Goal: Task Accomplishment & Management: Manage account settings

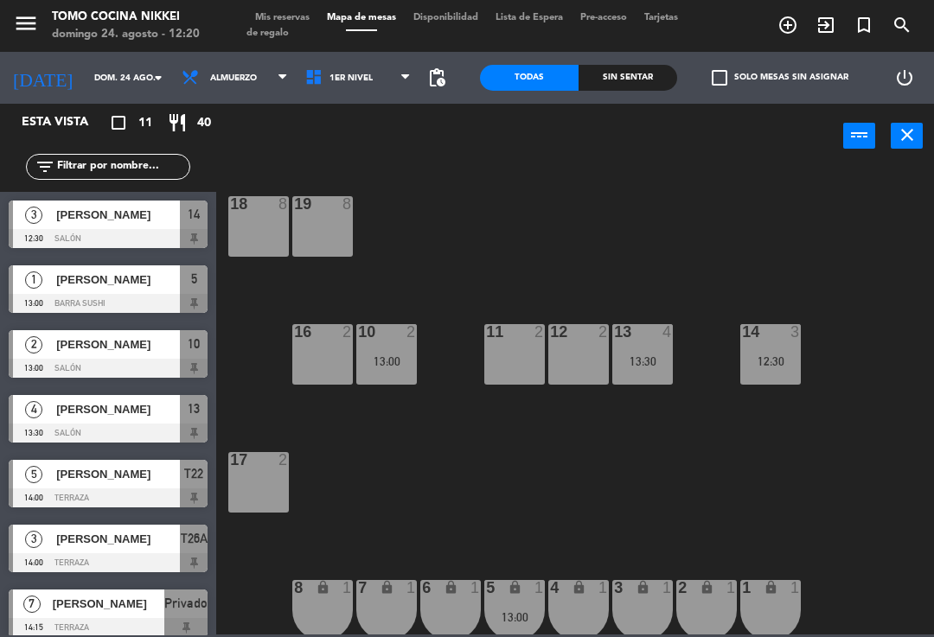
click at [279, 18] on span "Mis reservas" at bounding box center [282, 18] width 72 height 10
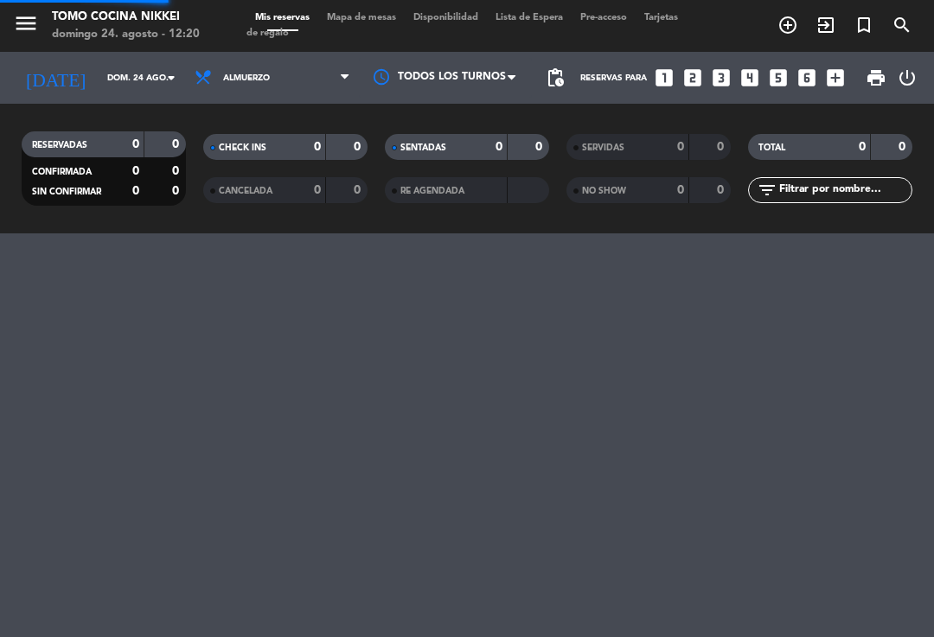
click at [293, 22] on span "Mis reservas" at bounding box center [282, 18] width 72 height 10
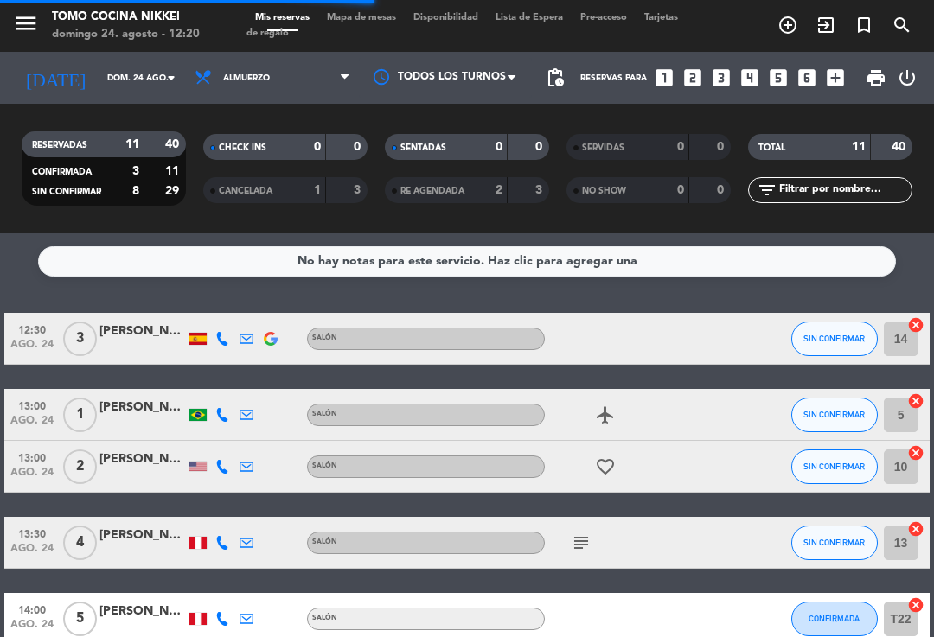
click at [480, 157] on div "SENTADAS 0 0" at bounding box center [467, 147] width 164 height 26
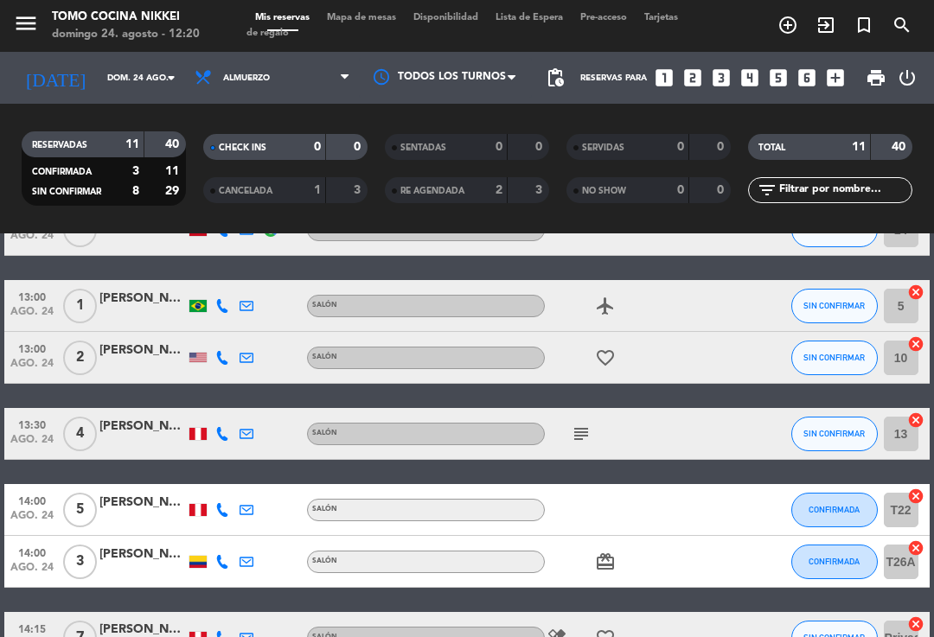
scroll to position [114, 0]
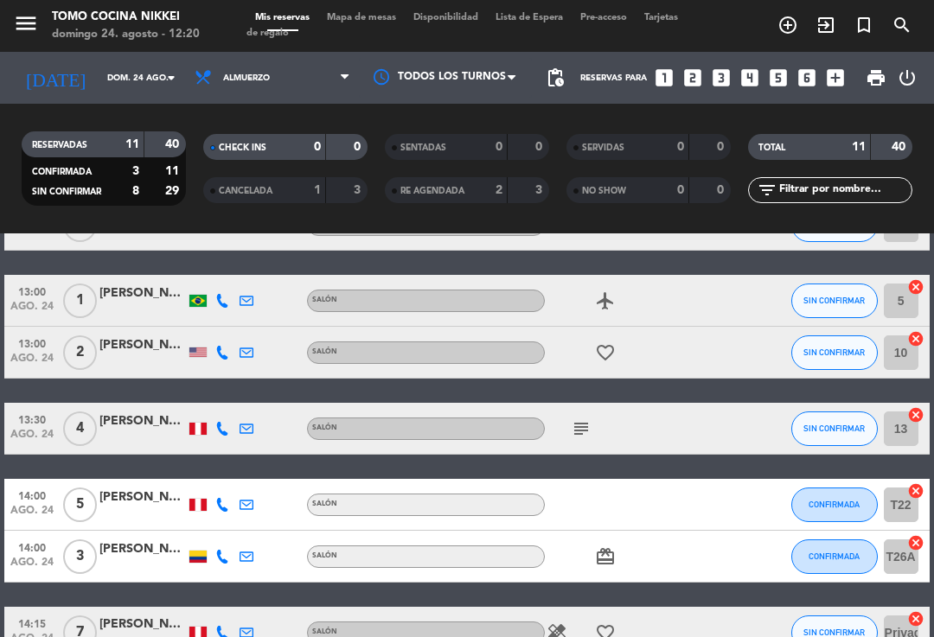
click at [580, 419] on icon "subject" at bounding box center [581, 428] width 21 height 21
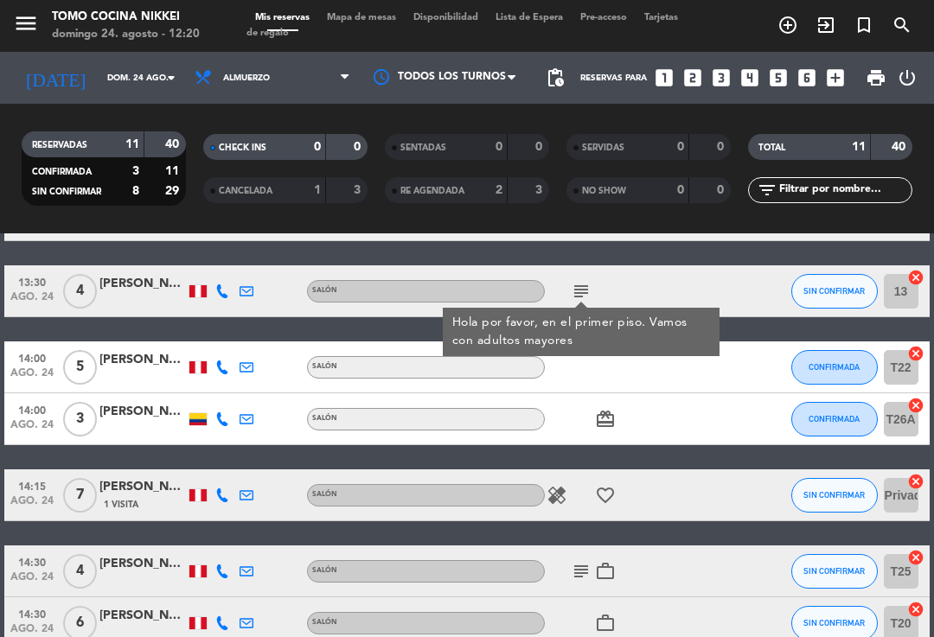
scroll to position [247, 0]
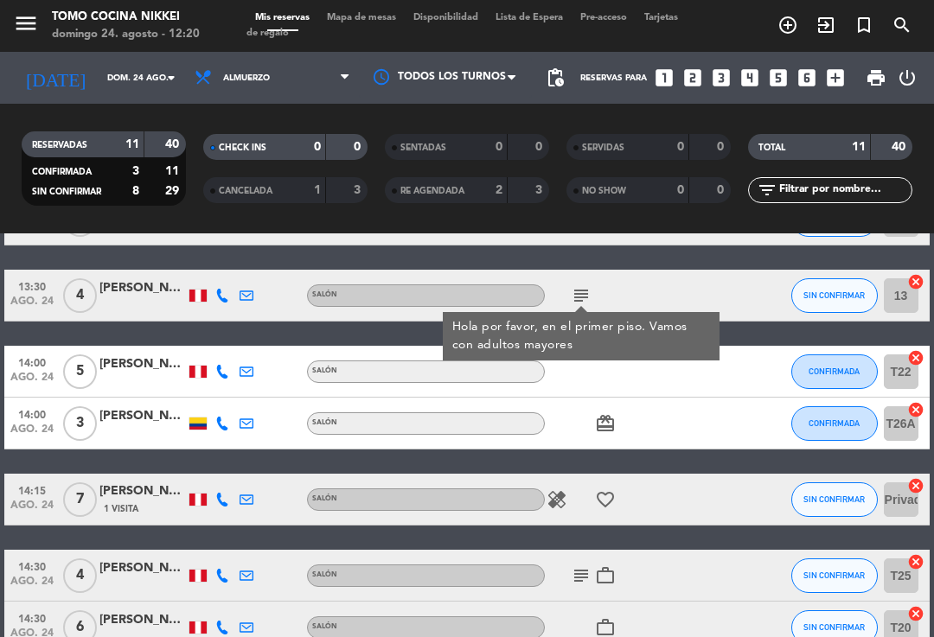
click at [599, 517] on div "healing favorite_border" at bounding box center [617, 499] width 145 height 51
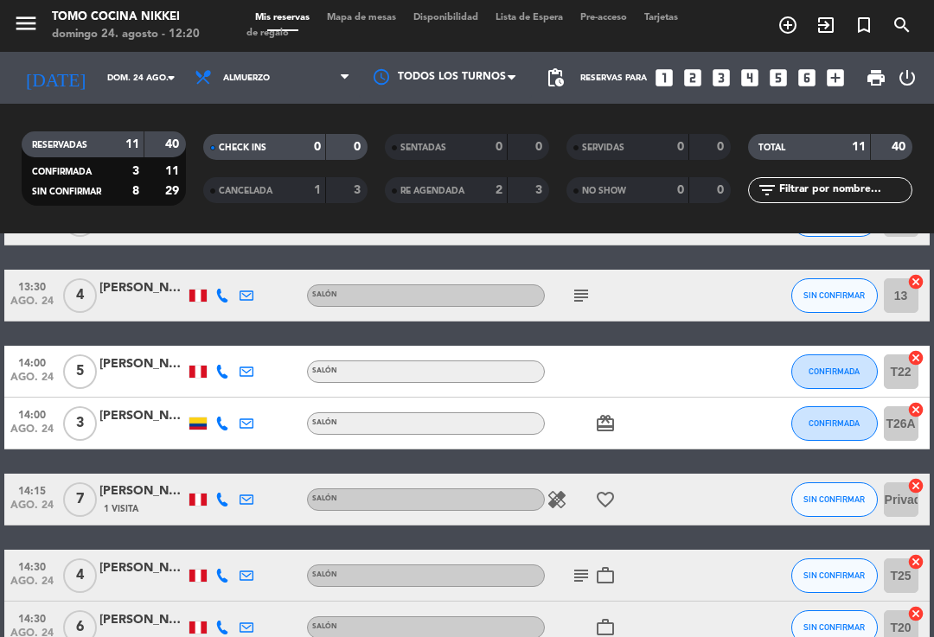
click at [565, 494] on icon "healing" at bounding box center [556, 499] width 21 height 21
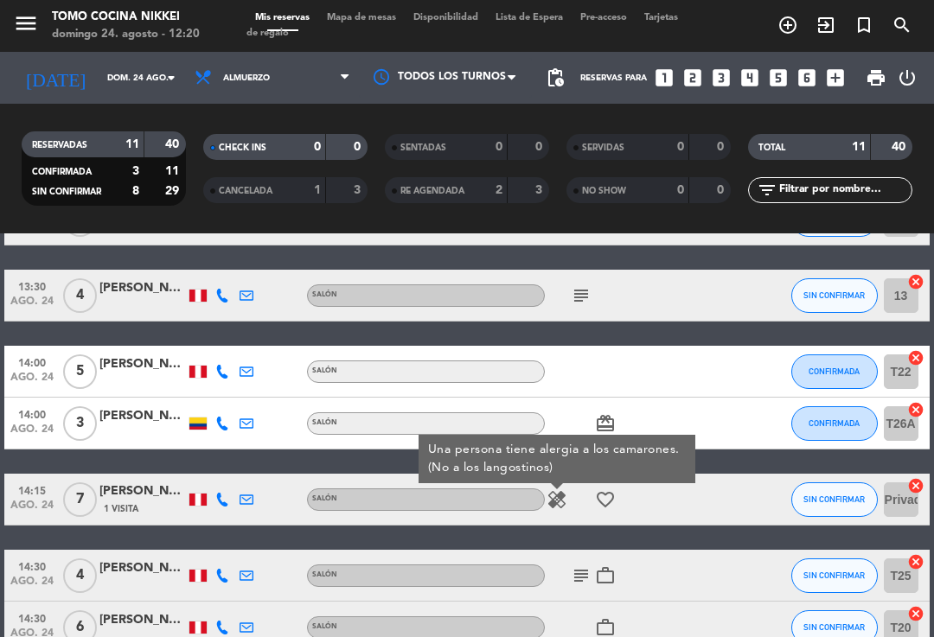
click at [613, 501] on icon "favorite_border" at bounding box center [605, 499] width 21 height 21
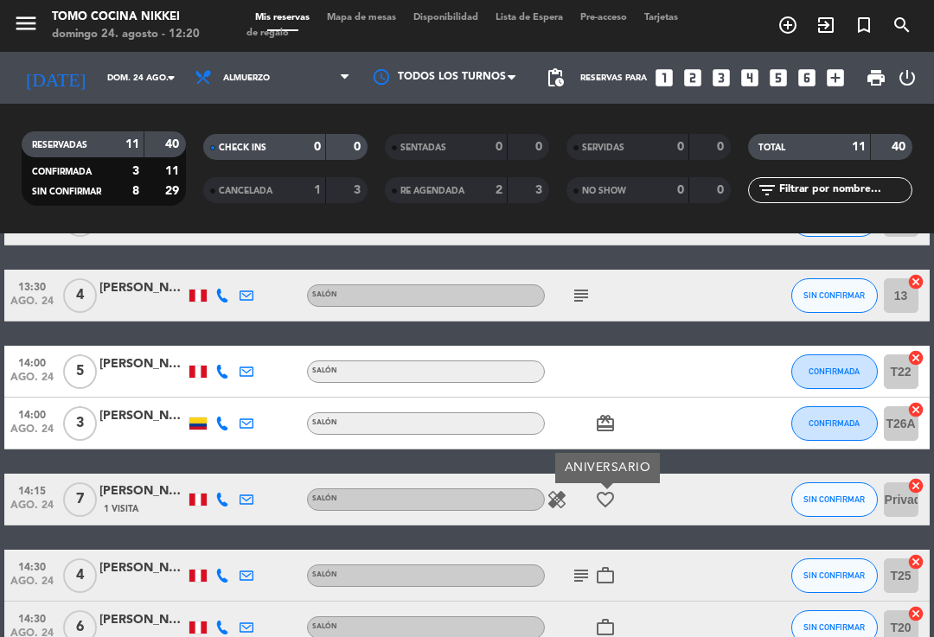
click at [558, 496] on icon "healing" at bounding box center [556, 499] width 21 height 21
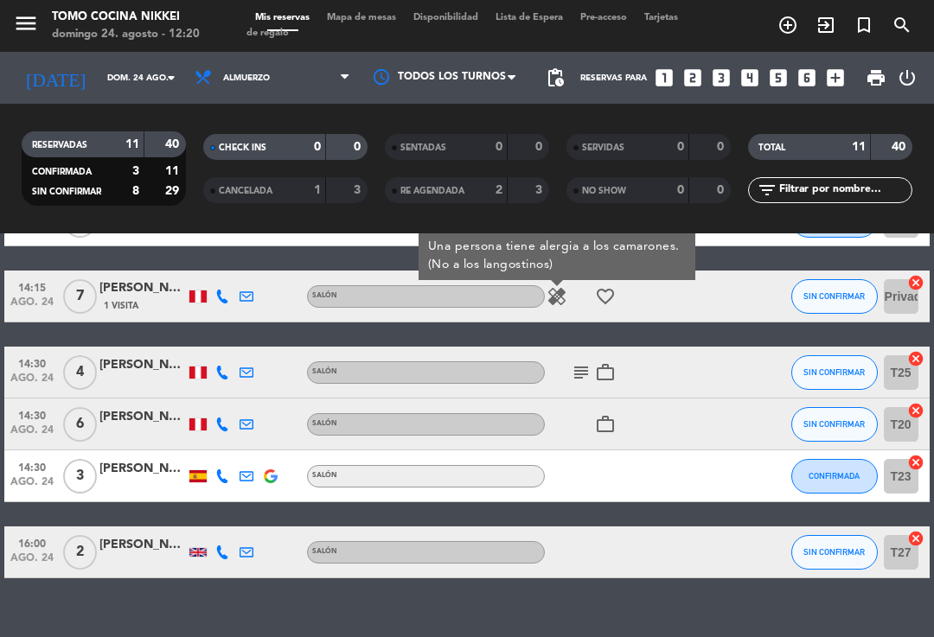
scroll to position [450, 0]
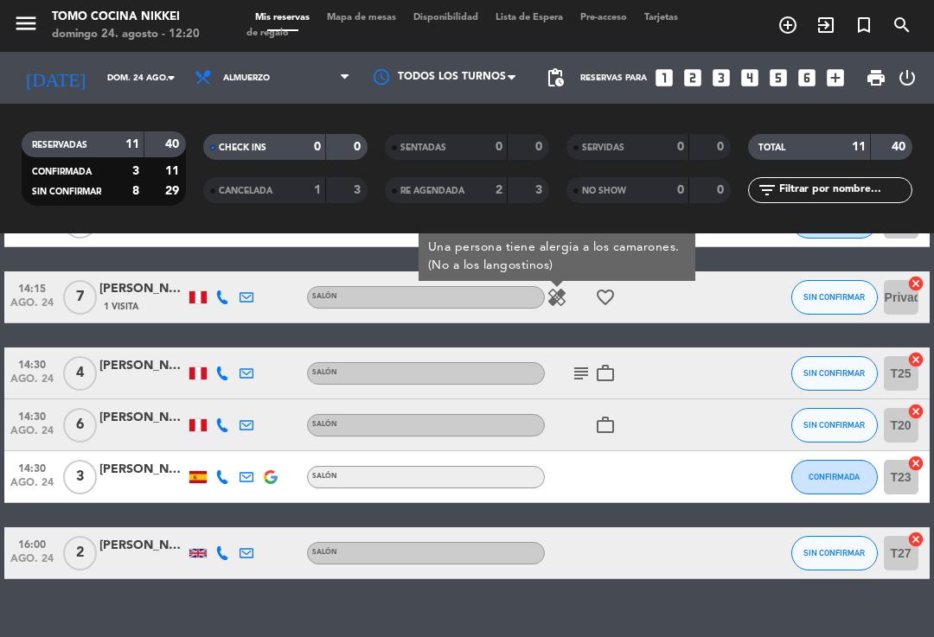
click at [572, 376] on icon "subject" at bounding box center [581, 373] width 21 height 21
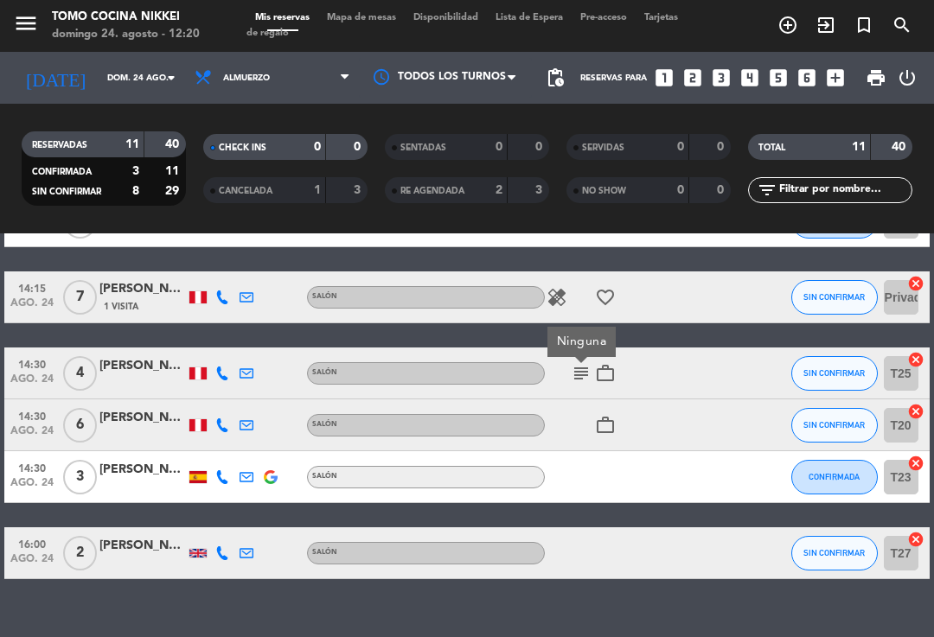
scroll to position [13, 0]
click at [693, 512] on div "12:30 ago. 24 3 [PERSON_NAME] Salón SIN CONFIRMAR 14 cancel 13:00 ago. 24 1 [PE…" at bounding box center [466, 221] width 924 height 716
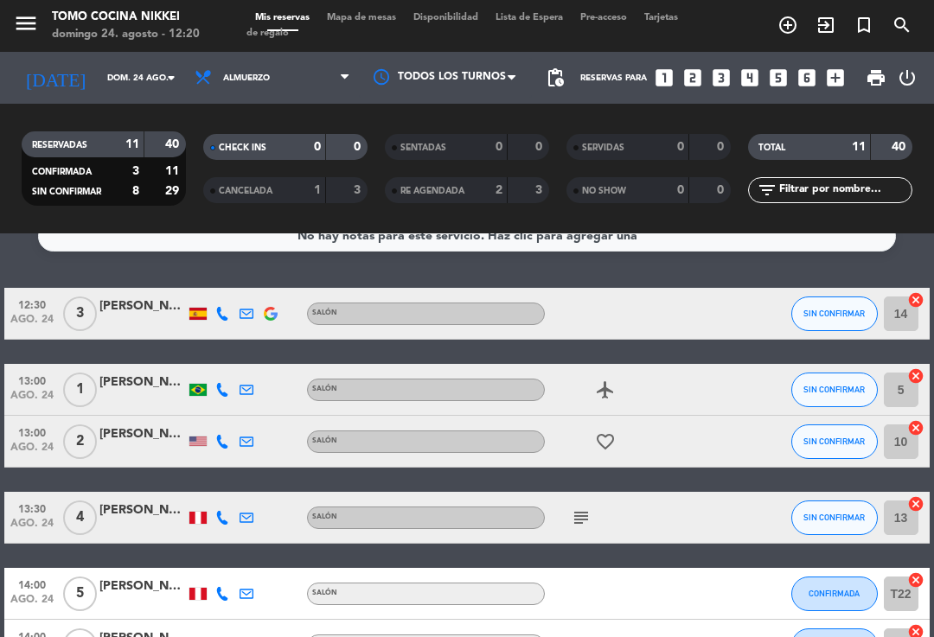
scroll to position [23, 0]
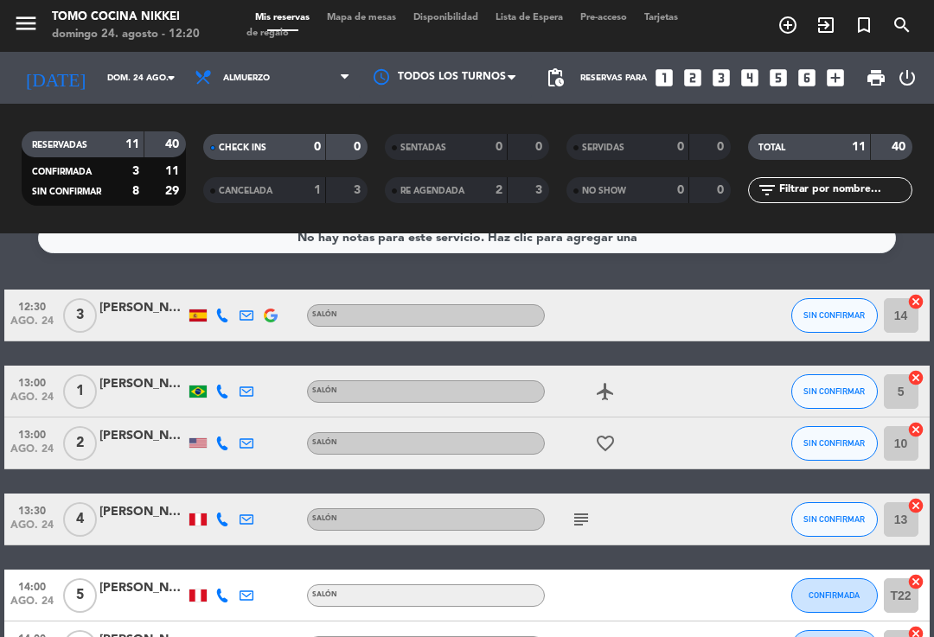
click at [609, 440] on icon "favorite_border" at bounding box center [605, 443] width 21 height 21
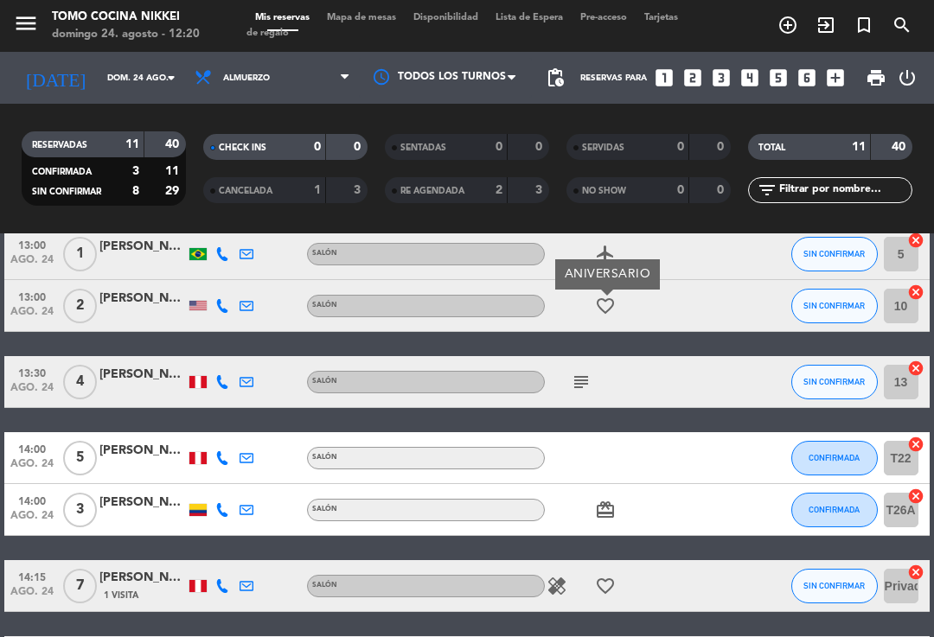
scroll to position [166, 0]
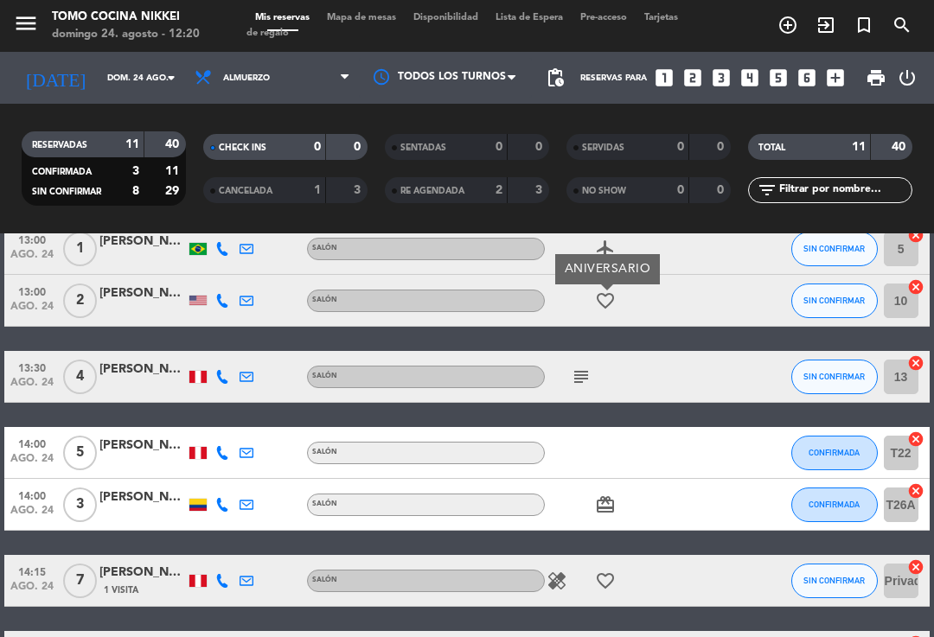
click at [579, 369] on icon "subject" at bounding box center [581, 377] width 21 height 21
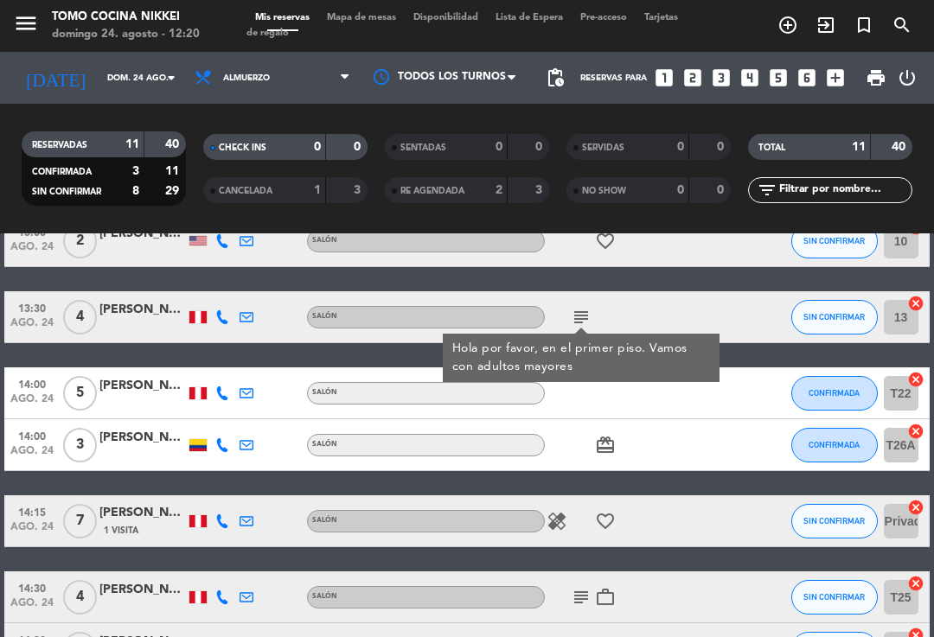
scroll to position [231, 0]
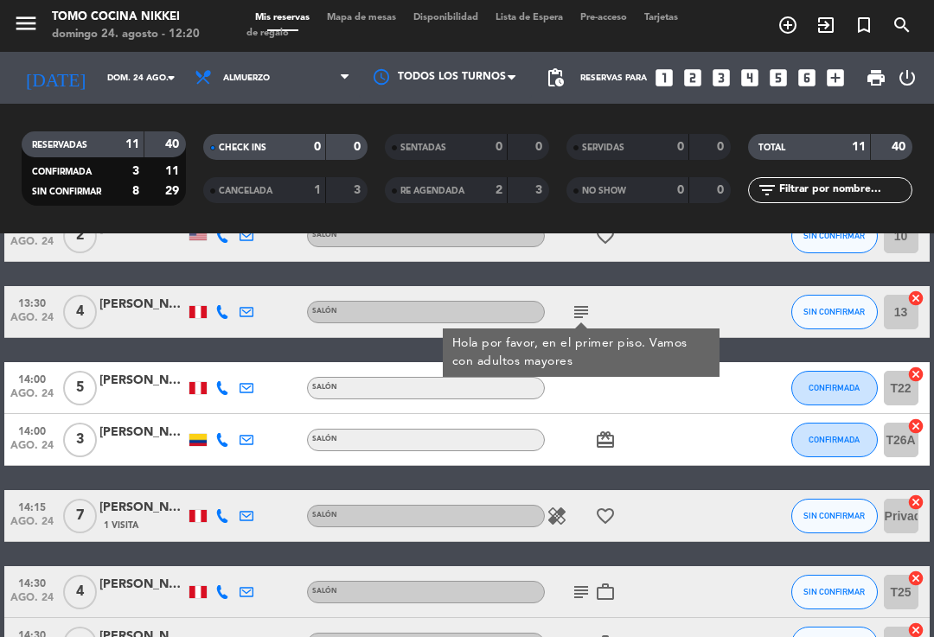
click at [591, 507] on div "healing favorite_border" at bounding box center [617, 515] width 145 height 51
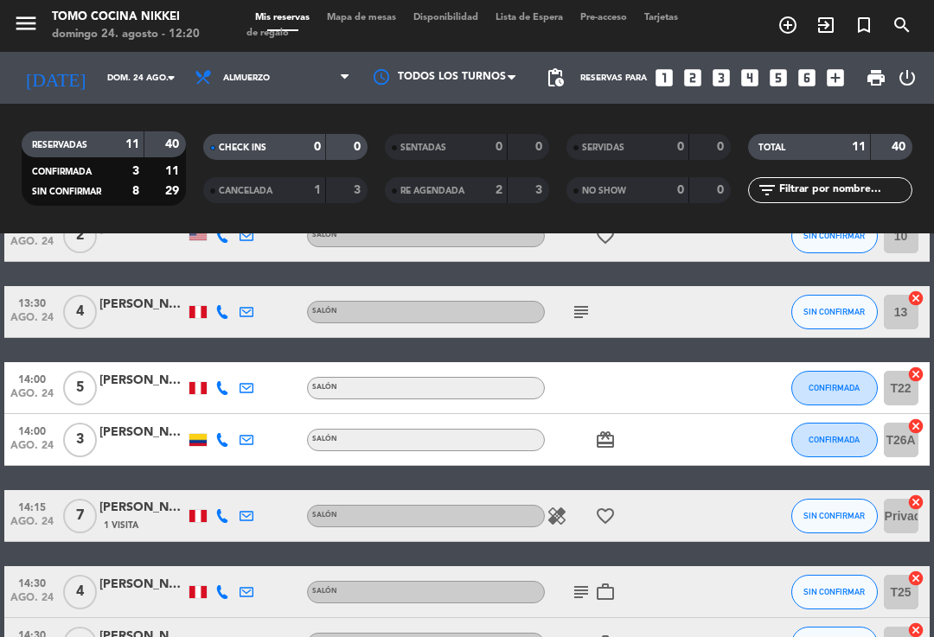
click at [607, 522] on div "healing favorite_border" at bounding box center [617, 515] width 145 height 51
click at [603, 513] on icon "favorite_border" at bounding box center [605, 516] width 21 height 21
click at [556, 513] on icon "healing" at bounding box center [556, 516] width 21 height 21
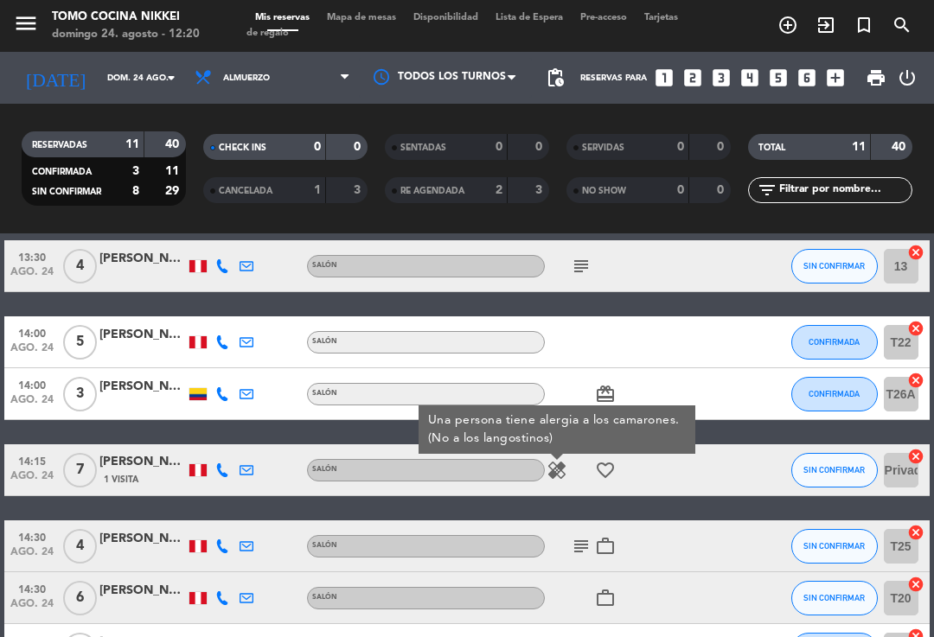
scroll to position [278, 0]
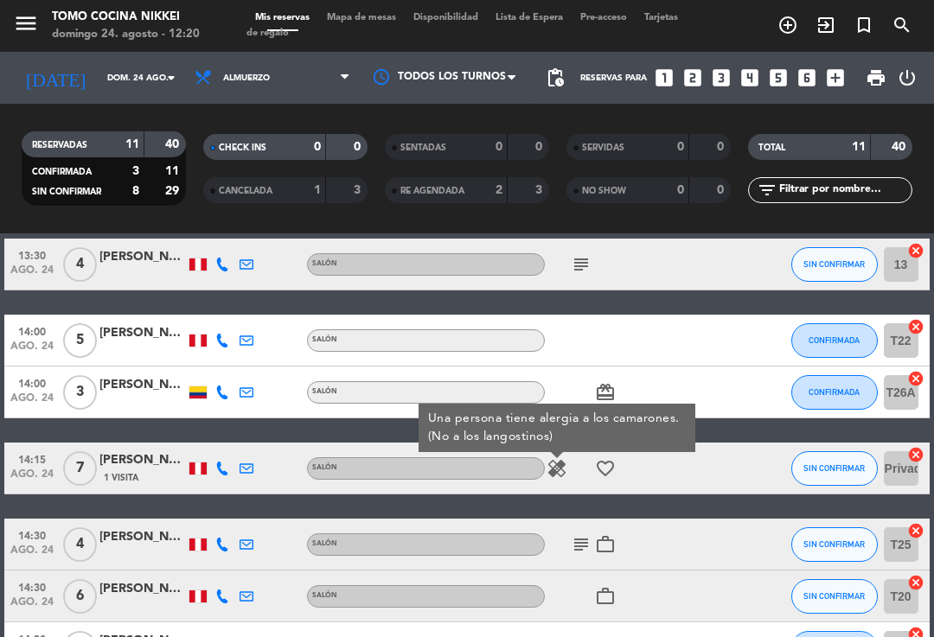
click at [597, 469] on div "healing Una persona tiene alergia a los camarones. (No a los langostinos) favor…" at bounding box center [617, 468] width 145 height 51
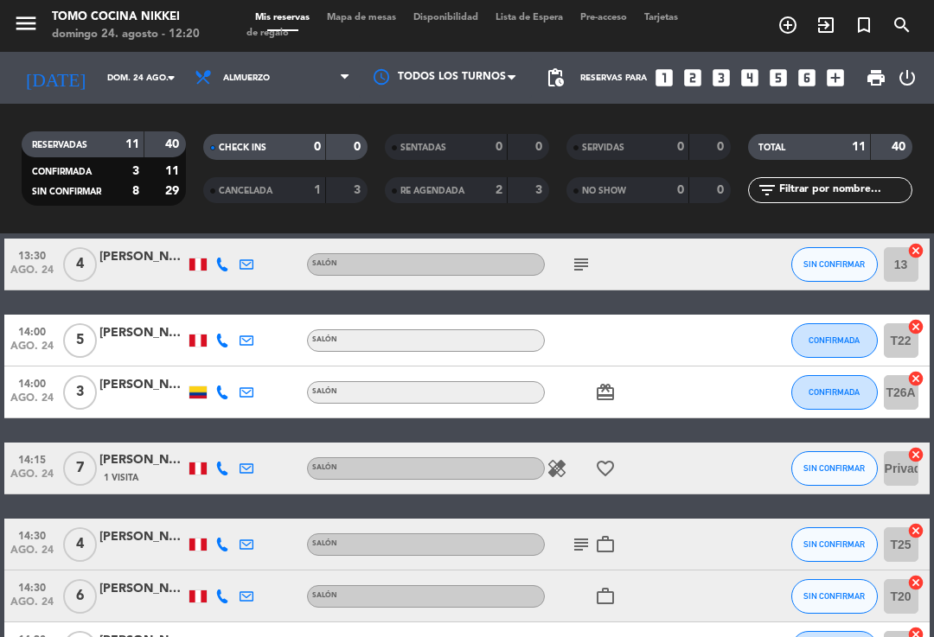
click at [581, 538] on icon "subject" at bounding box center [581, 544] width 21 height 21
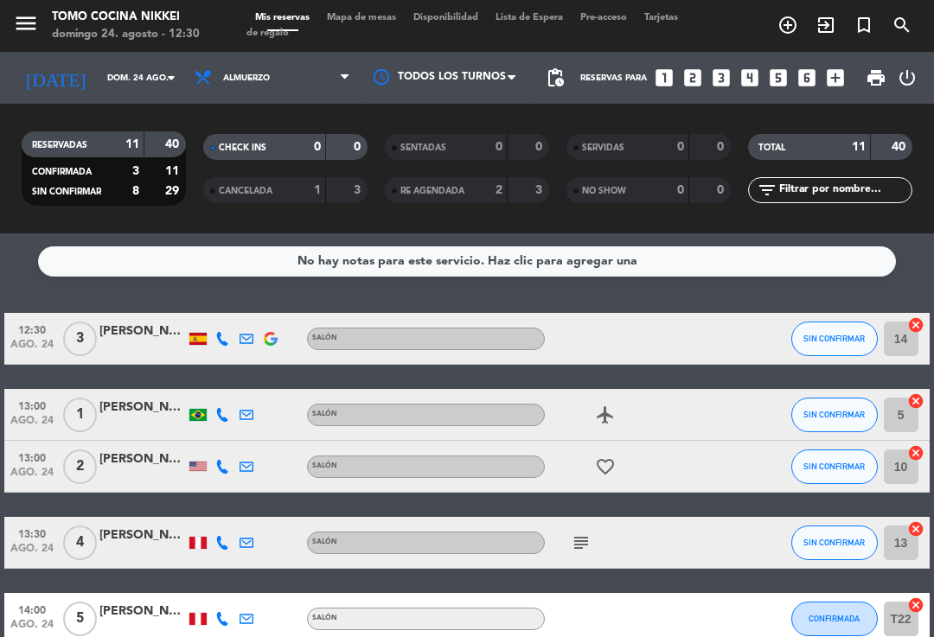
scroll to position [0, 0]
click at [836, 334] on span "SIN CONFIRMAR" at bounding box center [833, 339] width 61 height 10
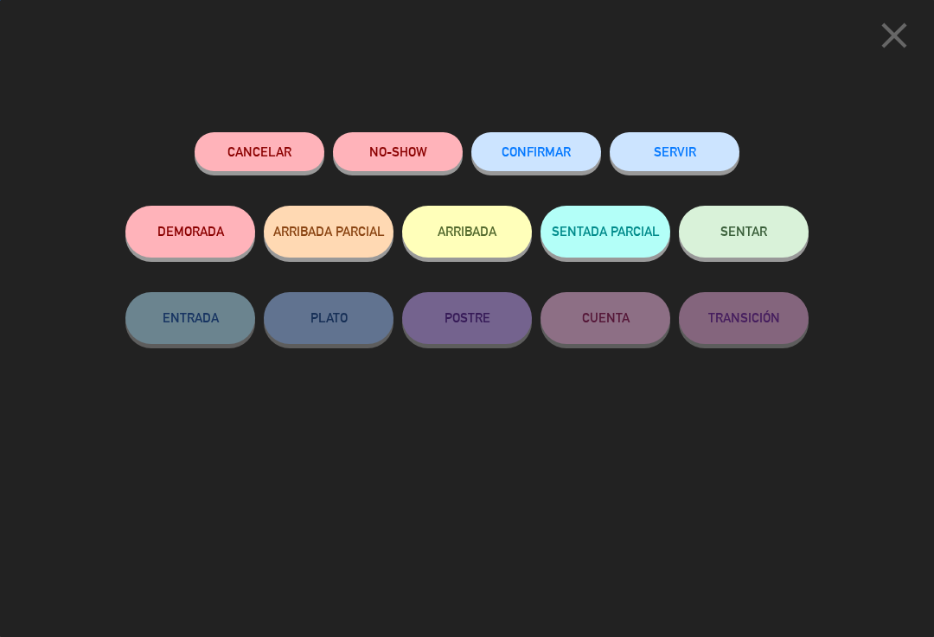
click at [780, 251] on button "SENTAR" at bounding box center [744, 232] width 130 height 52
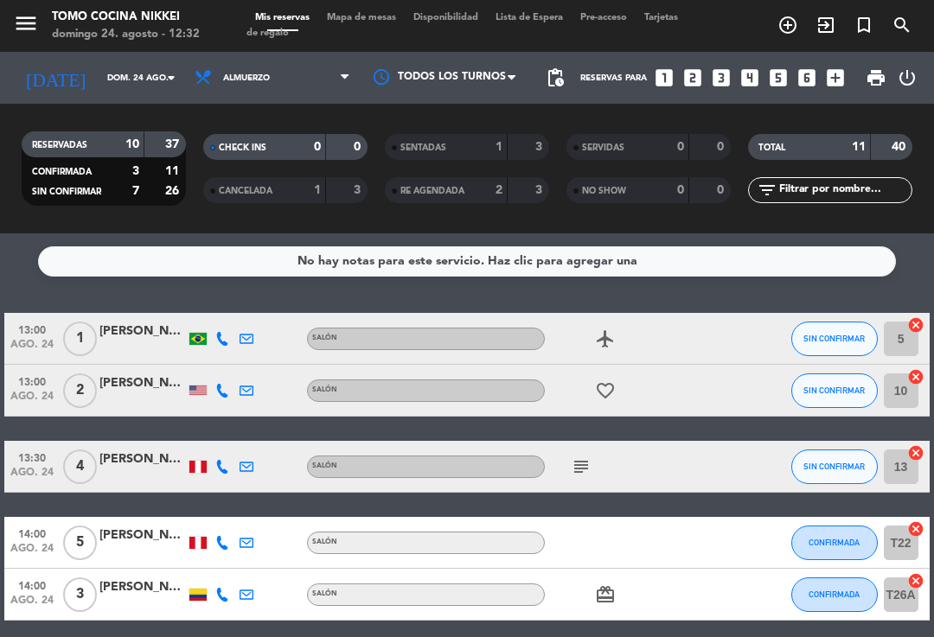
click at [670, 512] on div "13:00 ago. 24 1 [PERSON_NAME] Salón airplanemode_active SIN CONFIRMAR 5 cancel …" at bounding box center [466, 633] width 924 height 640
click at [930, 44] on div "menu Tomo Cocina Nikkei [PERSON_NAME] 24. [PERSON_NAME] - 13:01 Mis reservas Ma…" at bounding box center [467, 26] width 934 height 52
click at [848, 339] on span "SIN CONFIRMAR" at bounding box center [833, 339] width 61 height 10
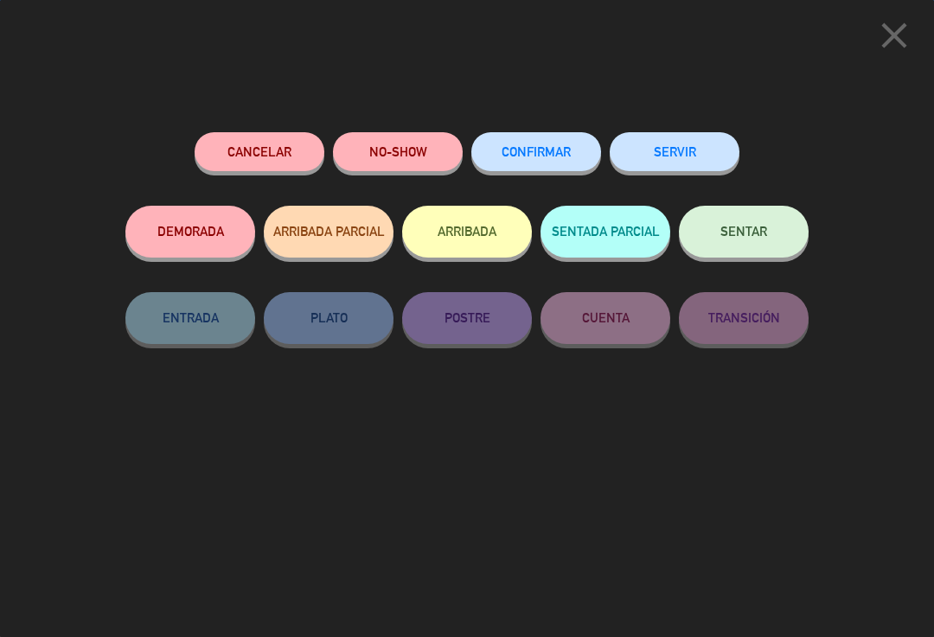
click at [749, 237] on span "SENTAR" at bounding box center [743, 231] width 47 height 15
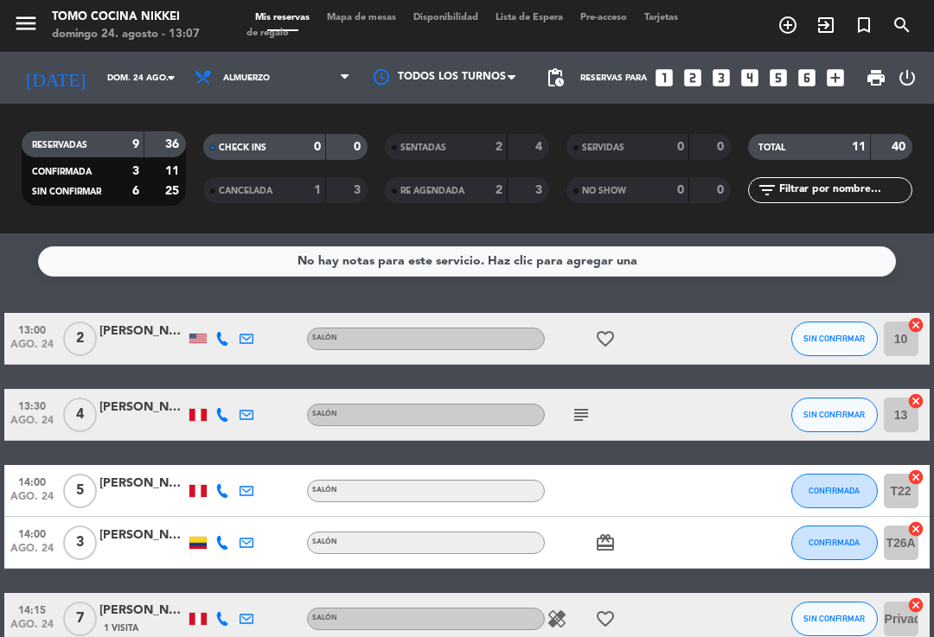
click at [474, 151] on div "2" at bounding box center [486, 147] width 35 height 20
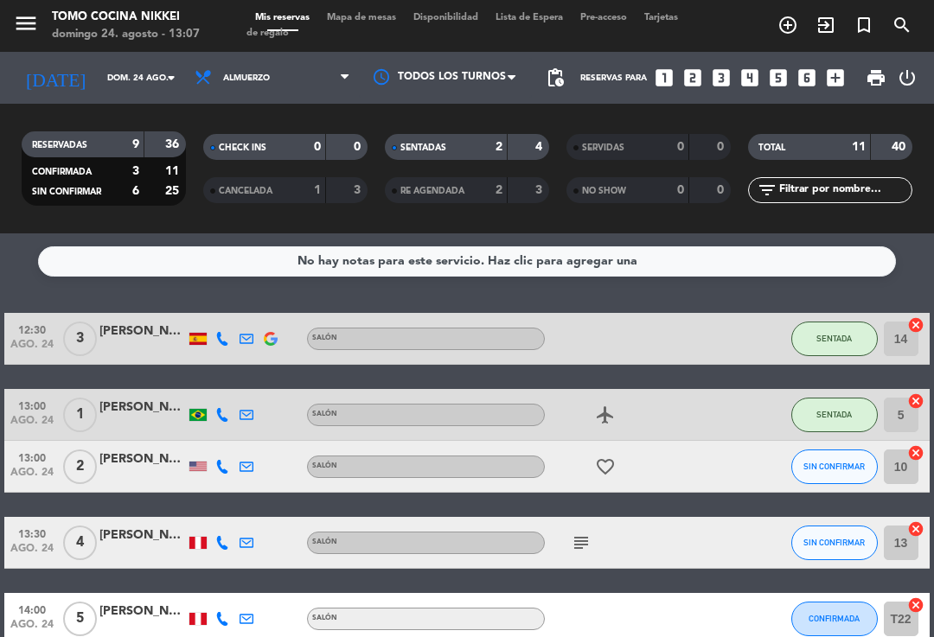
click at [445, 155] on div "SENTADAS" at bounding box center [429, 147] width 80 height 20
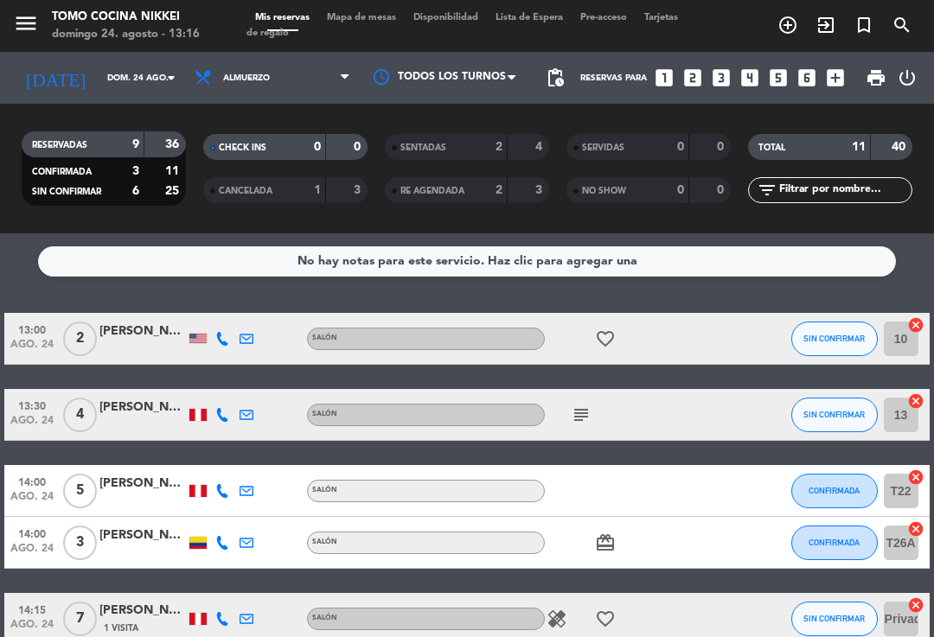
click at [773, 19] on span "add_circle_outline" at bounding box center [788, 24] width 38 height 29
click at [798, 21] on span "add_circle_outline" at bounding box center [788, 24] width 38 height 29
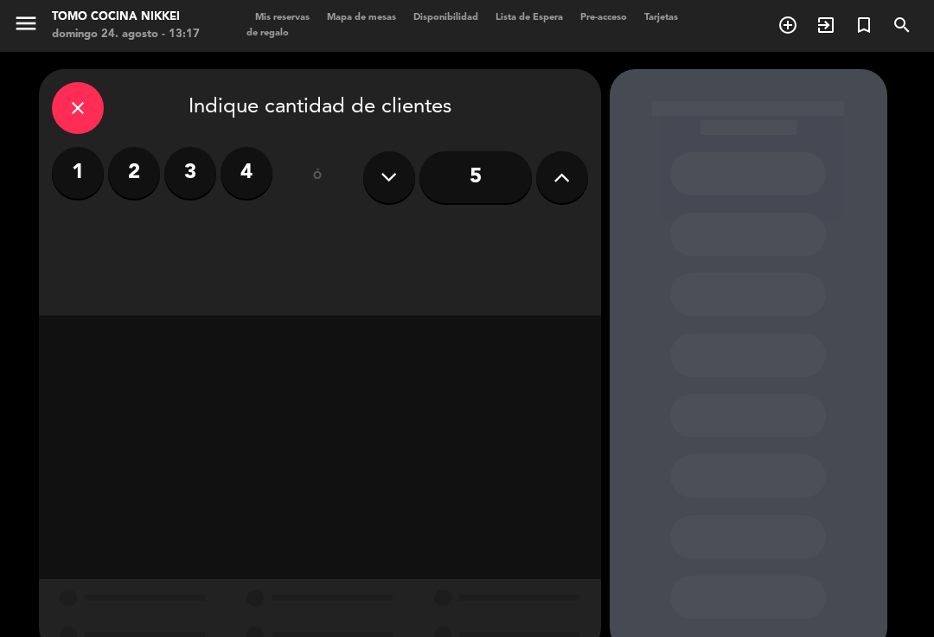
click at [140, 178] on label "2" at bounding box center [134, 173] width 52 height 52
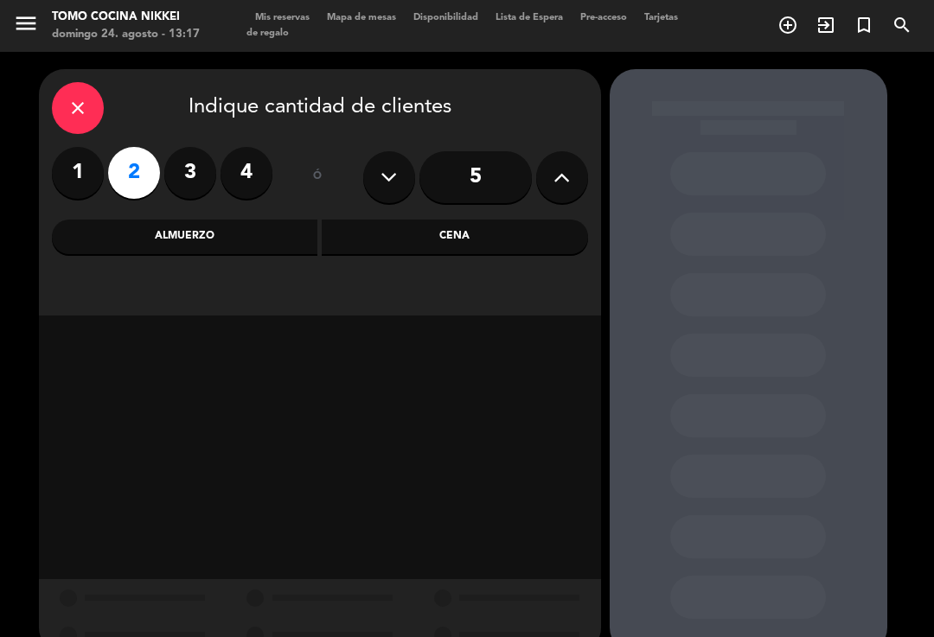
click at [385, 239] on div "Cena" at bounding box center [455, 237] width 266 height 35
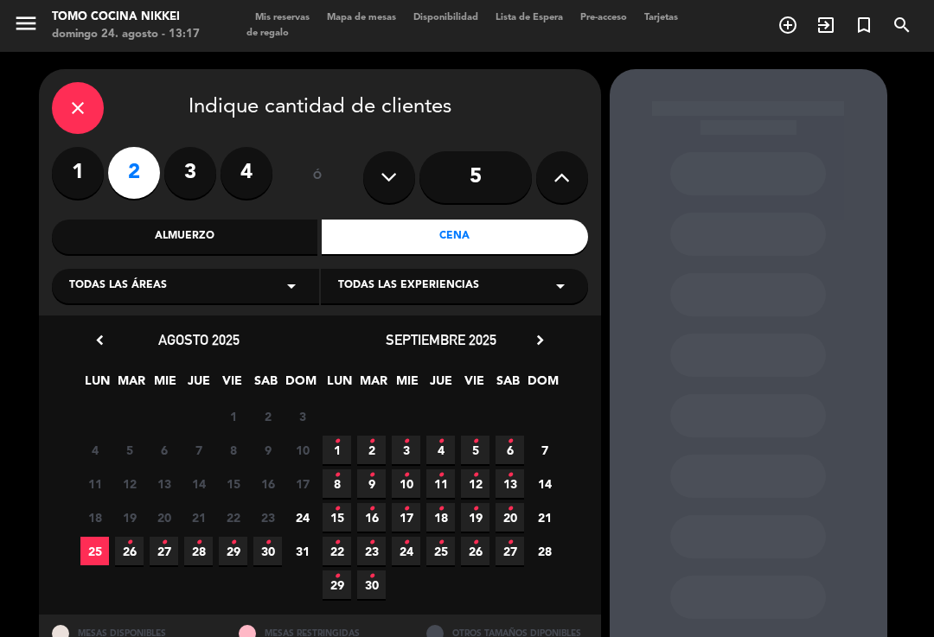
click at [106, 538] on span "25" at bounding box center [94, 551] width 29 height 29
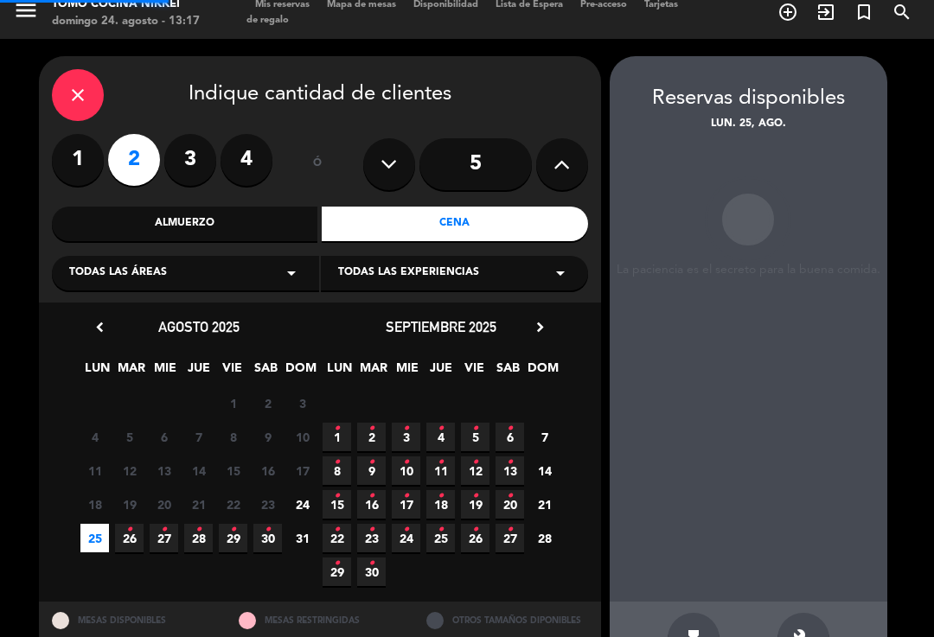
scroll to position [10, 0]
click at [97, 552] on div "chevron_left agosto 2025 LUN MAR [PERSON_NAME] VIE SAB DOM 28 29 30 31 1 2 3 4 …" at bounding box center [199, 452] width 242 height 273
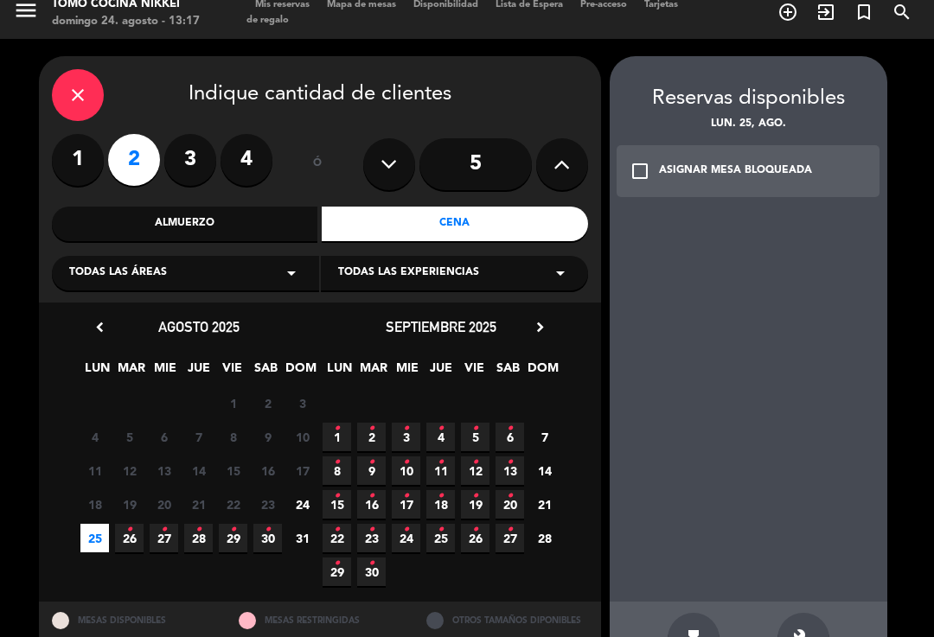
click at [809, 174] on div "check_box_outline_blank ASIGNAR MESA BLOQUEADA" at bounding box center [748, 171] width 264 height 52
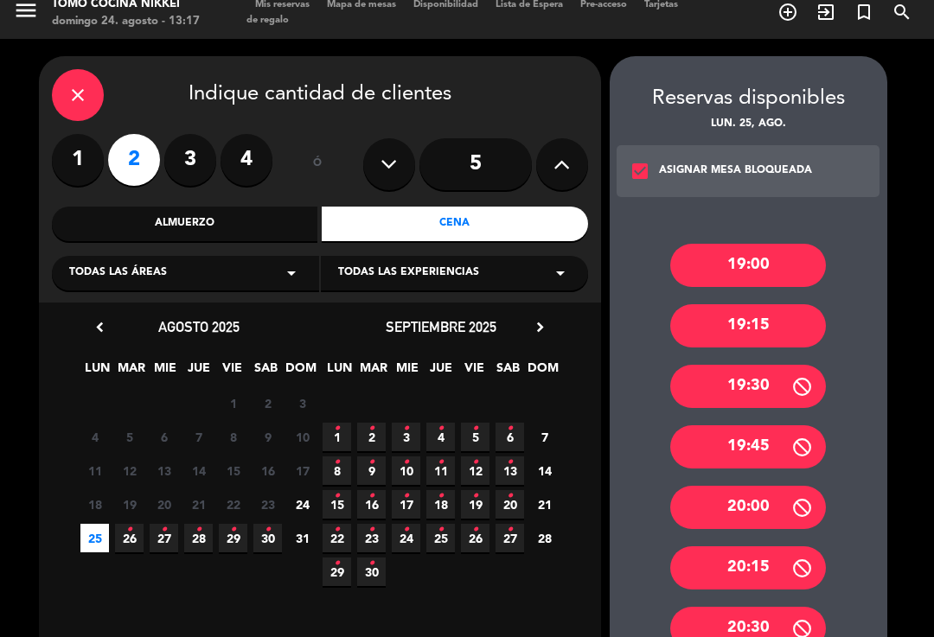
click at [785, 262] on div "19:00" at bounding box center [748, 265] width 156 height 43
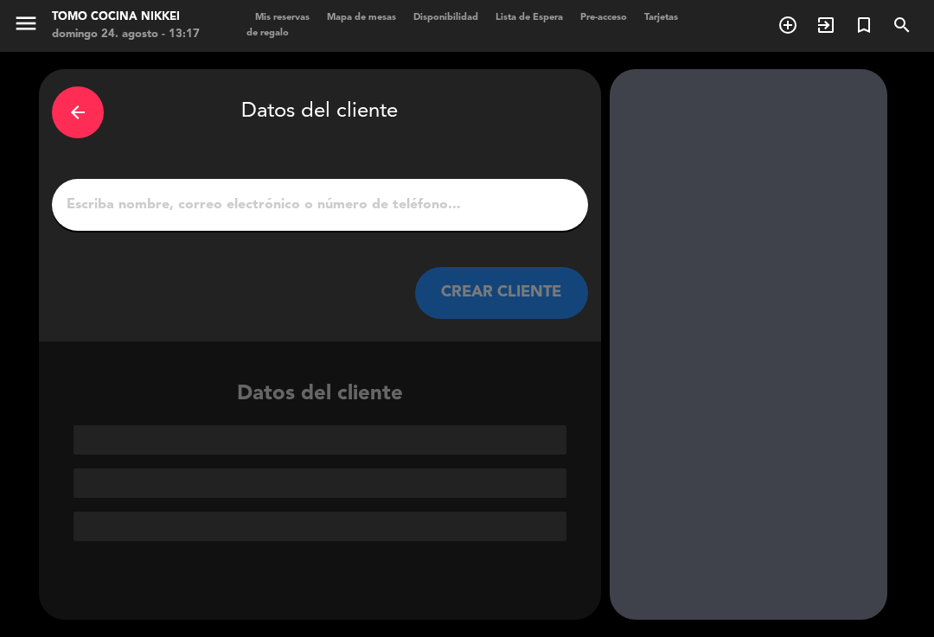
click at [178, 206] on input "1" at bounding box center [320, 205] width 510 height 24
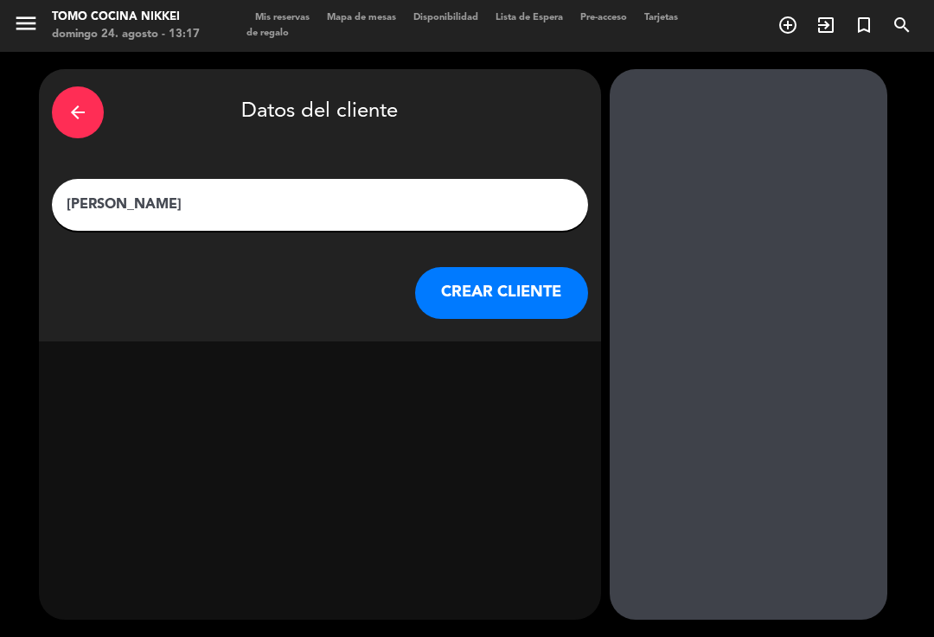
type input "[PERSON_NAME]"
click at [459, 281] on button "CREAR CLIENTE" at bounding box center [501, 293] width 173 height 52
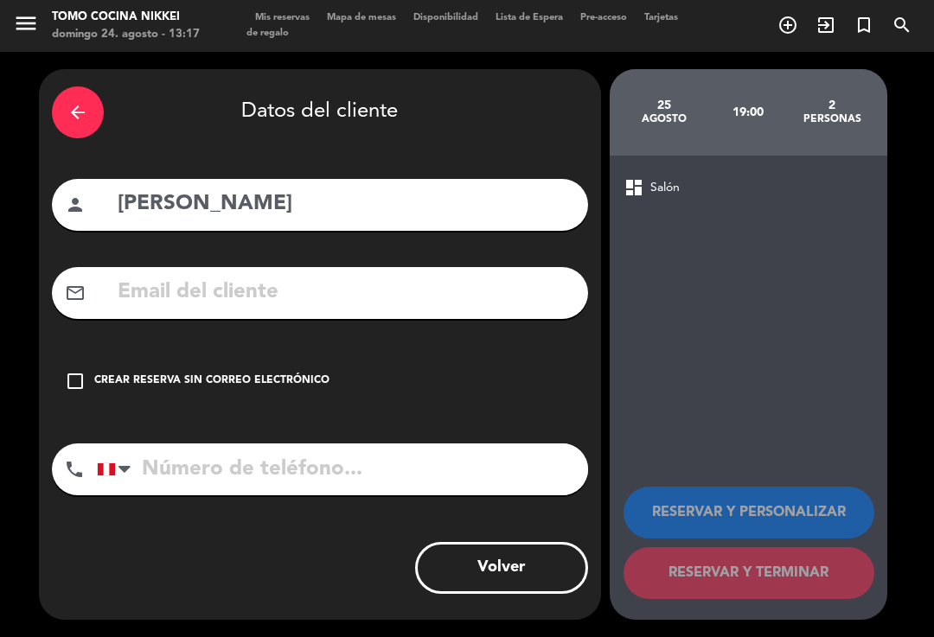
click at [149, 471] on input "tel" at bounding box center [342, 470] width 491 height 52
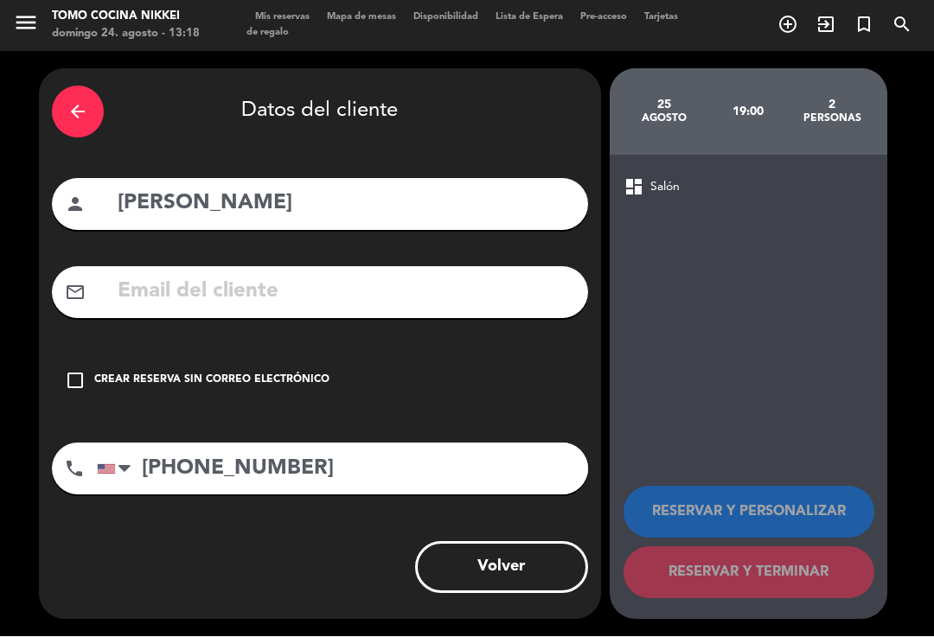
type input "[PHONE_NUMBER]"
click at [65, 375] on icon "check_box_outline_blank" at bounding box center [75, 381] width 21 height 21
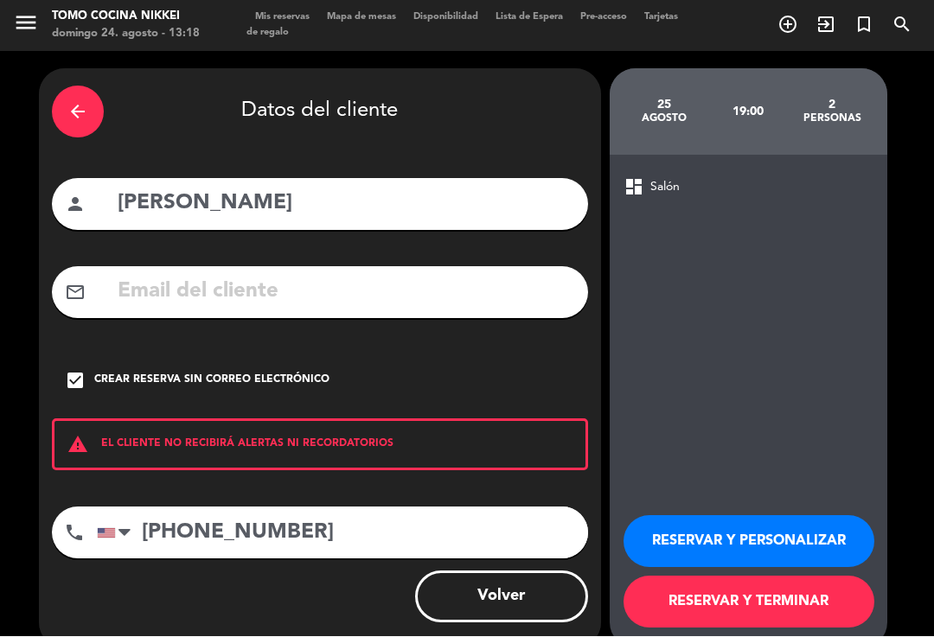
click at [676, 603] on button "RESERVAR Y TERMINAR" at bounding box center [748, 603] width 251 height 52
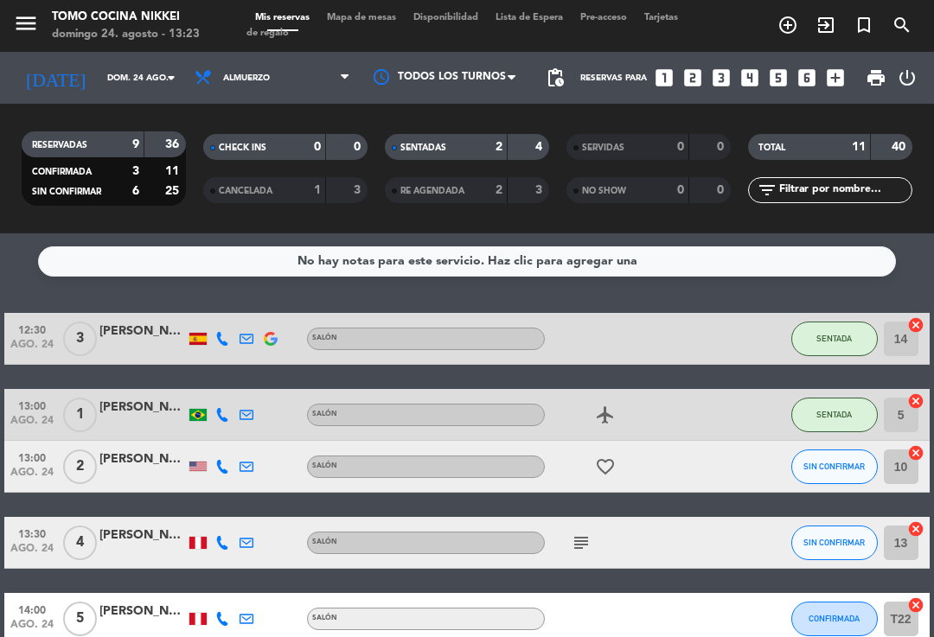
click at [841, 462] on span "SIN CONFIRMAR" at bounding box center [833, 467] width 61 height 10
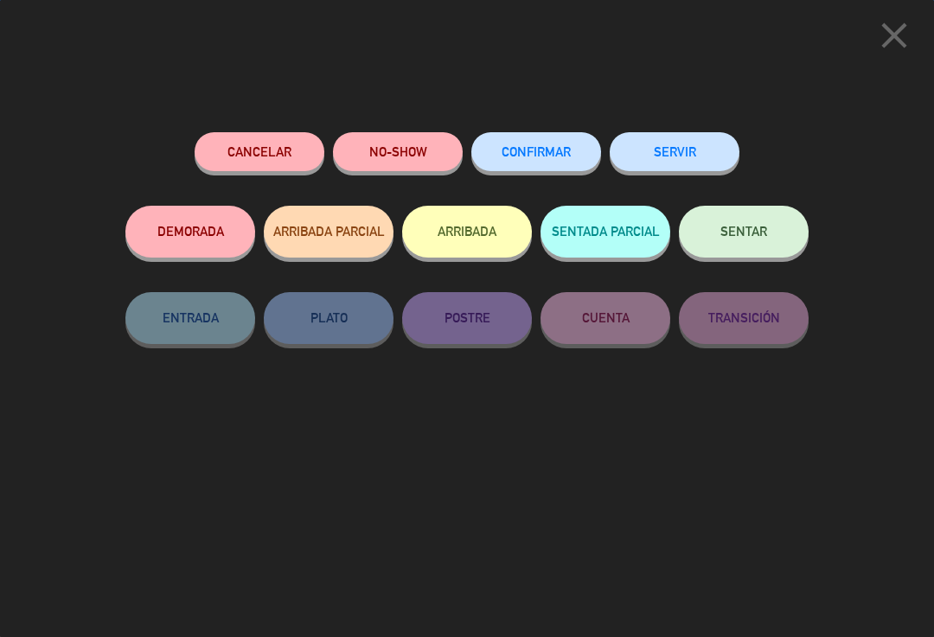
click at [420, 147] on button "NO-SHOW" at bounding box center [398, 151] width 130 height 39
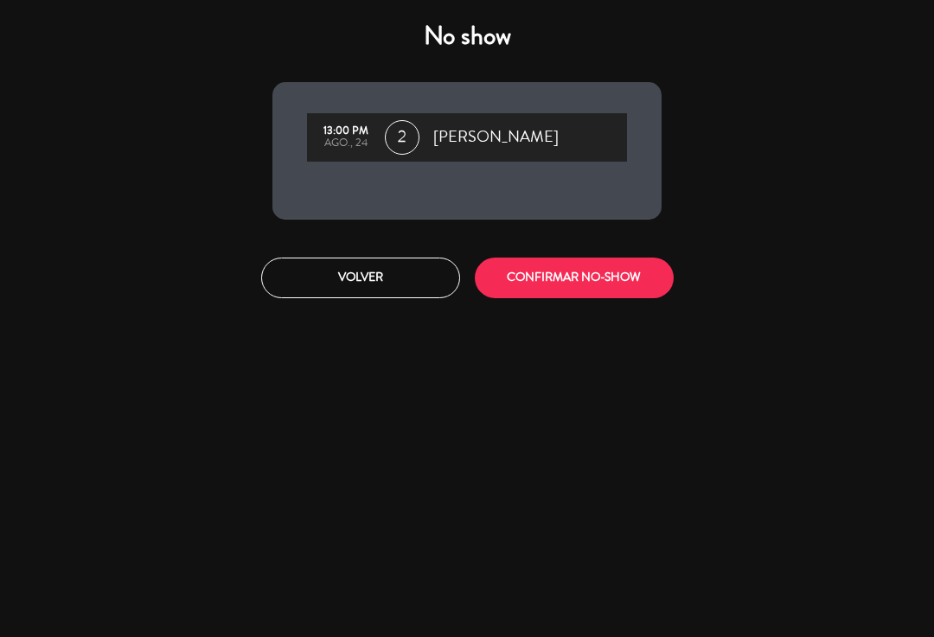
click at [594, 277] on button "CONFIRMAR NO-SHOW" at bounding box center [574, 278] width 199 height 41
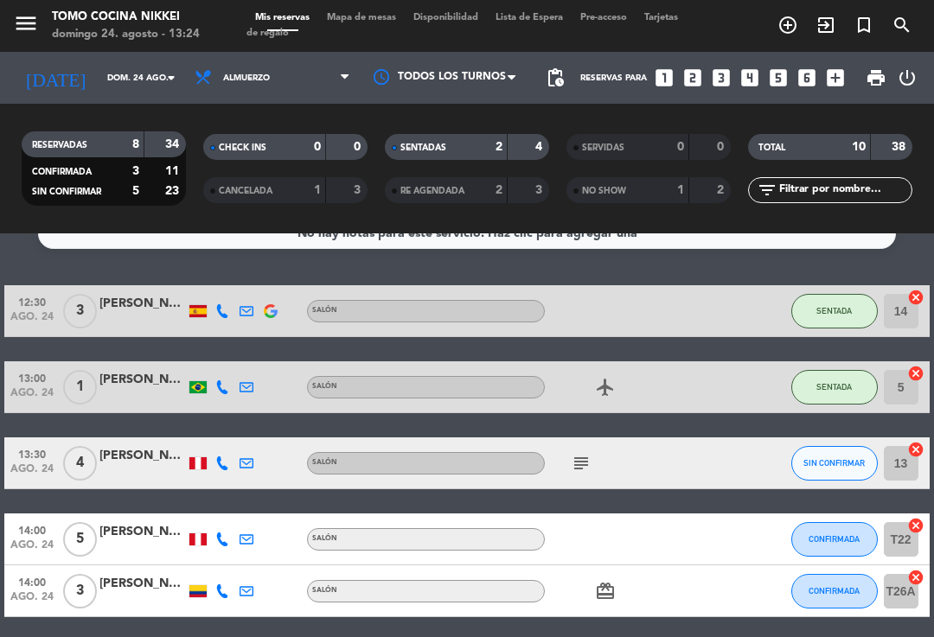
scroll to position [27, 0]
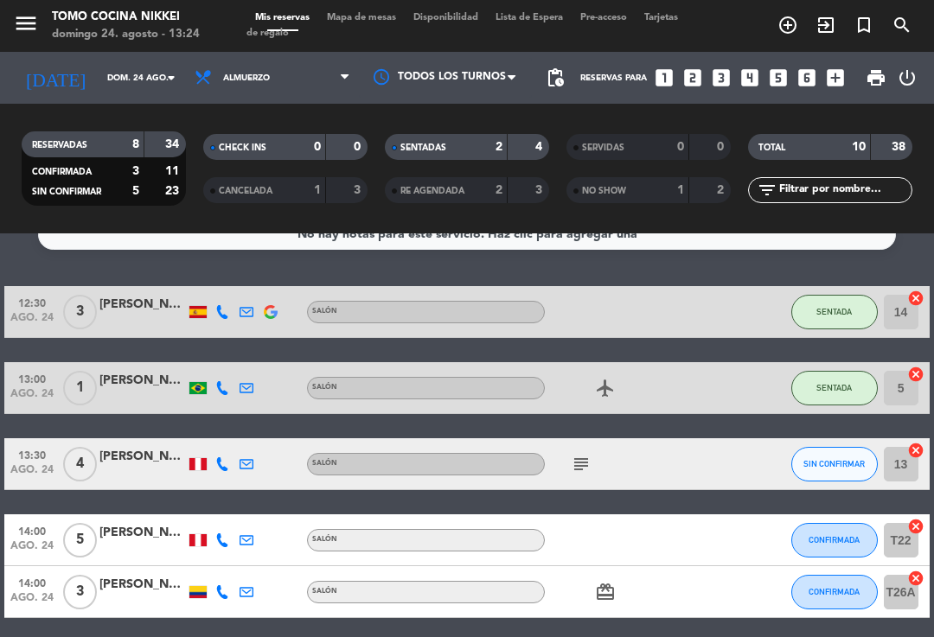
click at [572, 475] on div "subject" at bounding box center [617, 463] width 145 height 51
click at [585, 463] on icon "subject" at bounding box center [581, 464] width 21 height 21
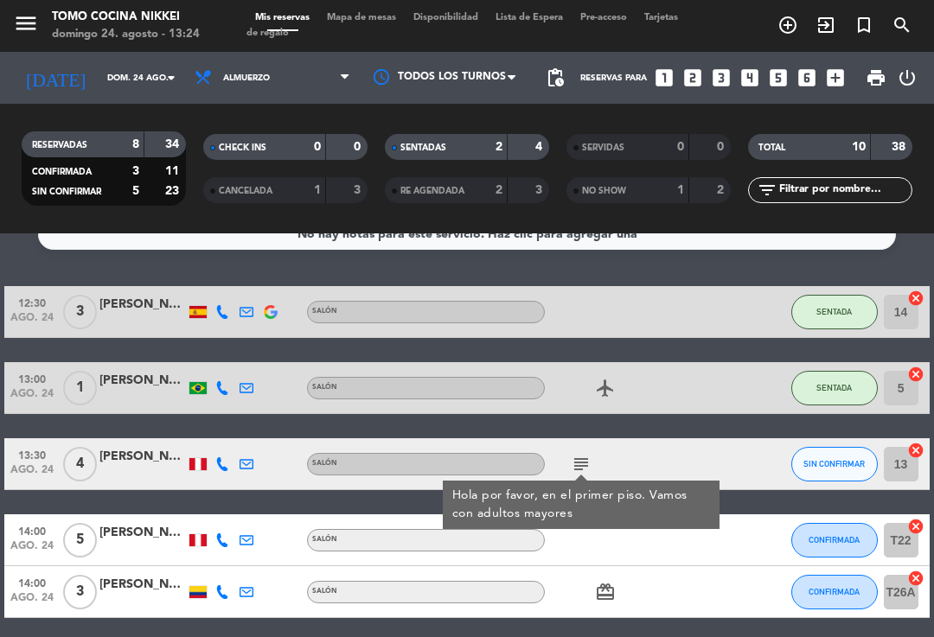
click at [832, 447] on button "SIN CONFIRMAR" at bounding box center [834, 464] width 86 height 35
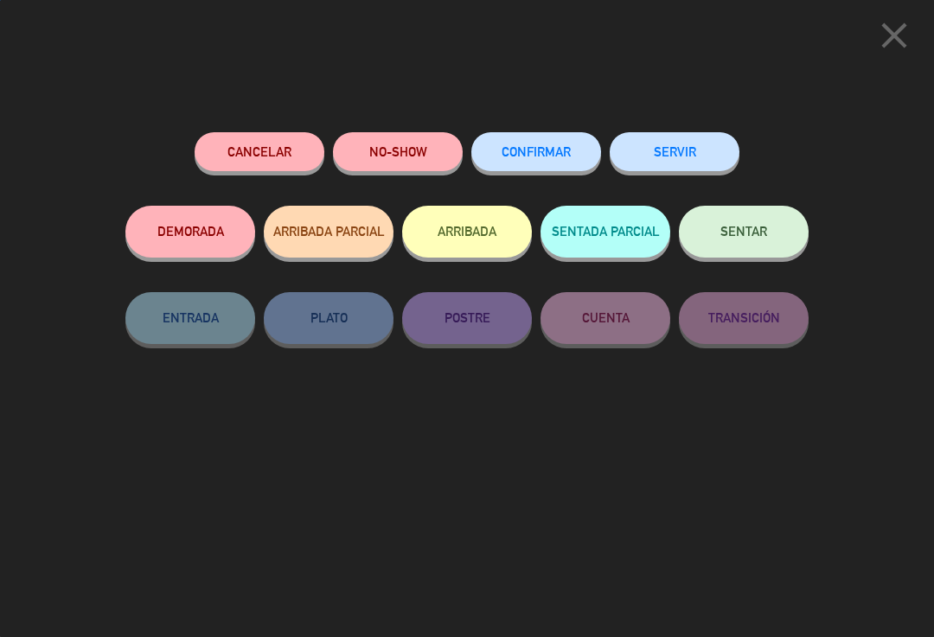
click at [616, 221] on button "SENTADA PARCIAL" at bounding box center [605, 232] width 130 height 52
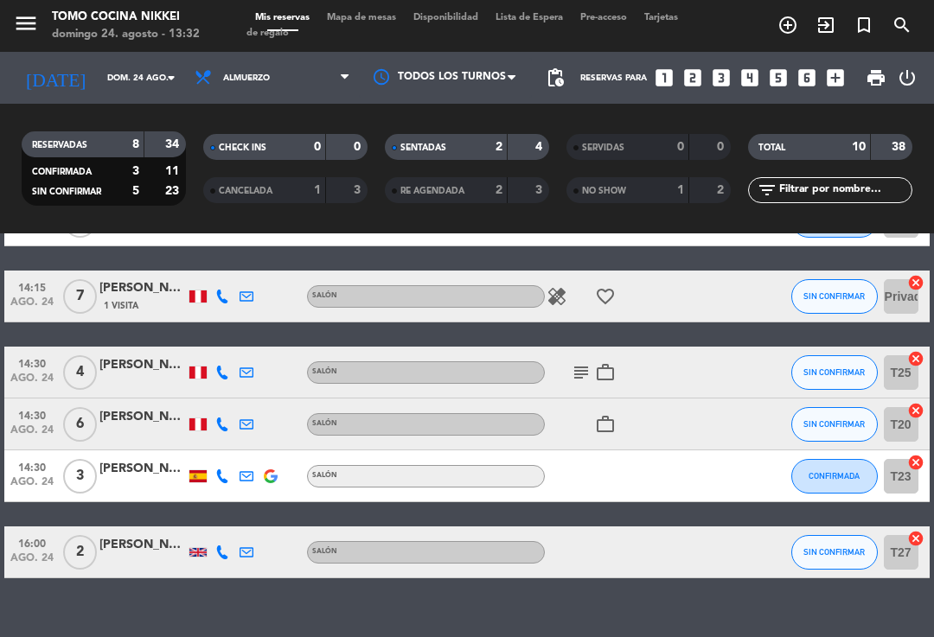
scroll to position [398, 0]
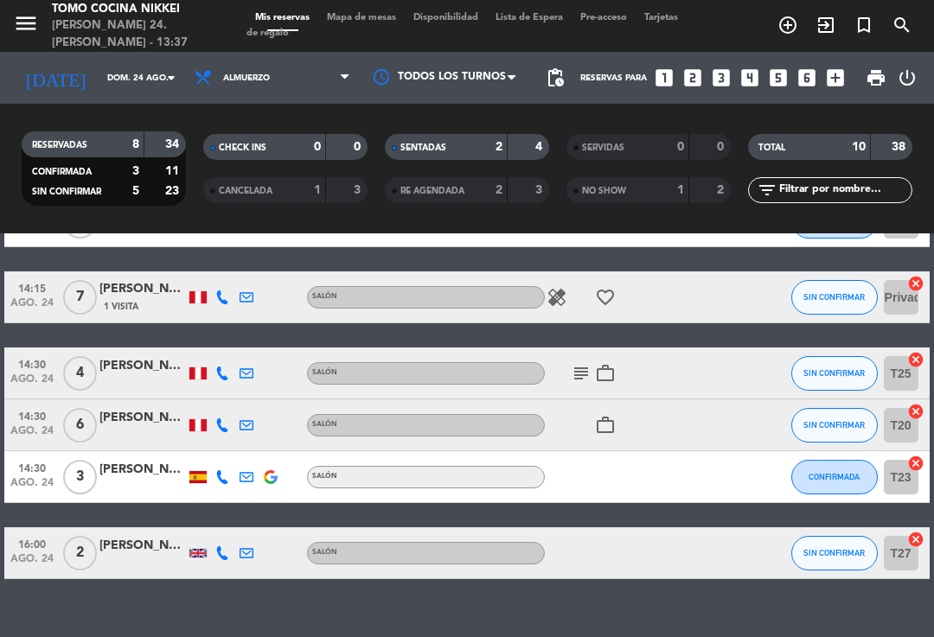
click at [375, 13] on span "Mapa de mesas" at bounding box center [361, 18] width 86 height 10
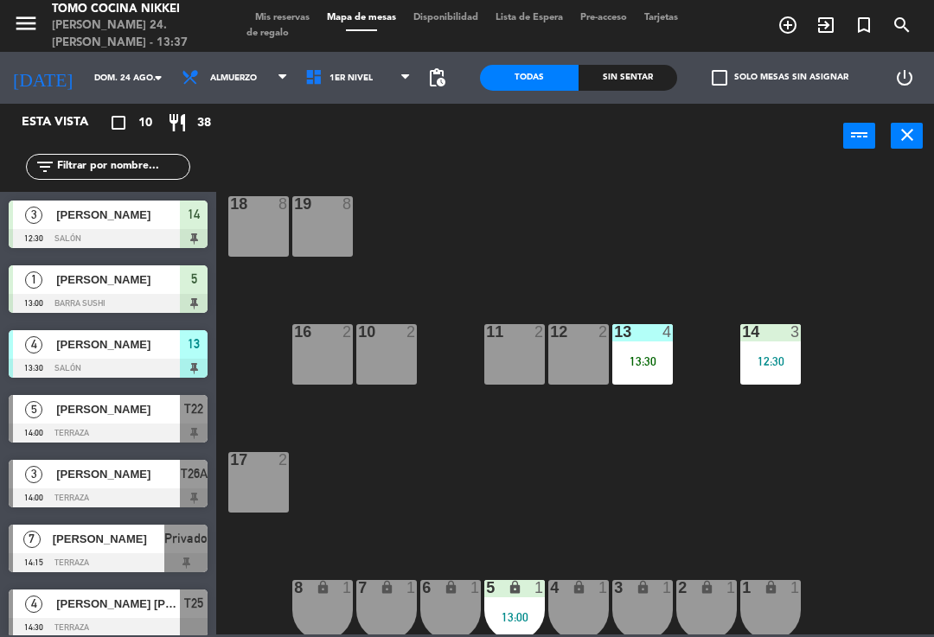
click at [787, 375] on div "14 3 12:30" at bounding box center [770, 354] width 61 height 61
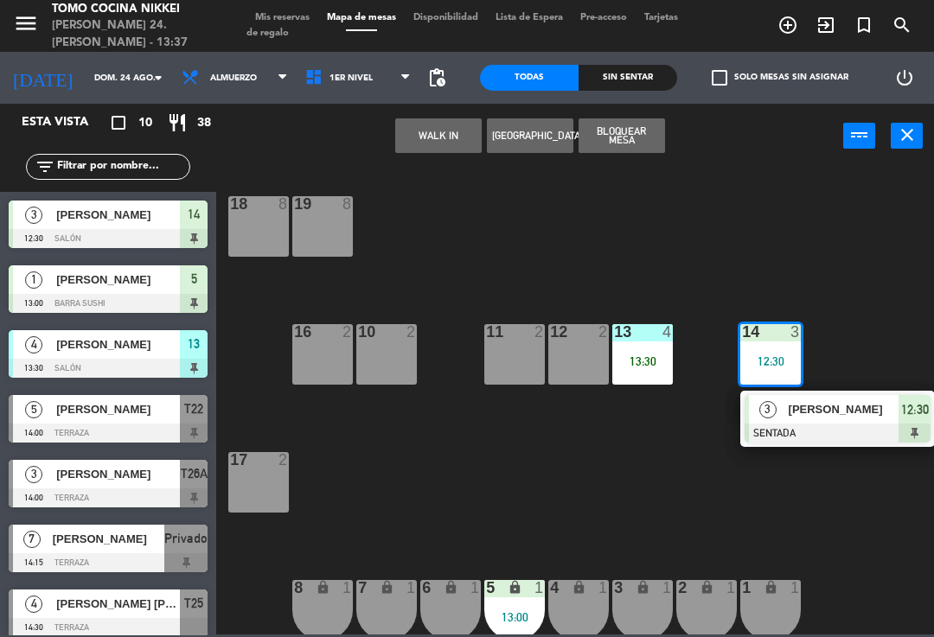
click at [823, 416] on span "[PERSON_NAME]" at bounding box center [843, 409] width 111 height 18
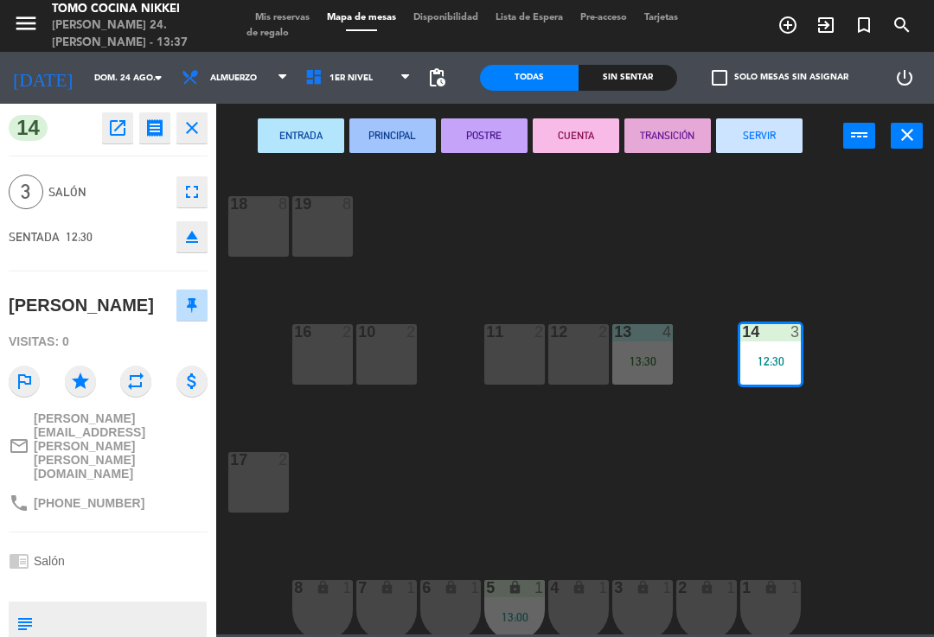
click at [786, 135] on button "SERVIR" at bounding box center [759, 135] width 86 height 35
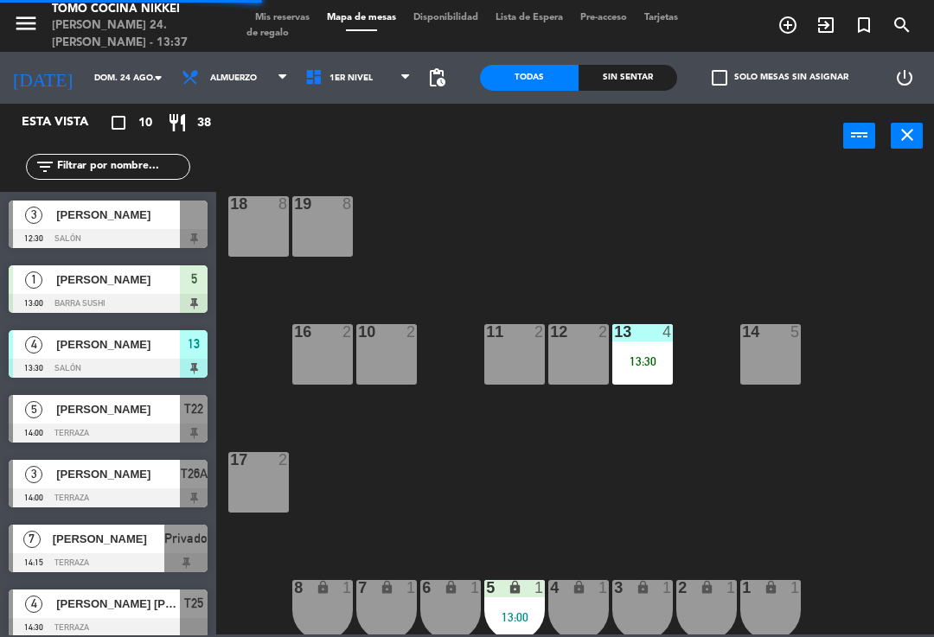
click at [651, 340] on div at bounding box center [643, 332] width 29 height 16
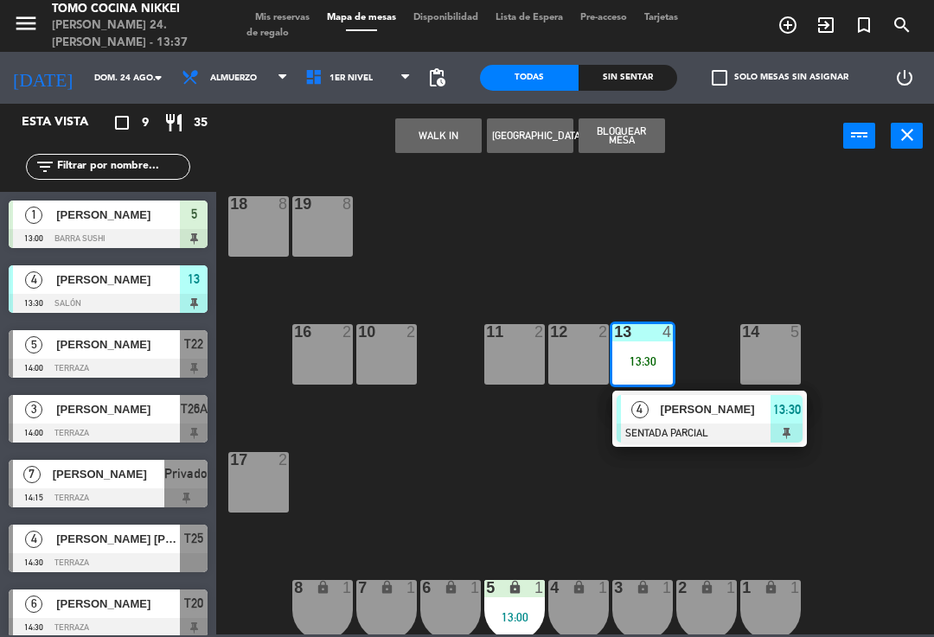
click at [696, 394] on div "4 [PERSON_NAME] SENTADA PARCIAL 13:30" at bounding box center [709, 419] width 195 height 56
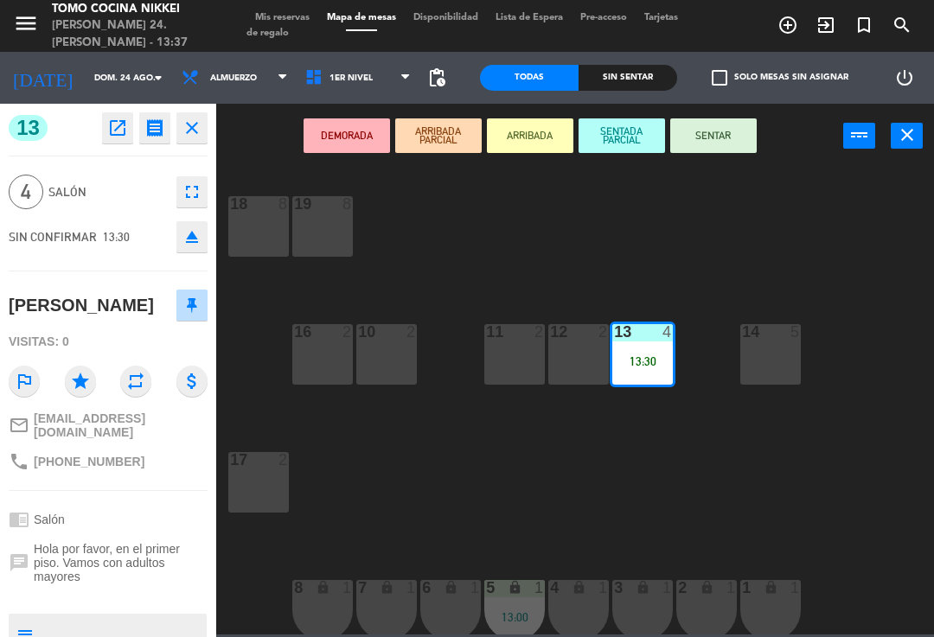
click at [732, 149] on button "SENTAR" at bounding box center [713, 135] width 86 height 35
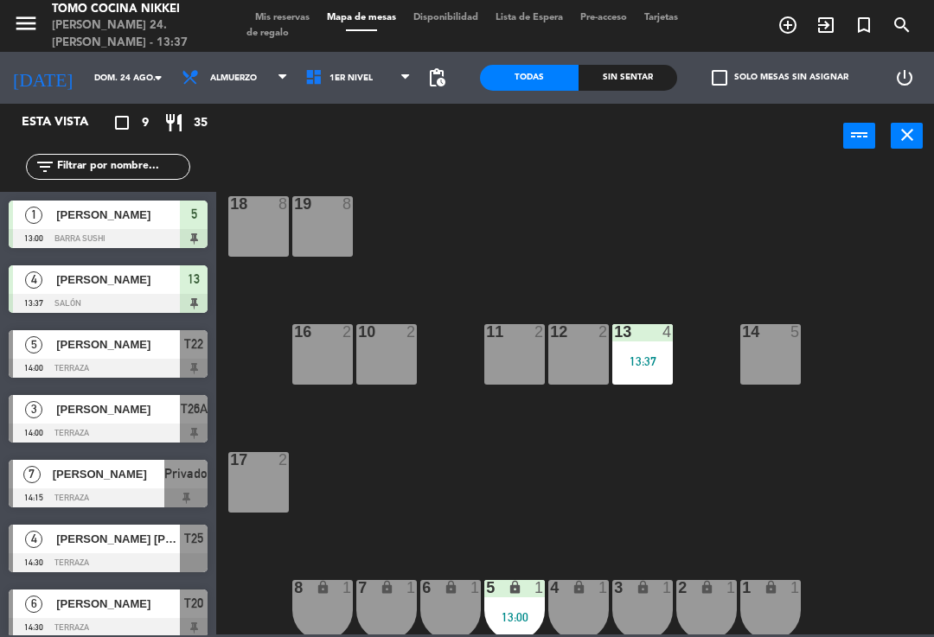
click at [714, 265] on div "18 8 19 8 16 2 10 2 11 2 12 2 13 4 13:37 14 5 17 2 7 lock 1 8 lock 1 6 lock 1 5…" at bounding box center [580, 400] width 708 height 469
click at [631, 86] on div "Sin sentar" at bounding box center [627, 78] width 99 height 26
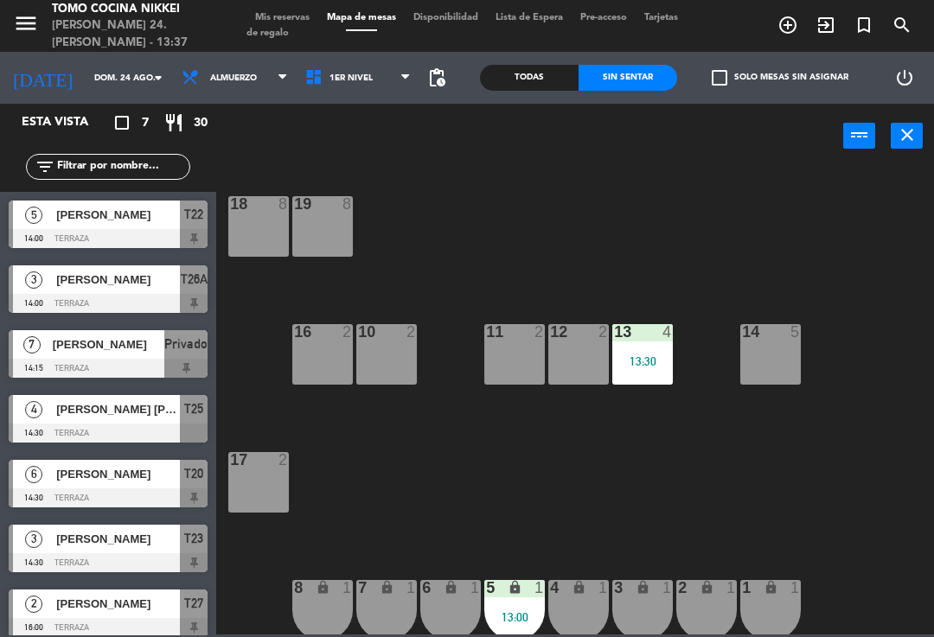
click at [632, 88] on div "Sin sentar" at bounding box center [627, 78] width 99 height 26
click at [290, 26] on span "Tarjetas de regalo" at bounding box center [461, 25] width 431 height 25
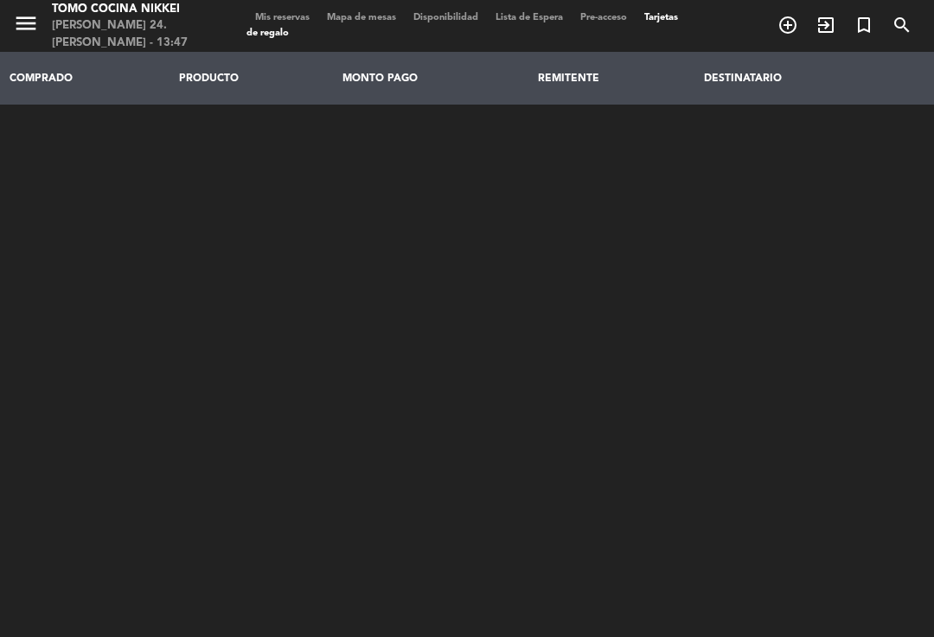
click at [273, 13] on span "Mis reservas" at bounding box center [282, 18] width 72 height 10
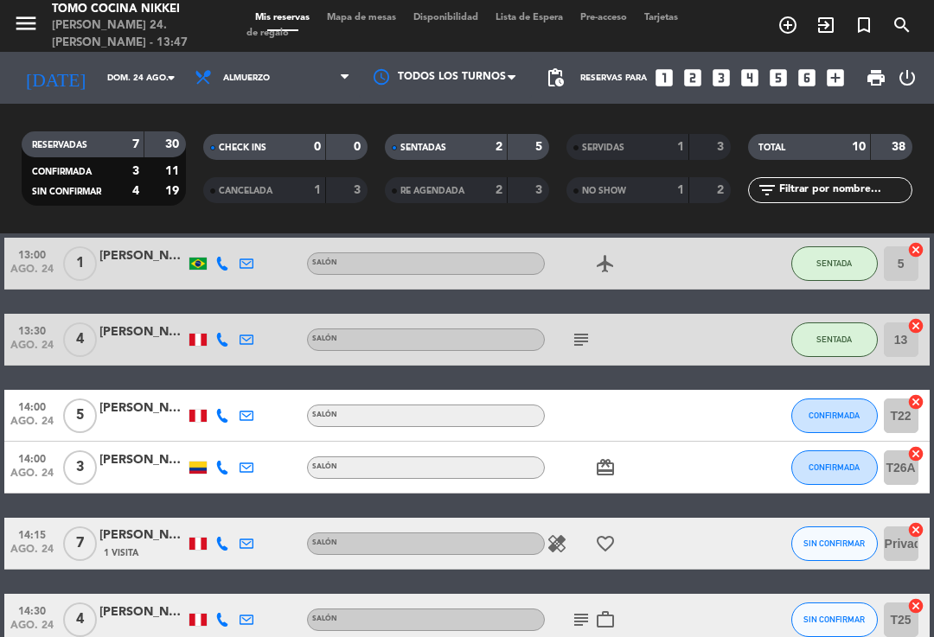
scroll to position [73, 0]
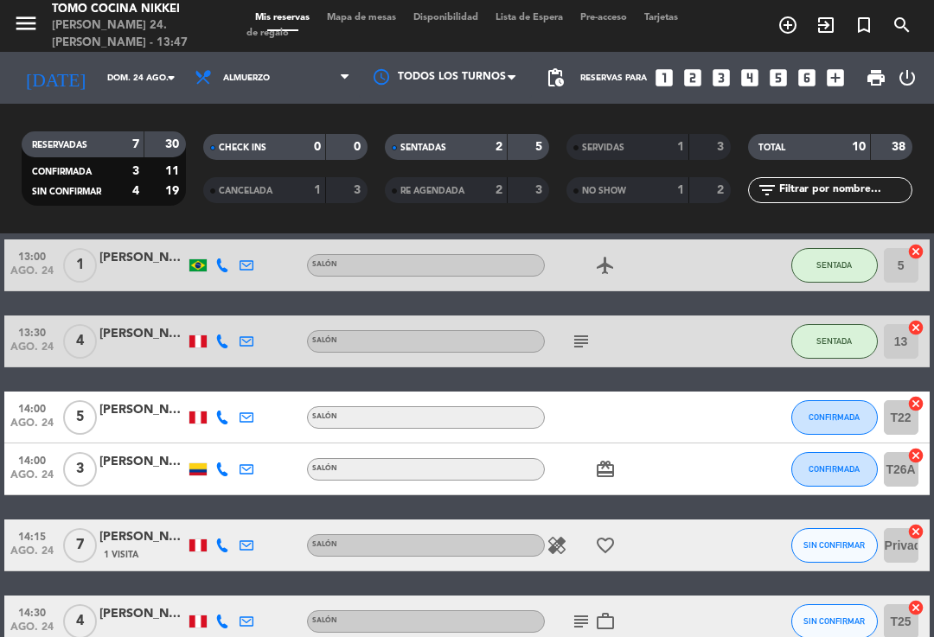
click at [487, 142] on div "2" at bounding box center [486, 147] width 35 height 20
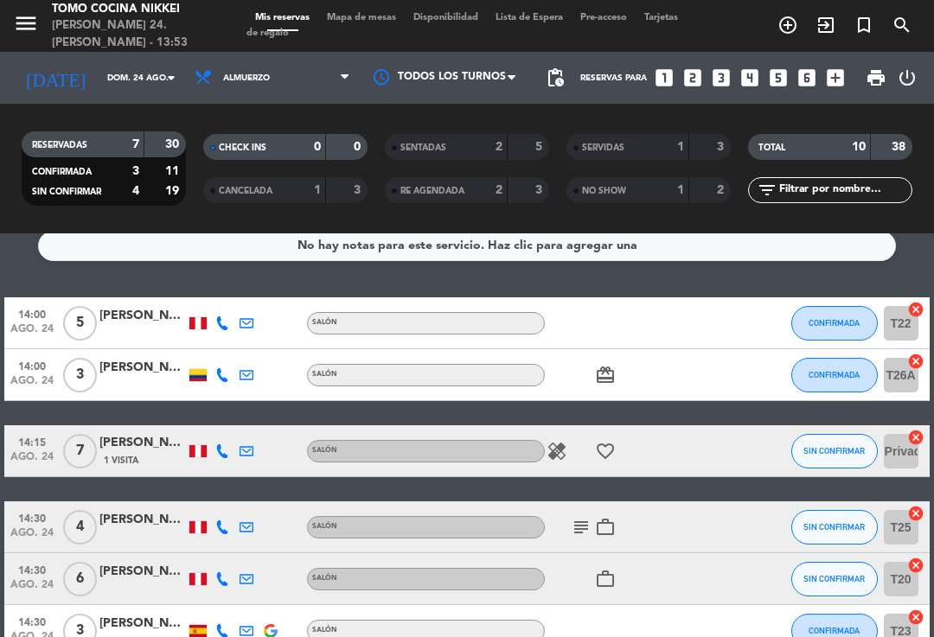
scroll to position [12, 0]
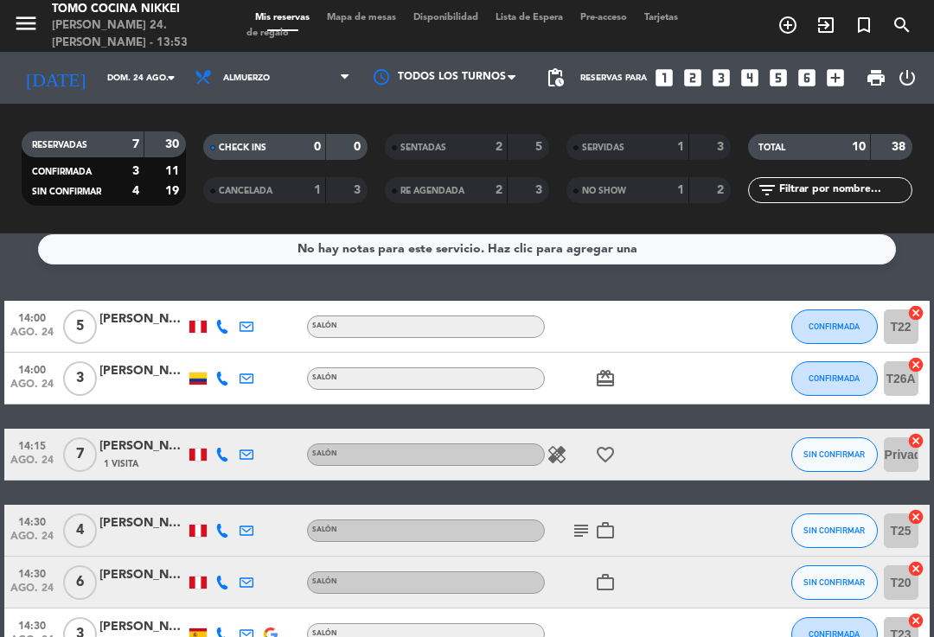
click at [820, 322] on span "CONFIRMADA" at bounding box center [833, 327] width 51 height 10
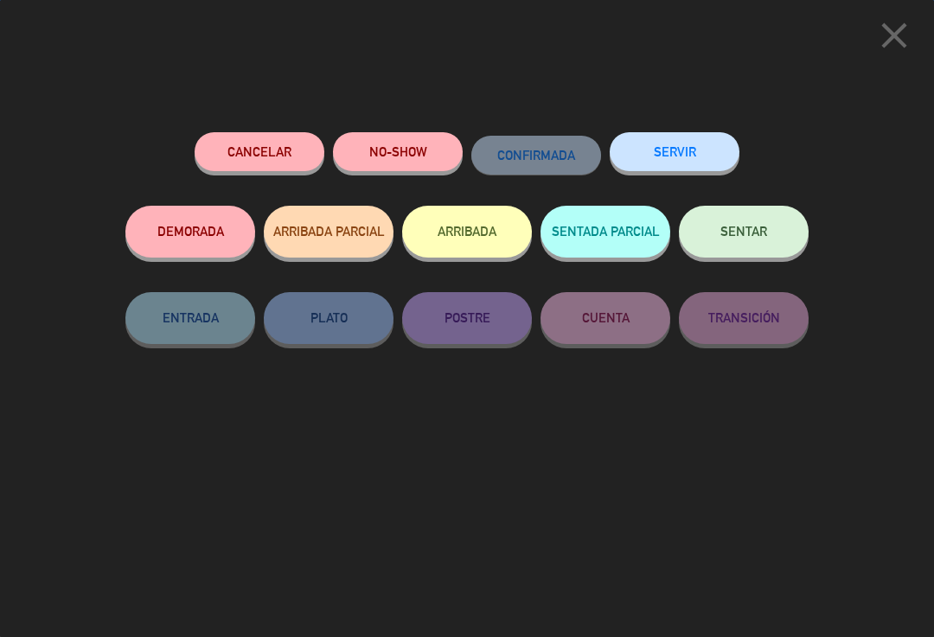
click at [613, 247] on button "SENTADA PARCIAL" at bounding box center [605, 232] width 130 height 52
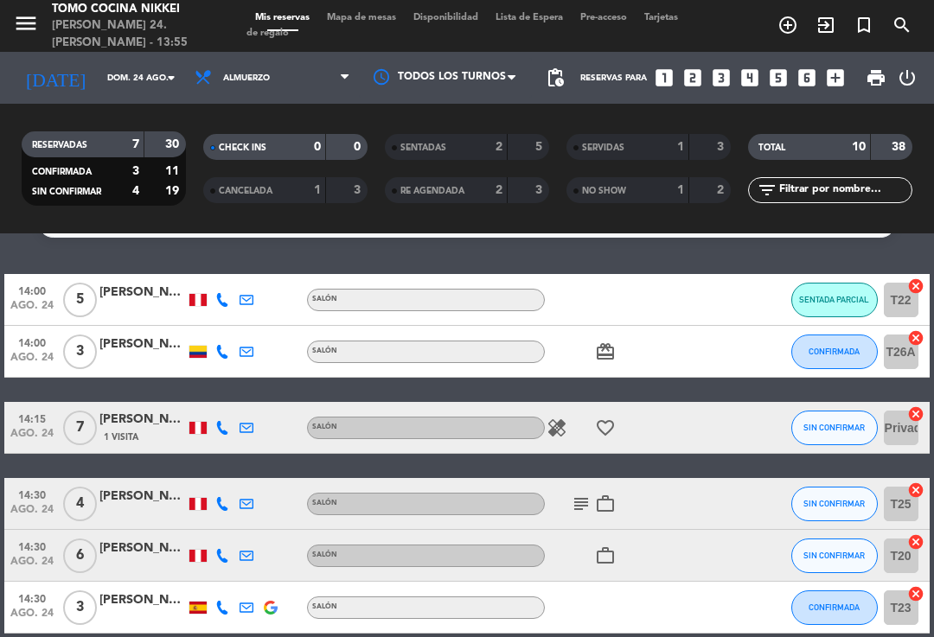
scroll to position [30, 0]
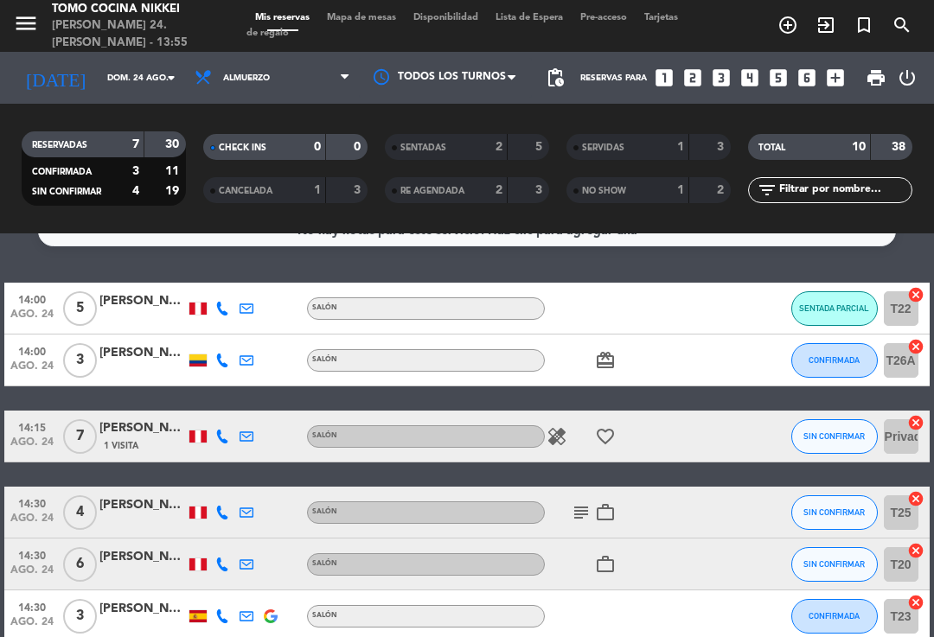
click at [390, 13] on span "Mapa de mesas" at bounding box center [361, 18] width 86 height 10
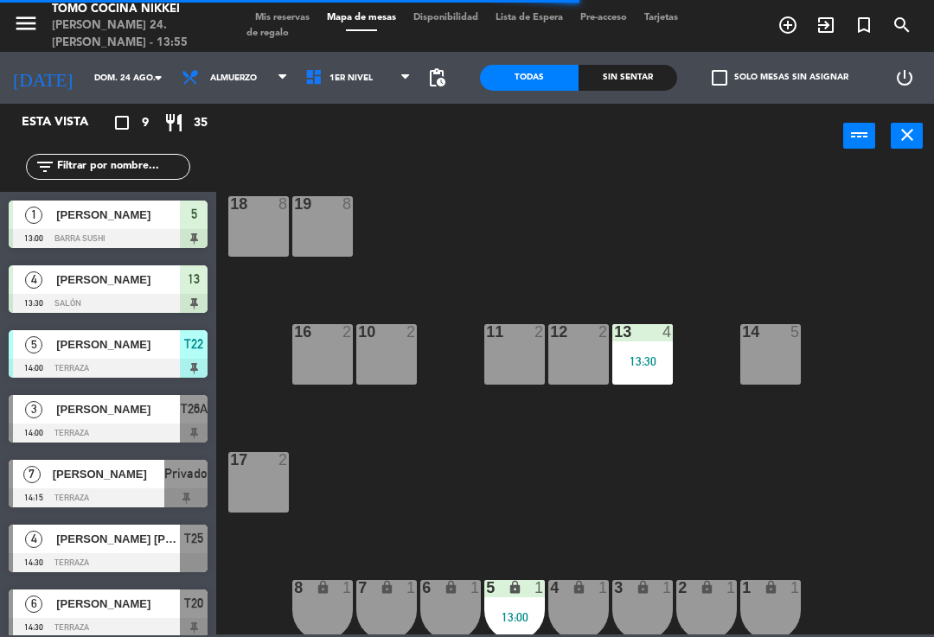
click at [380, 94] on span "1er Nivel" at bounding box center [359, 78] width 124 height 38
click at [367, 163] on ng-component "menu Tomo Cocina Nikkei [PERSON_NAME] 24. [PERSON_NAME] - 13:55 Mis reservas Ma…" at bounding box center [467, 317] width 934 height 635
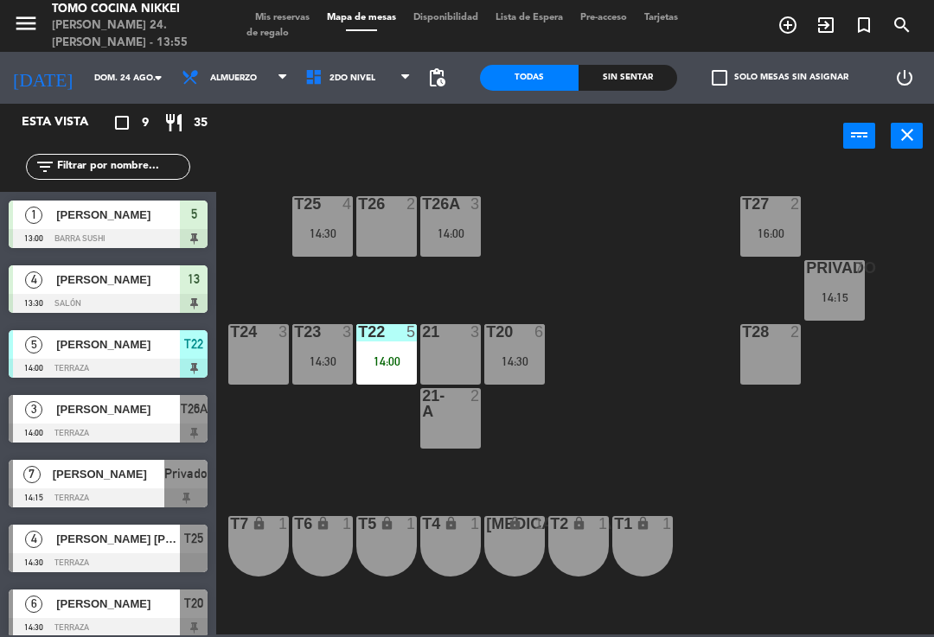
click at [380, 366] on div "14:00" at bounding box center [386, 361] width 61 height 12
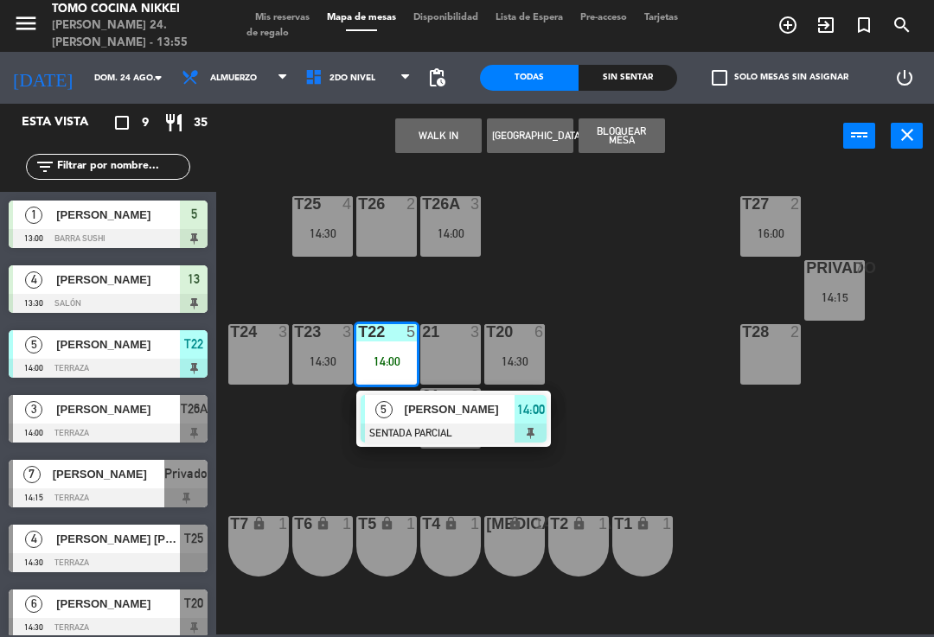
click at [424, 411] on span "[PERSON_NAME]" at bounding box center [460, 409] width 111 height 18
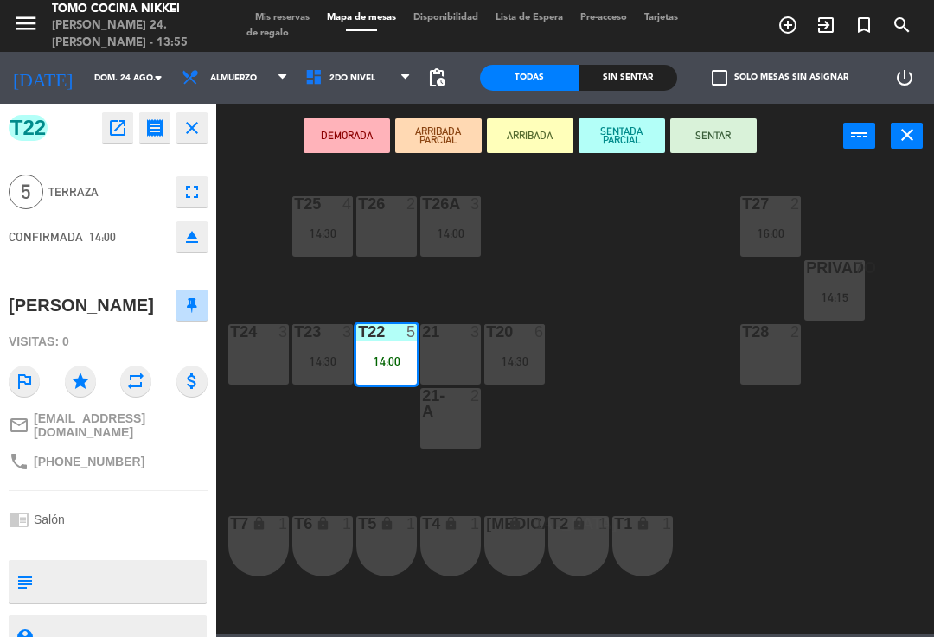
click at [178, 205] on button "fullscreen" at bounding box center [191, 191] width 31 height 31
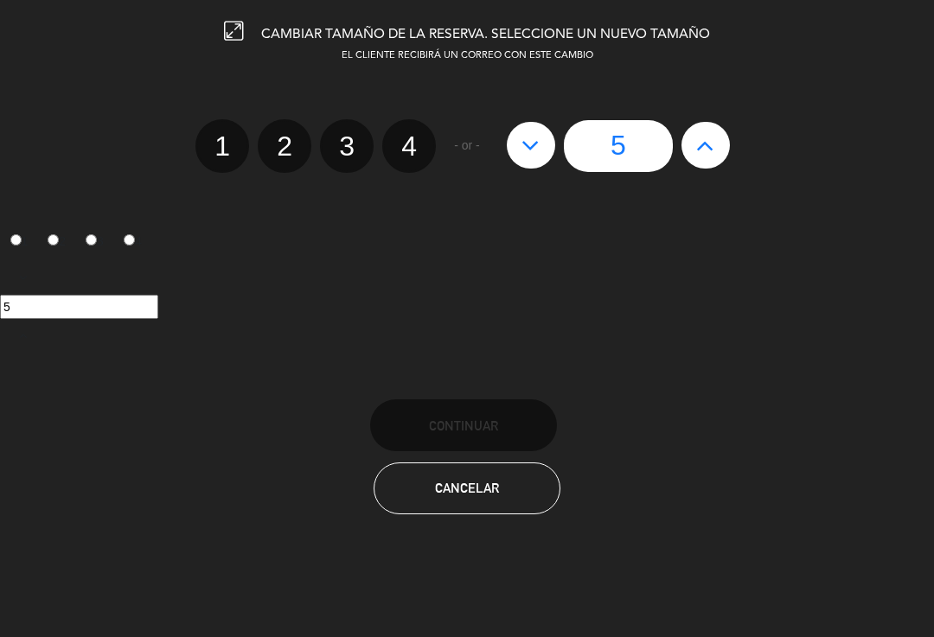
click at [411, 153] on label "4" at bounding box center [409, 146] width 54 height 54
click at [411, 137] on input "4" at bounding box center [406, 130] width 11 height 11
radio input "true"
radio input "false"
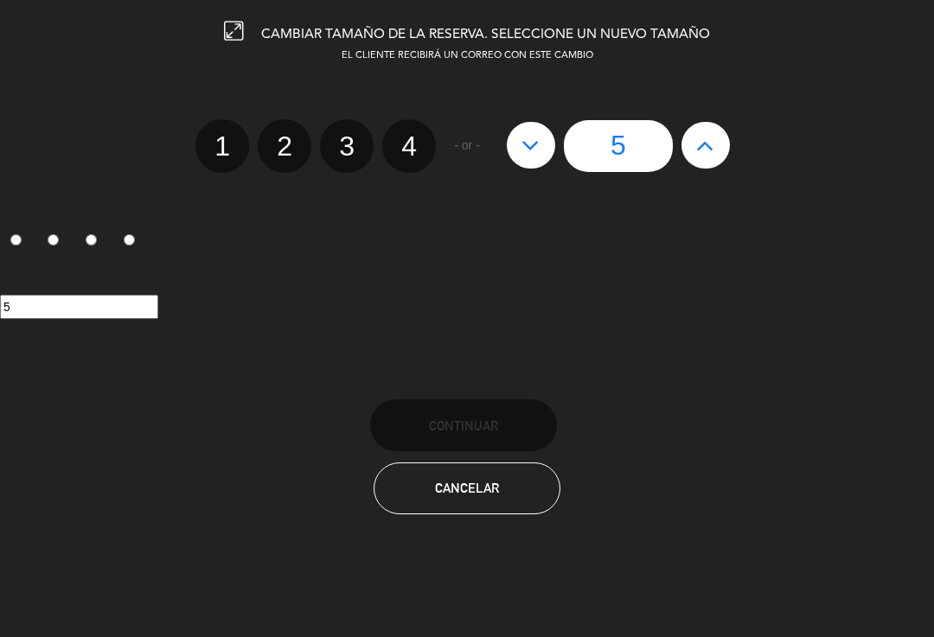
radio input "false"
radio input "true"
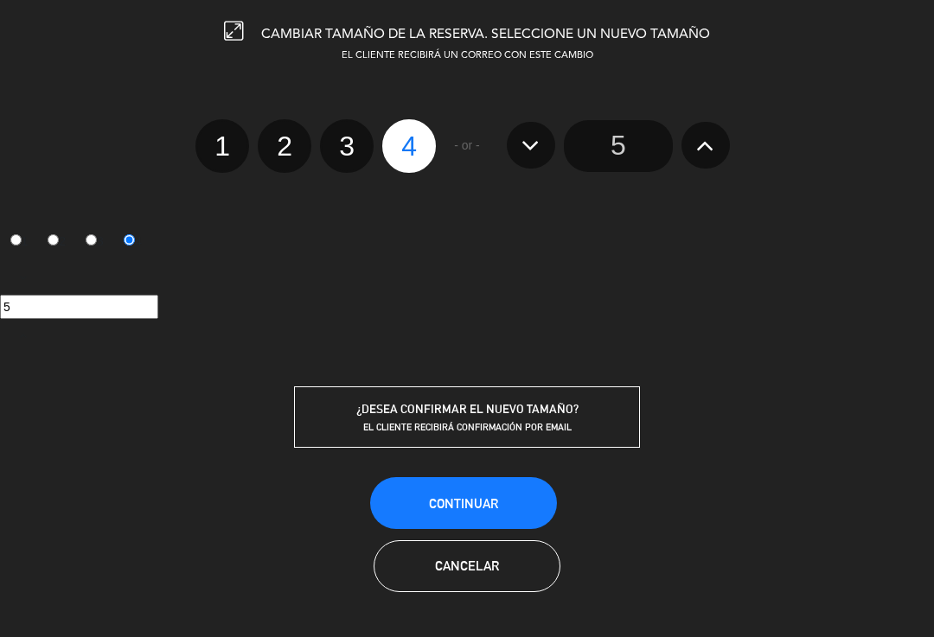
click at [523, 491] on button "Continuar" at bounding box center [463, 503] width 187 height 52
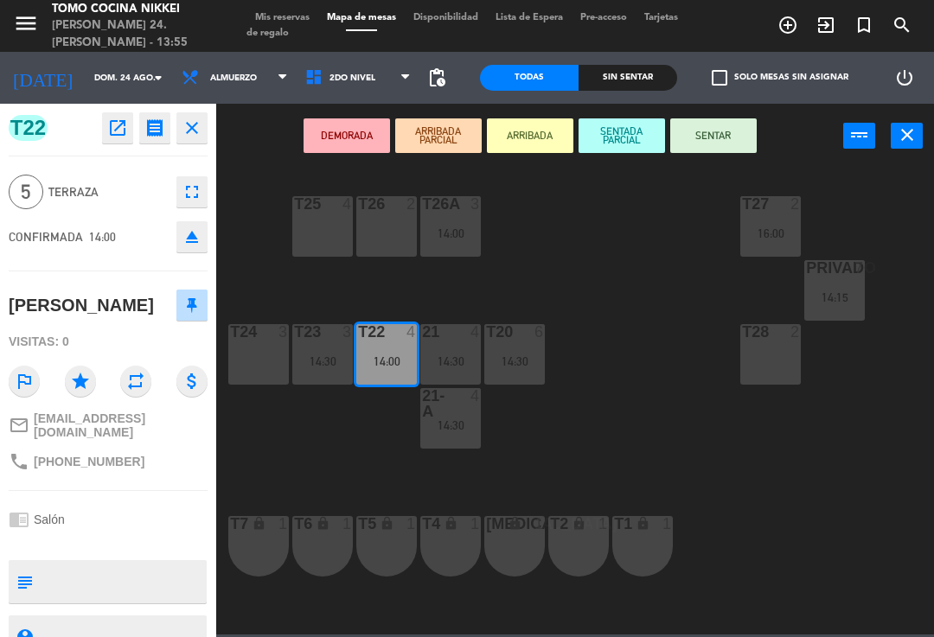
click at [712, 149] on button "SENTAR" at bounding box center [713, 135] width 86 height 35
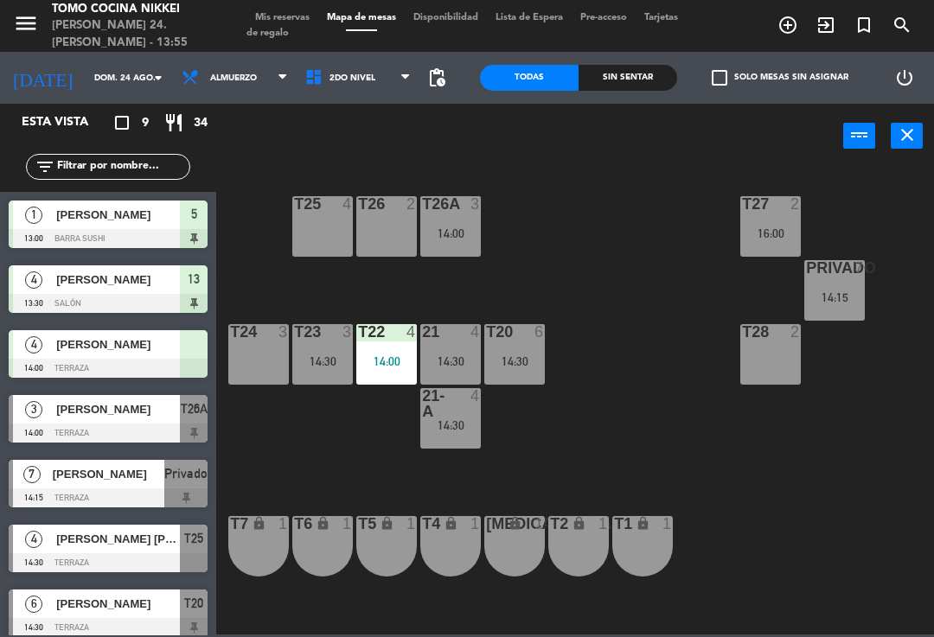
click at [629, 333] on div "T27 2 16:00 T25 4 T26A 3 14:00 T26 2 Privado 7 14:15 T24 3 T23 3 14:30 T22 4 14…" at bounding box center [580, 400] width 708 height 469
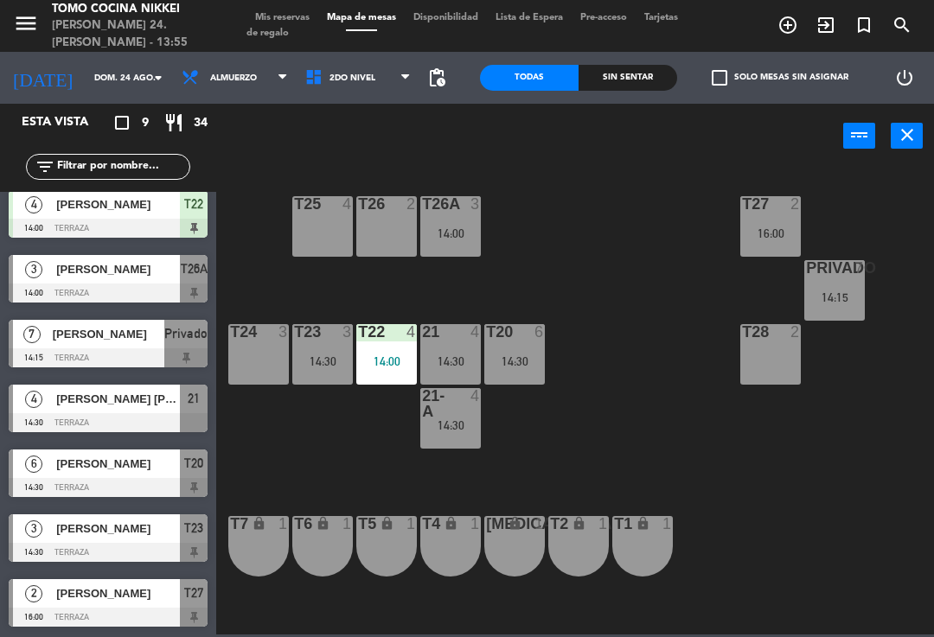
click at [389, 93] on span "2do Nivel" at bounding box center [359, 78] width 124 height 38
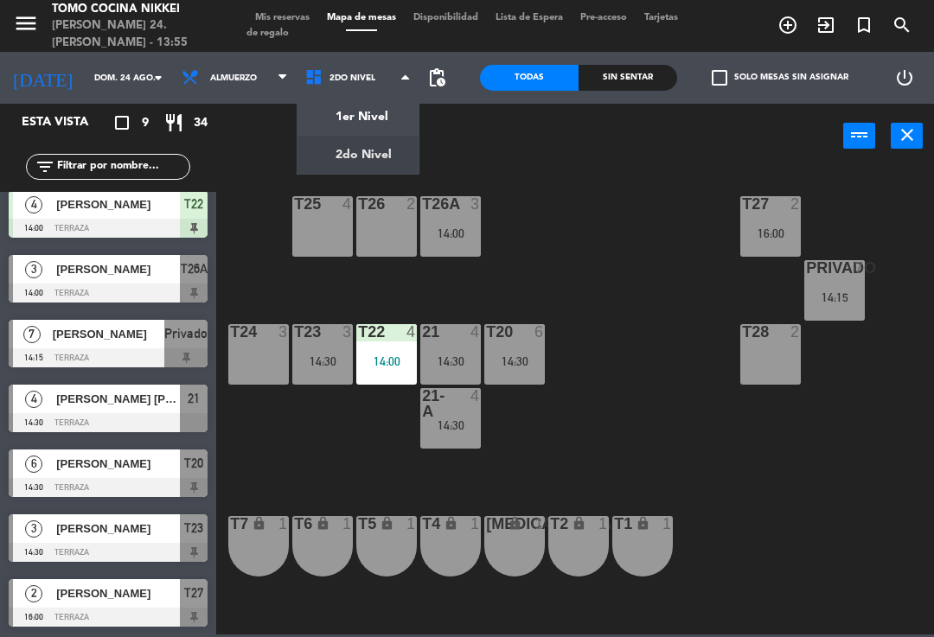
click at [397, 133] on ng-component "menu Tomo Cocina Nikkei [PERSON_NAME] 24. [PERSON_NAME] - 13:55 Mis reservas Ma…" at bounding box center [467, 317] width 934 height 635
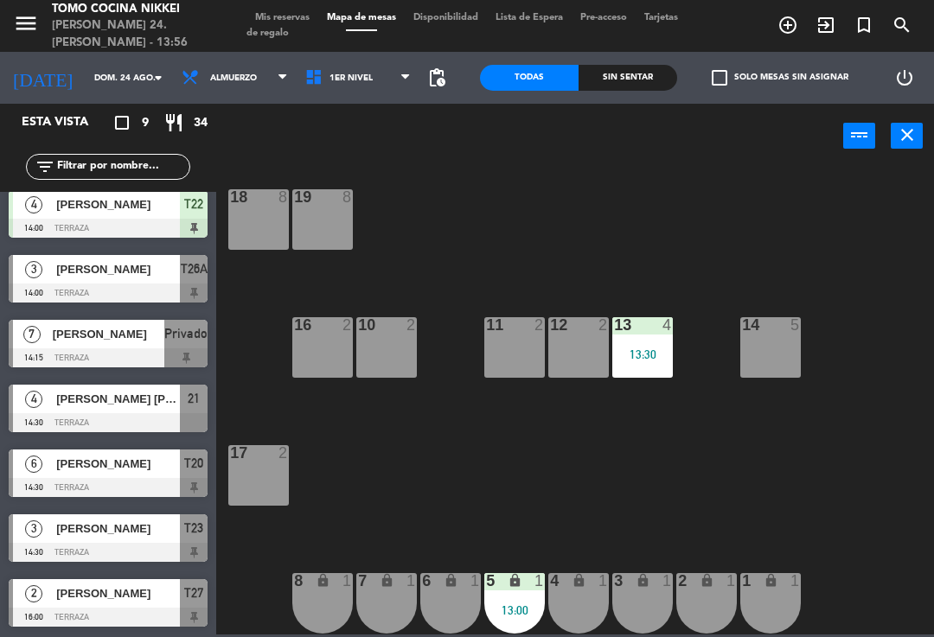
click at [417, 80] on span at bounding box center [409, 78] width 17 height 16
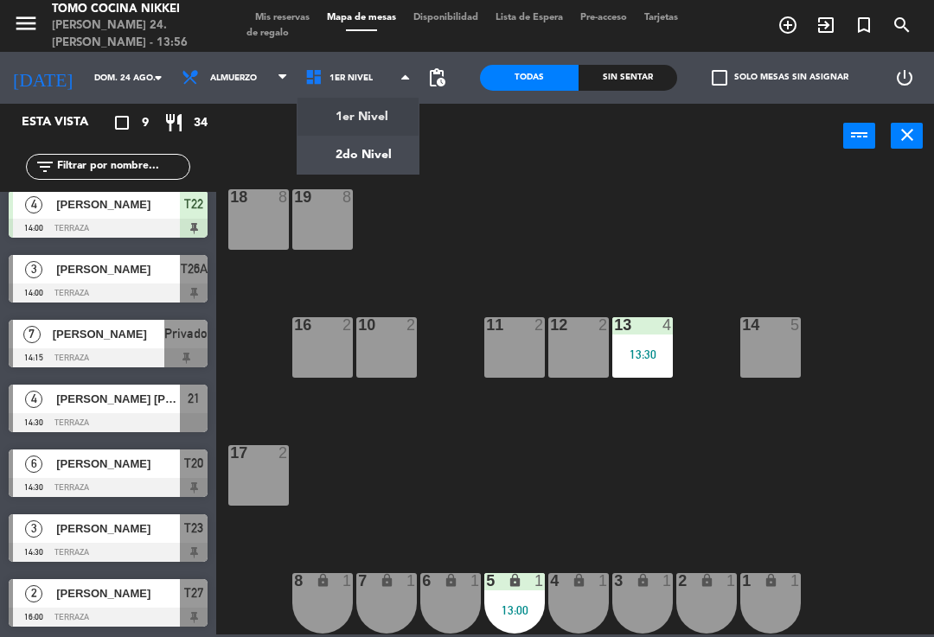
click at [373, 173] on ng-component "menu Tomo Cocina Nikkei [PERSON_NAME] 24. [PERSON_NAME] - 13:56 Mis reservas Ma…" at bounding box center [467, 317] width 934 height 635
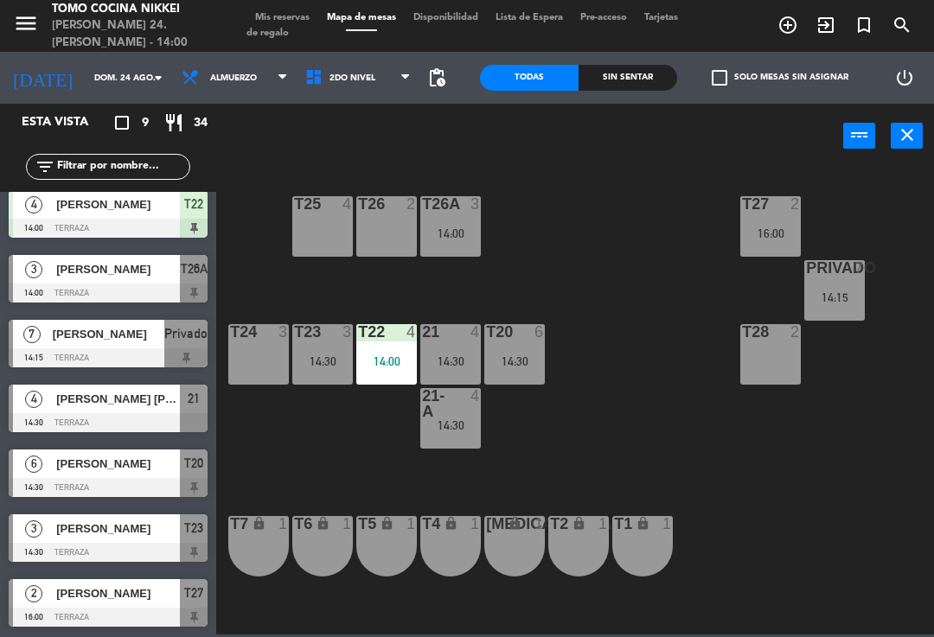
click at [447, 423] on div "14:30" at bounding box center [450, 425] width 61 height 12
click at [625, 330] on div "T27 2 16:00 T25 4 T26A 3 14:00 T26 2 Privado 7 14:15 T24 3 T23 3 14:30 T22 4 14…" at bounding box center [580, 400] width 708 height 469
click at [771, 241] on div "T27 2 16:00" at bounding box center [770, 226] width 61 height 61
click at [589, 380] on div "T27 2 16:00 T25 4 T26A 3 14:00 T26 2 Privado 7 14:15 T24 3 T23 3 14:30 T22 4 14…" at bounding box center [580, 400] width 708 height 469
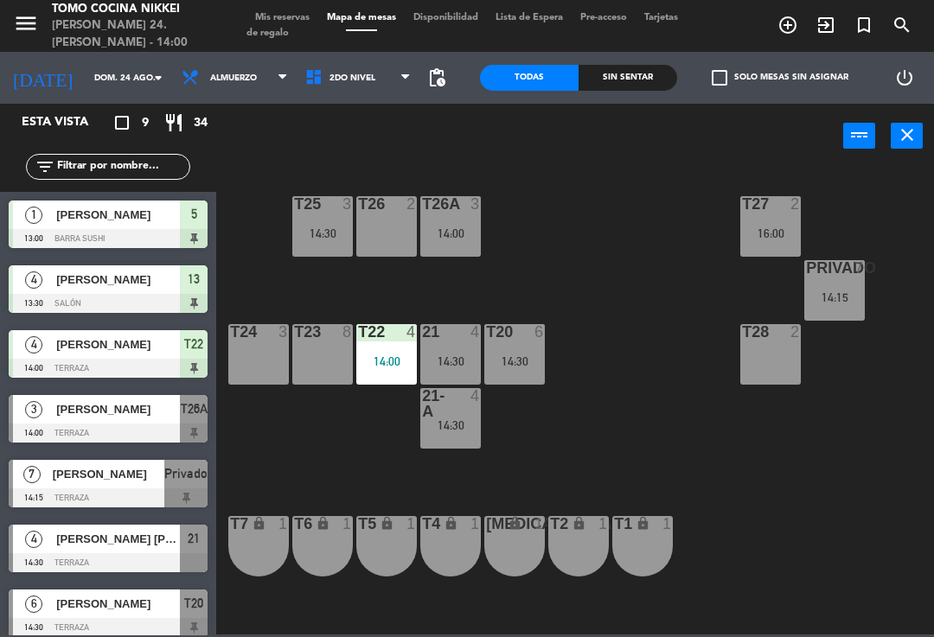
scroll to position [82, 0]
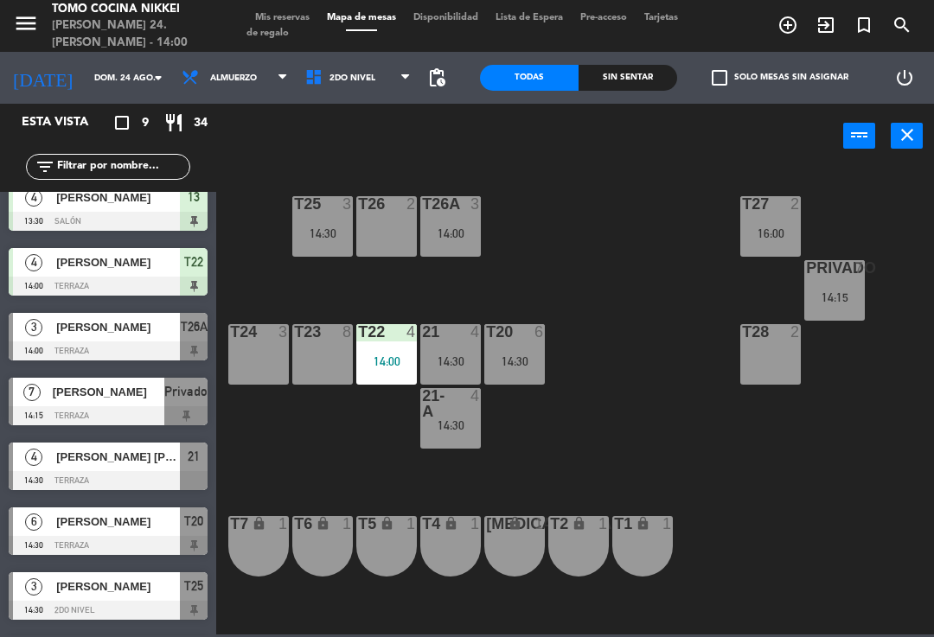
click at [298, 347] on div "T23 8" at bounding box center [322, 354] width 61 height 61
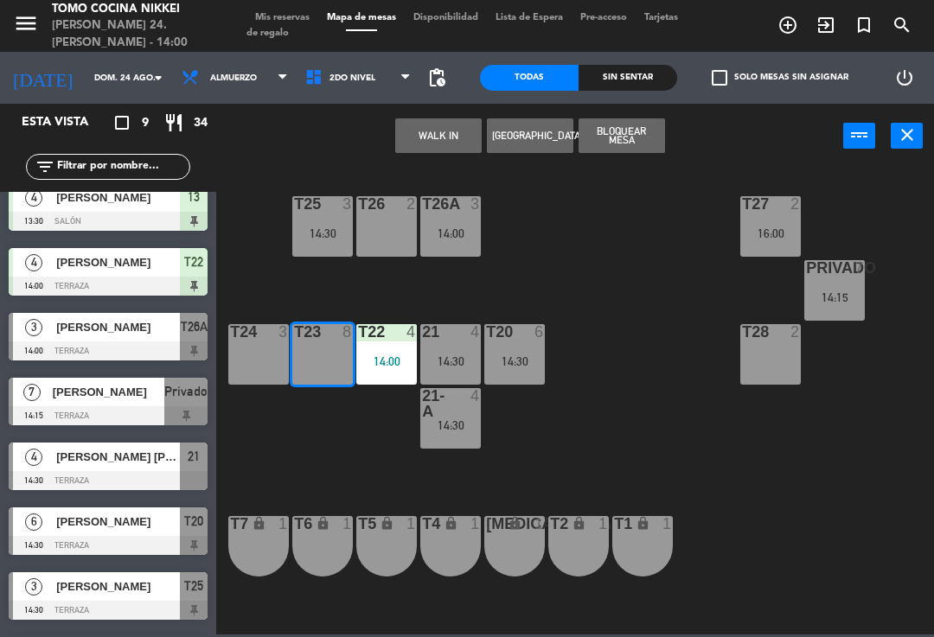
click at [841, 285] on div "Privado 7 14:15" at bounding box center [834, 290] width 61 height 61
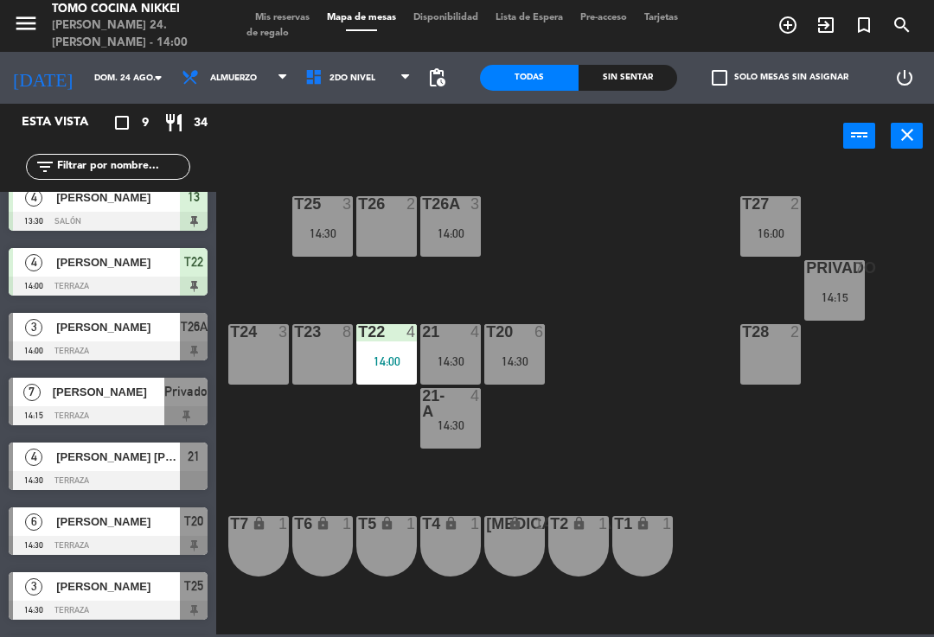
click at [825, 433] on div "T27 2 16:00 T25 3 14:30 T26A 3 14:00 T26 2 Privado 7 14:15 T24 3 T23 8 T22 4 14…" at bounding box center [580, 400] width 708 height 469
click at [826, 294] on div "14:15" at bounding box center [834, 297] width 61 height 12
click at [669, 349] on div "T27 2 16:00 T25 3 14:30 T26A 3 14:00 T26 2 Privado 7 14:15 T24 3 T23 8 T22 4 14…" at bounding box center [580, 400] width 708 height 469
click at [525, 350] on div "T20 6 14:30" at bounding box center [514, 354] width 61 height 61
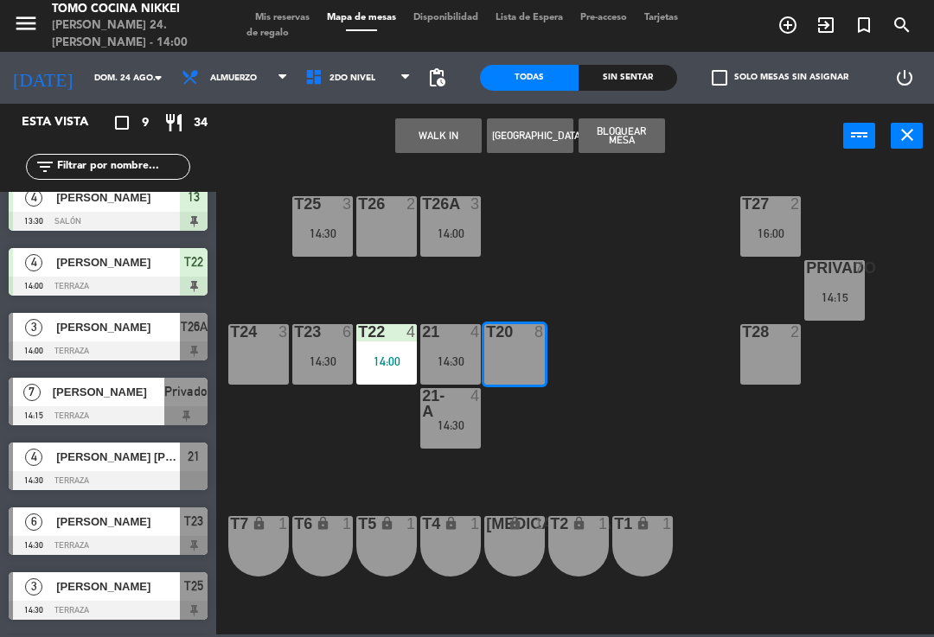
click at [440, 131] on button "WALK IN" at bounding box center [438, 135] width 86 height 35
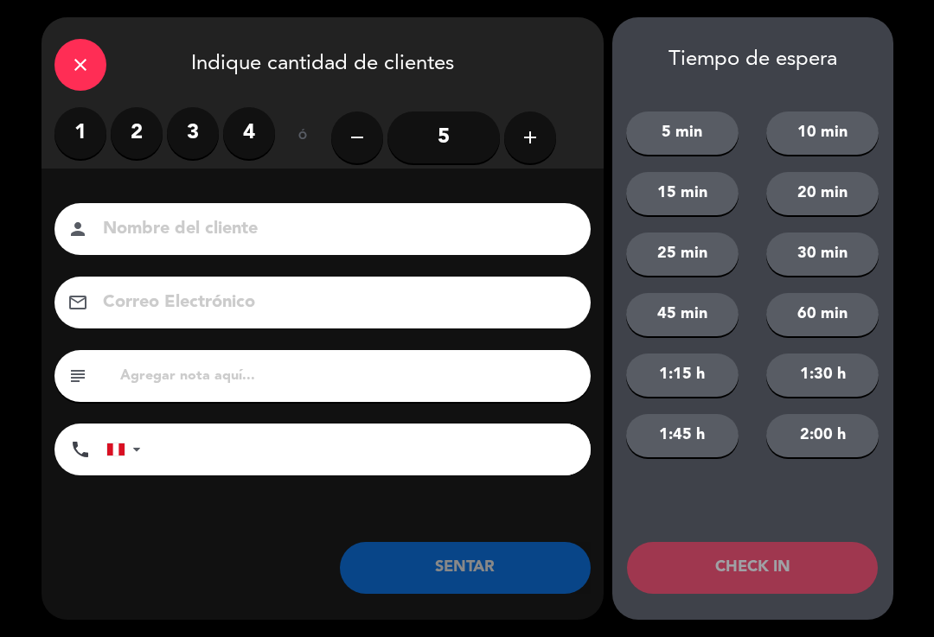
click at [429, 113] on input "5" at bounding box center [443, 138] width 112 height 52
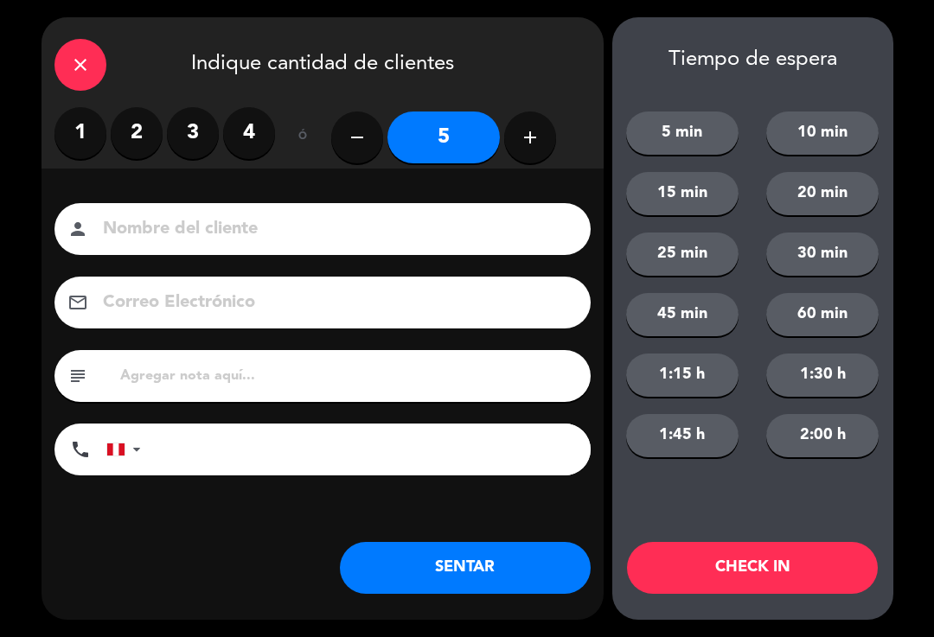
click at [298, 219] on input at bounding box center [334, 229] width 467 height 30
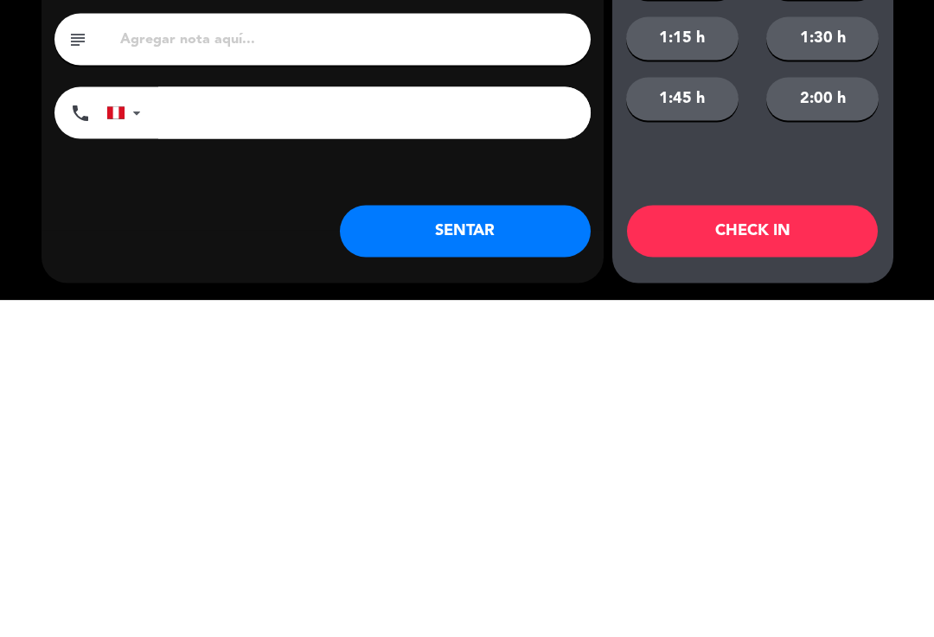
type input "[PERSON_NAME]"
click at [469, 424] on input "tel" at bounding box center [374, 450] width 432 height 52
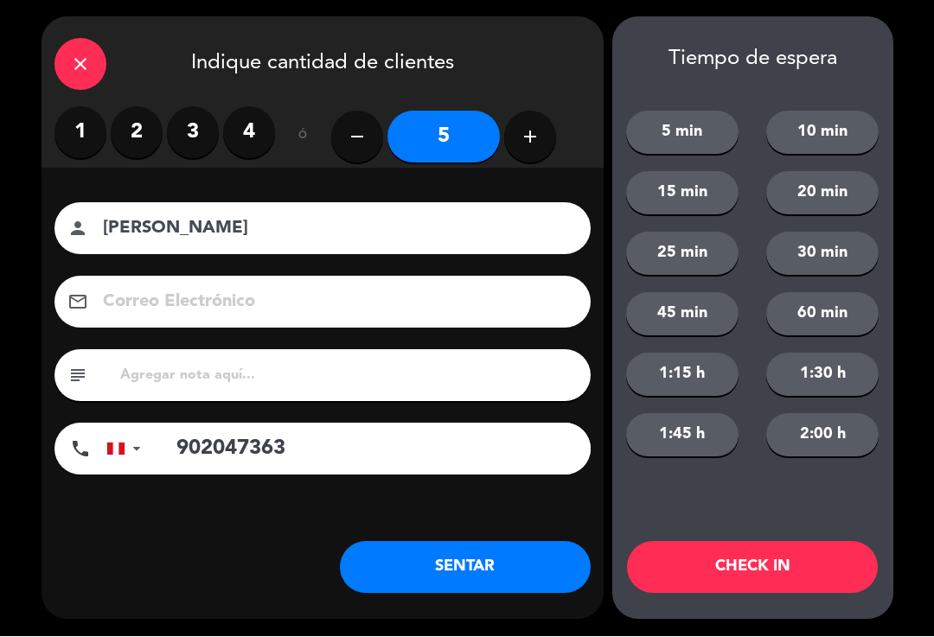
type input "902047363"
click at [459, 572] on button "SENTAR" at bounding box center [465, 568] width 251 height 52
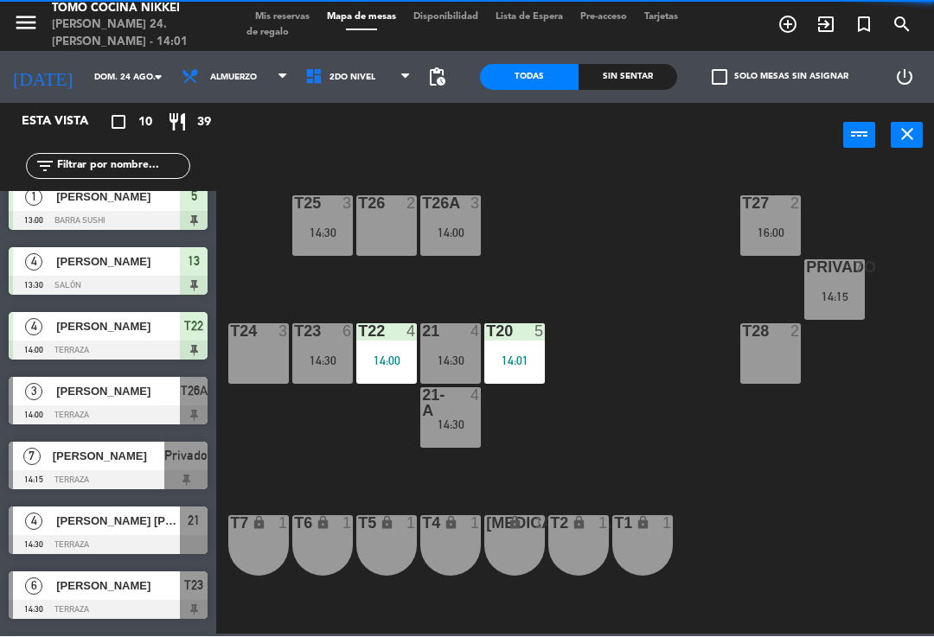
scroll to position [0, 0]
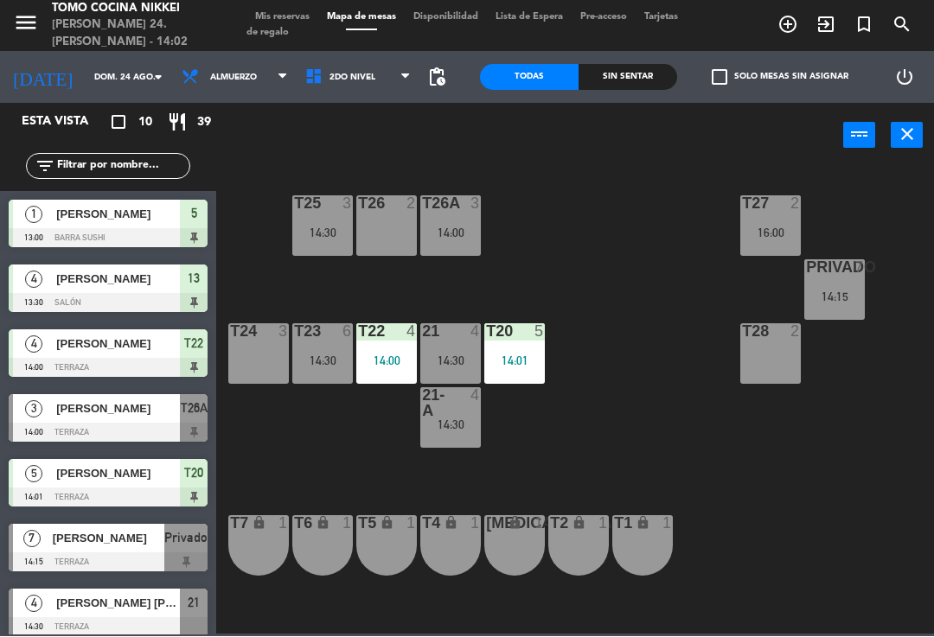
click at [336, 86] on span "2do Nivel" at bounding box center [359, 78] width 124 height 38
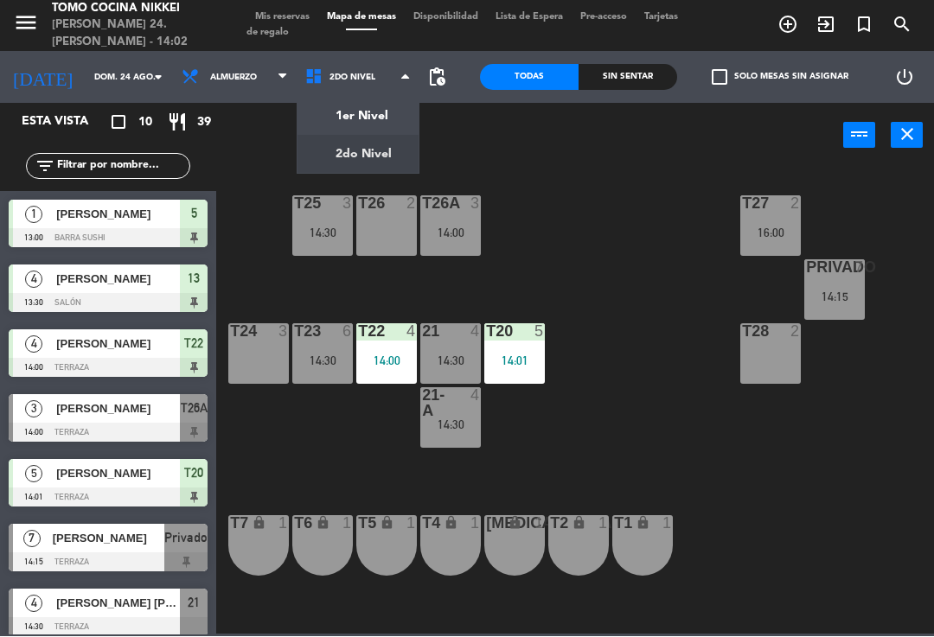
click at [382, 122] on ng-component "menu Tomo Cocina Nikkei [PERSON_NAME] 24. [PERSON_NAME] - 14:02 Mis reservas Ma…" at bounding box center [467, 317] width 934 height 635
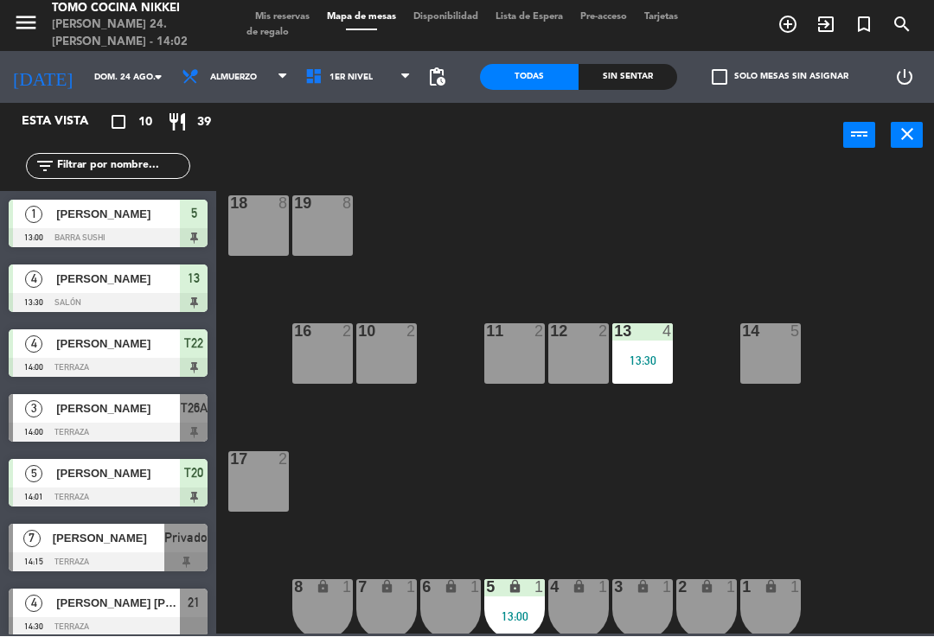
click at [331, 93] on span "1er Nivel" at bounding box center [359, 78] width 124 height 38
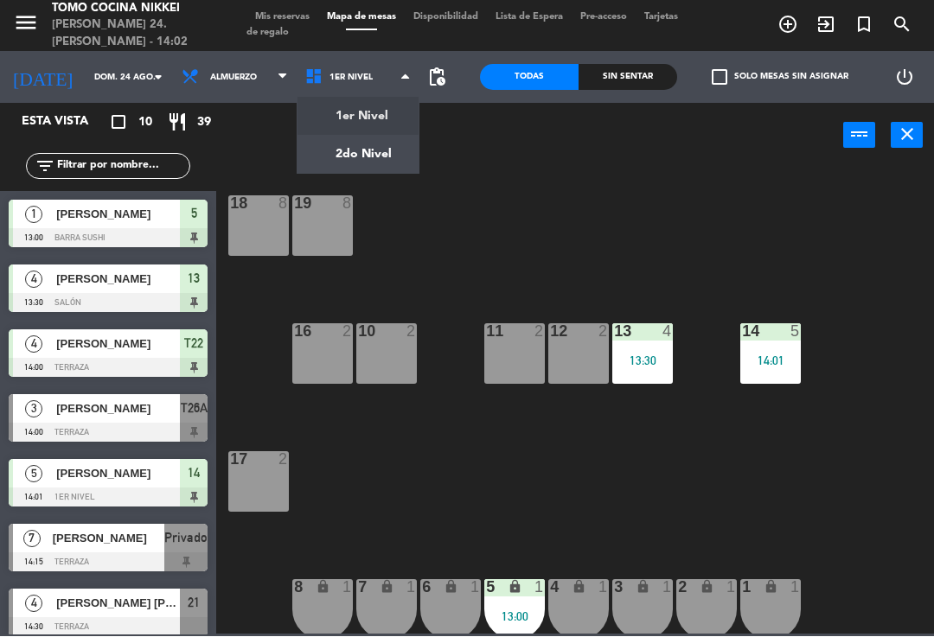
click at [778, 468] on div "18 8 19 8 16 2 10 2 11 2 12 2 13 4 13:30 14 5 14:01 17 2 7 lock 1 8 lock 1 6 lo…" at bounding box center [580, 400] width 708 height 469
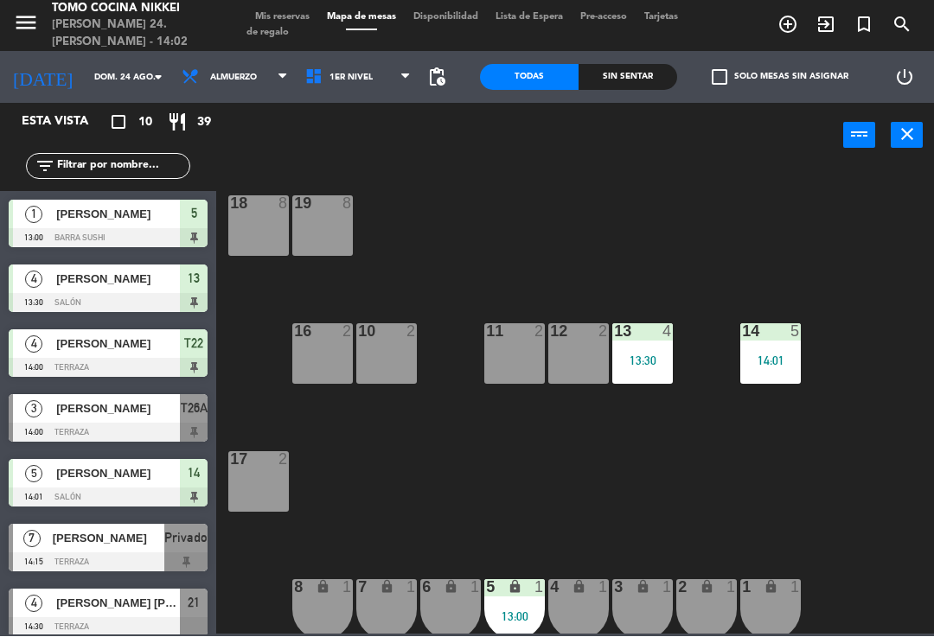
click at [369, 182] on div "18 8 19 8 16 2 10 2 11 2 12 2 13 4 13:30 14 5 14:01 17 2 7 lock 1 8 lock 1 6 lo…" at bounding box center [580, 400] width 708 height 469
click at [344, 90] on span "1er Nivel" at bounding box center [359, 78] width 124 height 38
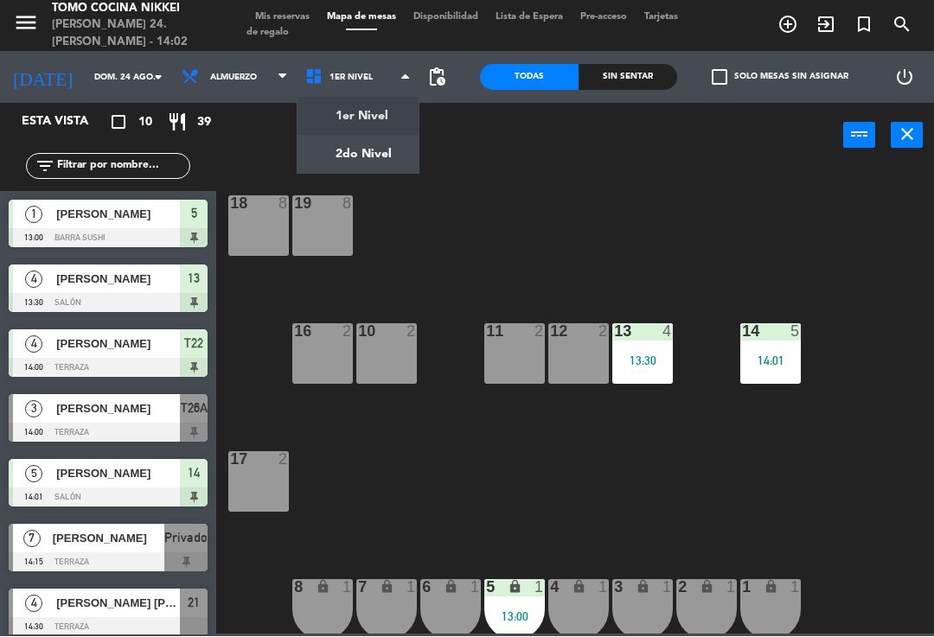
click at [631, 87] on div "Sin sentar" at bounding box center [627, 78] width 99 height 26
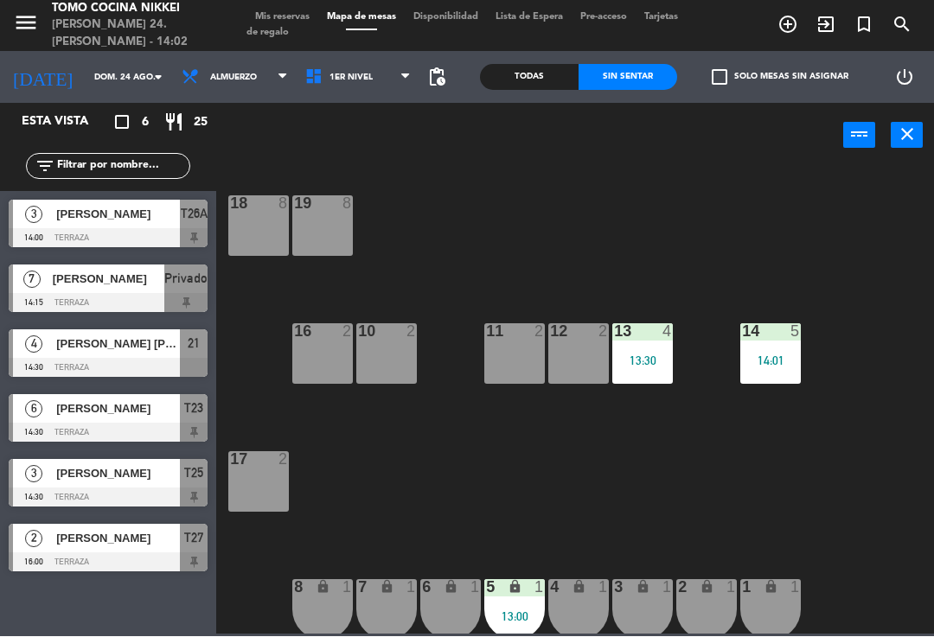
click at [597, 81] on div "Sin sentar" at bounding box center [627, 78] width 99 height 26
click at [371, 108] on div "power_input close" at bounding box center [529, 137] width 627 height 66
click at [363, 82] on span "1er Nivel" at bounding box center [359, 78] width 124 height 38
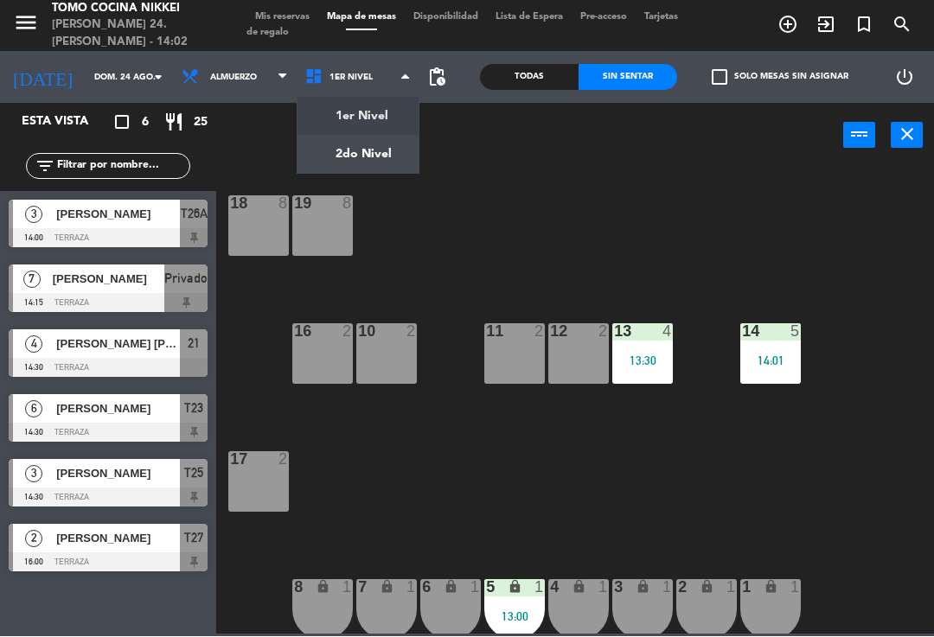
click at [376, 142] on ng-component "menu Tomo Cocina Nikkei [PERSON_NAME] 24. [PERSON_NAME] - 14:02 Mis reservas Ma…" at bounding box center [467, 317] width 934 height 635
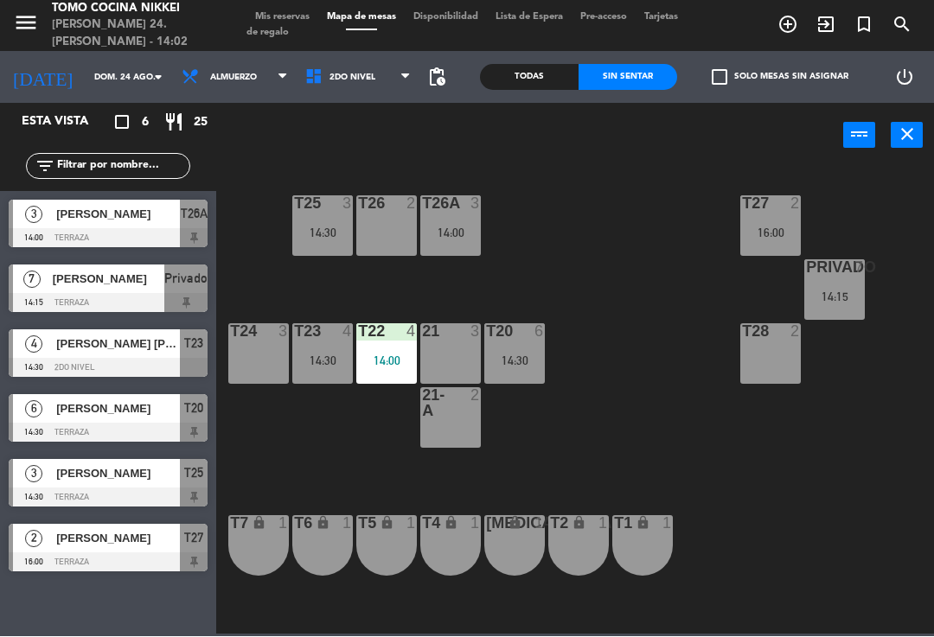
click at [335, 444] on div "T27 2 16:00 T25 3 14:30 T26A 3 14:00 T26 2 Privado 7 14:15 T24 3 T23 4 14:30 T2…" at bounding box center [580, 400] width 708 height 469
click at [856, 563] on div "T27 2 16:00 T25 4 T26A 3 14:00 T26 2 Privado 7 14:15 T24 3 T23 4 14:30 T22 4 14…" at bounding box center [580, 400] width 708 height 469
click at [409, 93] on span "2do Nivel" at bounding box center [359, 78] width 124 height 38
click at [389, 115] on ng-component "menu Tomo Cocina Nikkei [PERSON_NAME] 24. [PERSON_NAME] - 14:12 Mis reservas Ma…" at bounding box center [467, 317] width 934 height 635
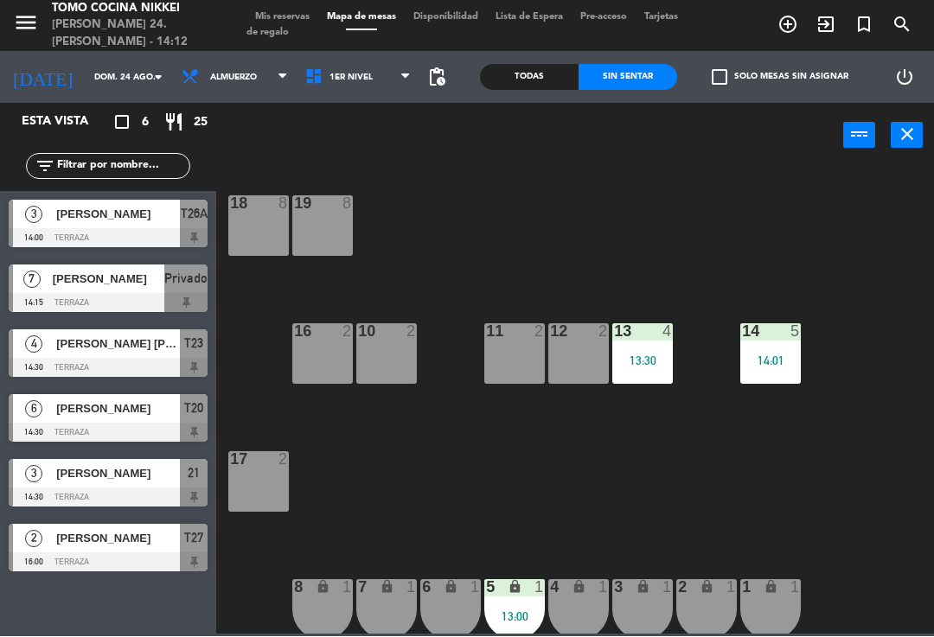
click at [517, 594] on icon "lock" at bounding box center [514, 587] width 15 height 15
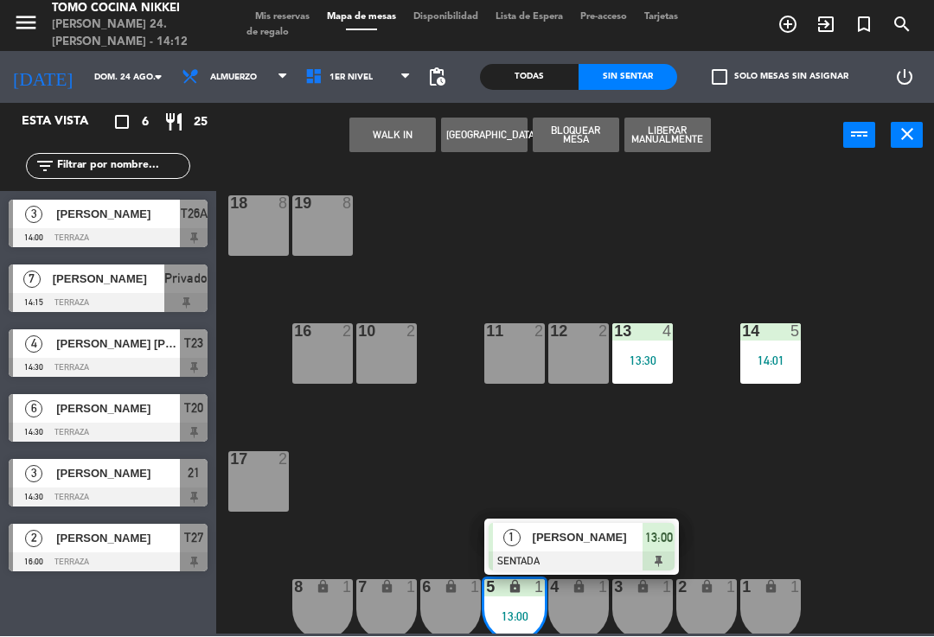
click at [597, 533] on span "[PERSON_NAME]" at bounding box center [588, 538] width 111 height 18
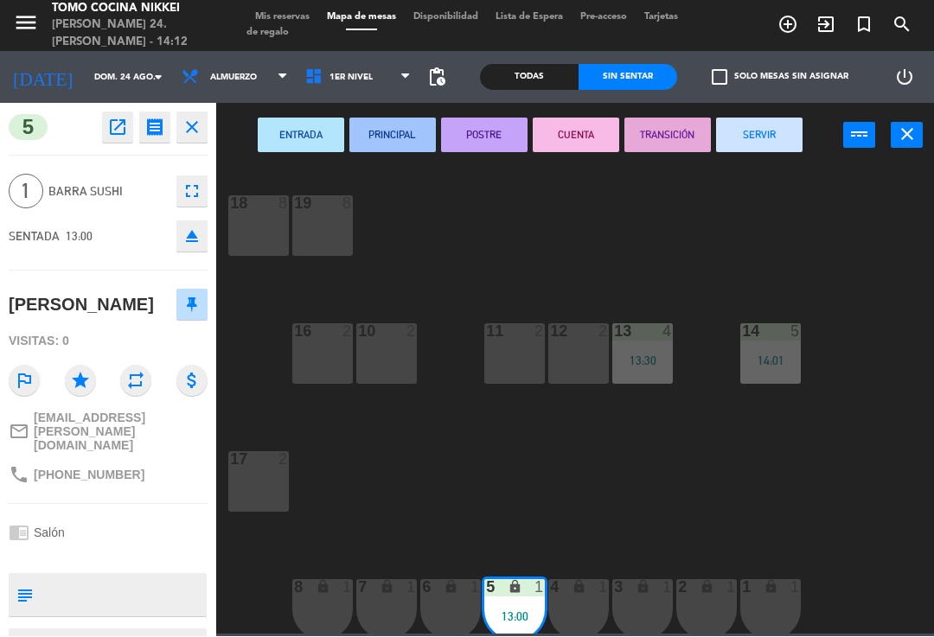
click at [762, 129] on button "SERVIR" at bounding box center [759, 135] width 86 height 35
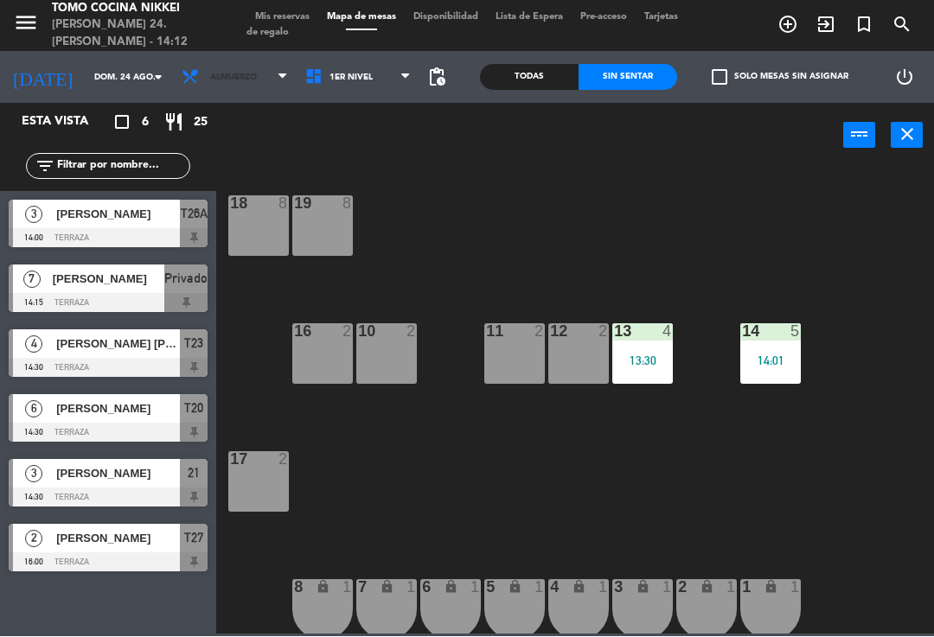
click at [181, 81] on icon at bounding box center [193, 77] width 25 height 19
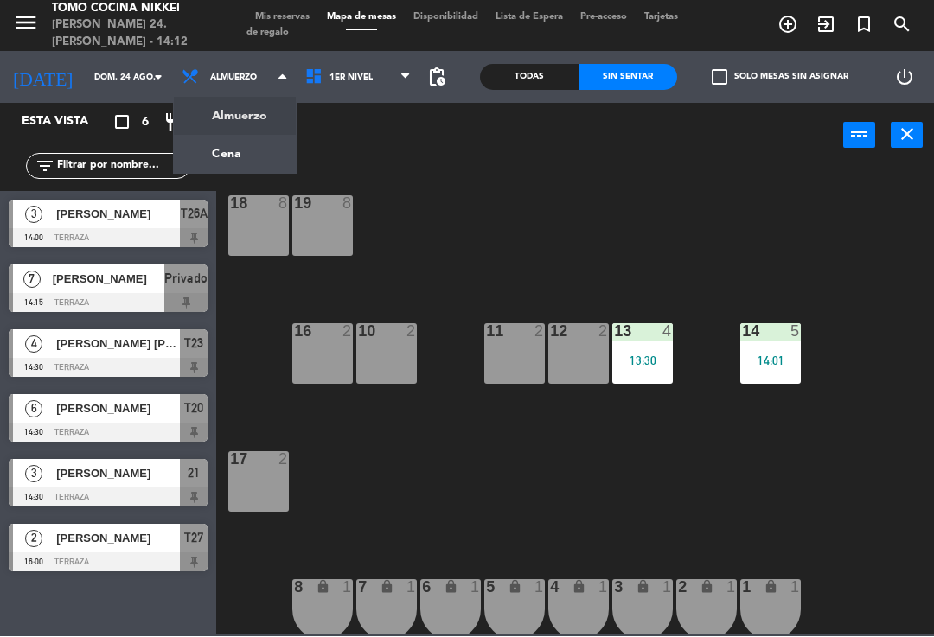
click at [86, 81] on input "dom. 24 ago." at bounding box center [145, 78] width 118 height 27
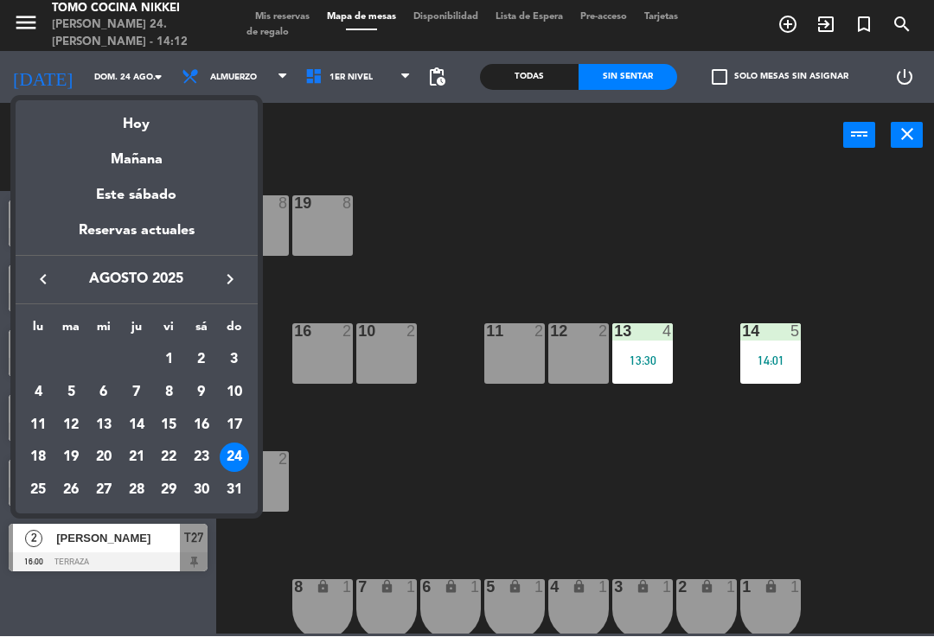
click at [72, 87] on div at bounding box center [467, 318] width 934 height 637
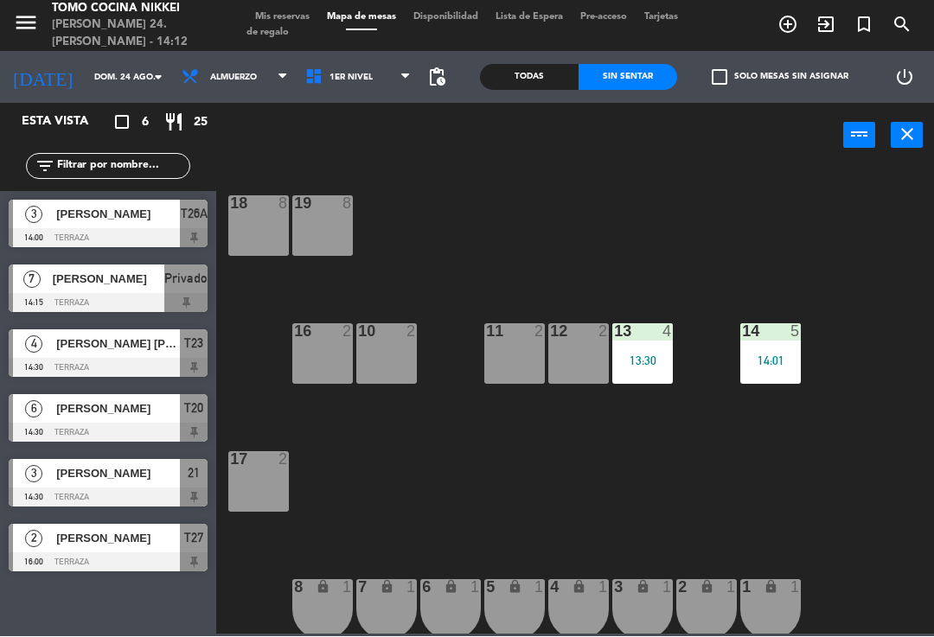
click at [86, 88] on input "dom. 24 ago." at bounding box center [145, 78] width 118 height 27
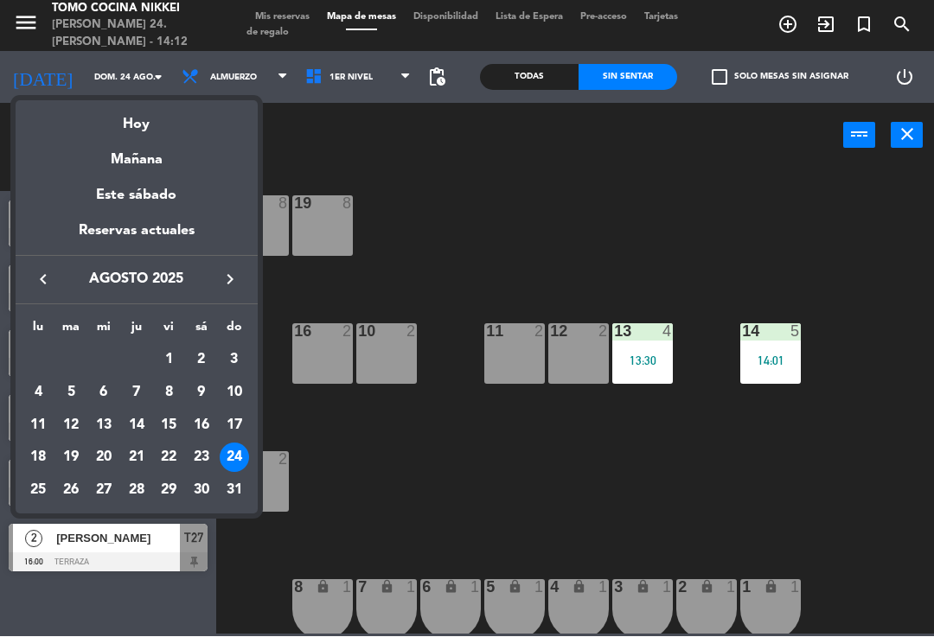
click at [90, 165] on div "Mañana" at bounding box center [137, 154] width 242 height 35
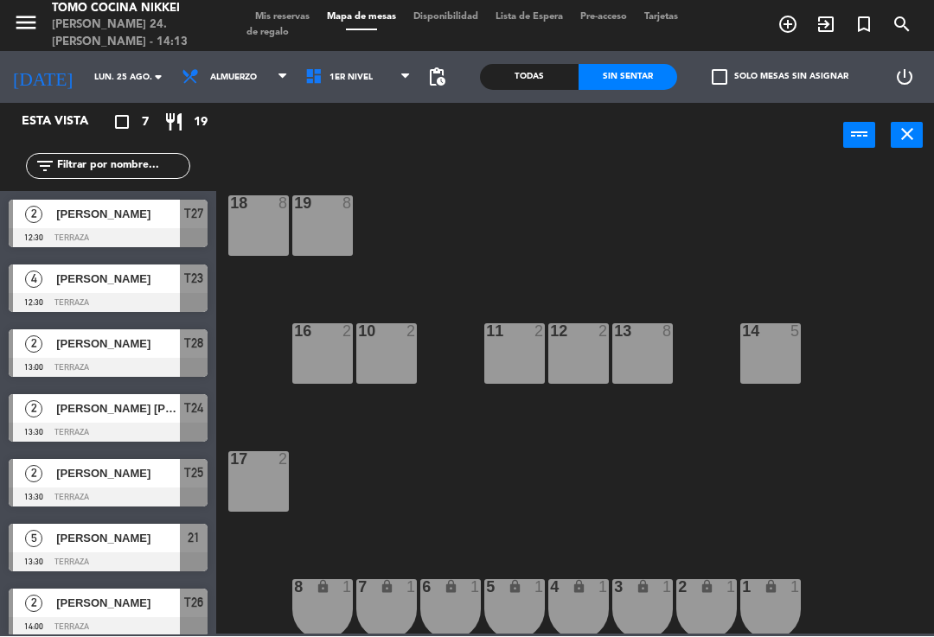
click at [183, 69] on span "Almuerzo" at bounding box center [235, 78] width 124 height 38
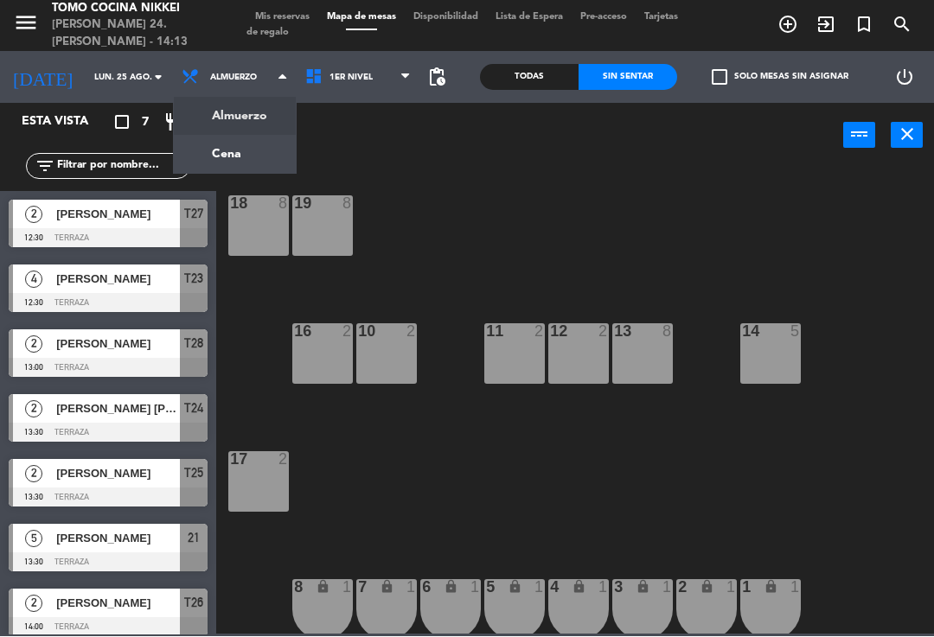
click at [380, 168] on div "18 8 19 8 16 2 10 2 11 2 12 2 13 8 14 5 17 2 7 lock 1 8 lock 1 6 lock 1 5 lock …" at bounding box center [580, 400] width 708 height 469
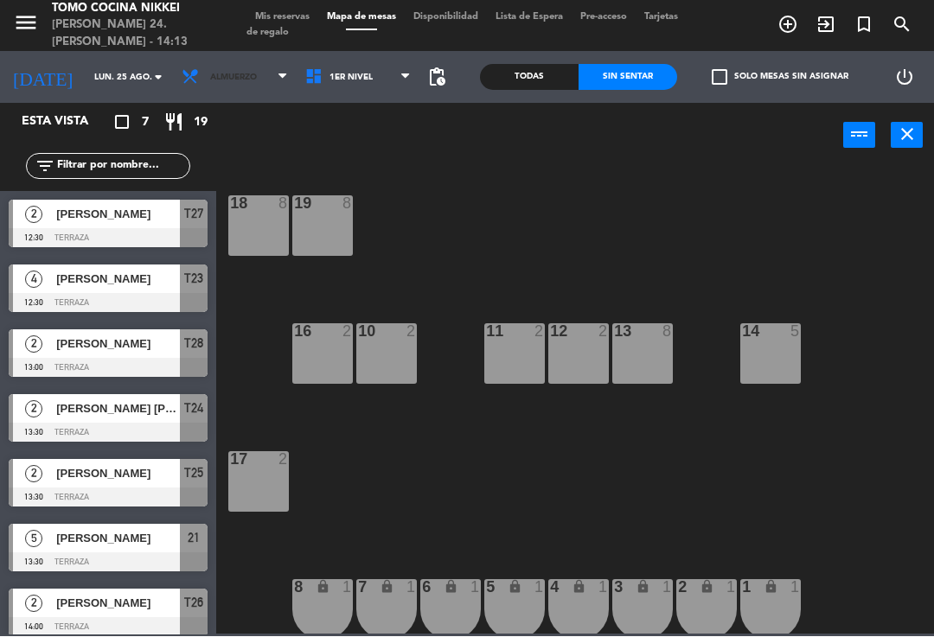
click at [191, 68] on span "Almuerzo" at bounding box center [235, 78] width 124 height 38
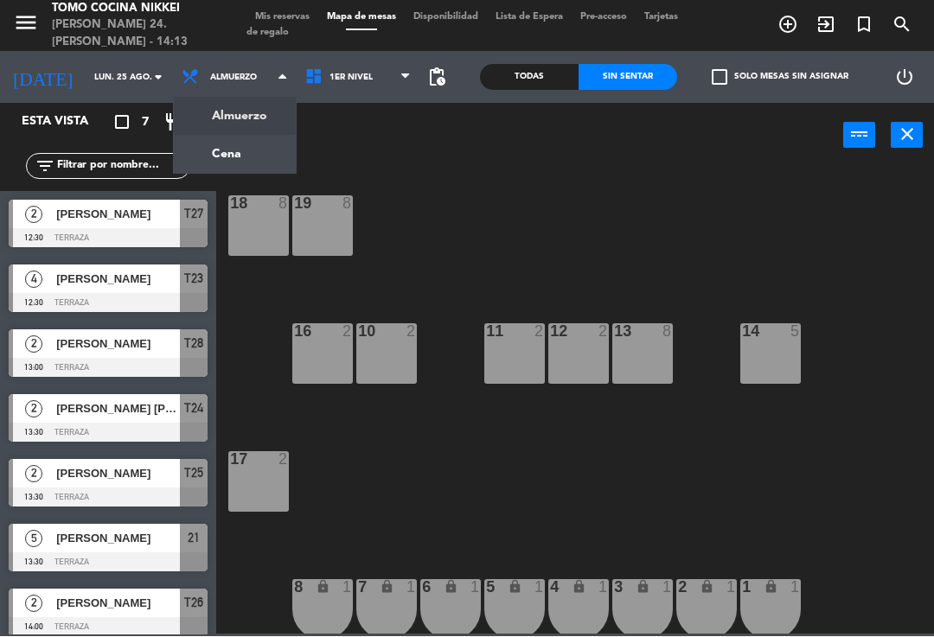
click at [200, 159] on ng-component "menu Tomo Cocina Nikkei [PERSON_NAME] 24. [PERSON_NAME] - 14:13 Mis reservas Ma…" at bounding box center [467, 317] width 934 height 635
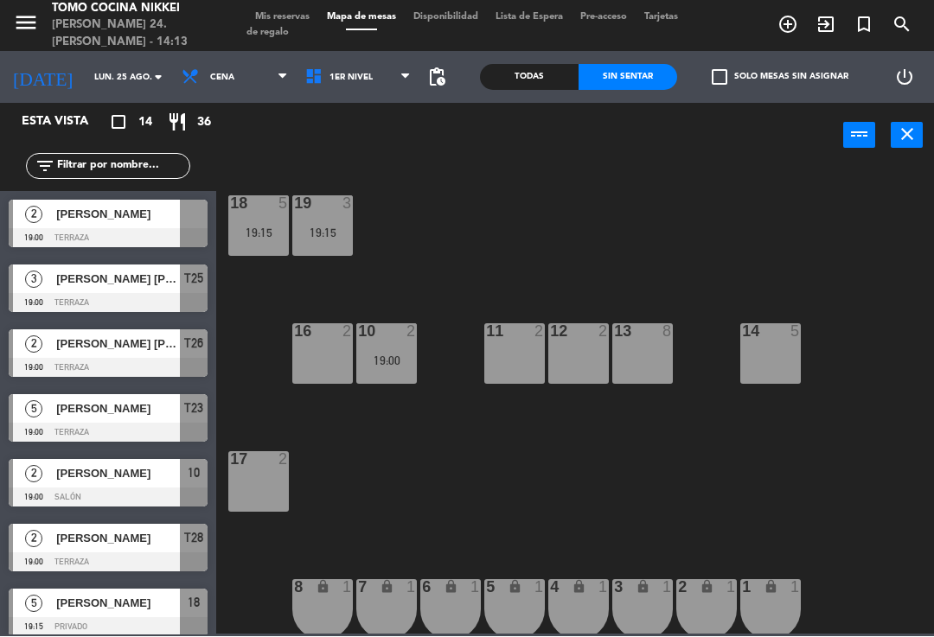
click at [86, 73] on input "lun. 25 ago." at bounding box center [145, 78] width 118 height 27
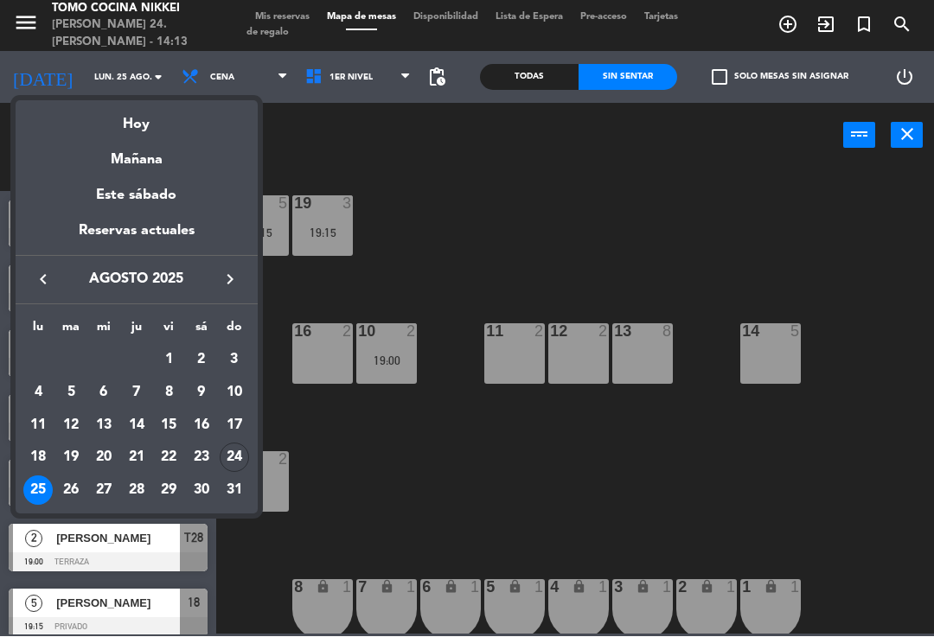
click at [70, 489] on div "26" at bounding box center [70, 490] width 29 height 29
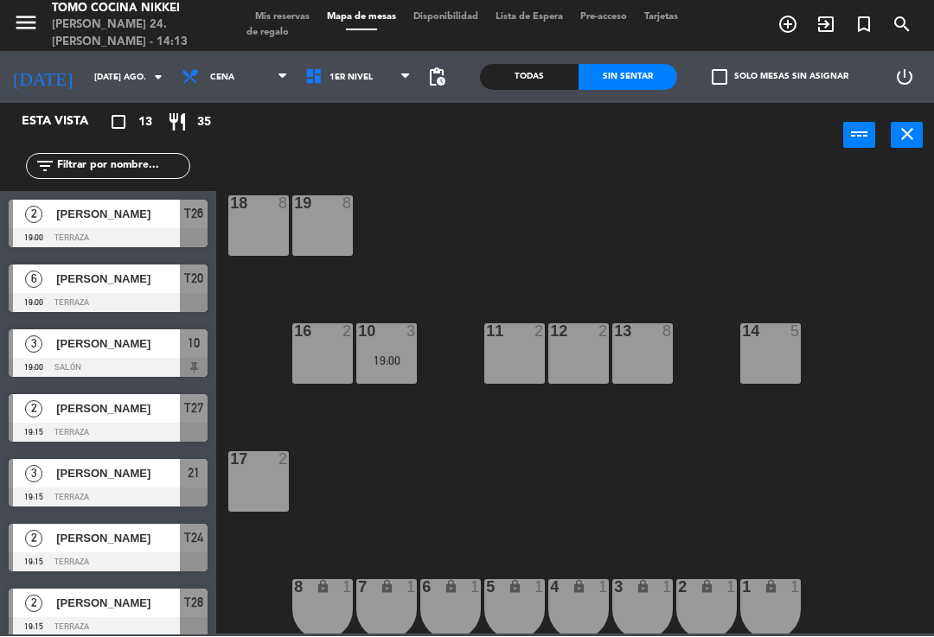
click at [191, 90] on span "Cena" at bounding box center [235, 78] width 124 height 38
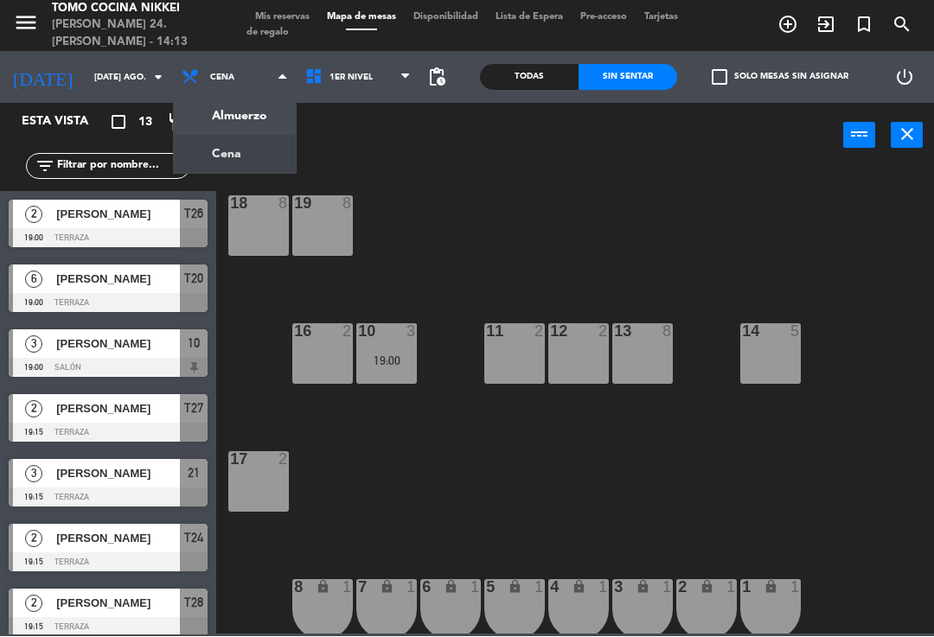
click at [195, 118] on ng-component "menu Tomo Cocina Nikkei [PERSON_NAME] 24. [PERSON_NAME] - 14:13 Mis reservas Ma…" at bounding box center [467, 317] width 934 height 635
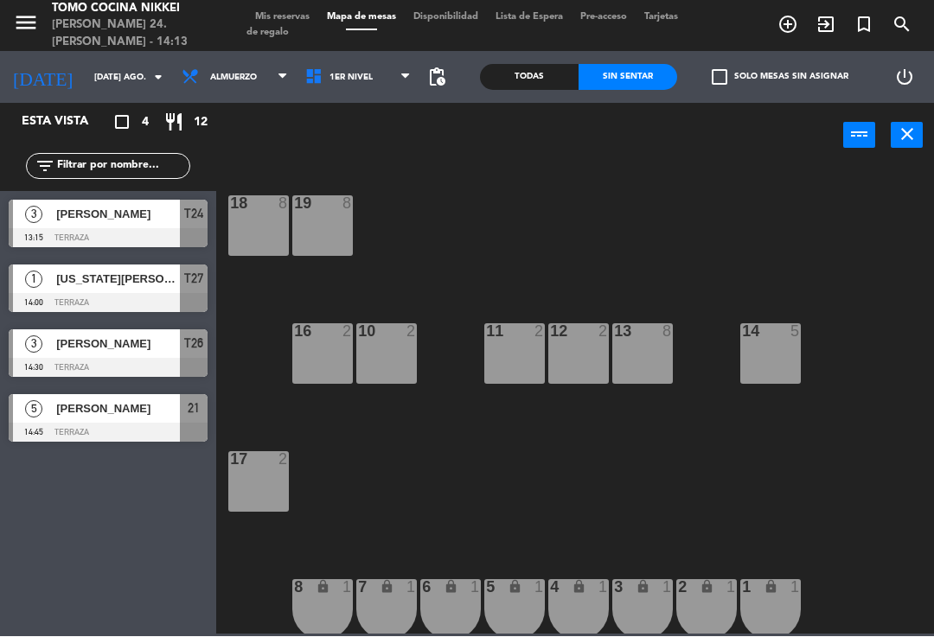
click at [86, 87] on input "[DATE] ago." at bounding box center [145, 78] width 118 height 27
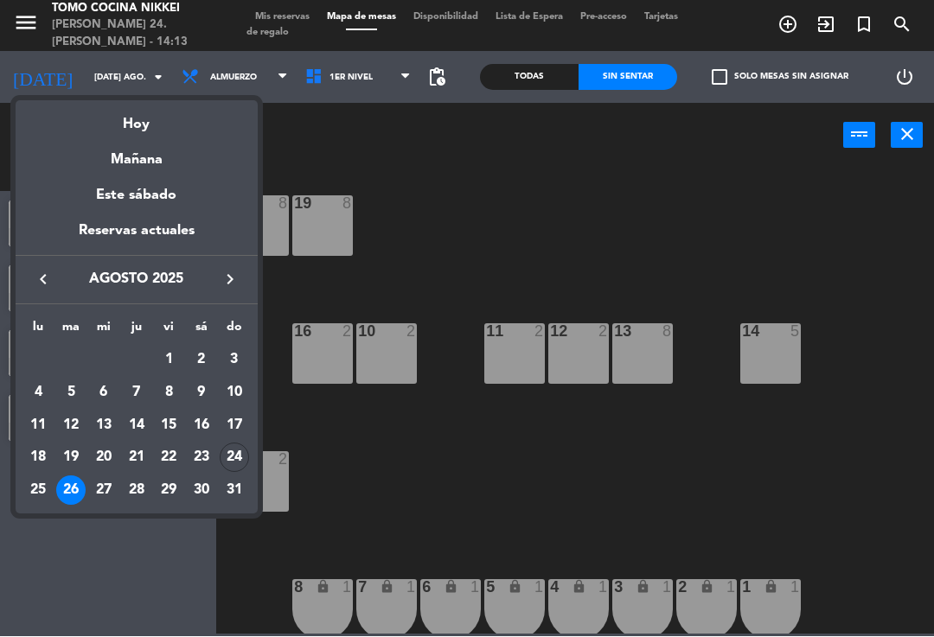
click at [103, 485] on div "27" at bounding box center [103, 490] width 29 height 29
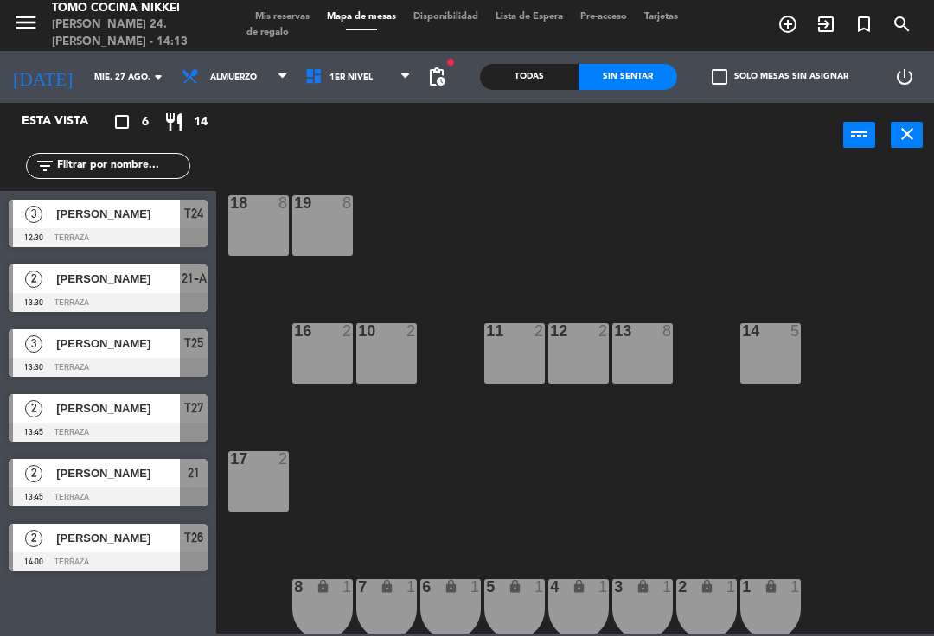
click at [191, 87] on span "Almuerzo" at bounding box center [235, 78] width 124 height 38
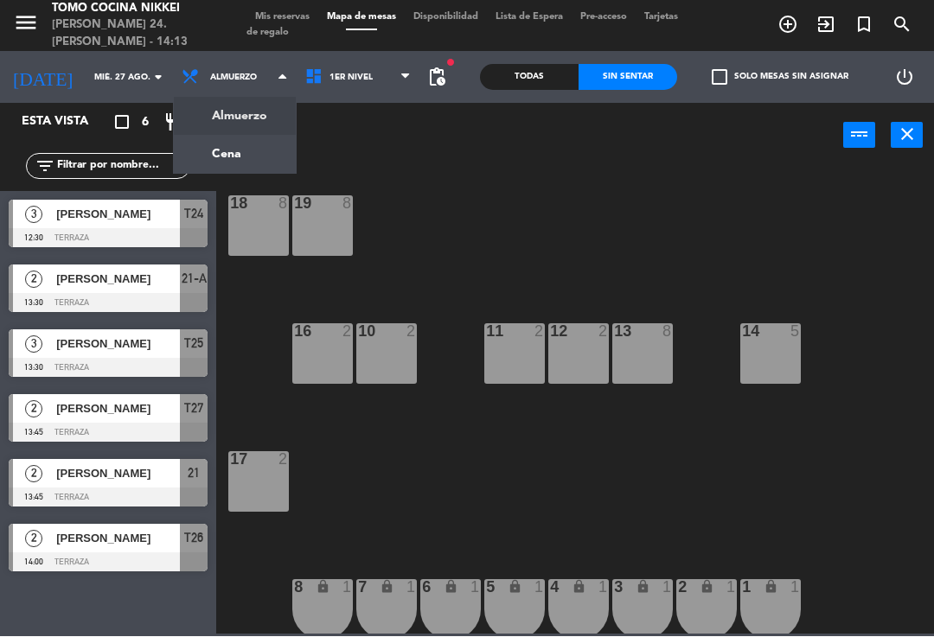
click at [202, 155] on ng-component "menu Tomo Cocina Nikkei [PERSON_NAME] 24. [PERSON_NAME] - 14:13 Mis reservas Ma…" at bounding box center [467, 317] width 934 height 635
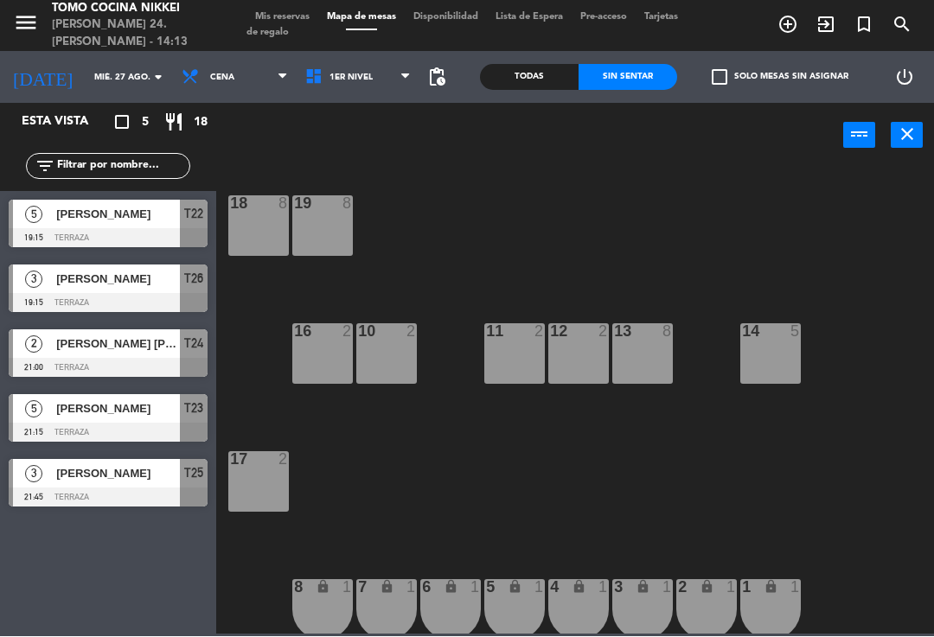
click at [86, 80] on input "mié. 27 ago." at bounding box center [145, 78] width 118 height 27
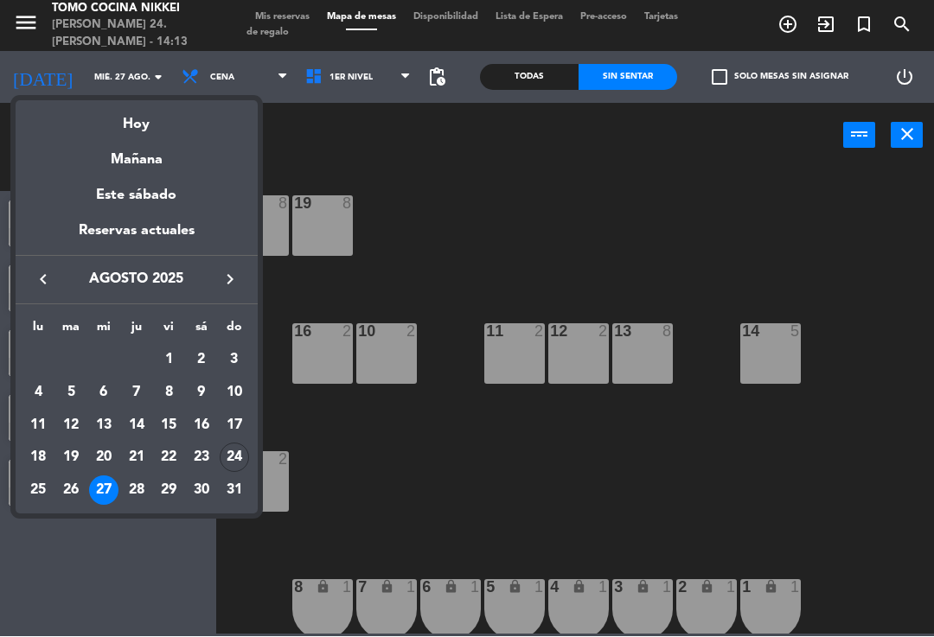
click at [135, 489] on div "28" at bounding box center [136, 490] width 29 height 29
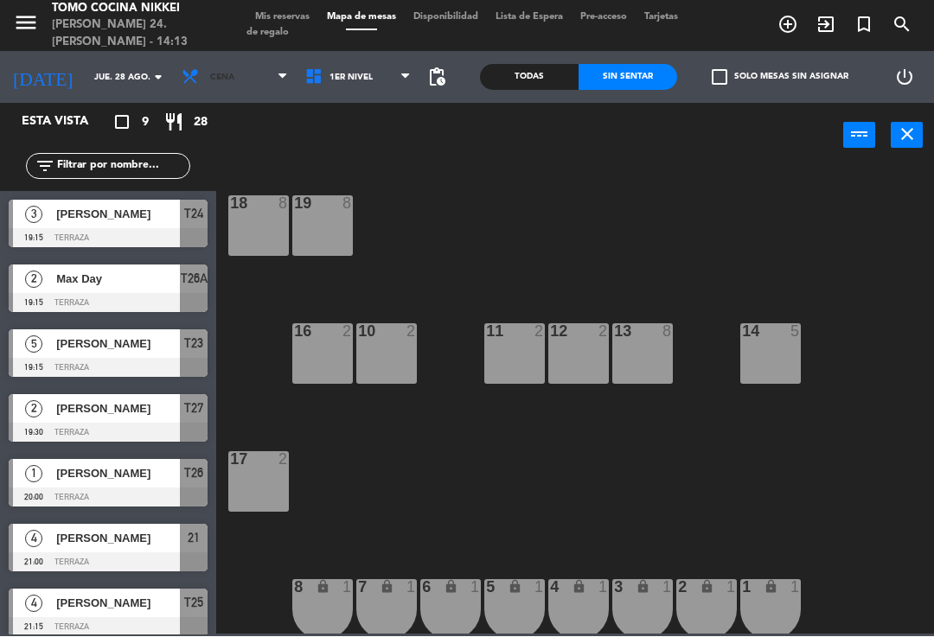
click at [226, 75] on span "Cena" at bounding box center [235, 78] width 124 height 38
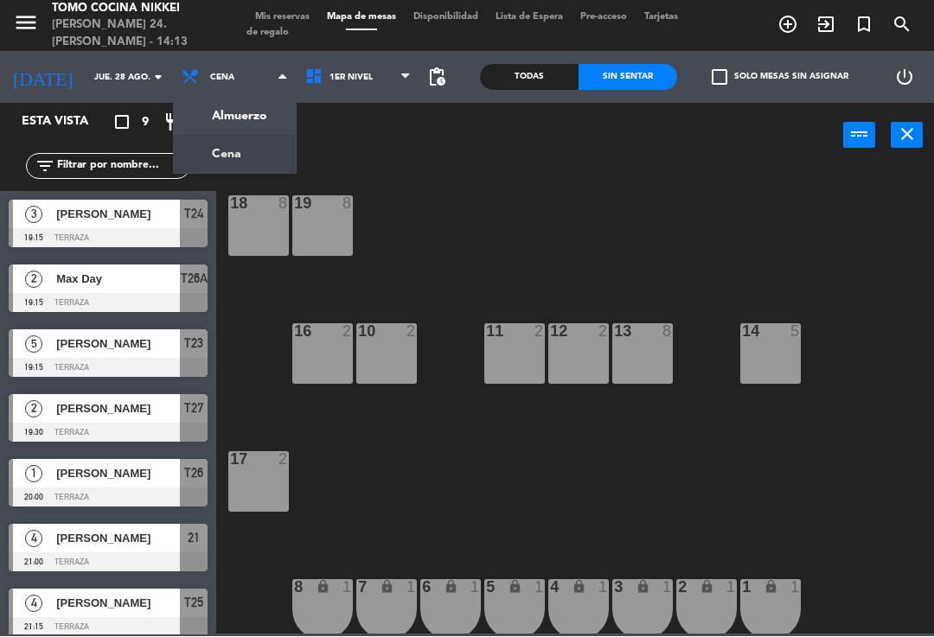
click at [195, 104] on ng-component "menu Tomo Cocina Nikkei [PERSON_NAME] 24. [PERSON_NAME] - 14:13 Mis reservas Ma…" at bounding box center [467, 317] width 934 height 635
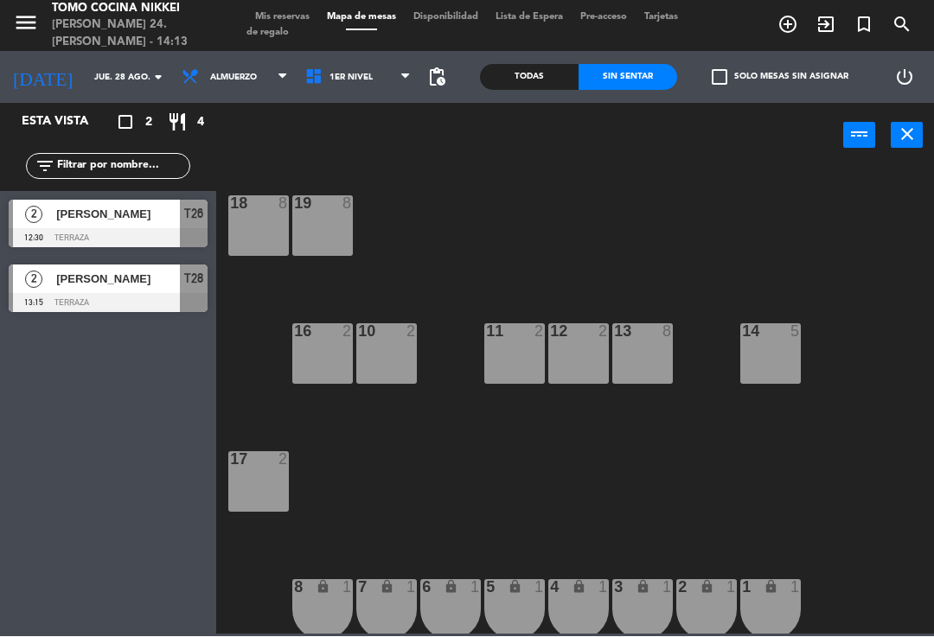
click at [117, 52] on div "[DATE] jue. 28 ago. arrow_drop_down" at bounding box center [86, 78] width 173 height 52
click at [122, 87] on input "jue. 28 ago." at bounding box center [145, 78] width 118 height 27
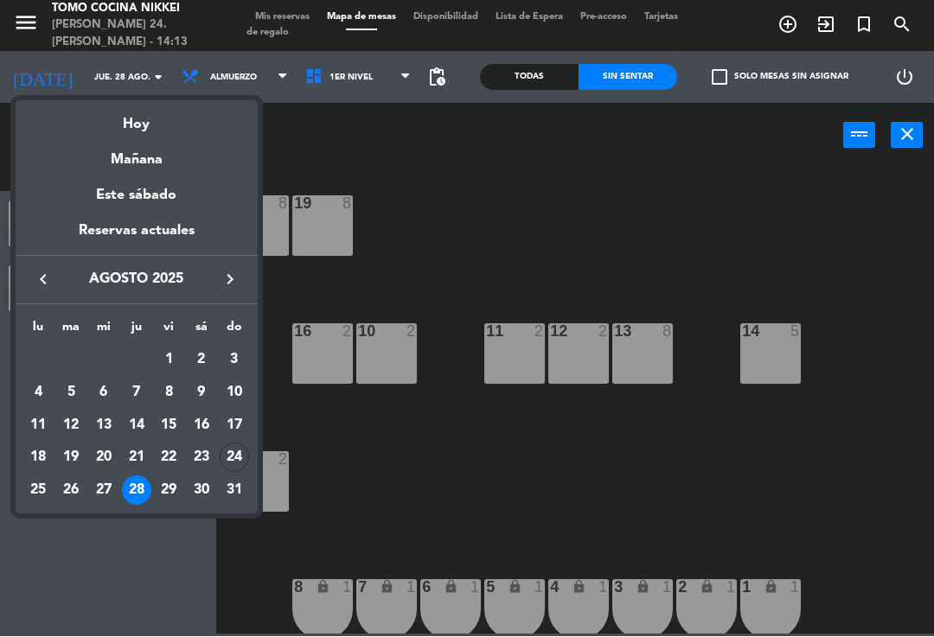
click at [190, 118] on div "Hoy" at bounding box center [137, 118] width 242 height 35
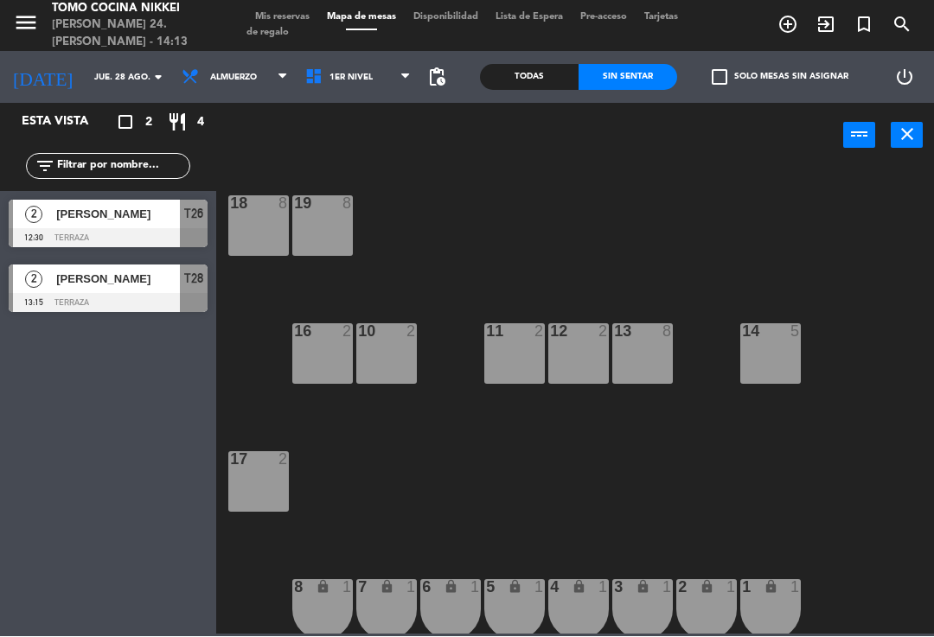
type input "dom. 24 ago."
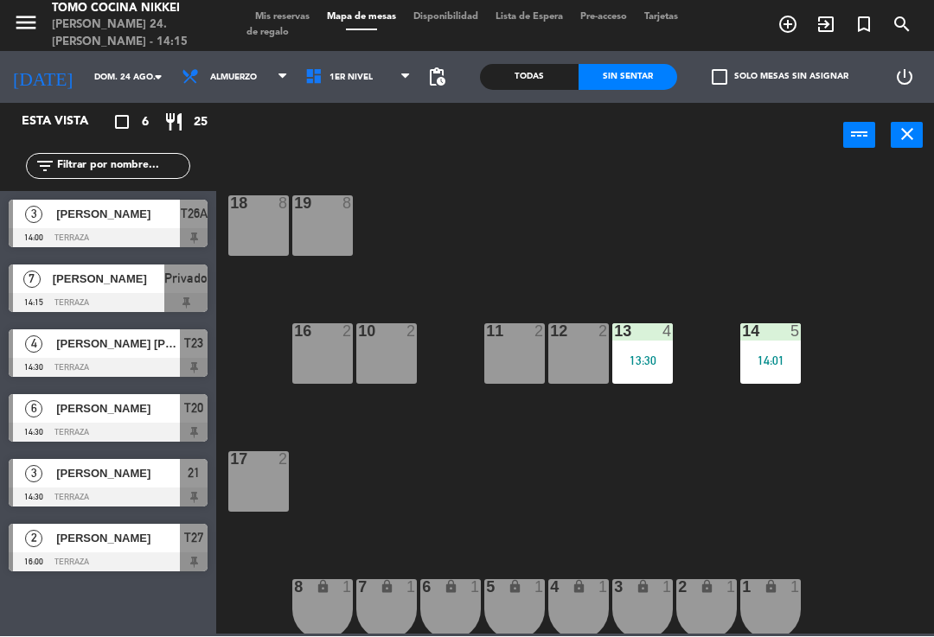
click at [54, 598] on div "Esta vista crop_square 6 restaurant 25 filter_list 3 [PERSON_NAME] 14:00 Terraz…" at bounding box center [108, 370] width 216 height 533
click at [527, 73] on div "Todas" at bounding box center [529, 78] width 99 height 26
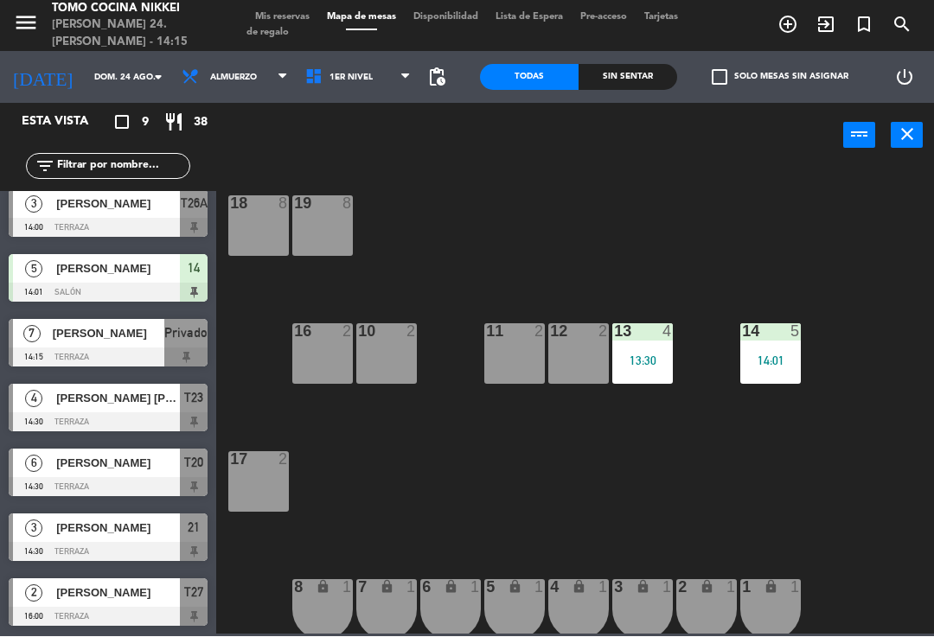
scroll to position [140, 0]
click at [373, 75] on span "1er Nivel" at bounding box center [359, 78] width 124 height 38
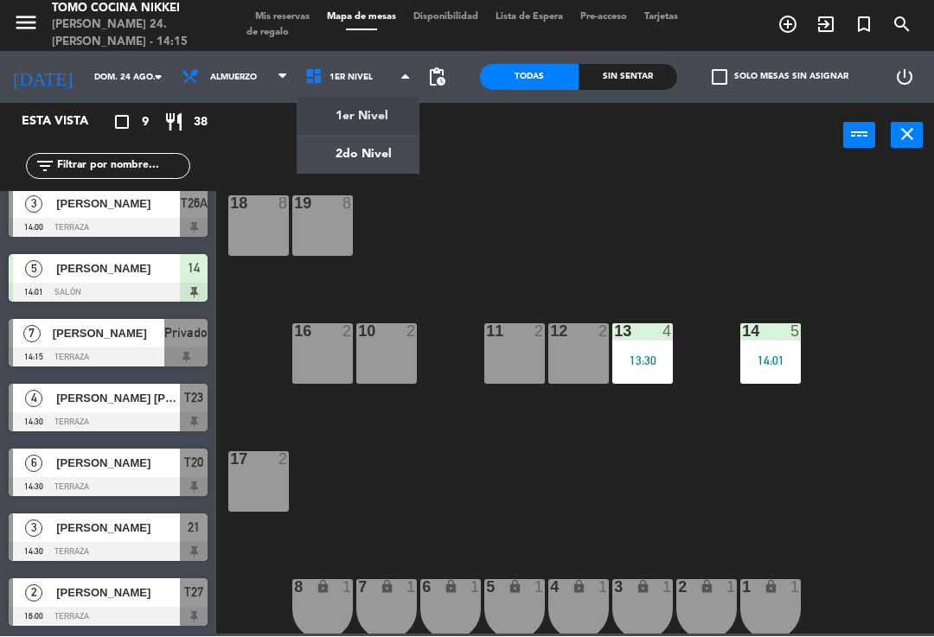
click at [355, 169] on ng-component "menu Tomo Cocina Nikkei [PERSON_NAME] 24. [PERSON_NAME] - 14:15 Mis reservas Ma…" at bounding box center [467, 317] width 934 height 635
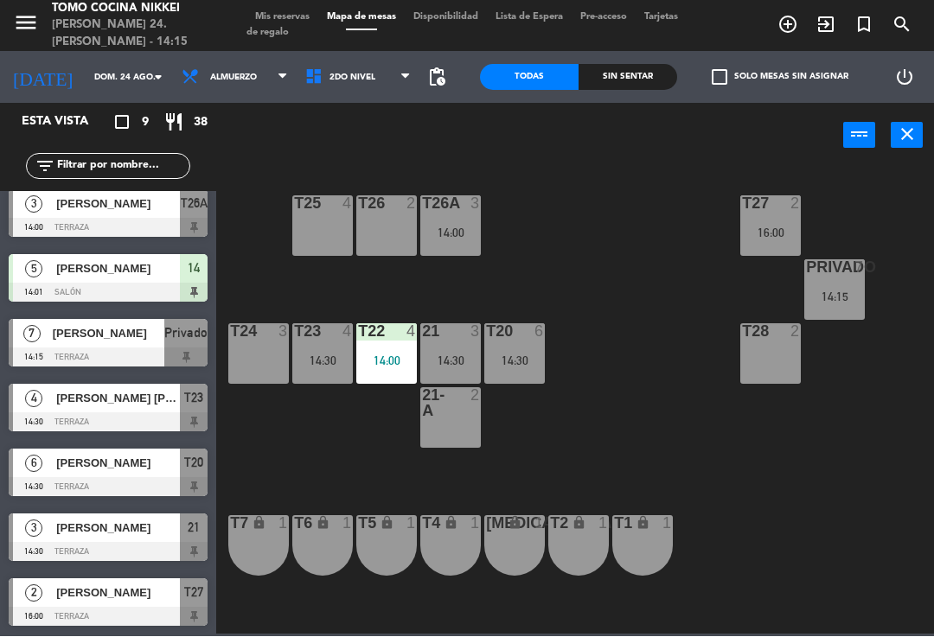
click at [849, 283] on div "Privado 7 14:15" at bounding box center [834, 290] width 61 height 61
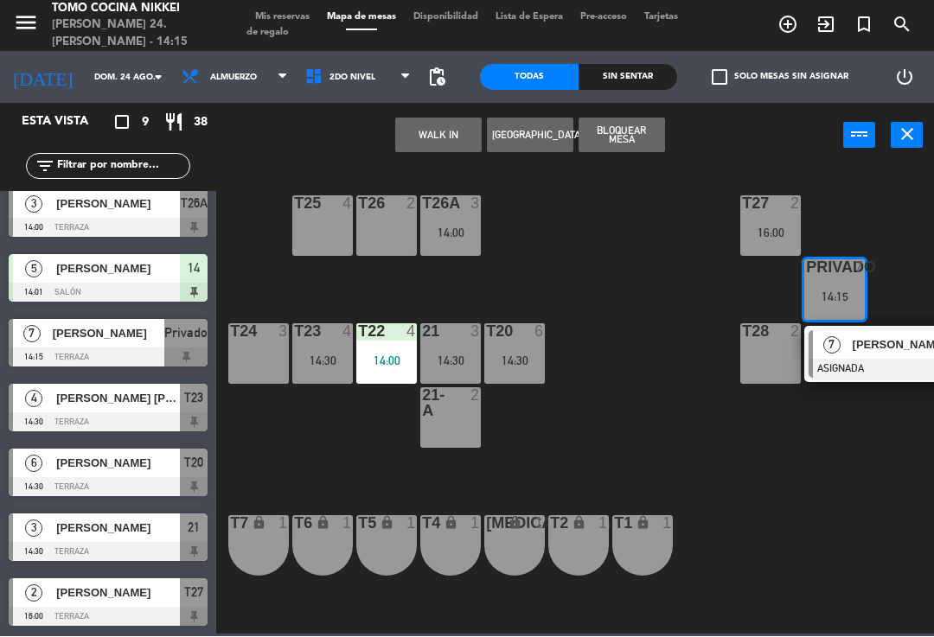
click at [874, 341] on span "[PERSON_NAME]" at bounding box center [907, 345] width 111 height 18
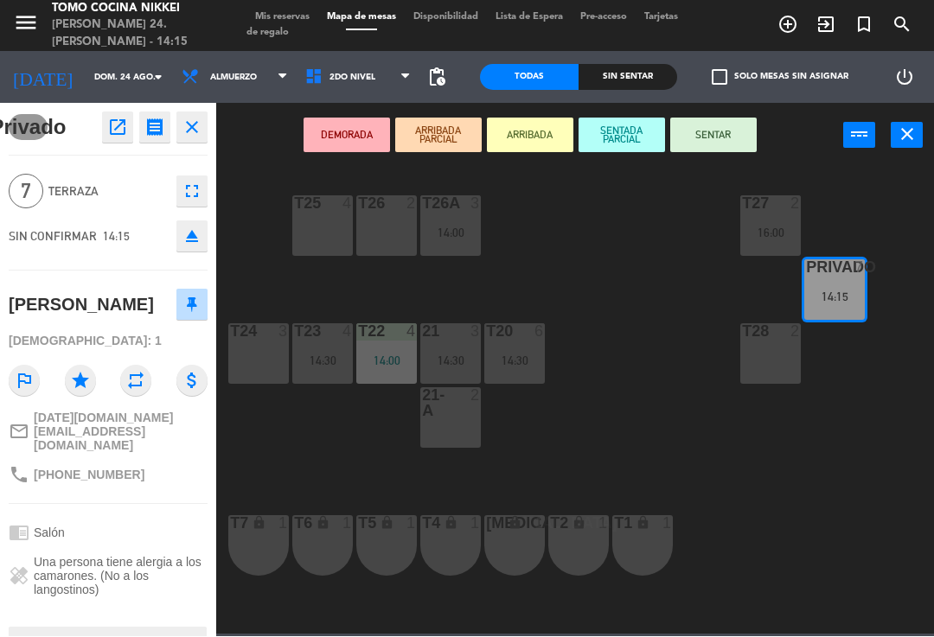
click at [629, 131] on button "SENTADA PARCIAL" at bounding box center [621, 135] width 86 height 35
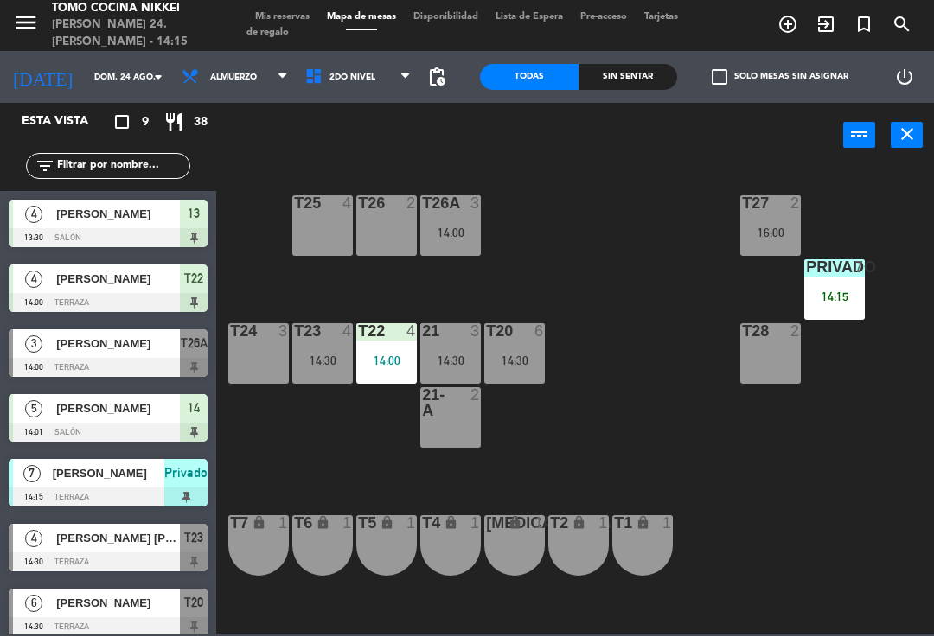
click at [697, 411] on div "T27 2 16:00 T25 4 T26A 3 14:00 T26 2 Privado 7 14:15 T24 3 T23 4 14:30 T22 4 14…" at bounding box center [580, 400] width 708 height 469
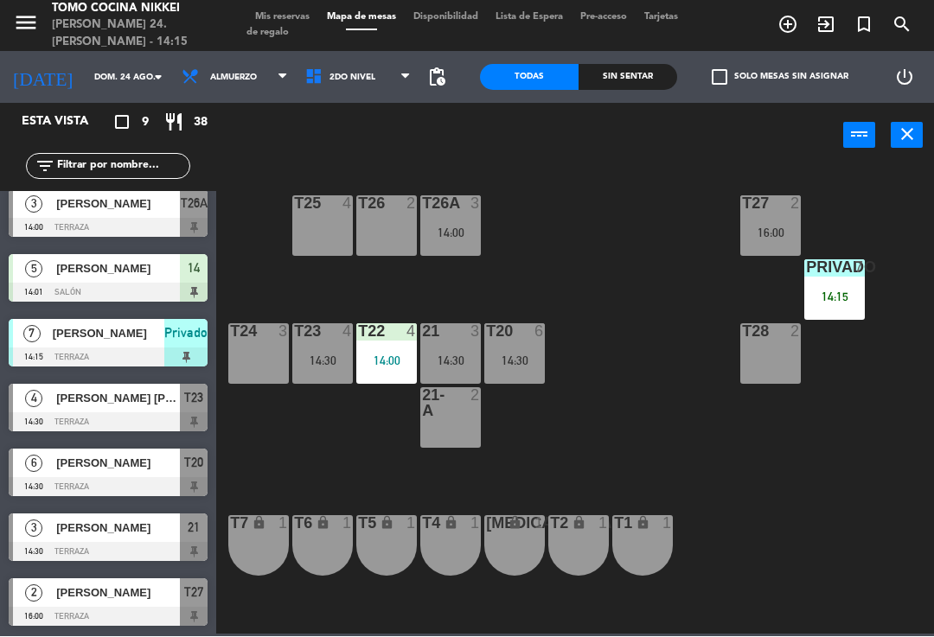
click at [400, 62] on span "2do Nivel" at bounding box center [359, 78] width 124 height 38
click at [399, 116] on ng-component "menu Tomo Cocina Nikkei [PERSON_NAME] 24. [PERSON_NAME] - 14:15 Mis reservas Ma…" at bounding box center [467, 317] width 934 height 635
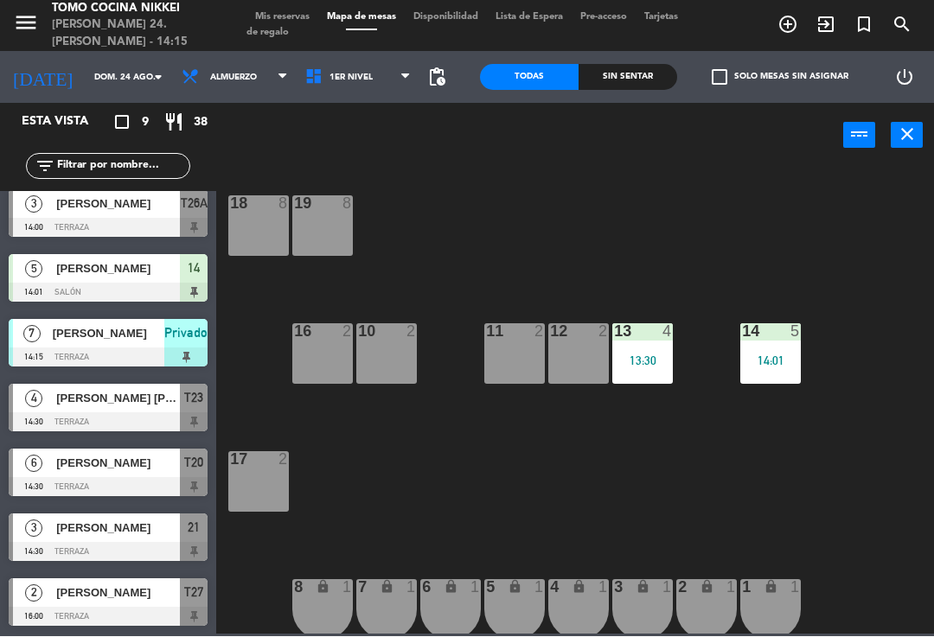
click at [312, 351] on div "16 2" at bounding box center [322, 354] width 61 height 61
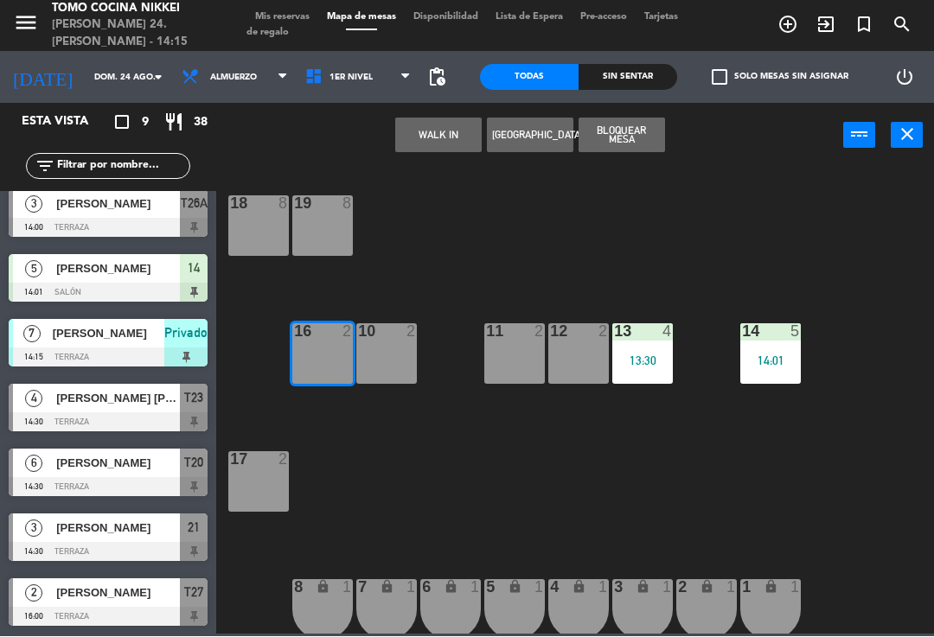
click at [437, 146] on button "WALK IN" at bounding box center [438, 135] width 86 height 35
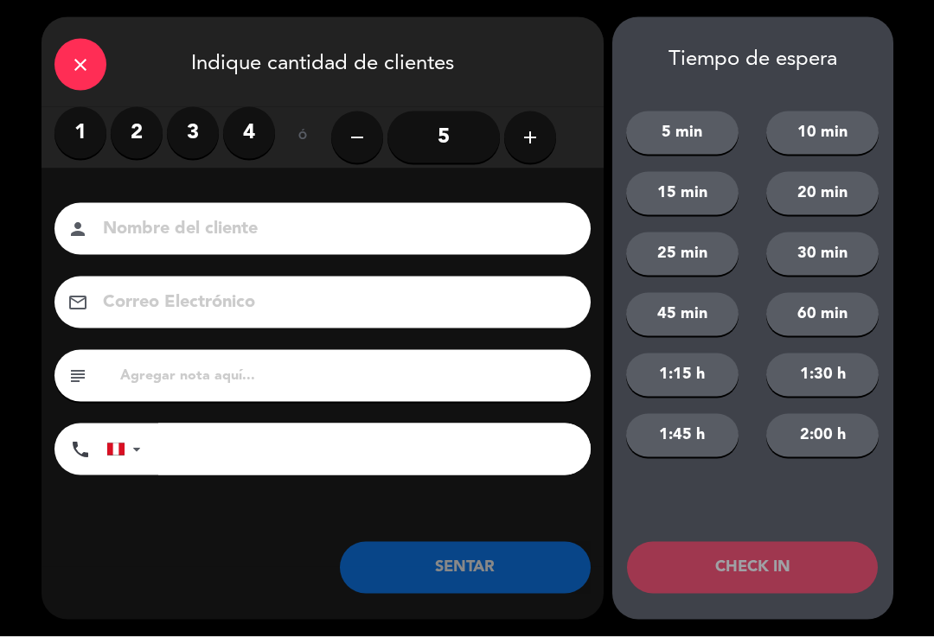
click at [132, 152] on label "2" at bounding box center [137, 133] width 52 height 52
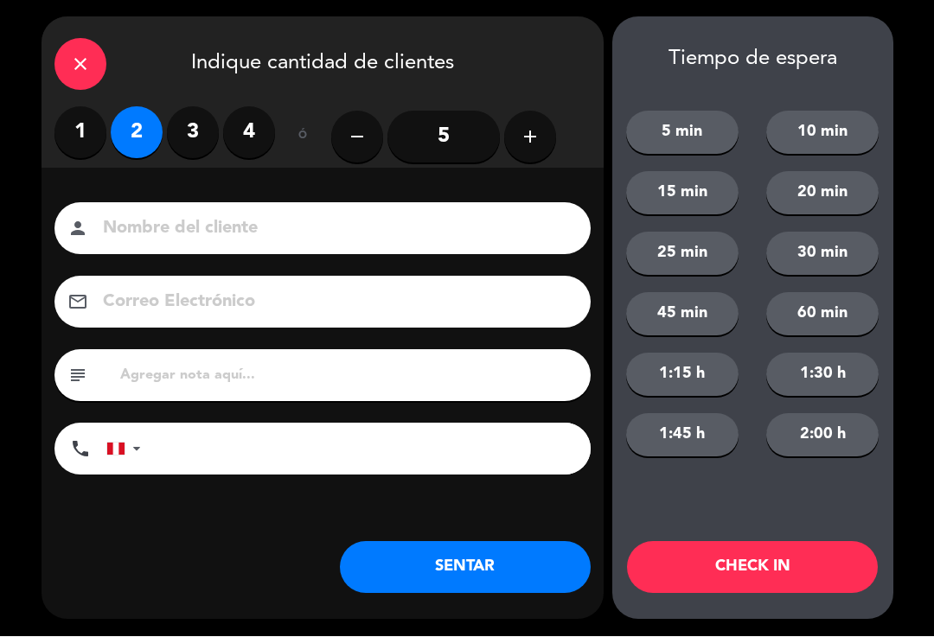
click at [168, 227] on input at bounding box center [334, 229] width 467 height 30
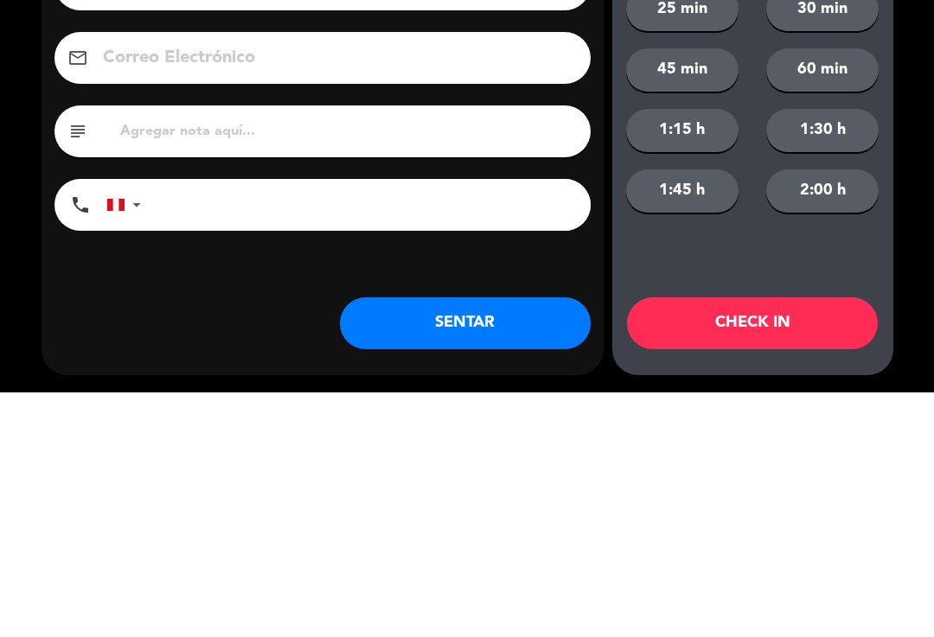
type input "[PERSON_NAME]"
click at [159, 424] on input "tel" at bounding box center [374, 450] width 432 height 52
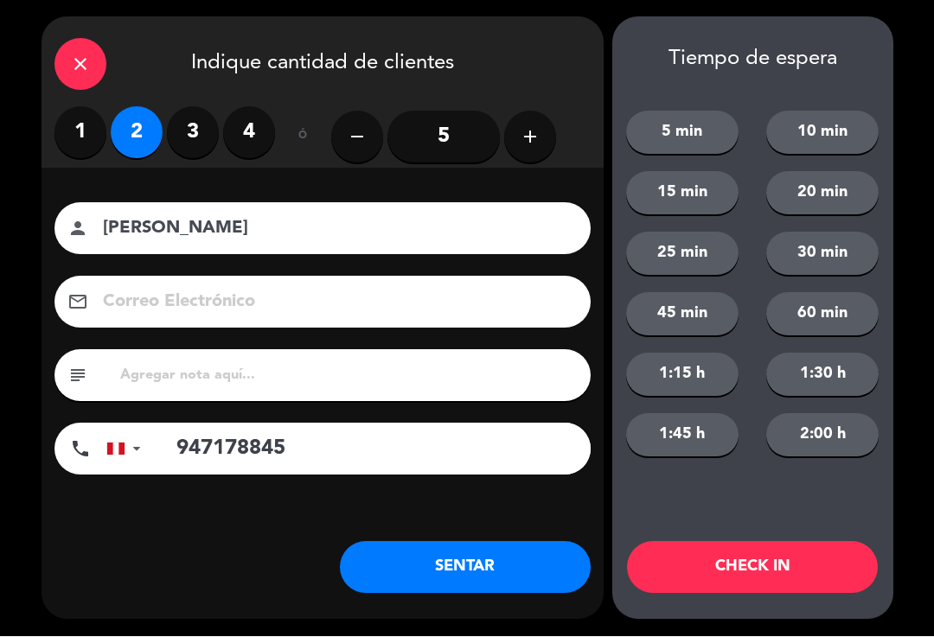
type input "947178845"
click at [450, 573] on button "SENTAR" at bounding box center [465, 568] width 251 height 52
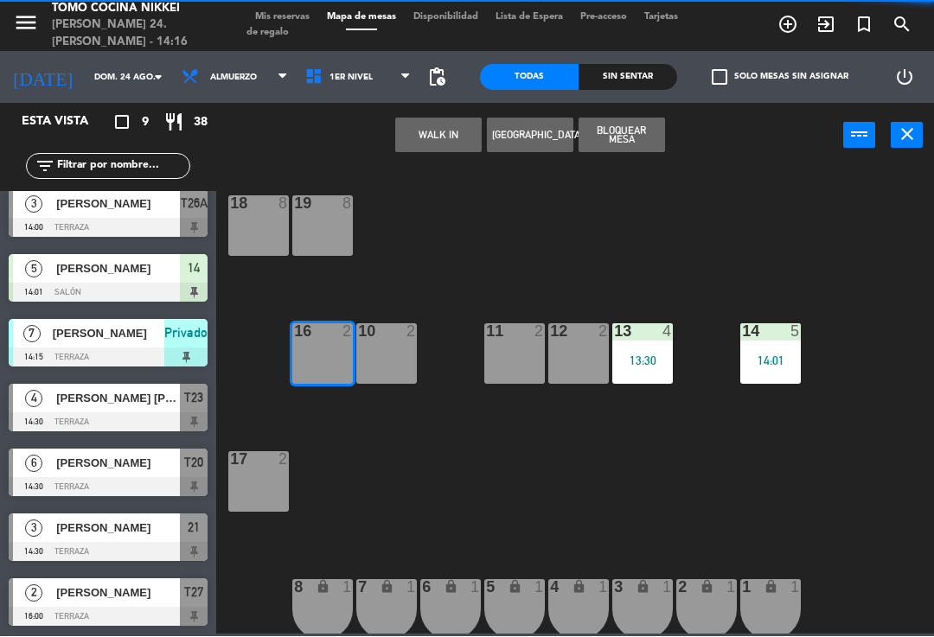
scroll to position [0, 0]
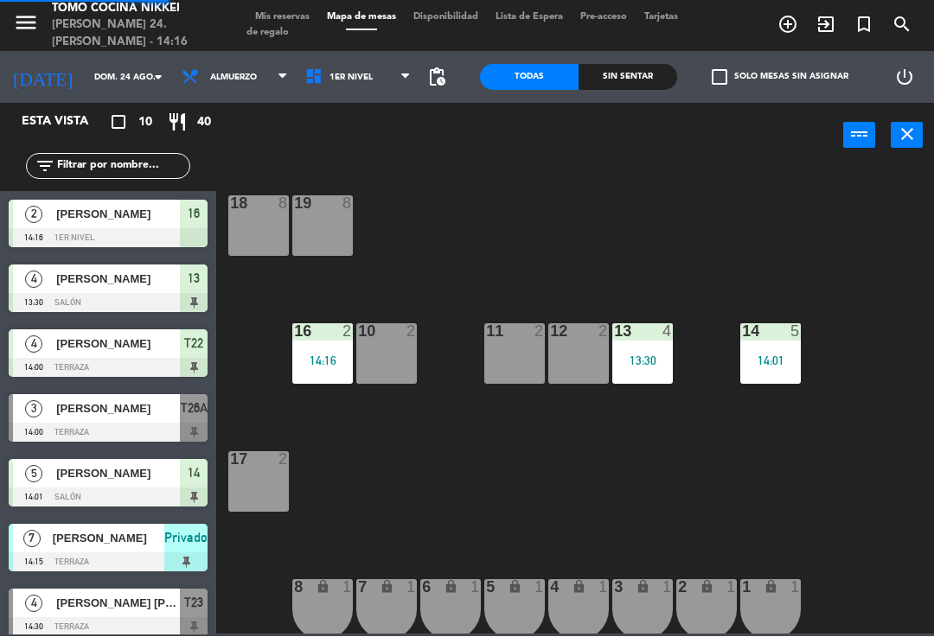
click at [337, 86] on span "1er Nivel" at bounding box center [359, 78] width 124 height 38
click at [384, 141] on ng-component "menu Tomo Cocina Nikkei [PERSON_NAME] 24. [PERSON_NAME] - 14:16 Mis reservas Ma…" at bounding box center [467, 317] width 934 height 635
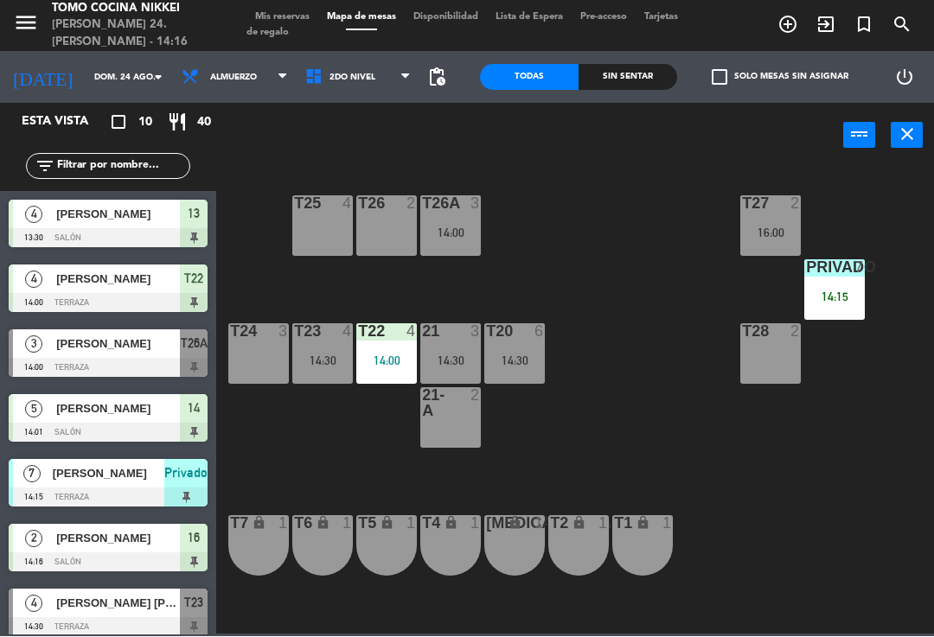
click at [462, 418] on div at bounding box center [451, 403] width 29 height 31
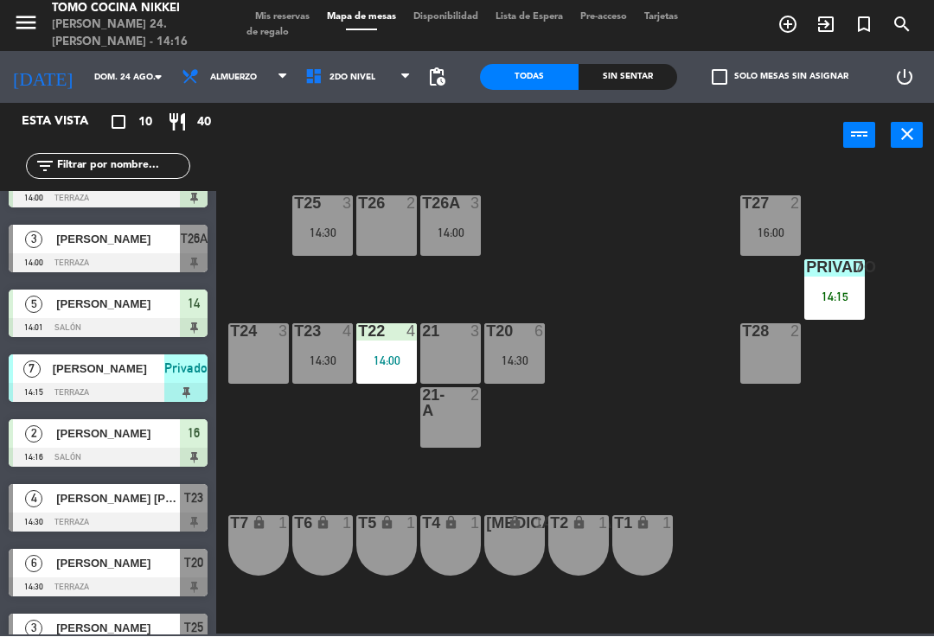
click at [465, 397] on div "2" at bounding box center [479, 403] width 29 height 31
click at [354, 87] on span "2do Nivel" at bounding box center [359, 78] width 124 height 38
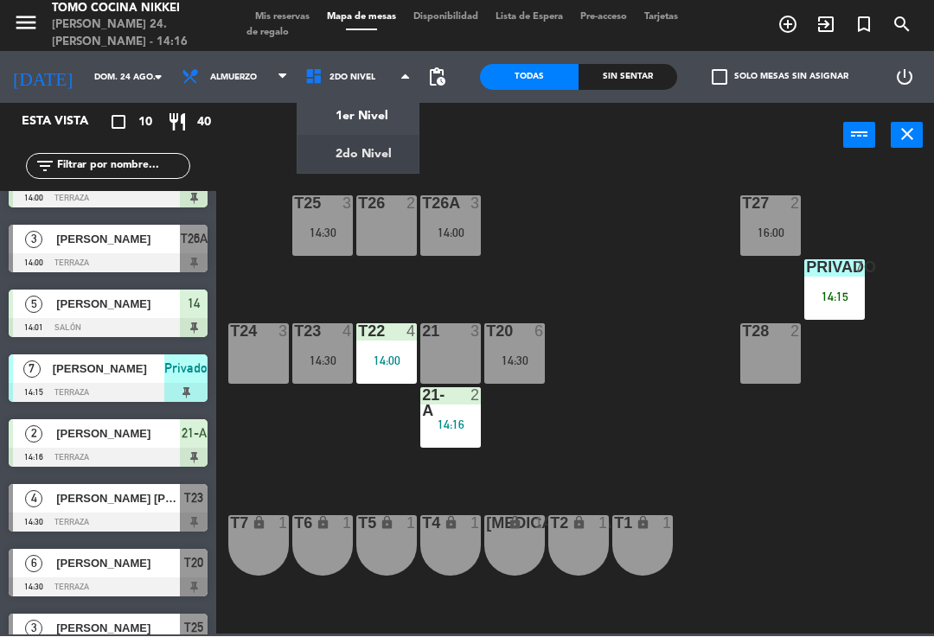
click at [377, 109] on ng-component "menu Tomo Cocina Nikkei [PERSON_NAME] 24. [PERSON_NAME] - 14:16 Mis reservas Ma…" at bounding box center [467, 317] width 934 height 635
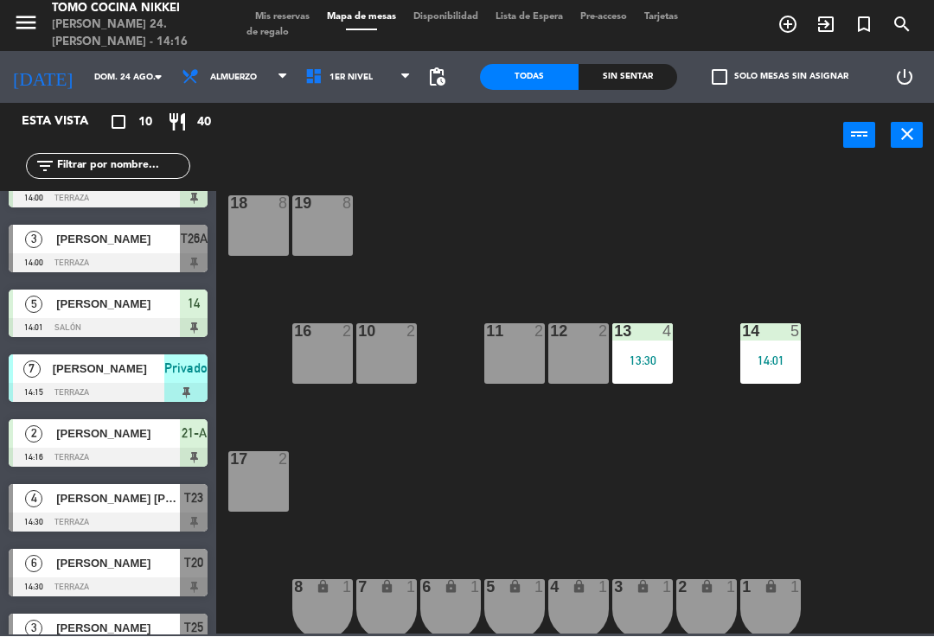
click at [391, 354] on div "10 2" at bounding box center [386, 354] width 61 height 61
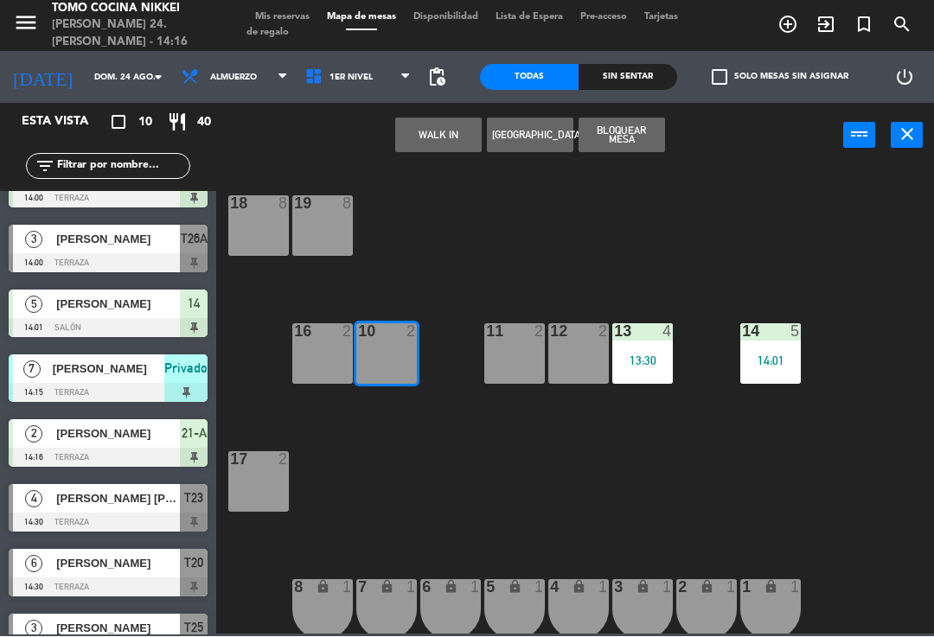
click at [521, 348] on div "11 2" at bounding box center [514, 354] width 61 height 61
click at [391, 363] on div "10 2" at bounding box center [386, 354] width 61 height 61
click at [516, 352] on div "11 2" at bounding box center [514, 354] width 61 height 61
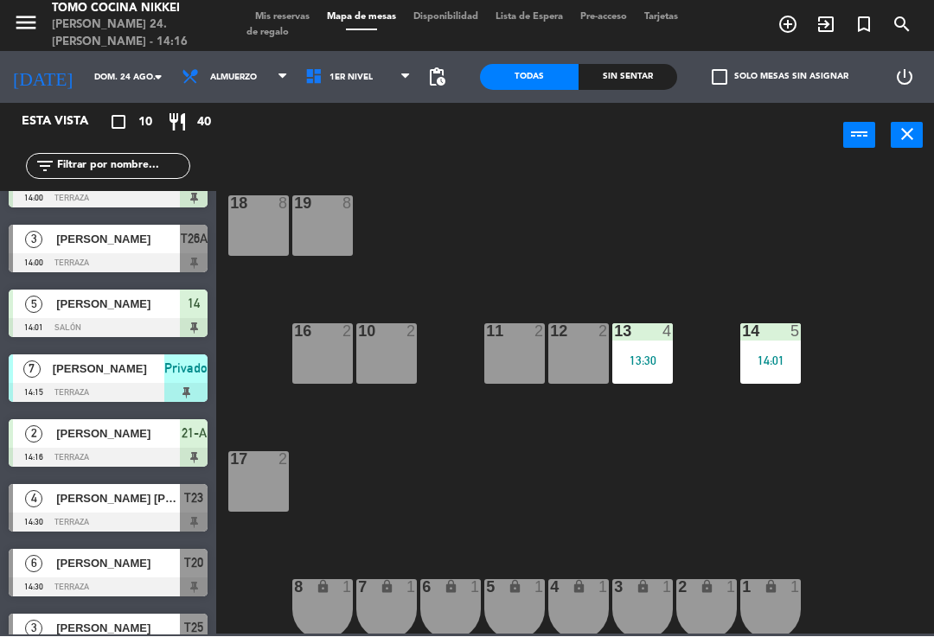
click at [384, 366] on div "10 2" at bounding box center [386, 354] width 61 height 61
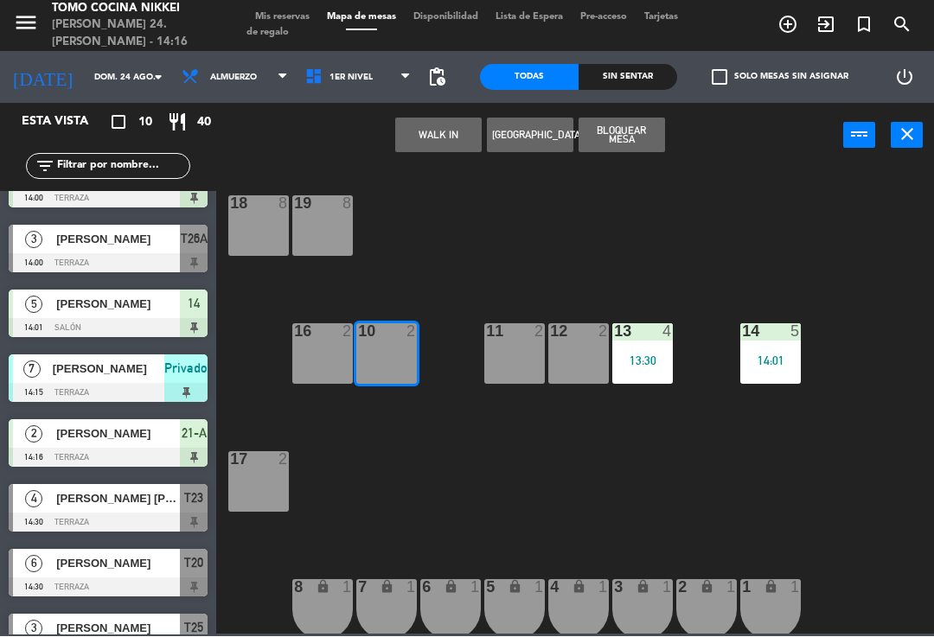
click at [394, 360] on div "10 2" at bounding box center [386, 354] width 61 height 61
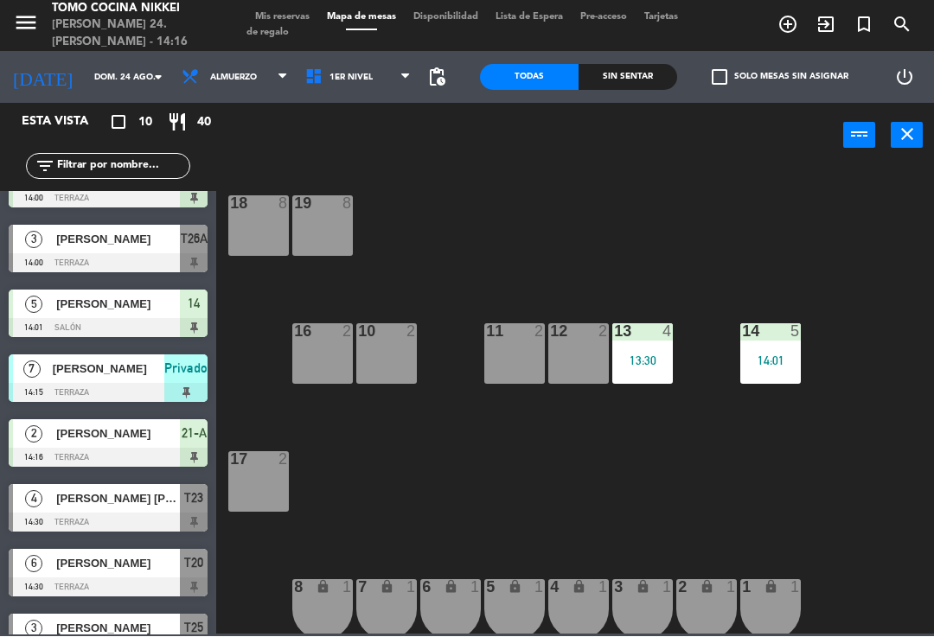
click at [393, 357] on div "10 2" at bounding box center [386, 354] width 61 height 61
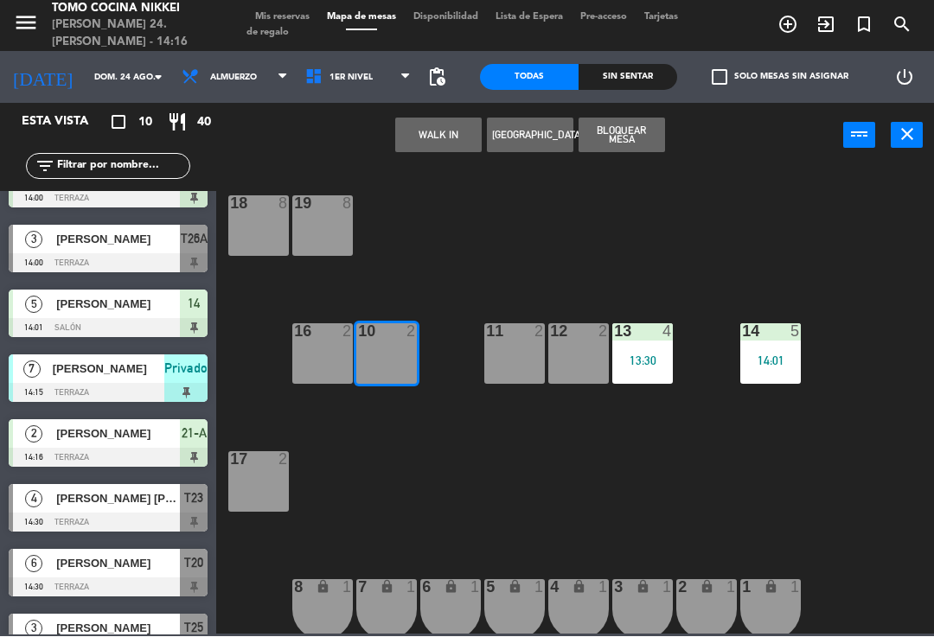
click at [456, 135] on button "WALK IN" at bounding box center [438, 135] width 86 height 35
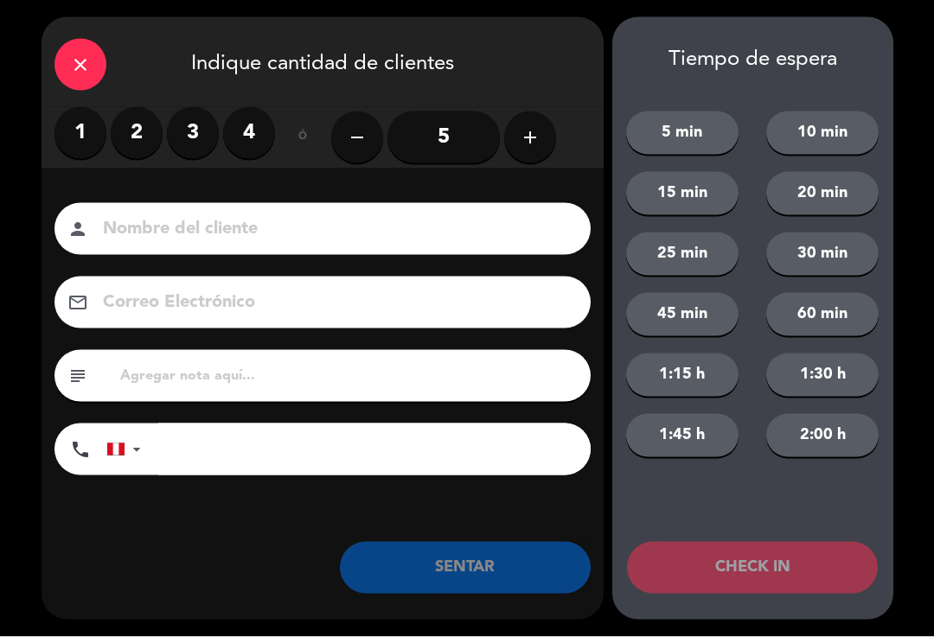
click at [138, 136] on label "2" at bounding box center [137, 133] width 52 height 52
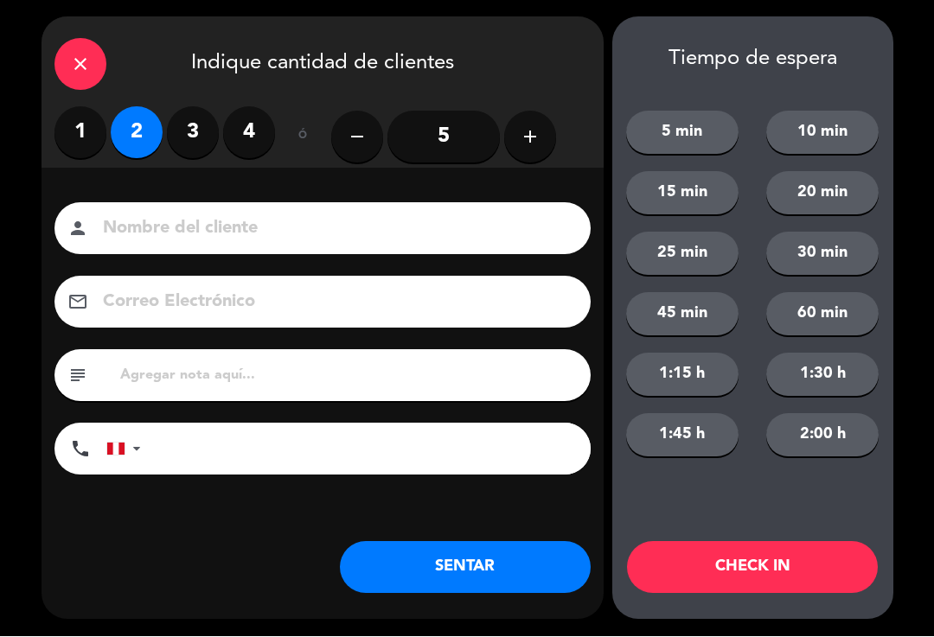
click at [209, 227] on input at bounding box center [334, 229] width 467 height 30
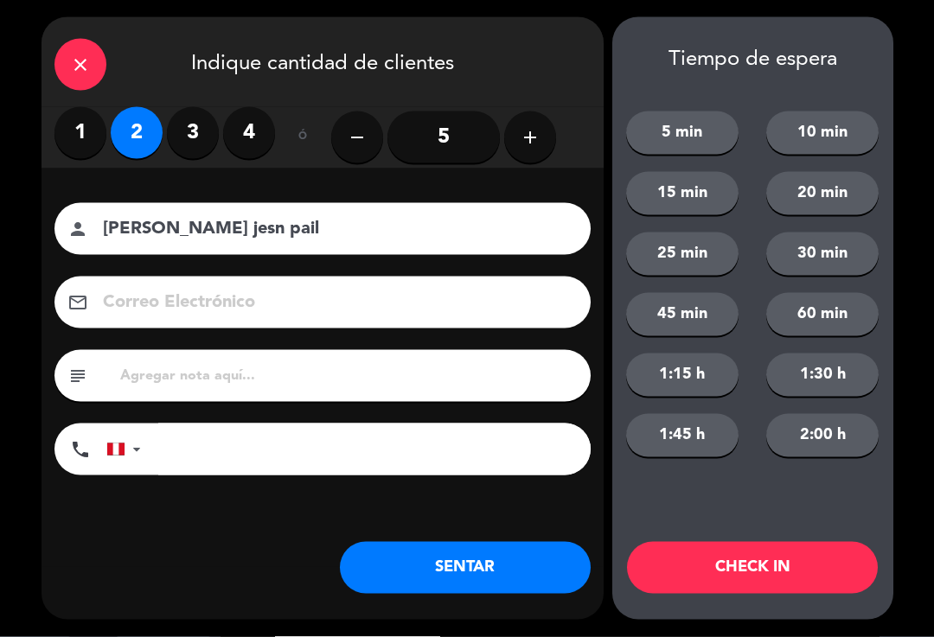
type input "[PERSON_NAME] jesn pail"
click at [26, 194] on div "close Indique cantidad de clientes 1 2 3 4 ó remove 5 add Nombre del cliente pe…" at bounding box center [467, 318] width 934 height 637
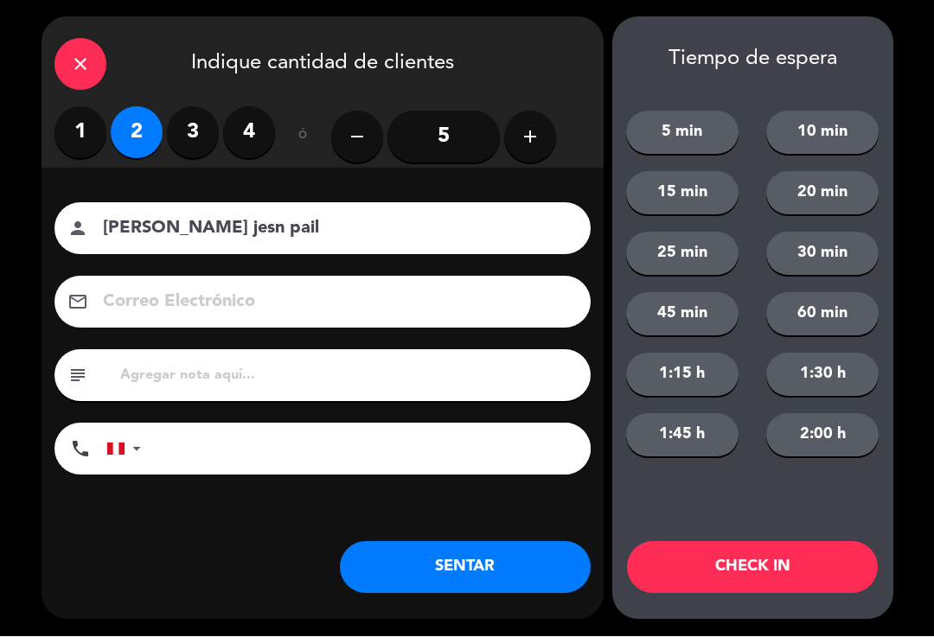
click at [220, 469] on input "tel" at bounding box center [374, 450] width 432 height 52
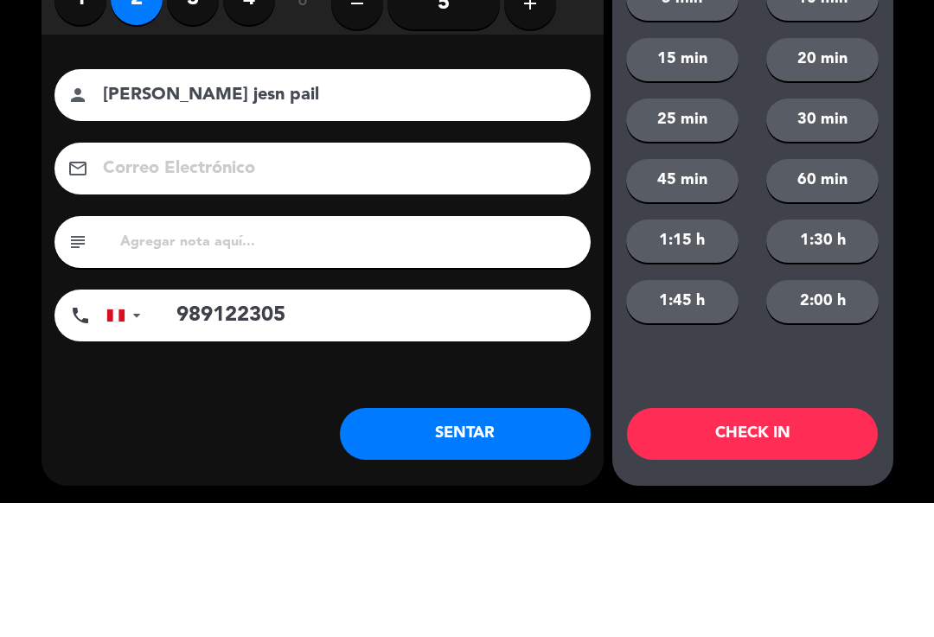
type input "989122305"
click at [294, 214] on input "[PERSON_NAME] jesn pail" at bounding box center [334, 229] width 467 height 30
type input "[PERSON_NAME] [PERSON_NAME]"
click at [11, 203] on div "close Indique cantidad de clientes 1 2 3 4 ó remove 5 add Nombre del cliente pe…" at bounding box center [467, 318] width 934 height 637
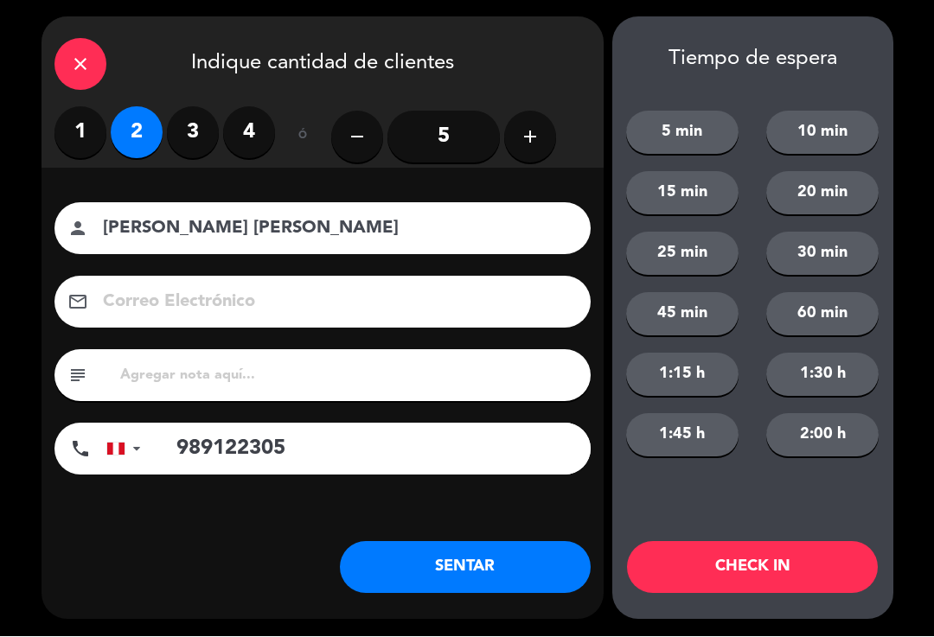
click at [523, 550] on button "SENTAR" at bounding box center [465, 568] width 251 height 52
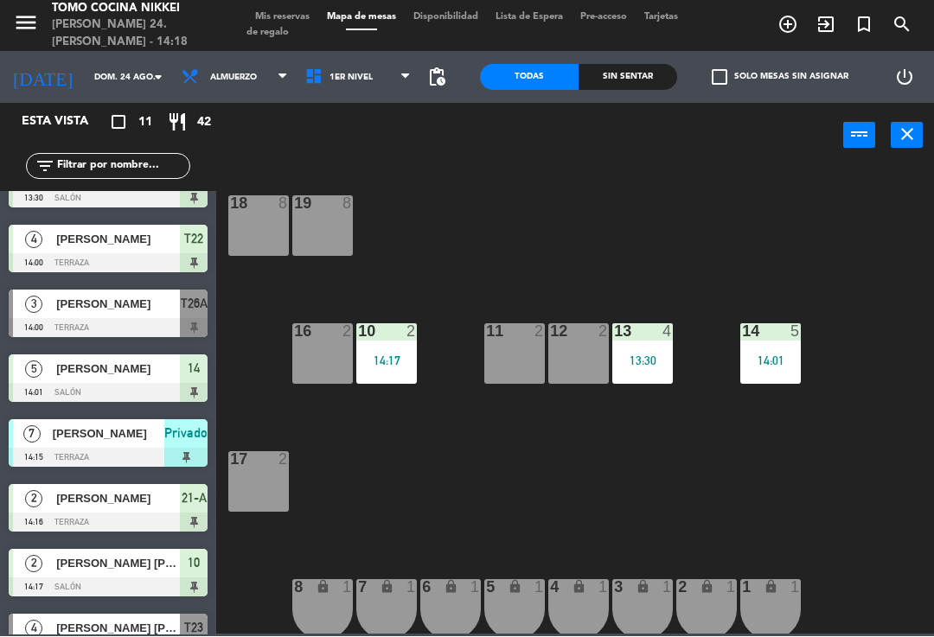
scroll to position [28, 0]
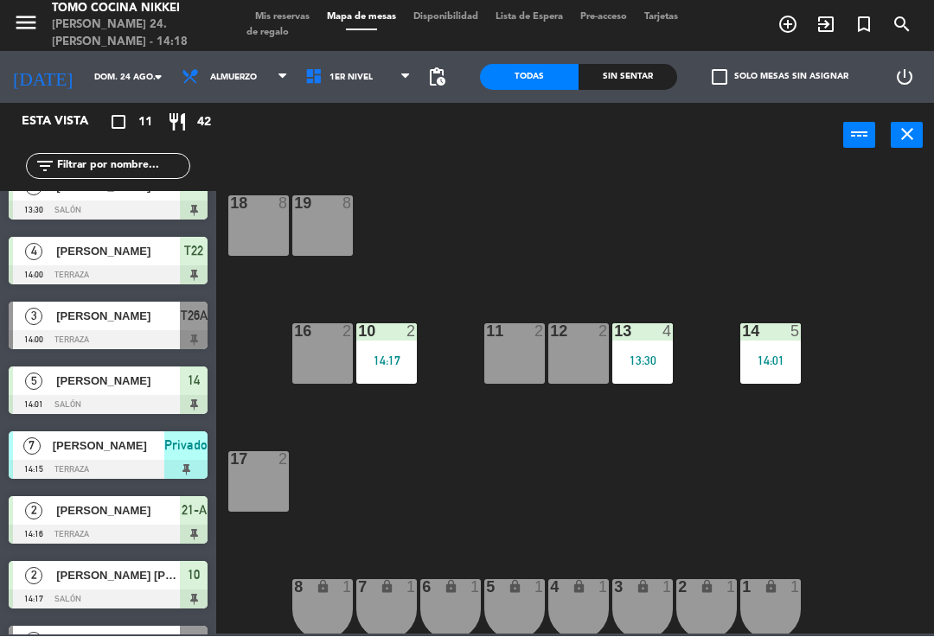
click at [277, 30] on span "Tarjetas de regalo" at bounding box center [461, 25] width 431 height 25
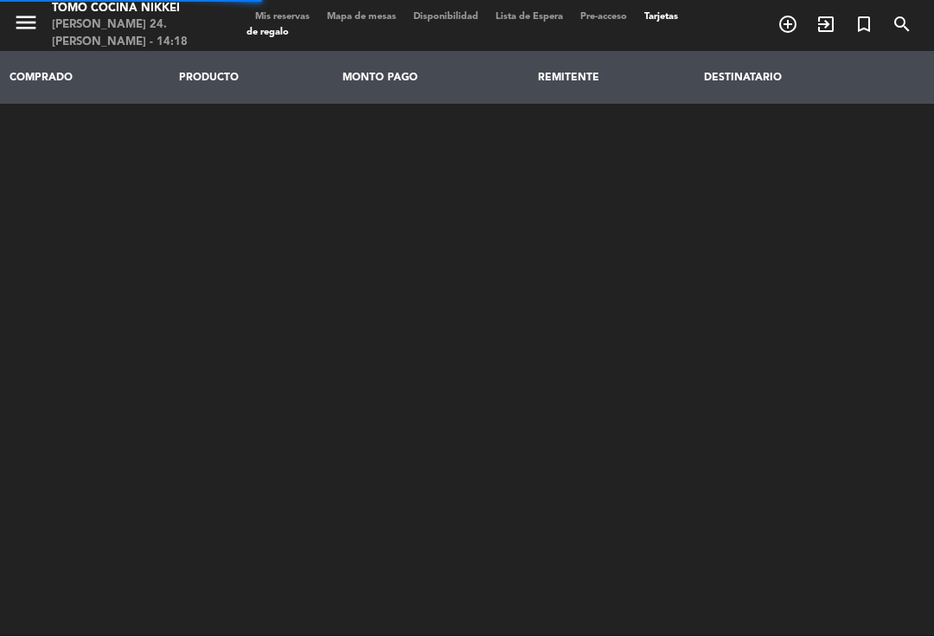
click at [284, 13] on span "Mis reservas" at bounding box center [282, 18] width 72 height 10
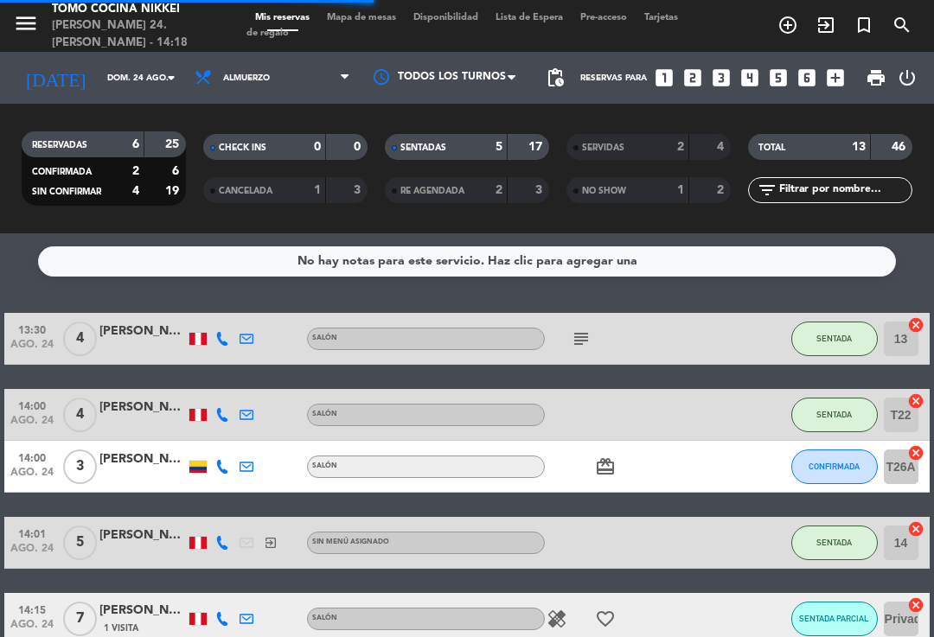
scroll to position [95, 0]
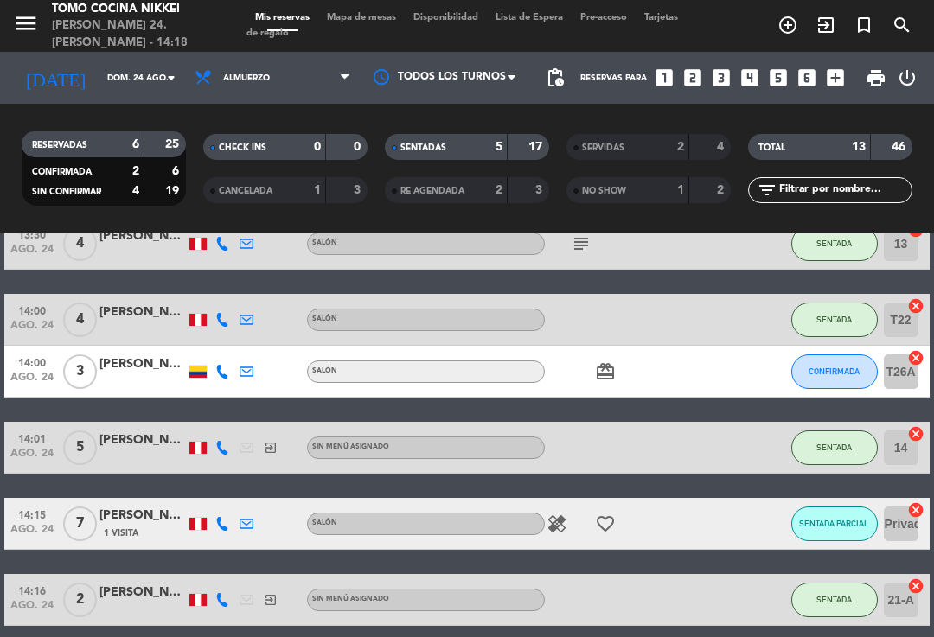
click at [814, 376] on button "CONFIRMADA" at bounding box center [834, 371] width 86 height 35
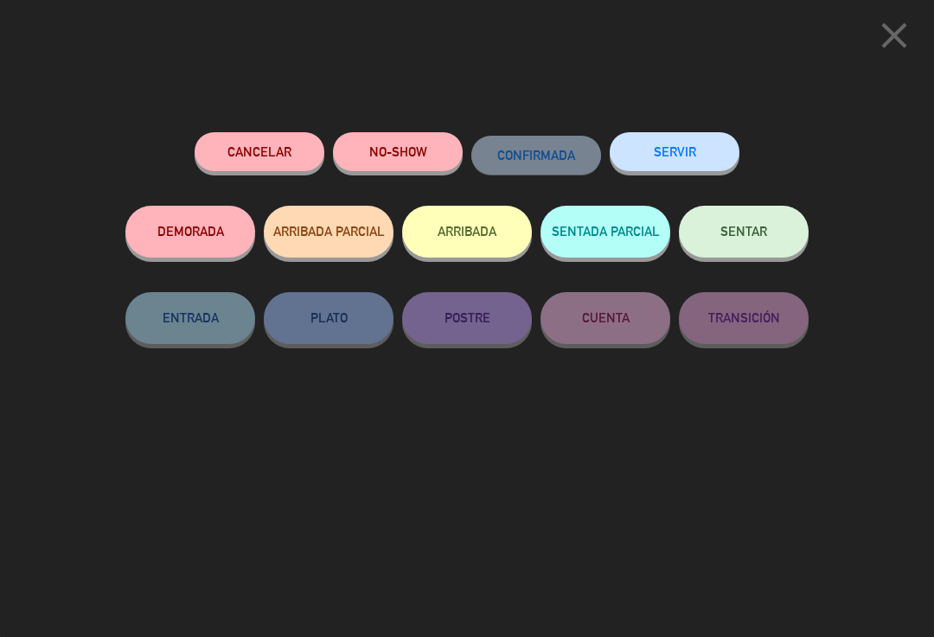
click at [201, 151] on button "Cancelar" at bounding box center [260, 151] width 130 height 39
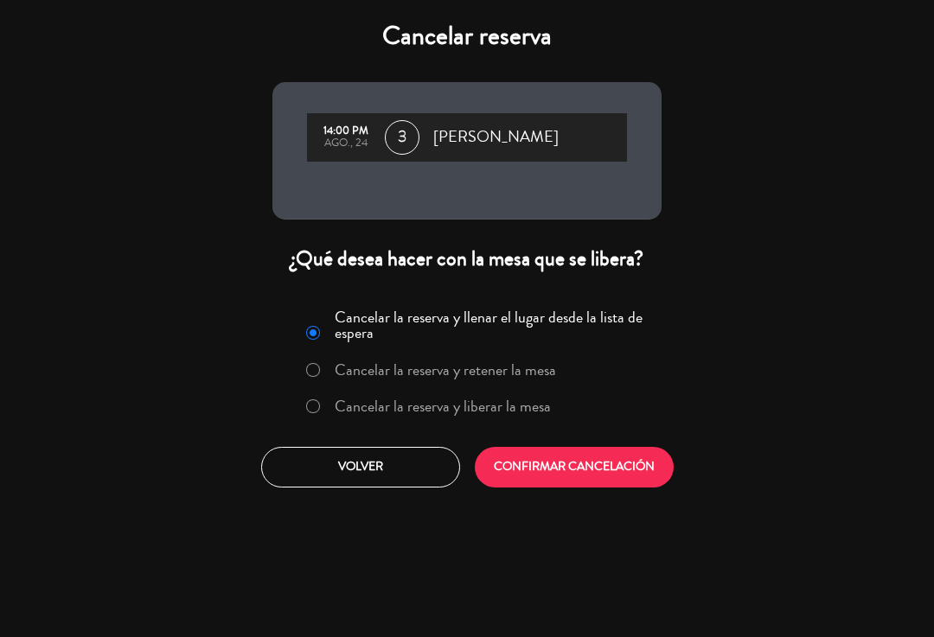
click at [512, 409] on label "Cancelar la reserva y liberar la mesa" at bounding box center [443, 407] width 216 height 16
click at [577, 469] on button "CONFIRMAR CANCELACIÓN" at bounding box center [574, 467] width 199 height 41
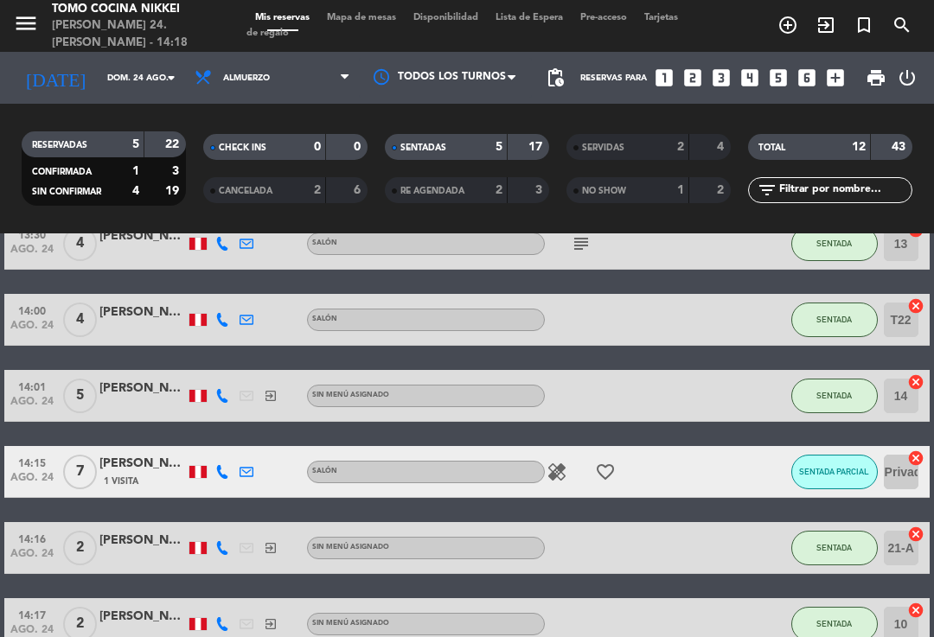
click at [274, 189] on div "CANCELADA" at bounding box center [247, 191] width 80 height 20
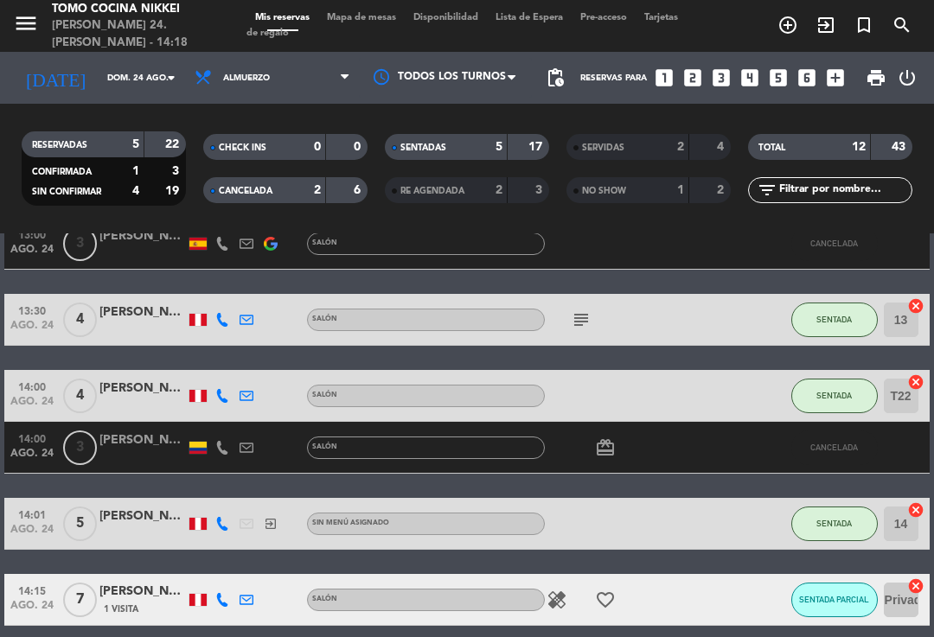
click at [315, 184] on strong "2" at bounding box center [317, 190] width 7 height 12
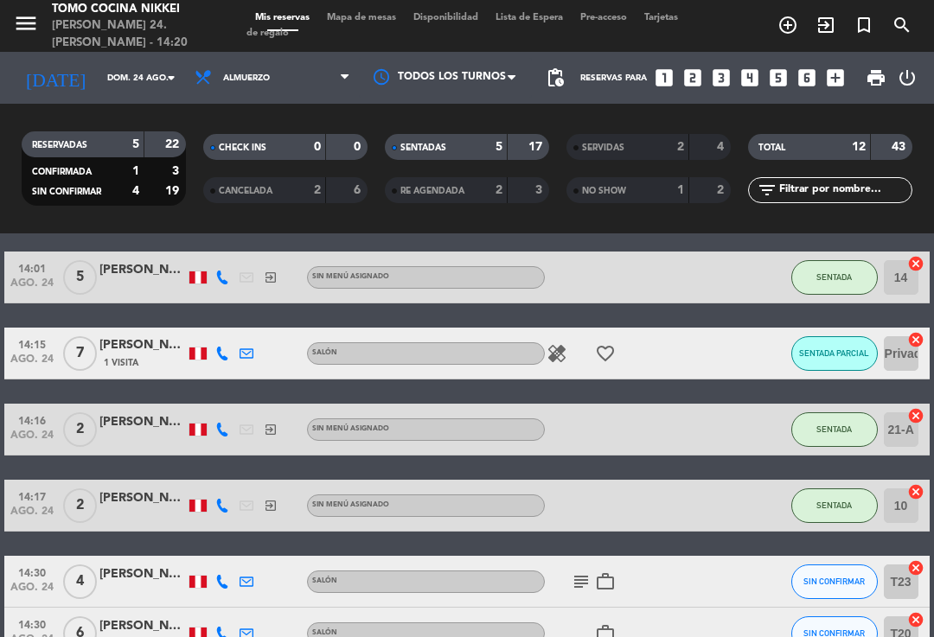
scroll to position [246, 0]
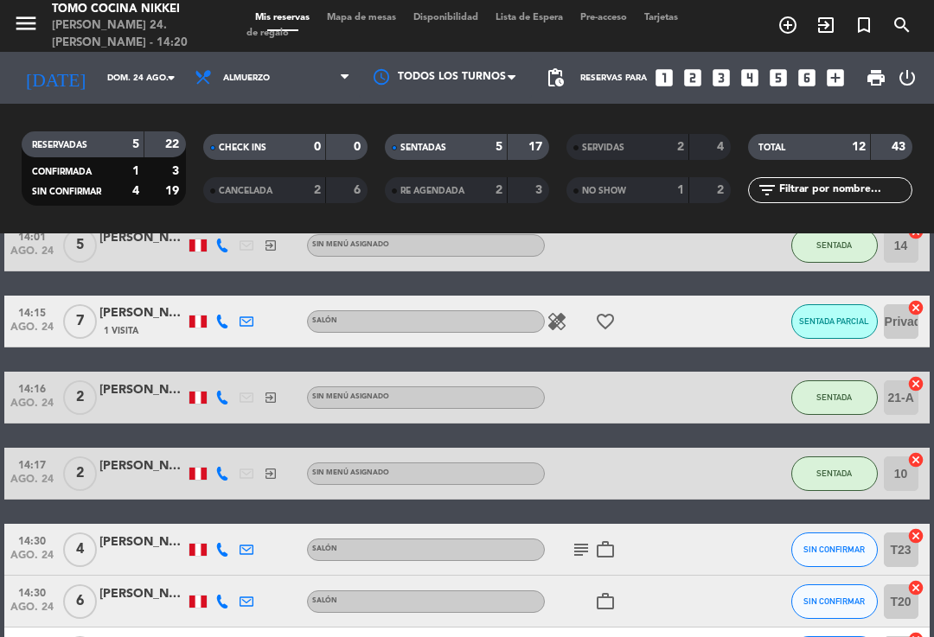
click at [617, 300] on div "healing favorite_border" at bounding box center [617, 321] width 145 height 51
click at [607, 311] on icon "favorite_border" at bounding box center [605, 321] width 21 height 21
click at [563, 311] on icon "healing" at bounding box center [556, 321] width 21 height 21
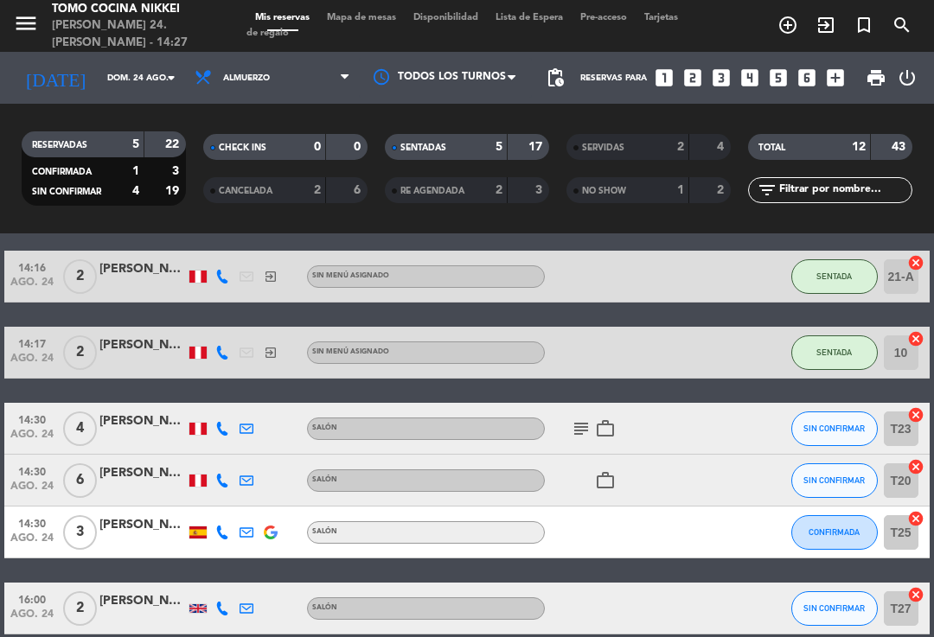
scroll to position [403, 0]
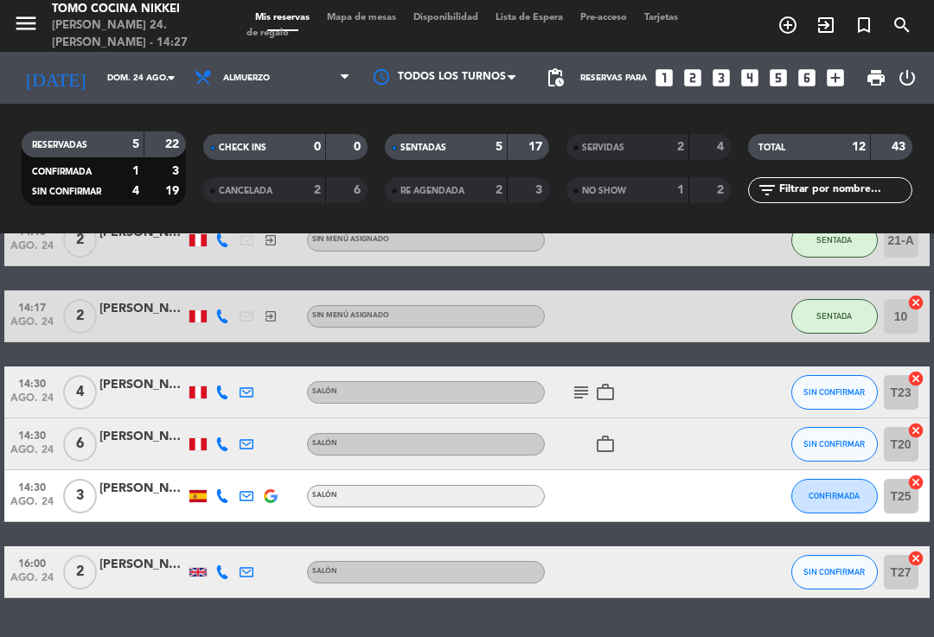
click at [839, 439] on span "SIN CONFIRMAR" at bounding box center [833, 444] width 61 height 10
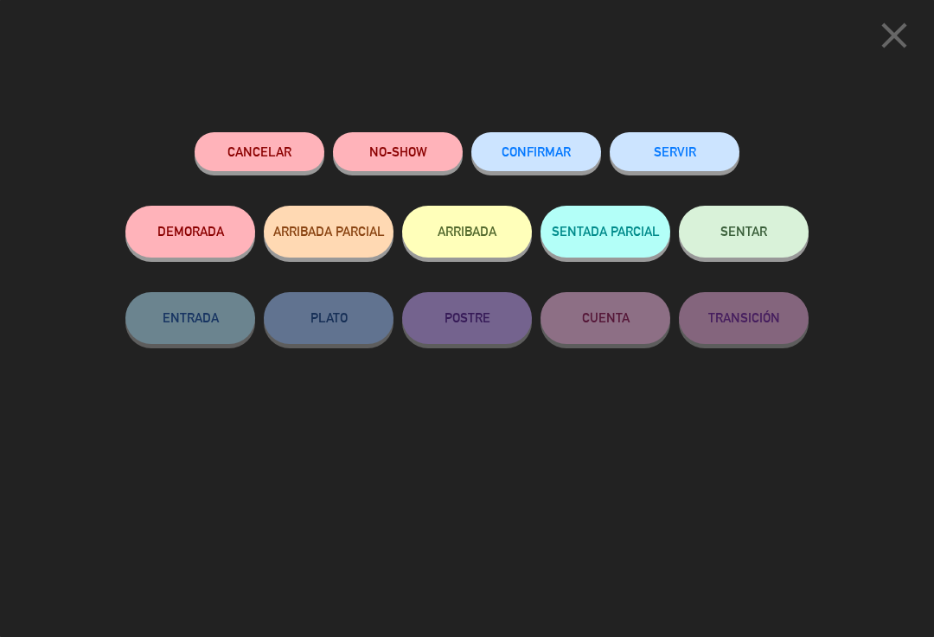
click at [890, 52] on icon "close" at bounding box center [893, 35] width 43 height 43
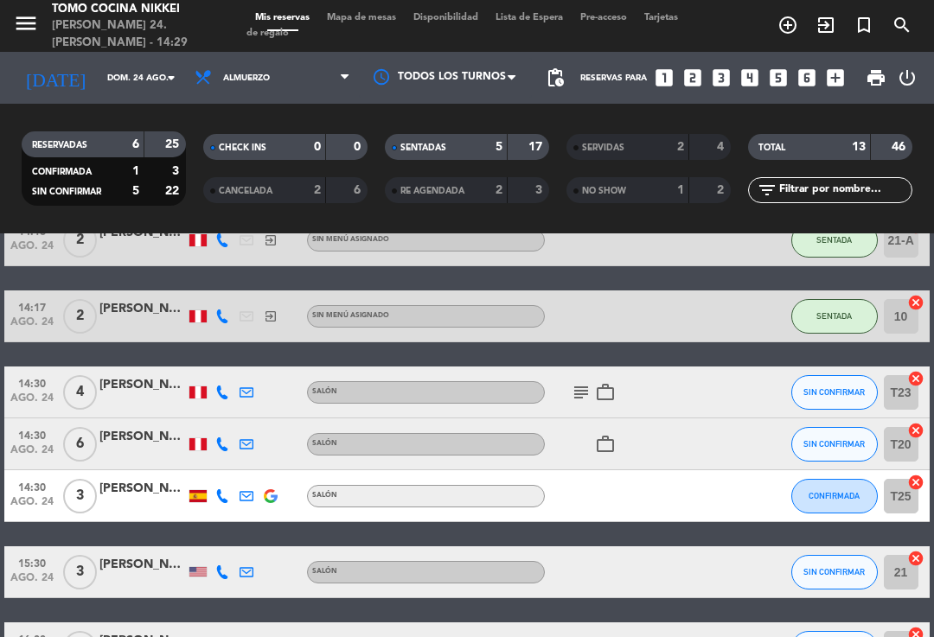
click at [474, 239] on div "Sin menú asignado" at bounding box center [426, 240] width 238 height 22
click at [370, 14] on span "Mapa de mesas" at bounding box center [361, 18] width 86 height 10
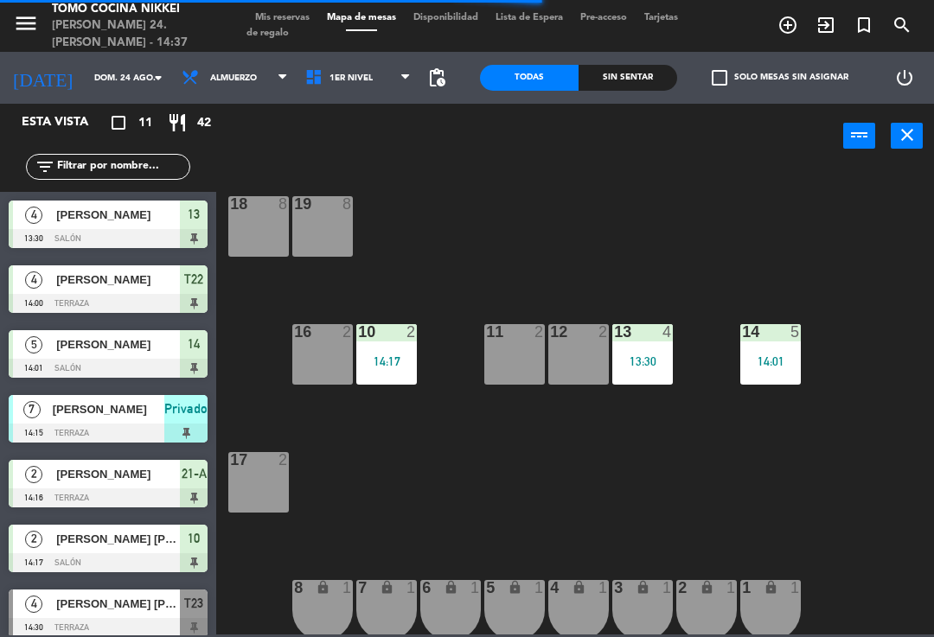
click at [393, 87] on span "1er Nivel" at bounding box center [359, 78] width 124 height 38
click at [370, 156] on ng-component "menu Tomo Cocina Nikkei [PERSON_NAME] 24. [PERSON_NAME] - 14:37 Mis reservas Ma…" at bounding box center [467, 317] width 934 height 635
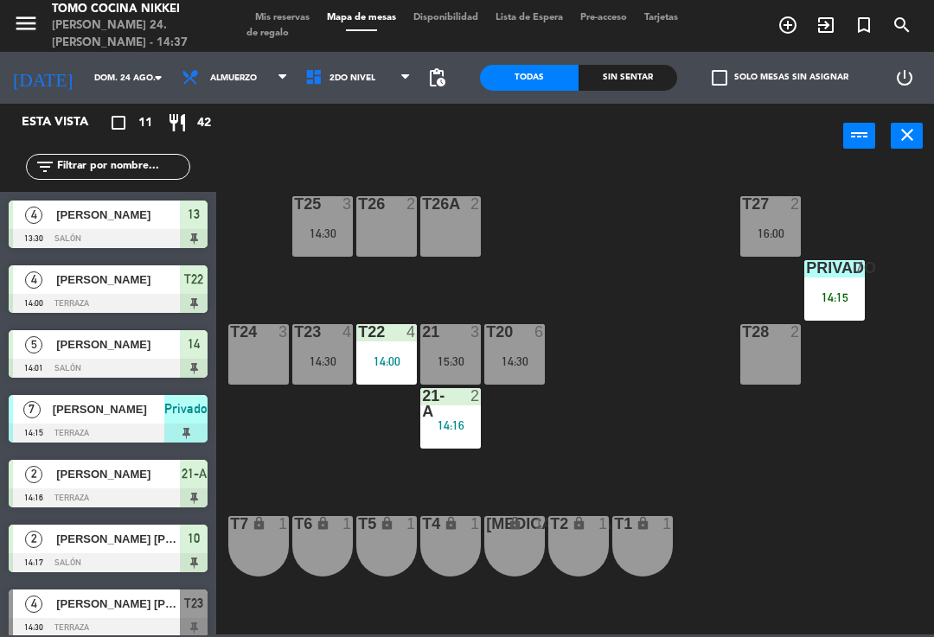
click at [543, 345] on div "T20 6 14:30" at bounding box center [514, 354] width 61 height 61
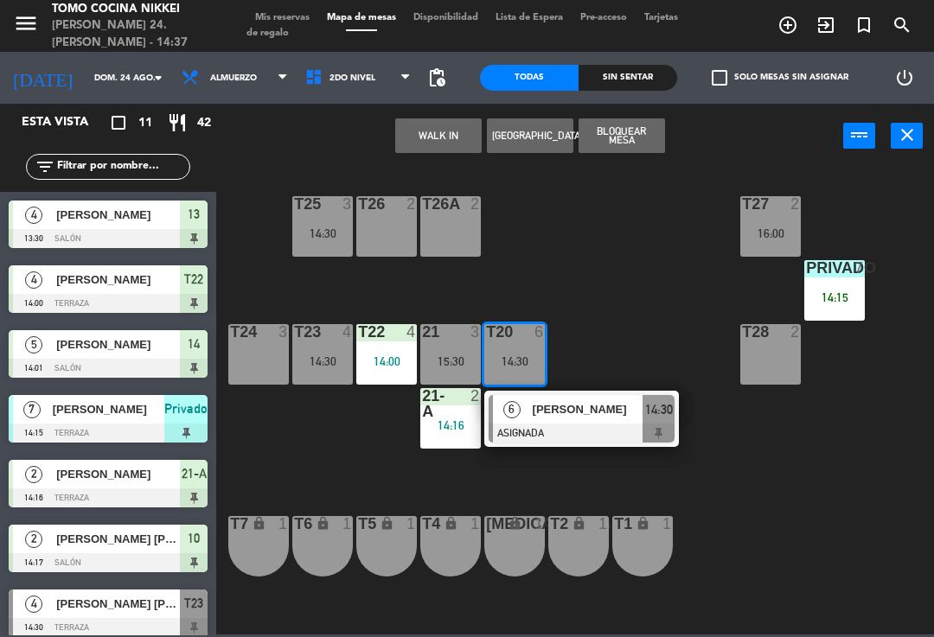
click at [528, 351] on div "T20 6 14:30" at bounding box center [514, 354] width 61 height 61
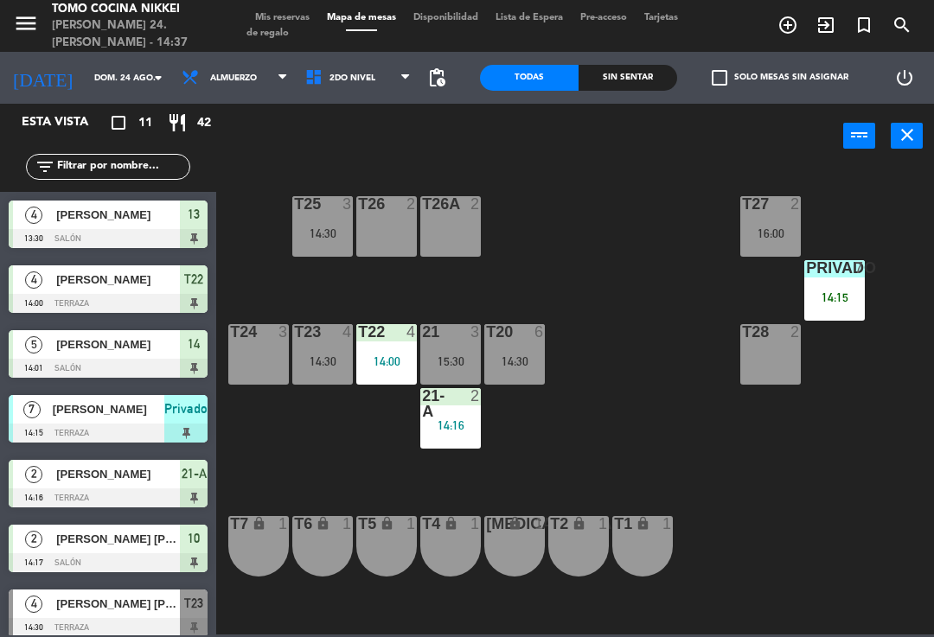
click at [655, 325] on div "T27 2 16:00 T25 3 14:30 T26A 2 T26 2 Privado 7 14:15 T24 3 T23 4 14:30 T22 4 14…" at bounding box center [580, 400] width 708 height 469
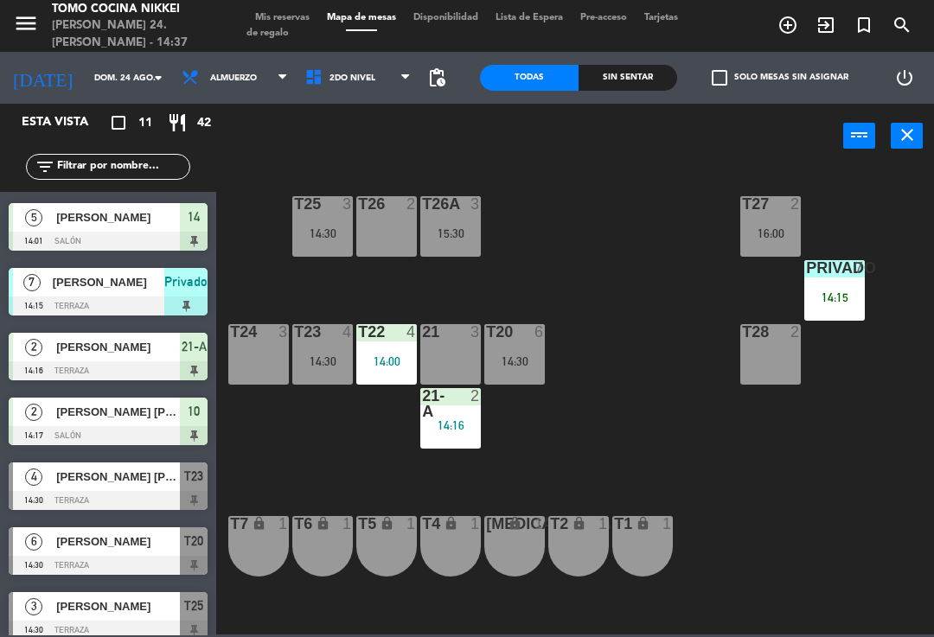
click at [517, 362] on div "14:30" at bounding box center [514, 361] width 61 height 12
click at [649, 355] on div "T27 2 16:00 T25 3 14:30 T26A 3 15:30 T26 2 Privado 7 14:15 T24 3 T23 4 14:30 T2…" at bounding box center [580, 400] width 708 height 469
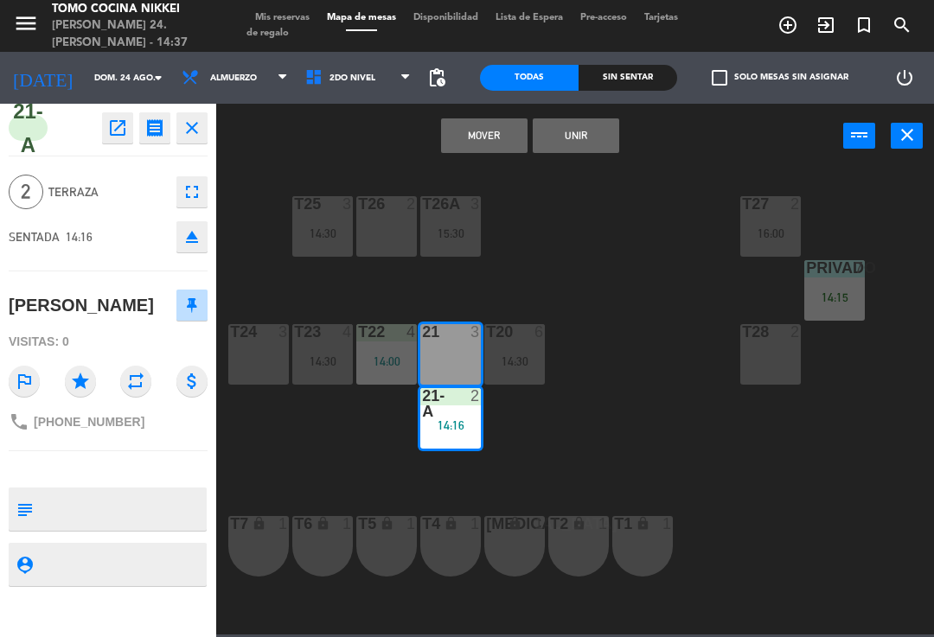
click at [475, 135] on button "Mover" at bounding box center [484, 135] width 86 height 35
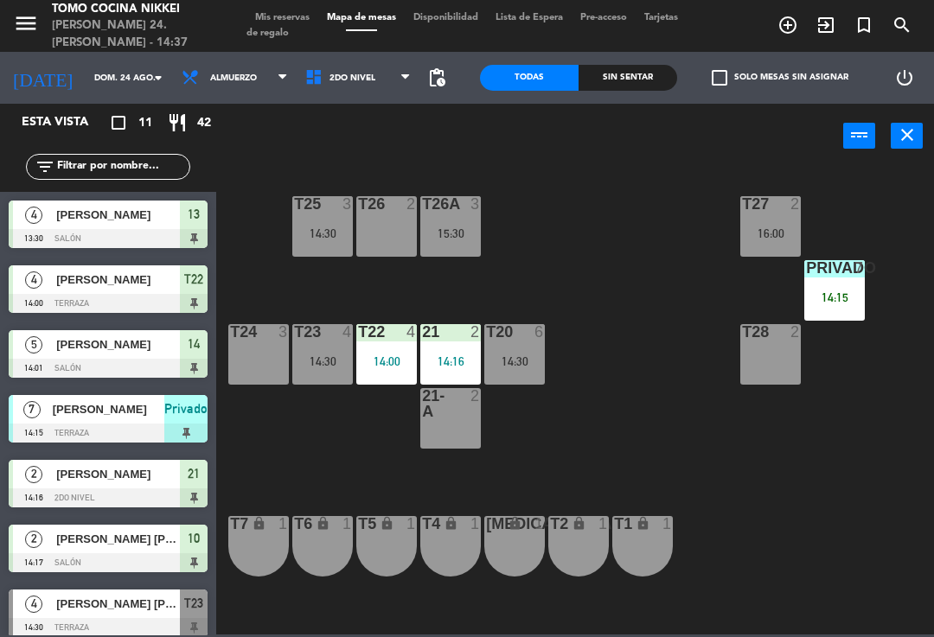
click at [520, 364] on div "14:30" at bounding box center [514, 361] width 61 height 12
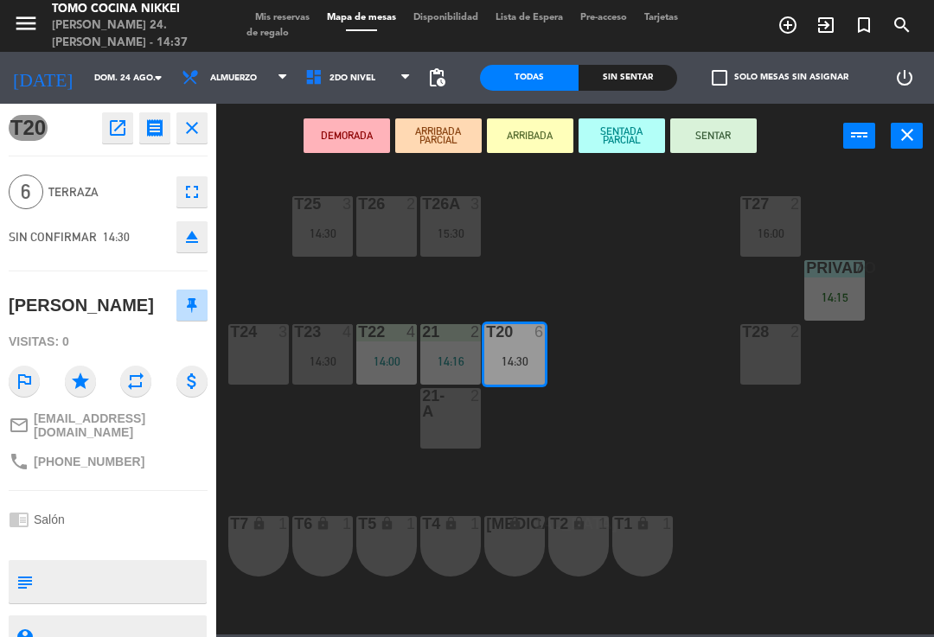
click at [618, 144] on button "SENTADA PARCIAL" at bounding box center [621, 135] width 86 height 35
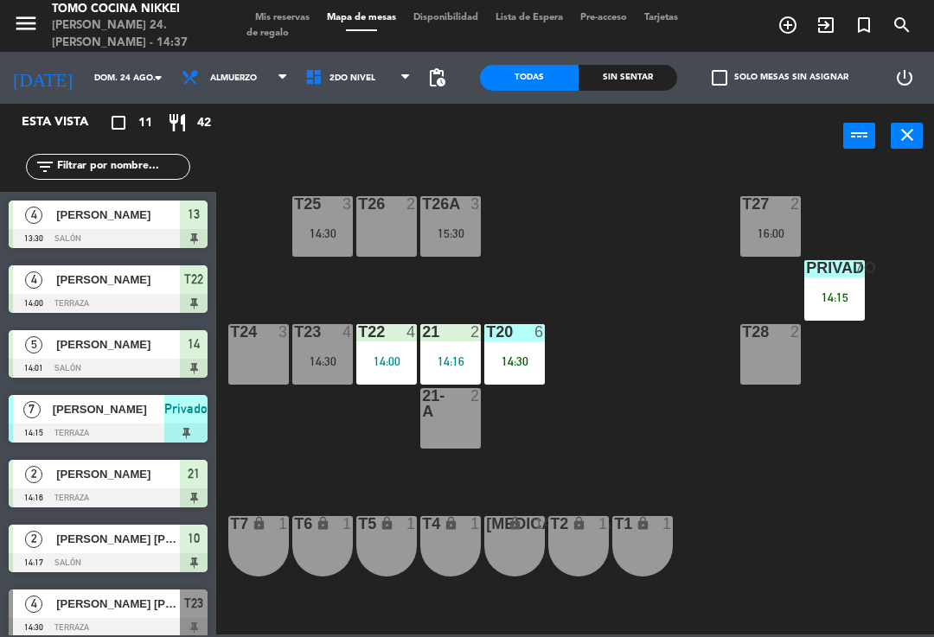
click at [353, 367] on div "T23 4 14:30" at bounding box center [322, 354] width 61 height 61
click at [571, 341] on div "T27 2 16:00 T25 3 14:30 T26A 3 15:30 T26 2 Privado 7 14:15 T24 3 T23 4 14:30 T2…" at bounding box center [580, 400] width 708 height 469
click at [743, 211] on div "T27" at bounding box center [742, 204] width 1 height 16
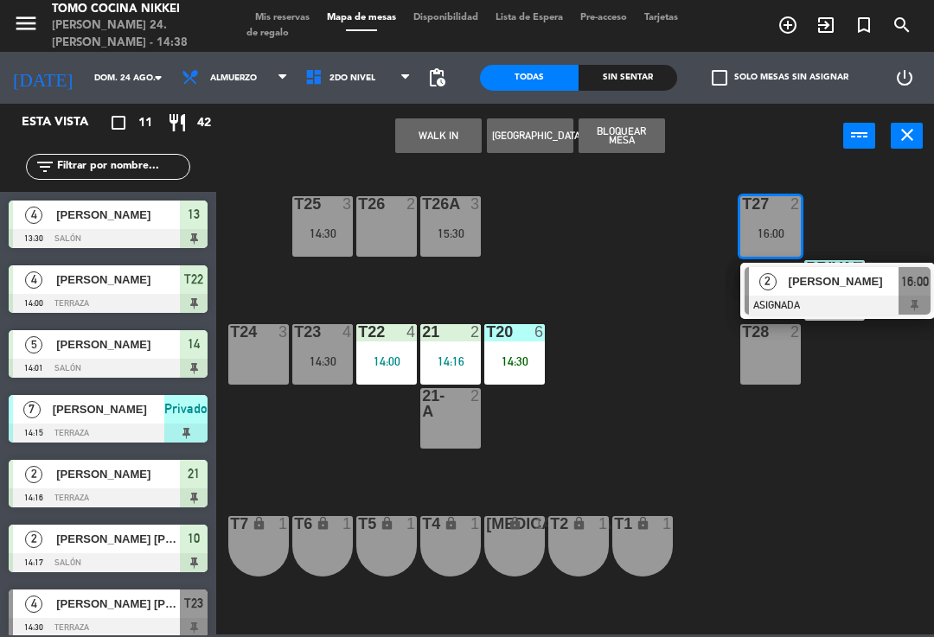
click at [902, 223] on div "T27 2 16:00 2 [PERSON_NAME] ASIGNADA 16:00 T25 3 14:30 T26A 3 15:30 T26 2 Priva…" at bounding box center [580, 400] width 708 height 469
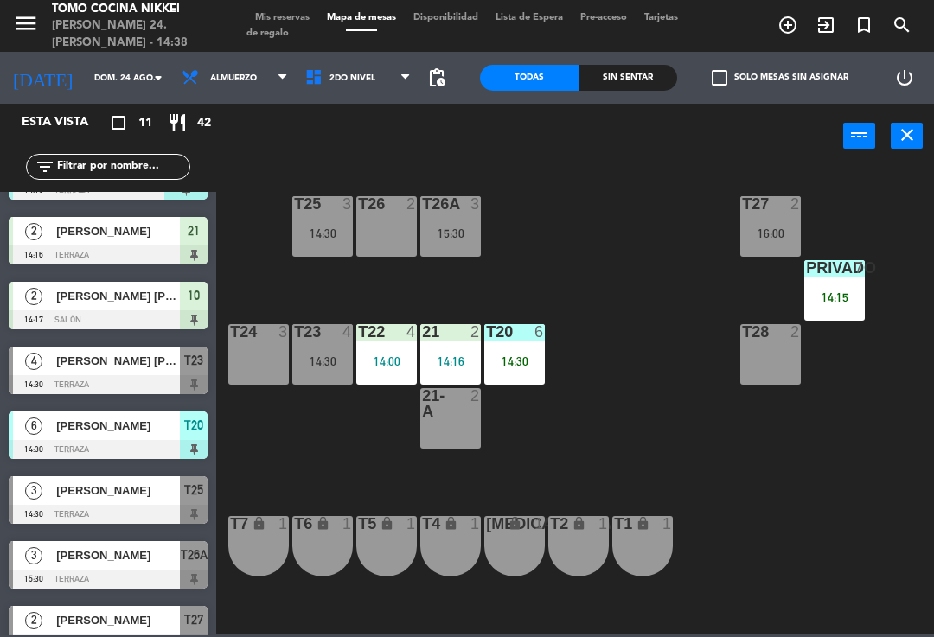
click at [431, 622] on div "T27 2 16:00 T25 3 14:30 T26A 3 15:30 T26 2 Privado 7 14:15 T24 3 T23 4 14:30 T2…" at bounding box center [580, 400] width 708 height 469
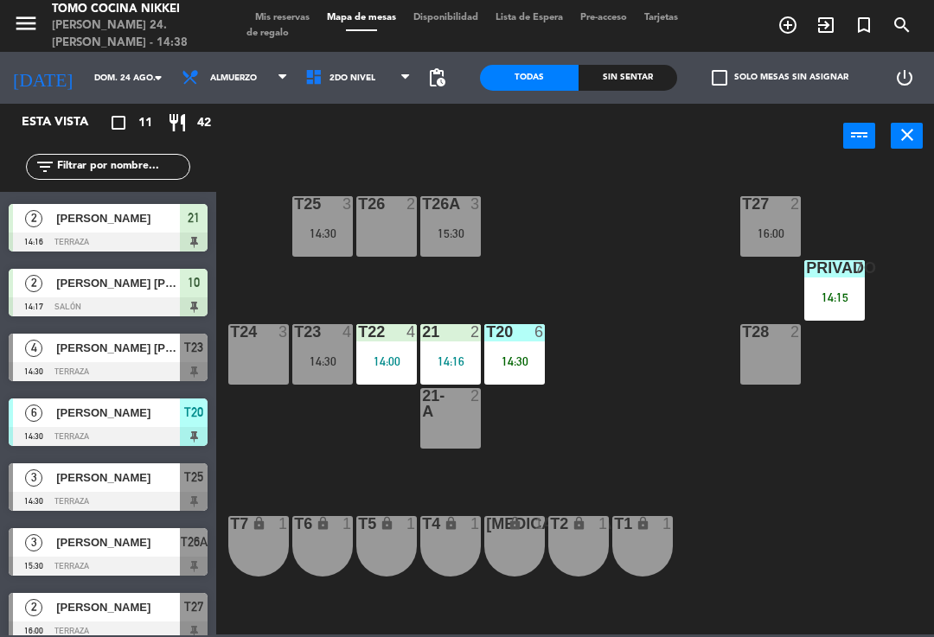
scroll to position [255, 0]
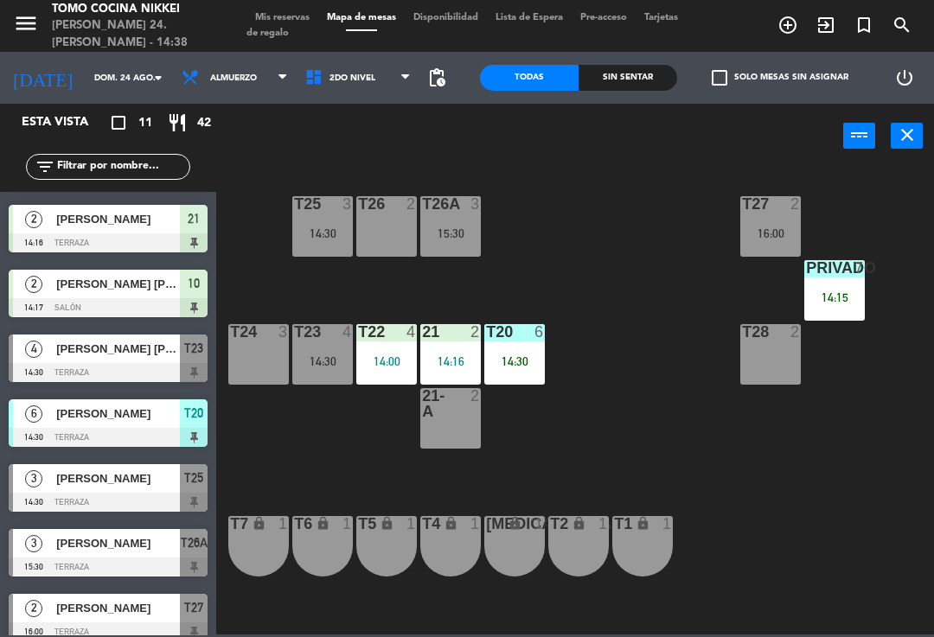
click at [322, 371] on div "T23 4 14:30" at bounding box center [322, 354] width 61 height 61
click at [668, 426] on div "T27 2 16:00 T25 3 14:30 T26A 3 15:30 T26 2 Privado 7 14:15 T24 3 T23 4 14:30 T2…" at bounding box center [580, 400] width 708 height 469
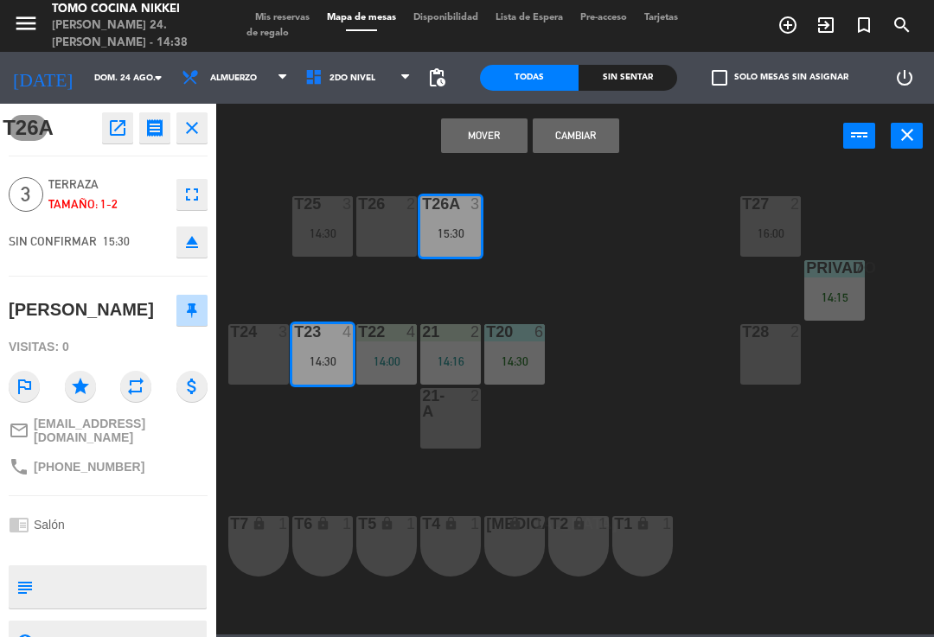
click at [582, 137] on button "Cambiar" at bounding box center [576, 135] width 86 height 35
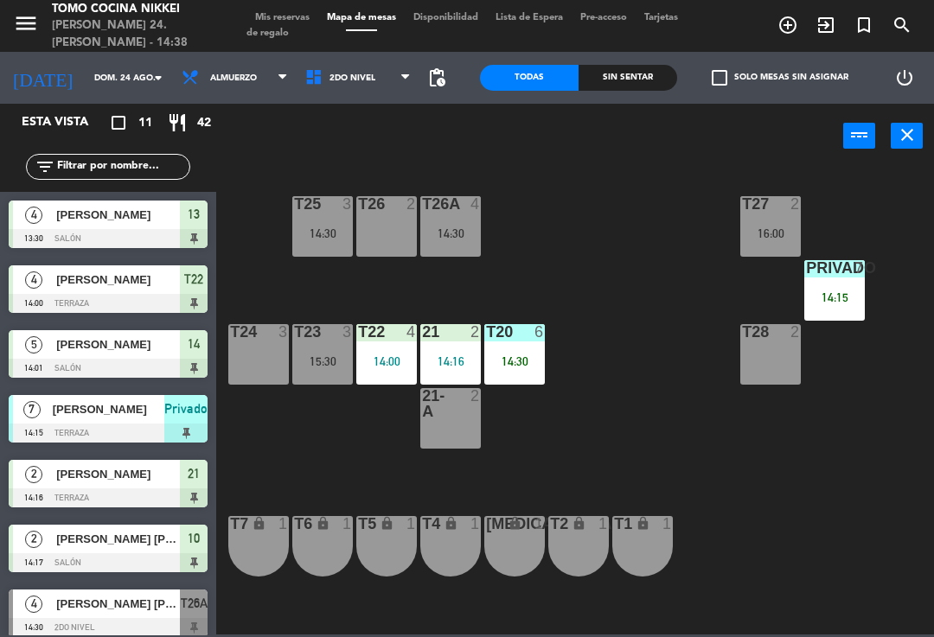
scroll to position [127, 0]
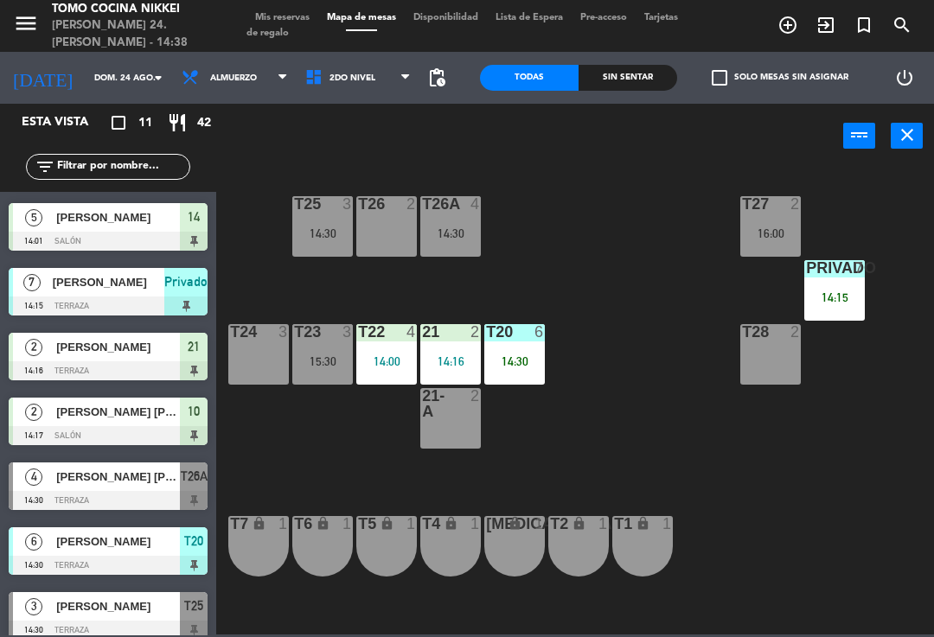
click at [448, 234] on div "14:30" at bounding box center [450, 233] width 61 height 12
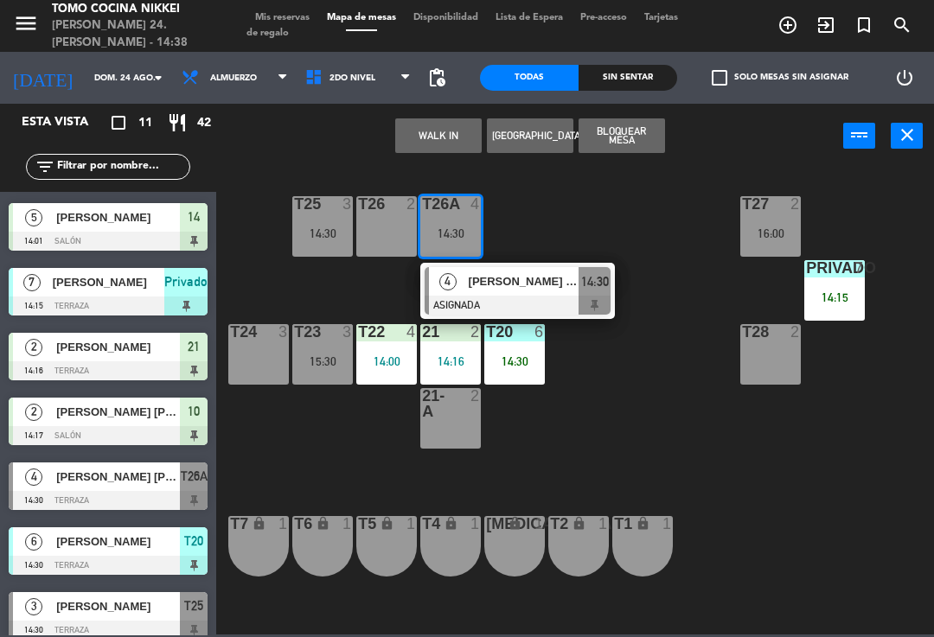
click at [481, 294] on div "[PERSON_NAME] [PERSON_NAME]" at bounding box center [523, 281] width 112 height 29
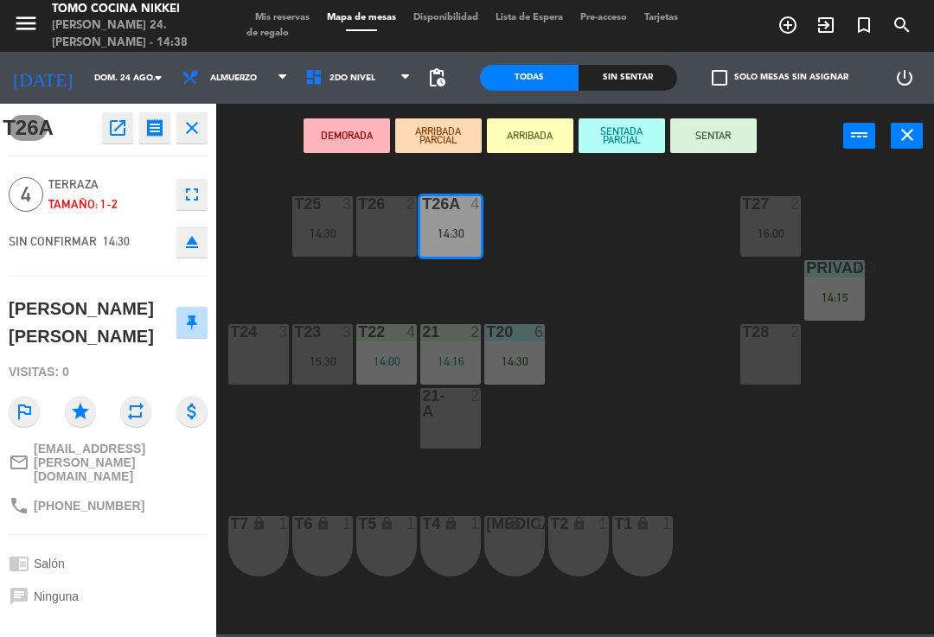
click at [629, 138] on button "SENTADA PARCIAL" at bounding box center [621, 135] width 86 height 35
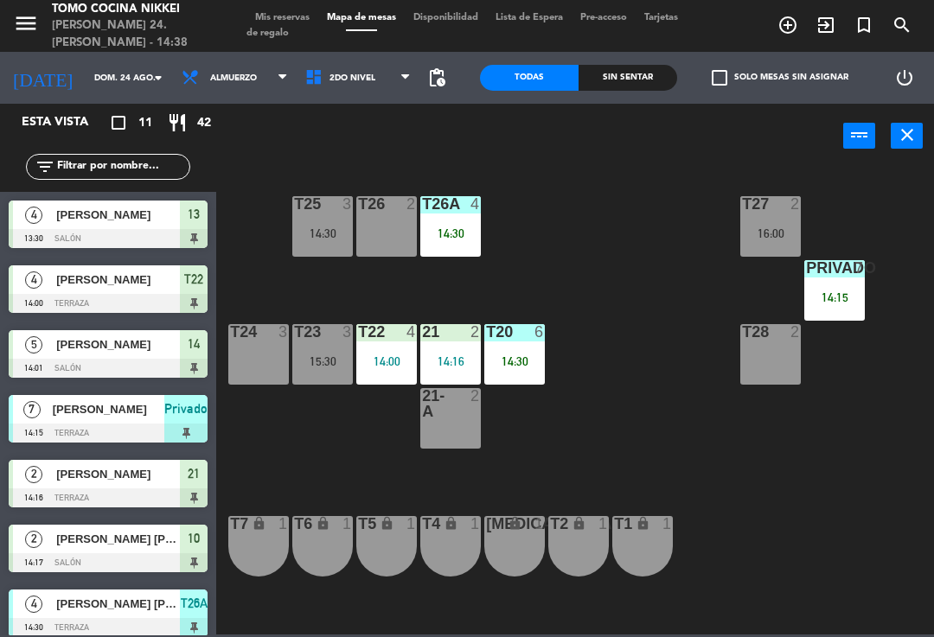
scroll to position [0, 0]
click at [629, 250] on div "T27 2 16:00 T25 3 14:30 T26A 4 14:30 T26 2 Privado 7 14:15 T24 3 T23 3 15:30 T2…" at bounding box center [580, 400] width 708 height 469
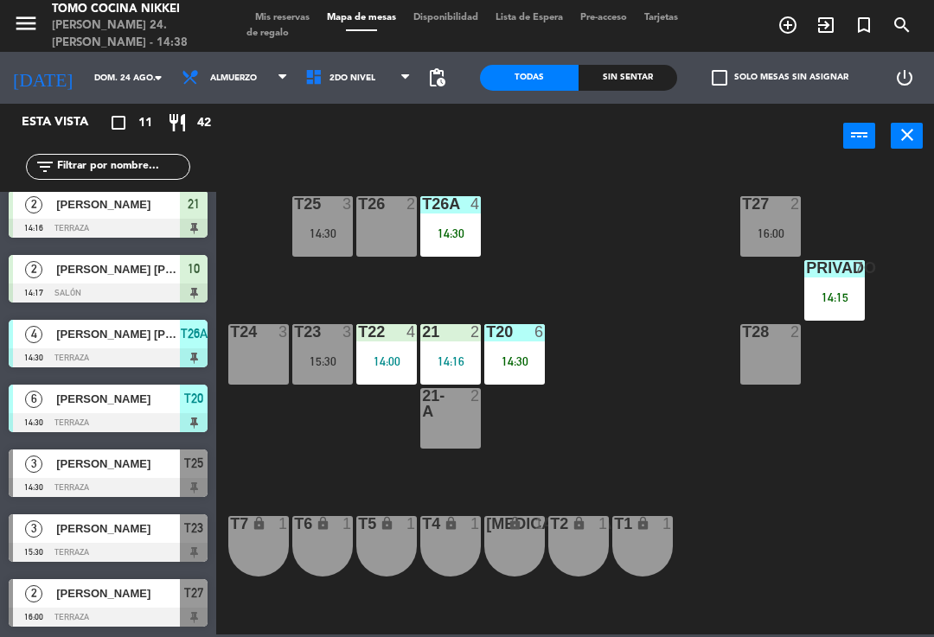
scroll to position [270, 0]
click at [461, 537] on div "T4 lock 1" at bounding box center [450, 546] width 61 height 61
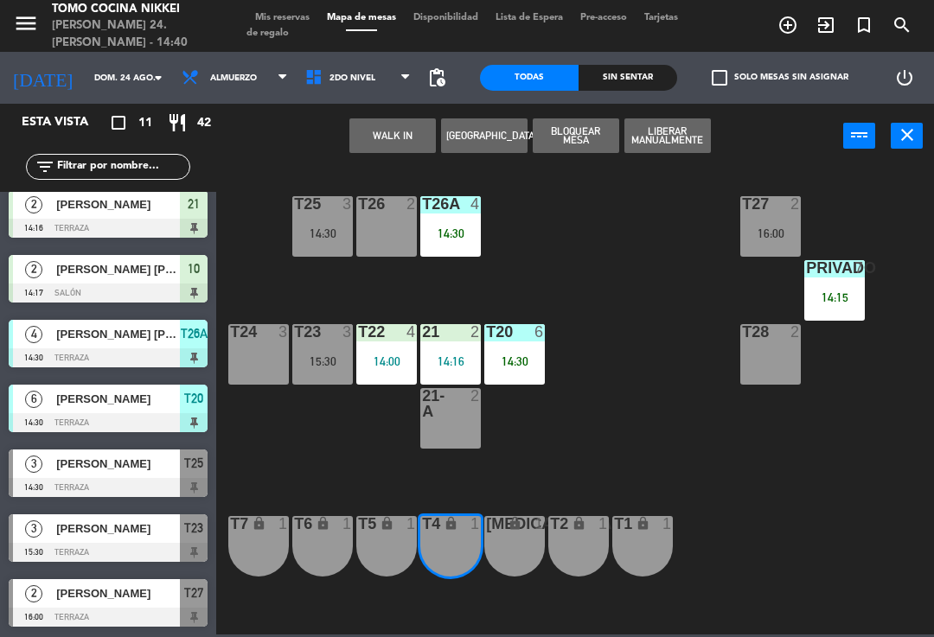
click at [457, 545] on div "T4 lock 1" at bounding box center [450, 546] width 61 height 61
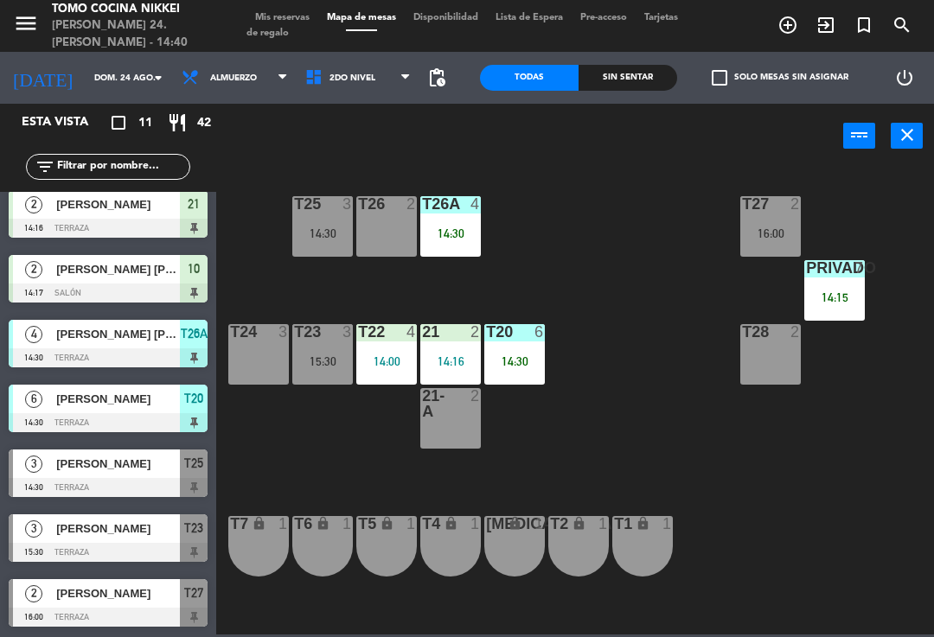
click at [438, 532] on div "lock" at bounding box center [451, 524] width 29 height 16
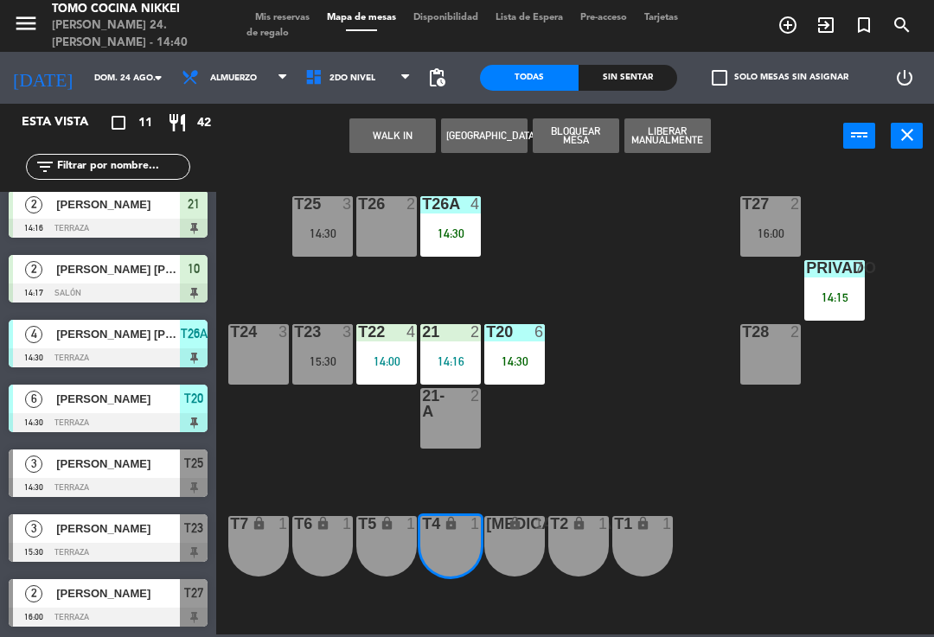
click at [399, 144] on button "WALK IN" at bounding box center [392, 135] width 86 height 35
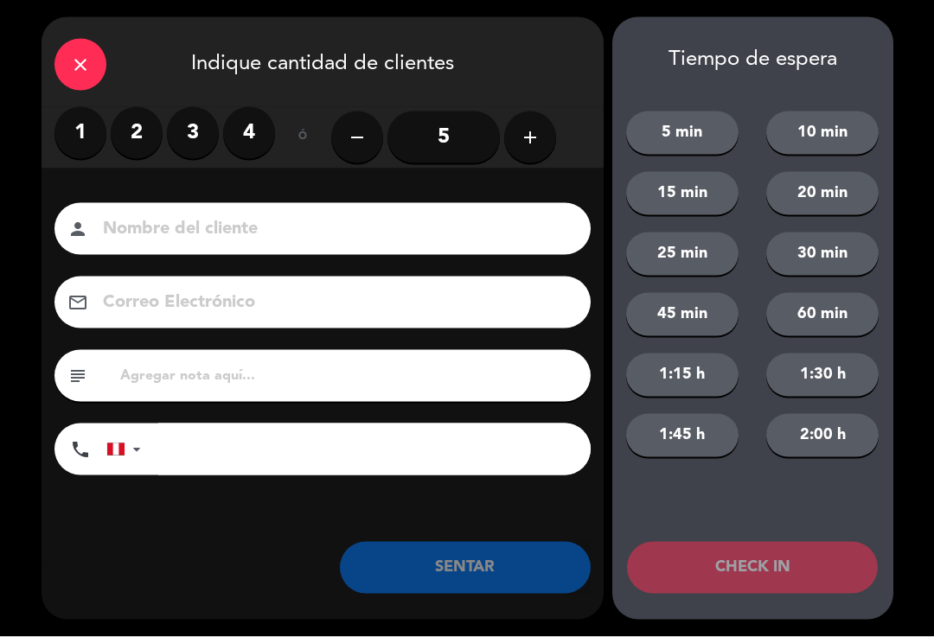
click at [80, 137] on label "1" at bounding box center [80, 133] width 52 height 52
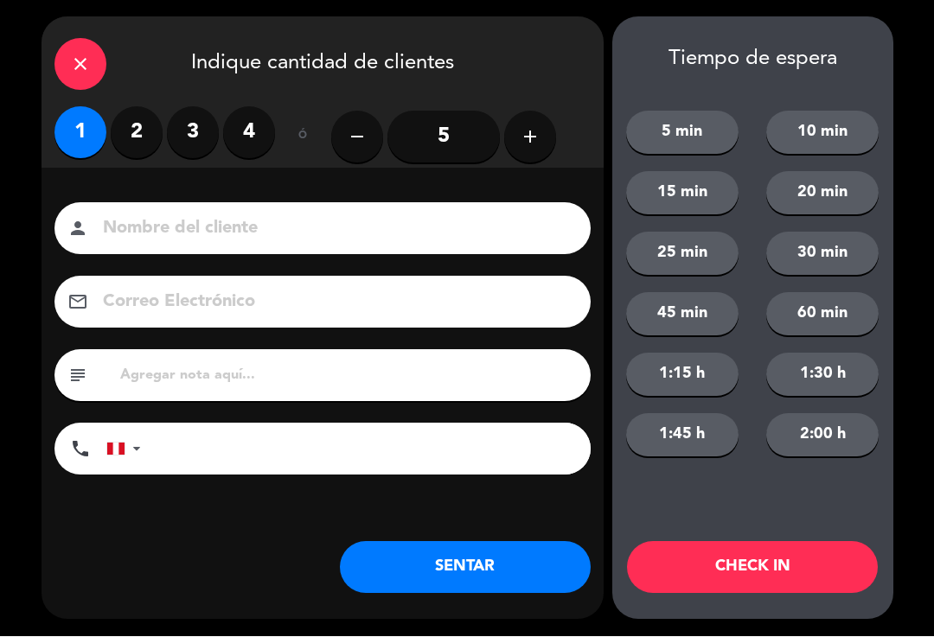
click at [200, 231] on input at bounding box center [334, 229] width 467 height 30
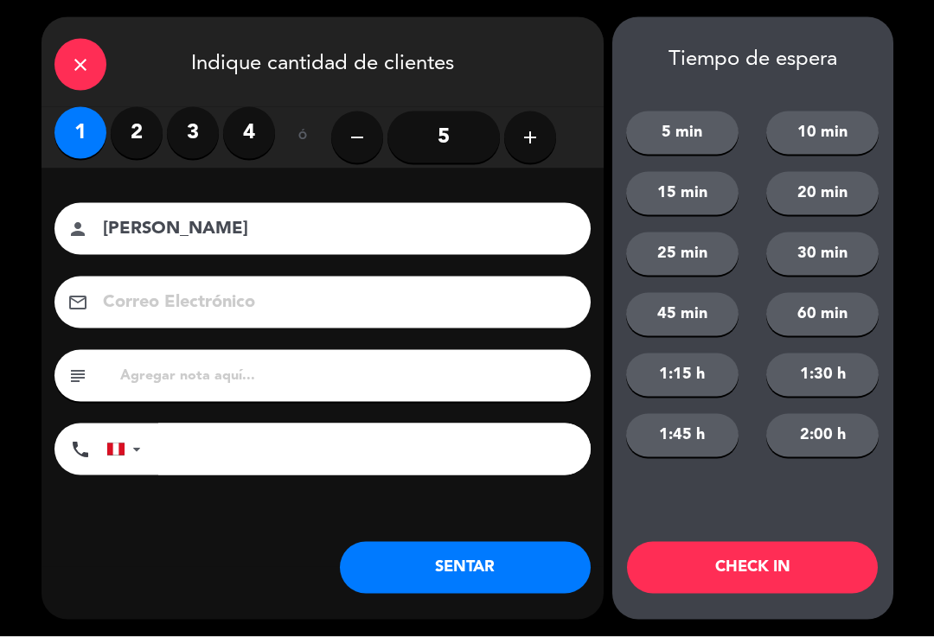
type input "[PERSON_NAME]"
click at [21, 214] on div "close Indique cantidad de clientes 1 2 3 4 ó remove 5 add Nombre del cliente pe…" at bounding box center [467, 318] width 934 height 637
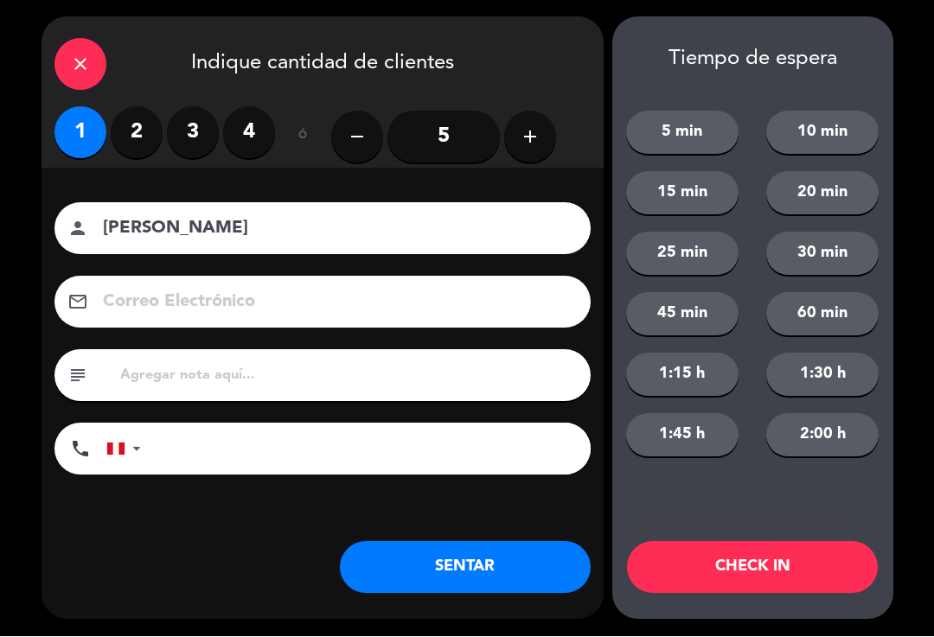
click at [343, 457] on input "tel" at bounding box center [374, 450] width 432 height 52
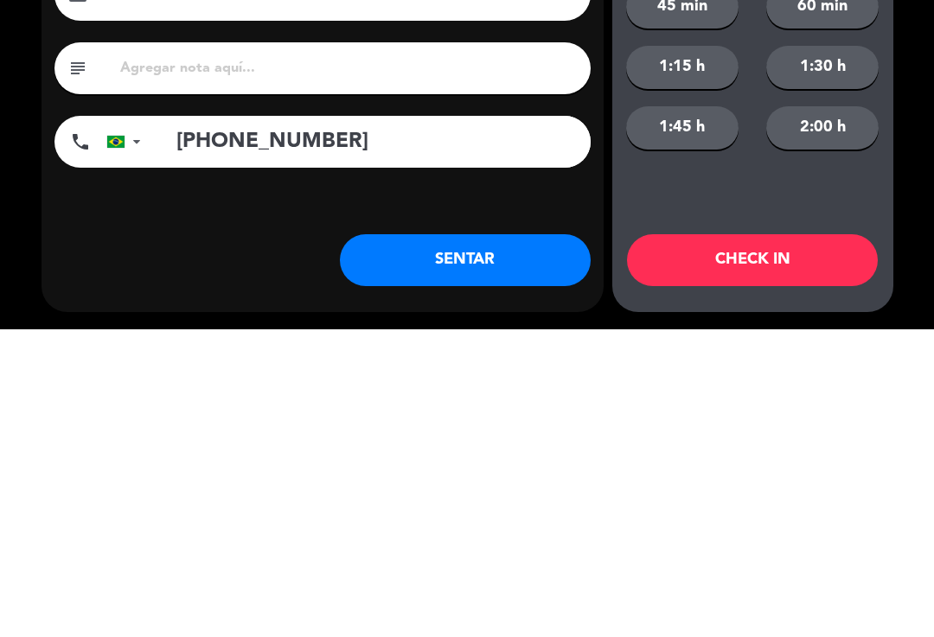
type input "[PHONE_NUMBER]"
click at [250, 213] on div "Nombre del cliente person [PERSON_NAME] Correo Electrónico email subject phone …" at bounding box center [322, 368] width 562 height 399
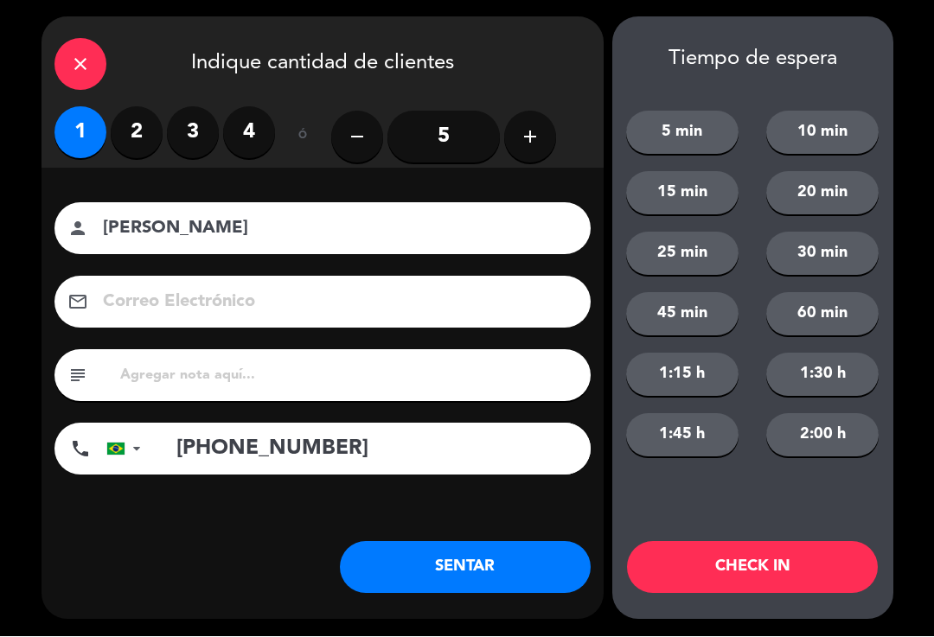
click at [481, 572] on button "SENTAR" at bounding box center [465, 568] width 251 height 52
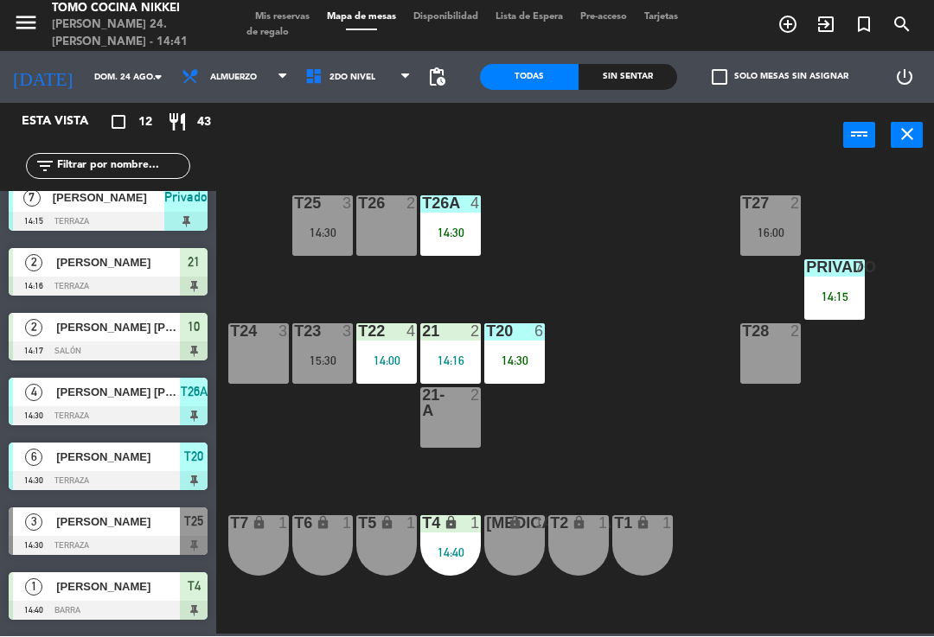
scroll to position [214, 0]
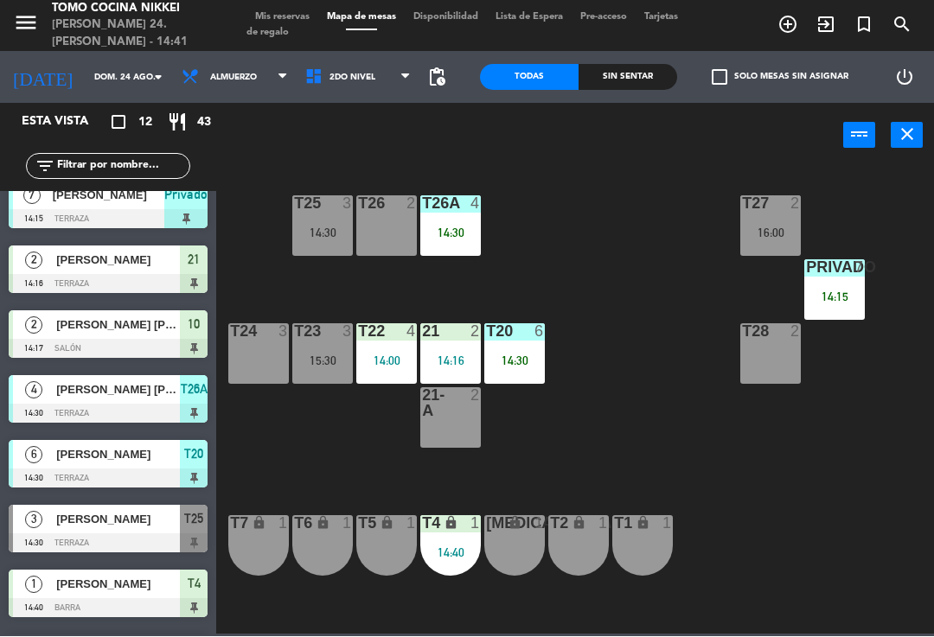
click at [137, 414] on div at bounding box center [108, 414] width 199 height 19
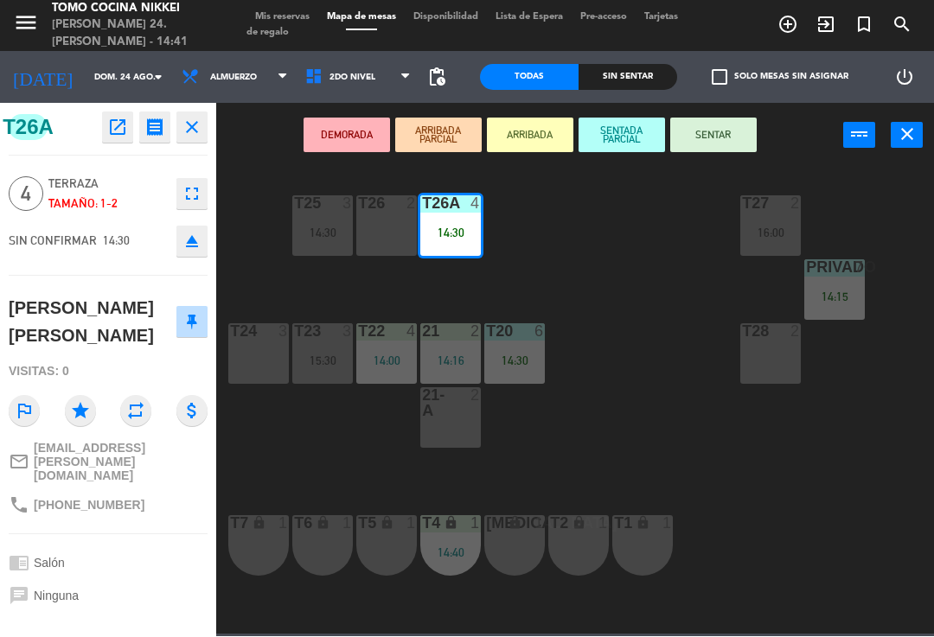
click at [631, 147] on button "SENTADA PARCIAL" at bounding box center [621, 135] width 86 height 35
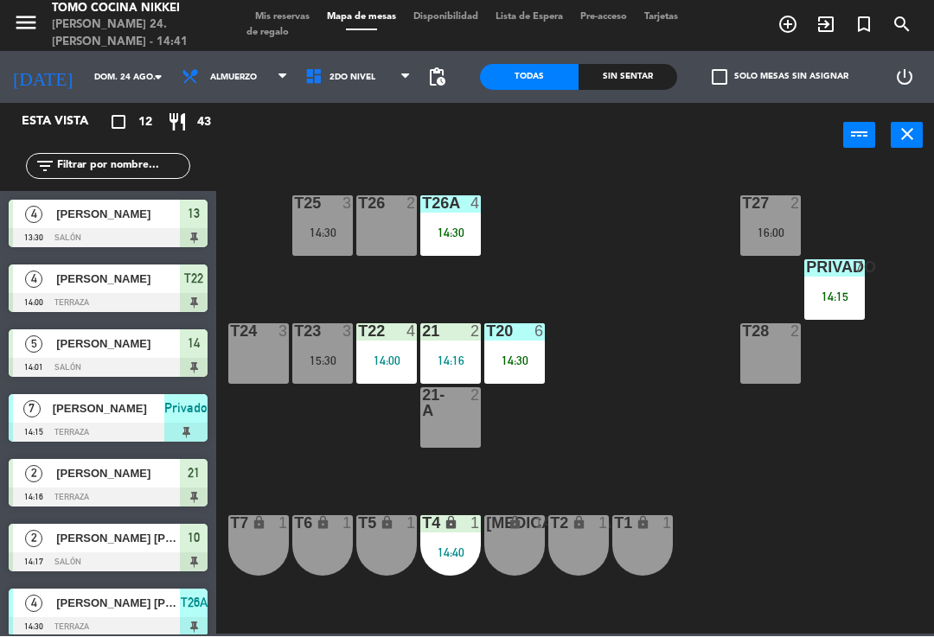
click at [459, 233] on div "14:30" at bounding box center [450, 233] width 61 height 12
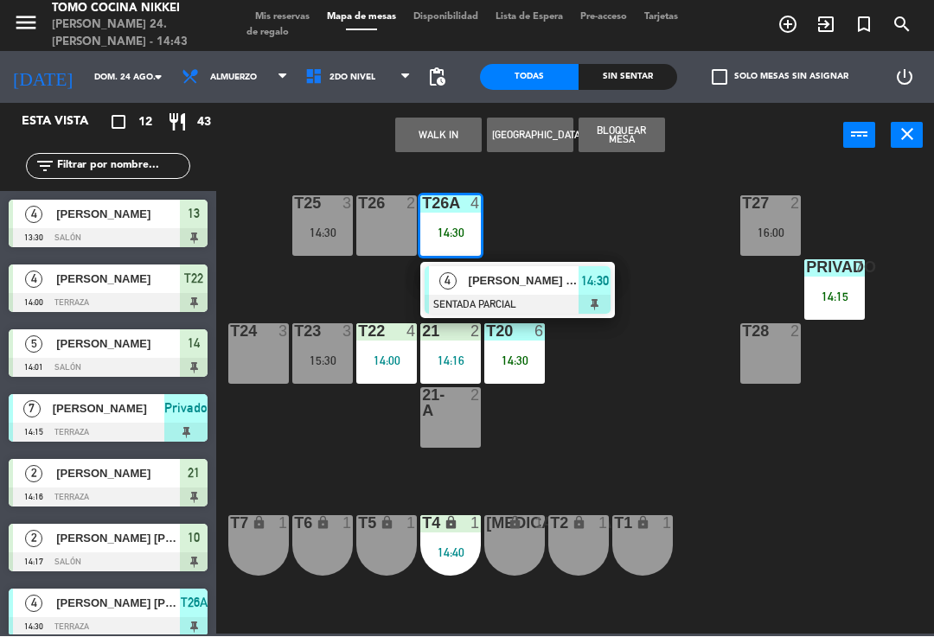
click at [856, 278] on div "Privado 7 14:15" at bounding box center [834, 290] width 61 height 61
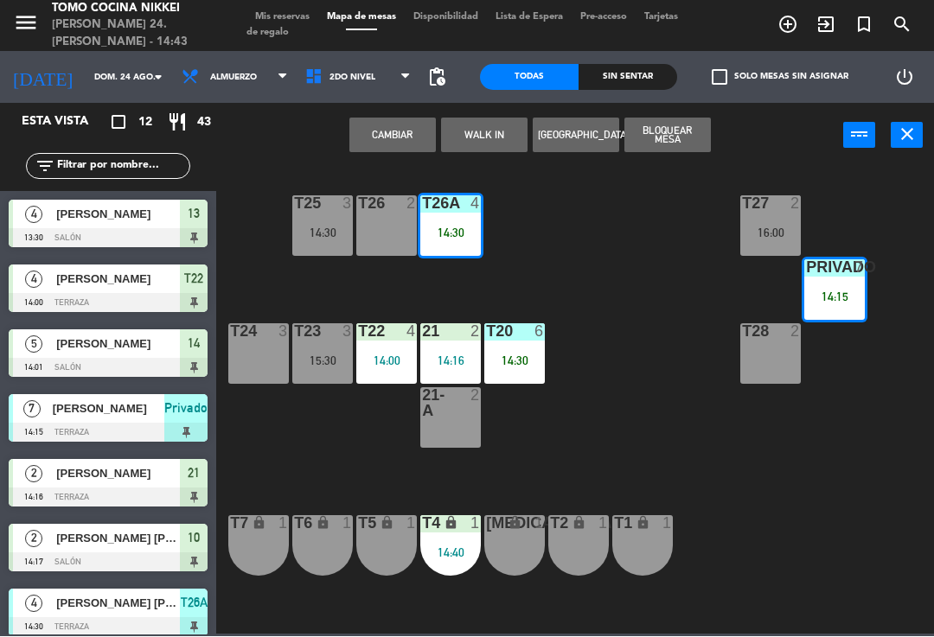
click at [845, 409] on div "T27 2 16:00 T25 3 14:30 T26A 4 14:30 T26 2 Privado 7 14:15 T24 3 T23 3 15:30 T2…" at bounding box center [580, 400] width 708 height 469
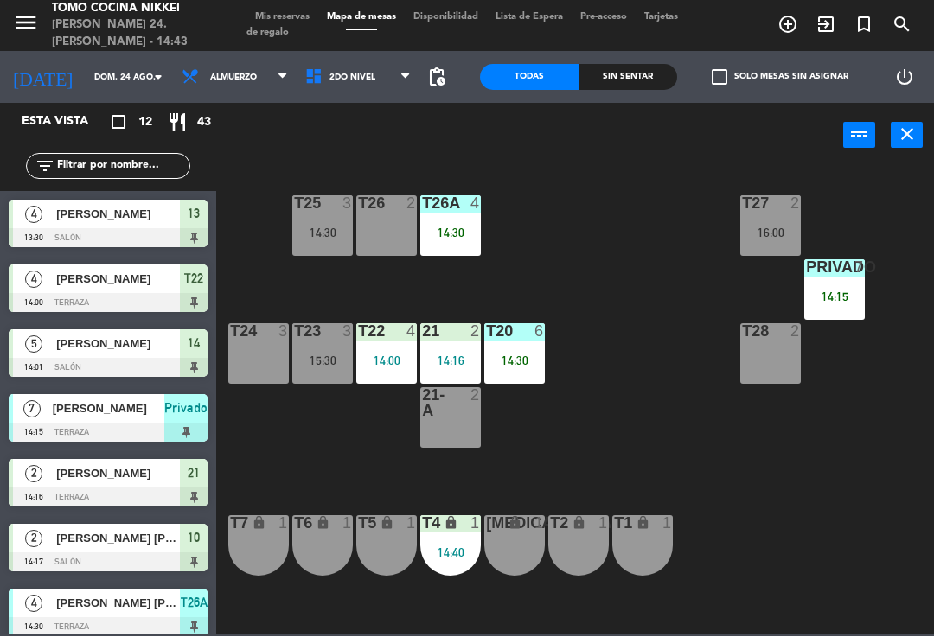
click at [847, 295] on div "14:15" at bounding box center [834, 297] width 61 height 12
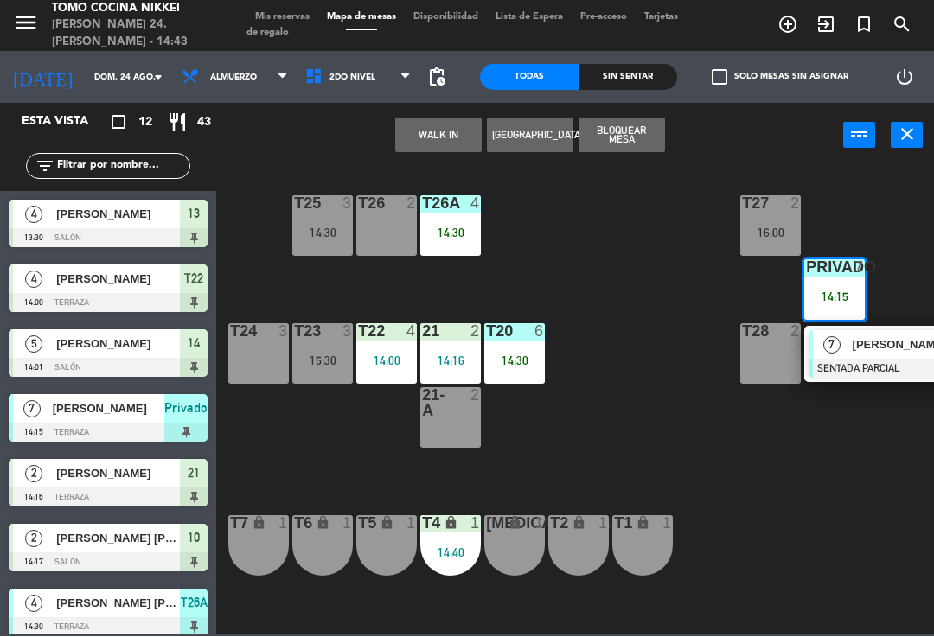
click at [876, 361] on div at bounding box center [901, 369] width 186 height 19
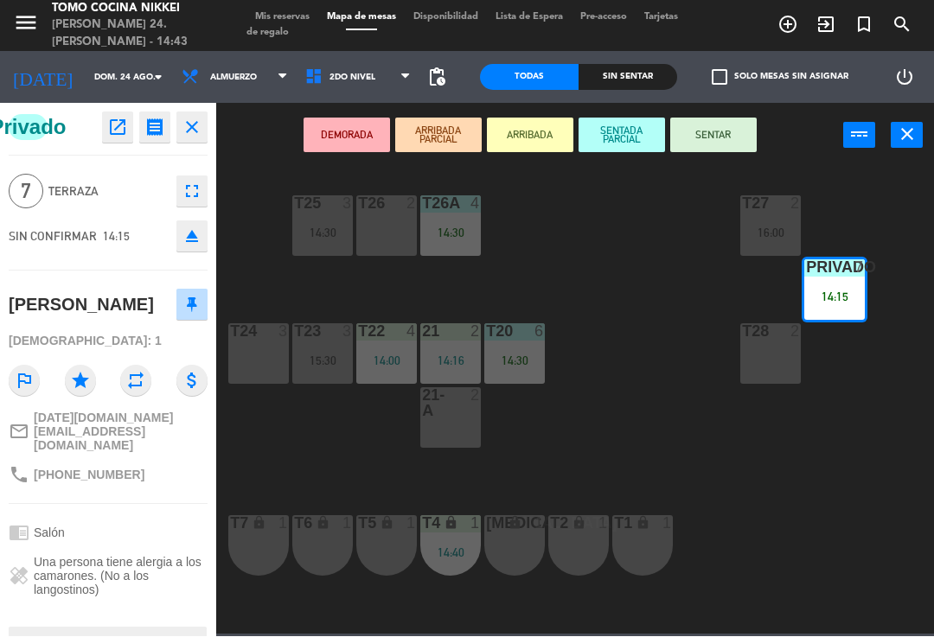
click at [738, 135] on button "SENTAR" at bounding box center [713, 135] width 86 height 35
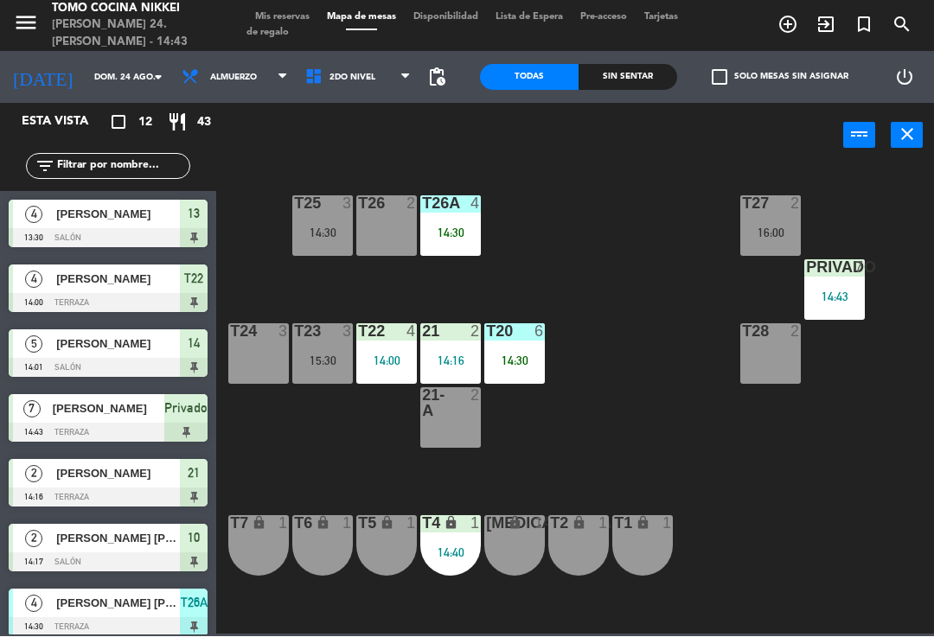
click at [688, 290] on div "T27 2 16:00 T25 3 14:30 T26A 4 14:30 T26 2 Privado 7 14:43 T24 3 T23 3 15:30 T2…" at bounding box center [580, 400] width 708 height 469
click at [454, 239] on div "14:30" at bounding box center [450, 233] width 61 height 12
click at [534, 362] on div "14:30" at bounding box center [514, 361] width 61 height 12
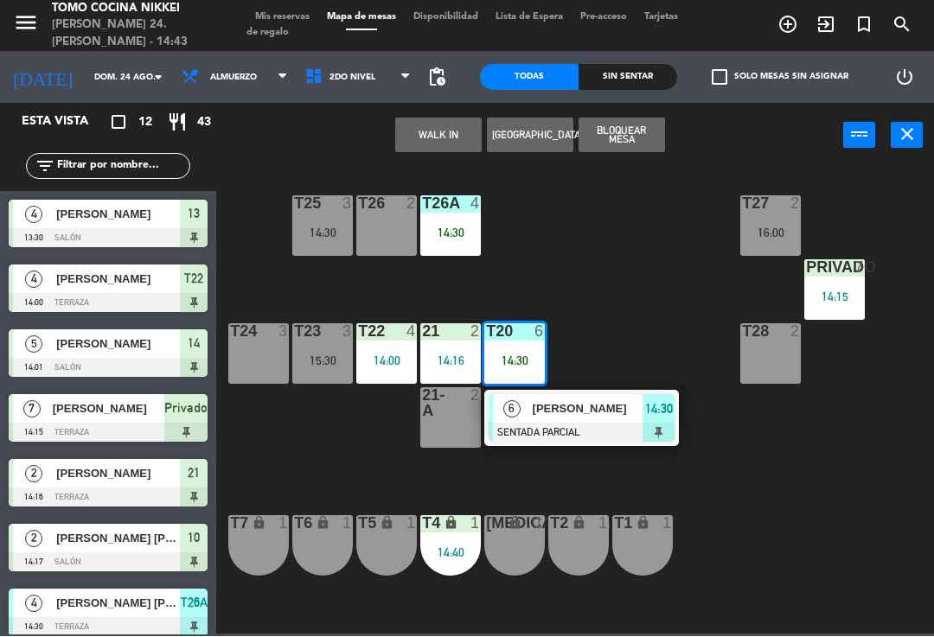
click at [581, 417] on span "[PERSON_NAME]" at bounding box center [588, 409] width 111 height 18
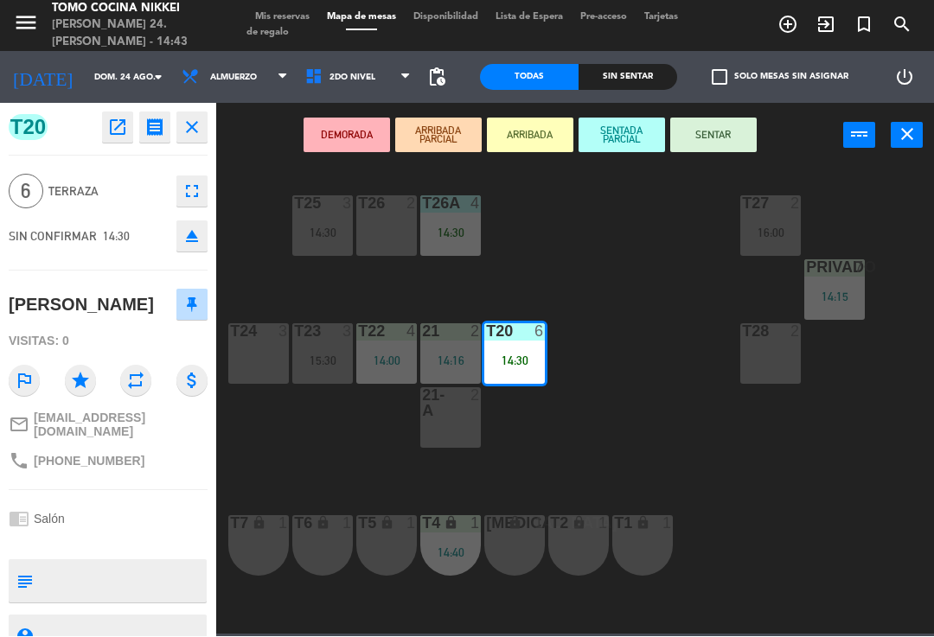
click at [738, 145] on button "SENTAR" at bounding box center [713, 135] width 86 height 35
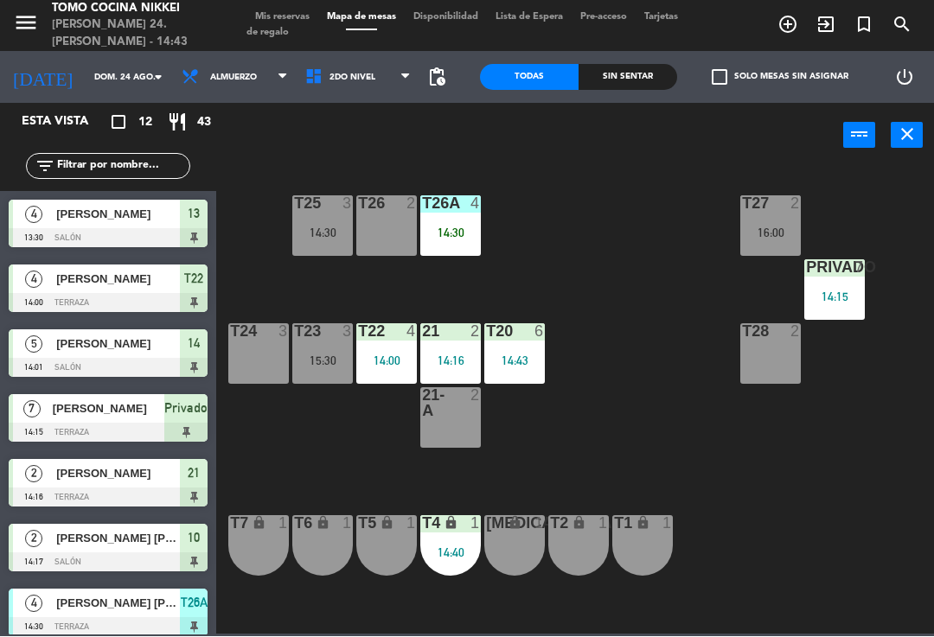
click at [629, 397] on div "T27 2 16:00 T25 3 14:30 T26A 4 14:30 T26 2 Privado 7 14:15 T24 3 T23 3 15:30 T2…" at bounding box center [580, 400] width 708 height 469
click at [623, 83] on div "Sin sentar" at bounding box center [627, 78] width 99 height 26
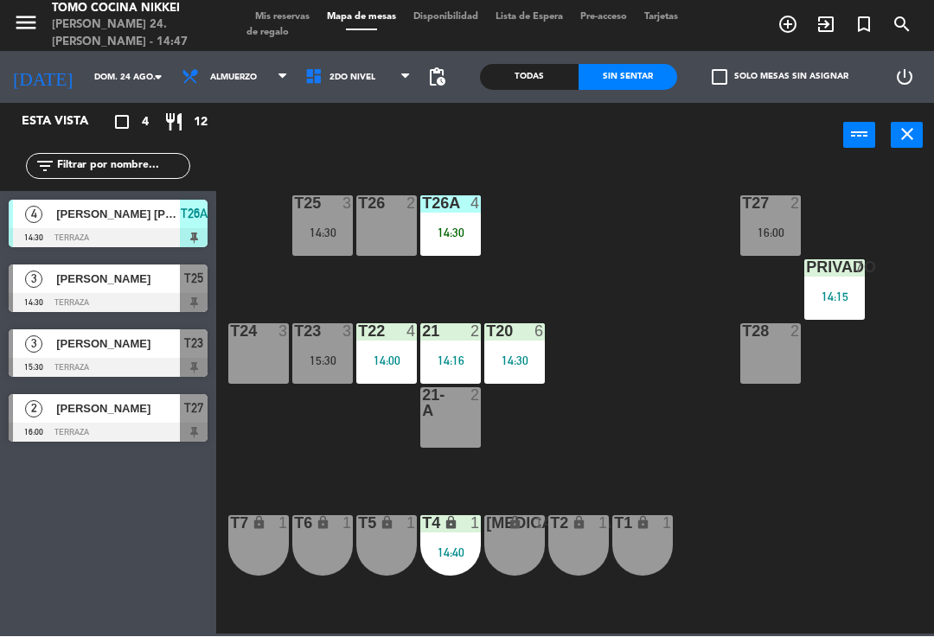
click at [297, 13] on span "Mis reservas" at bounding box center [282, 18] width 72 height 10
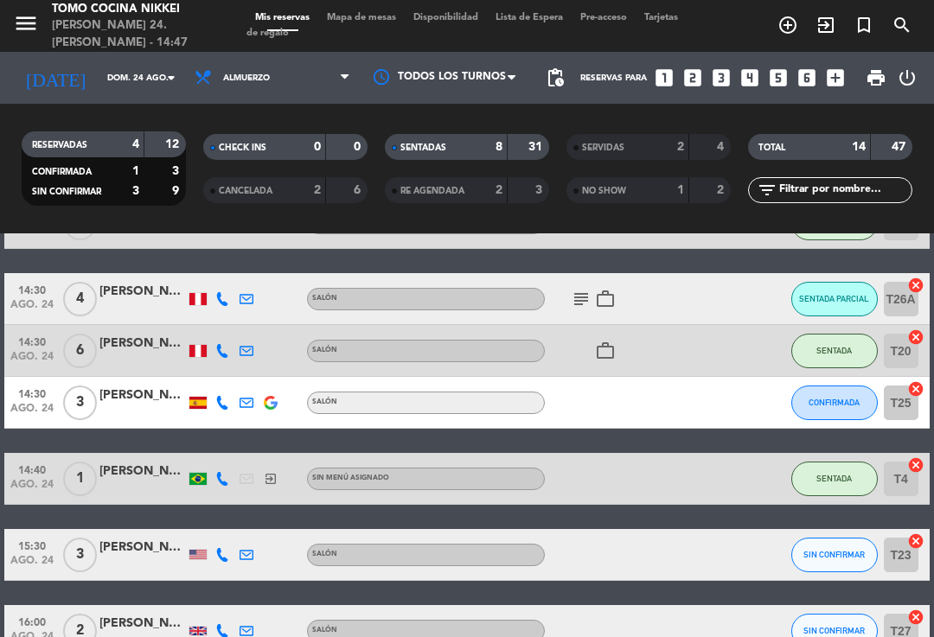
scroll to position [495, 0]
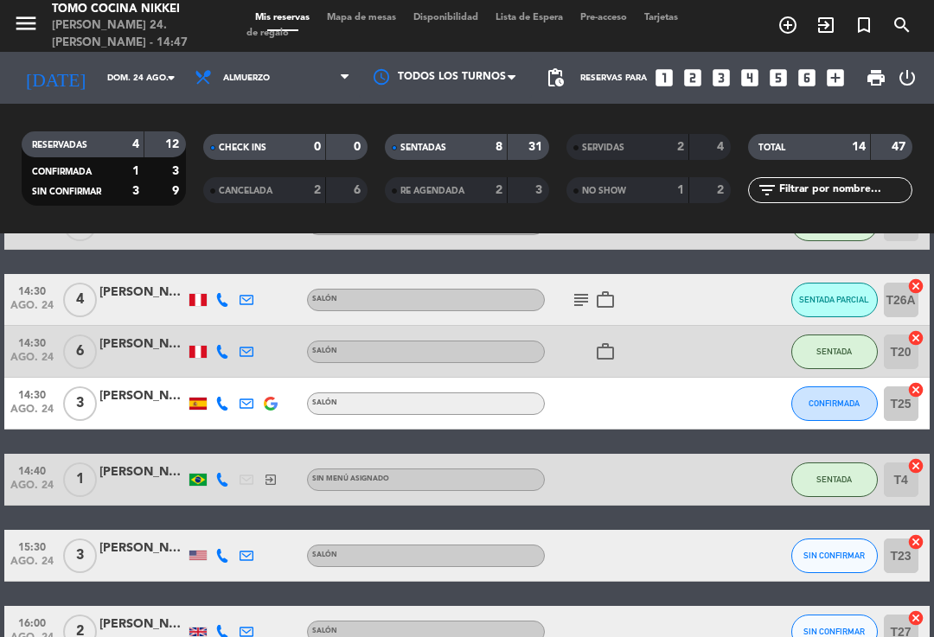
click at [839, 399] on span "CONFIRMADA" at bounding box center [833, 404] width 51 height 10
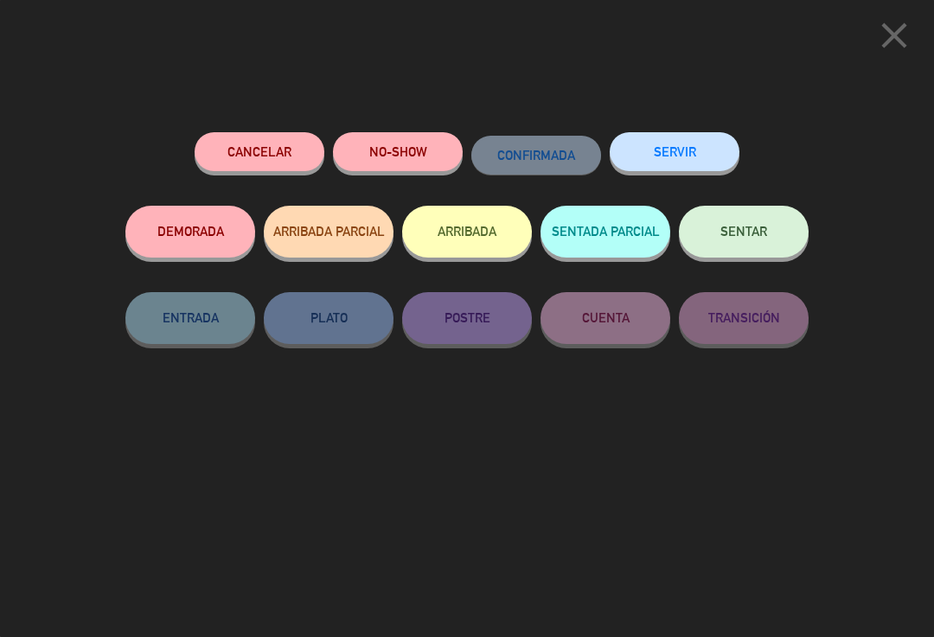
click at [419, 155] on button "NO-SHOW" at bounding box center [398, 151] width 130 height 39
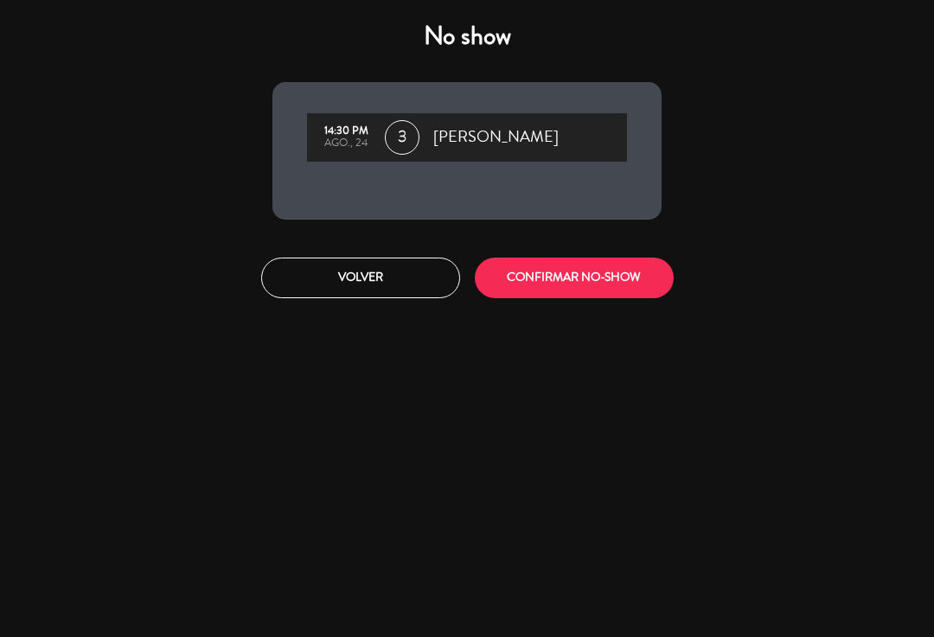
click at [550, 289] on button "CONFIRMAR NO-SHOW" at bounding box center [574, 278] width 199 height 41
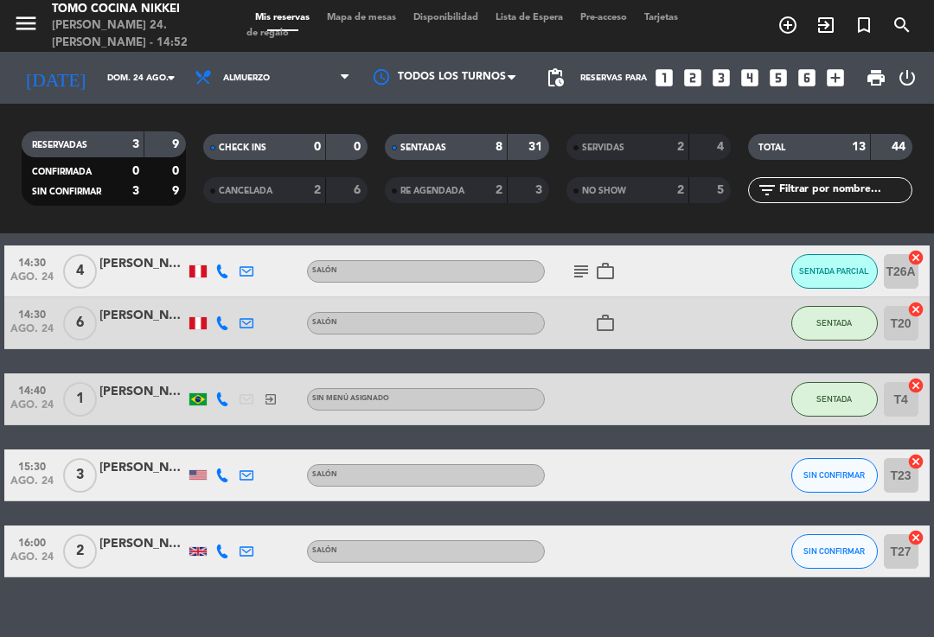
scroll to position [522, 0]
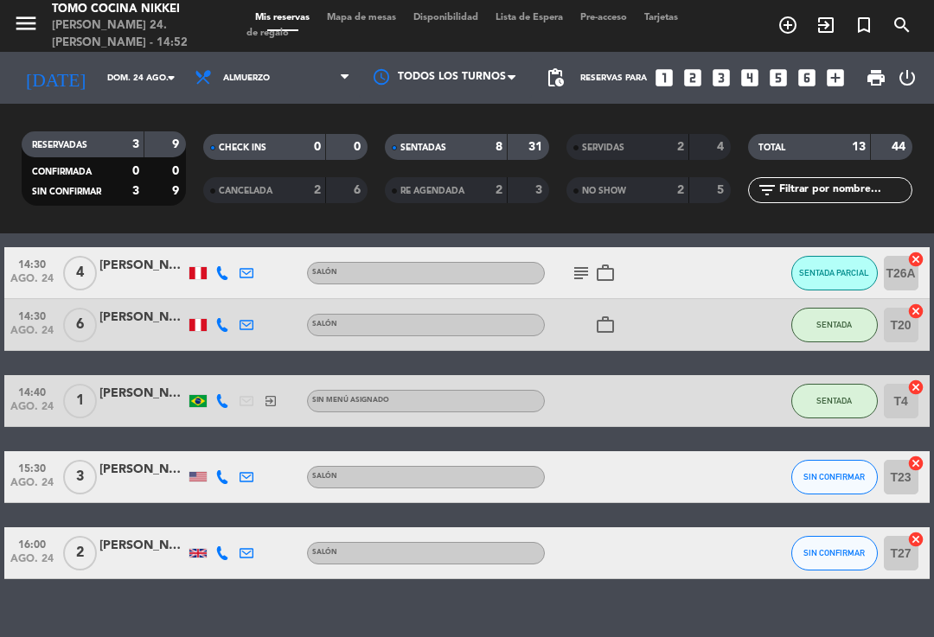
click at [376, 13] on span "Mapa de mesas" at bounding box center [361, 18] width 86 height 10
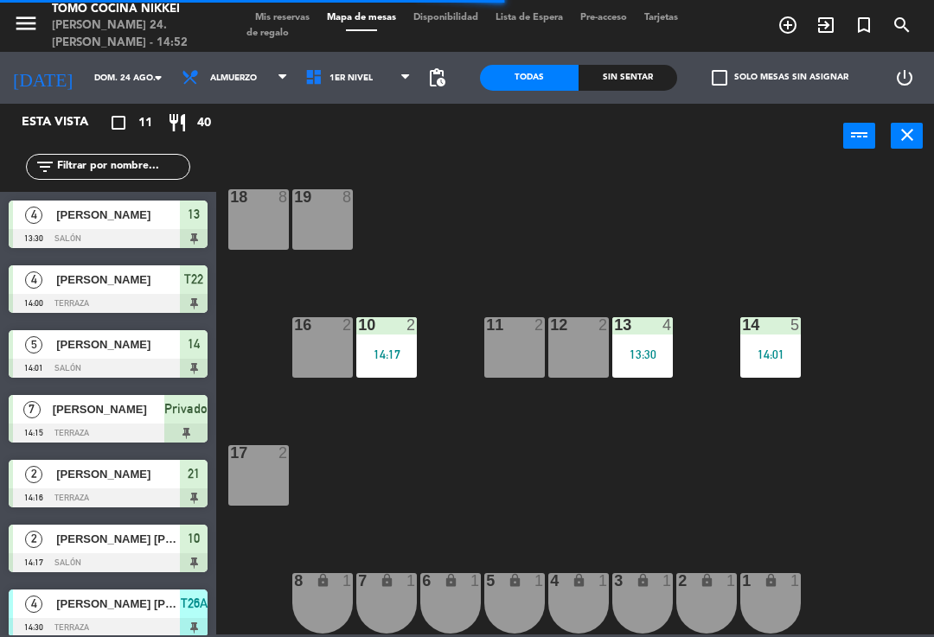
scroll to position [7, 0]
click at [622, 612] on div "3 lock 1" at bounding box center [642, 603] width 61 height 61
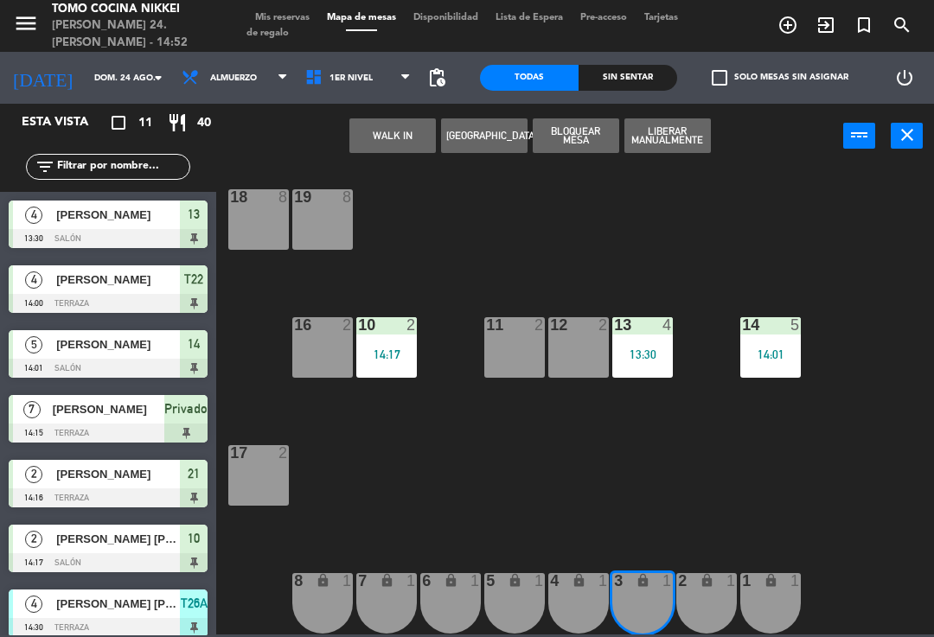
click at [398, 130] on button "WALK IN" at bounding box center [392, 135] width 86 height 35
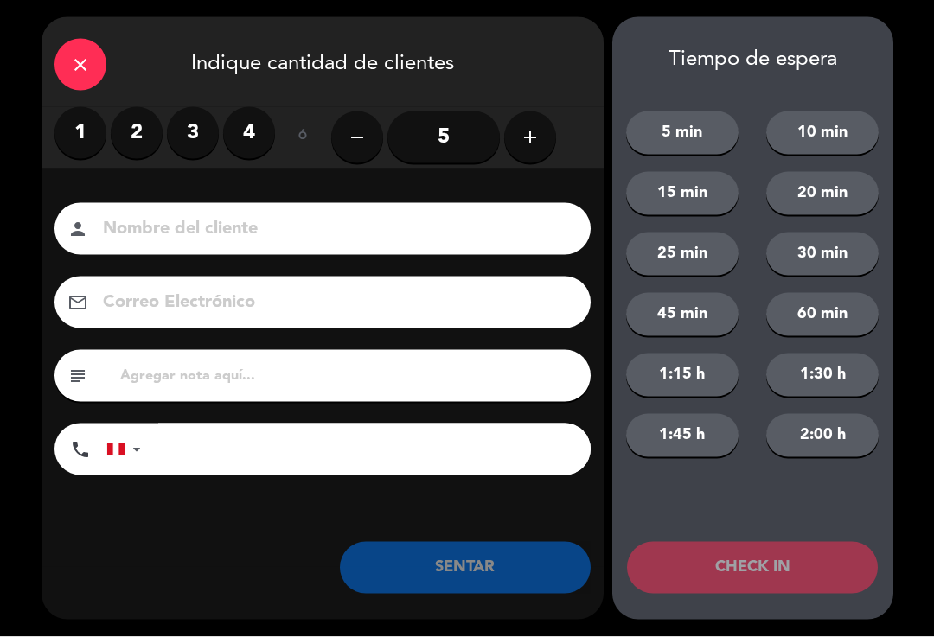
click at [141, 140] on label "2" at bounding box center [137, 133] width 52 height 52
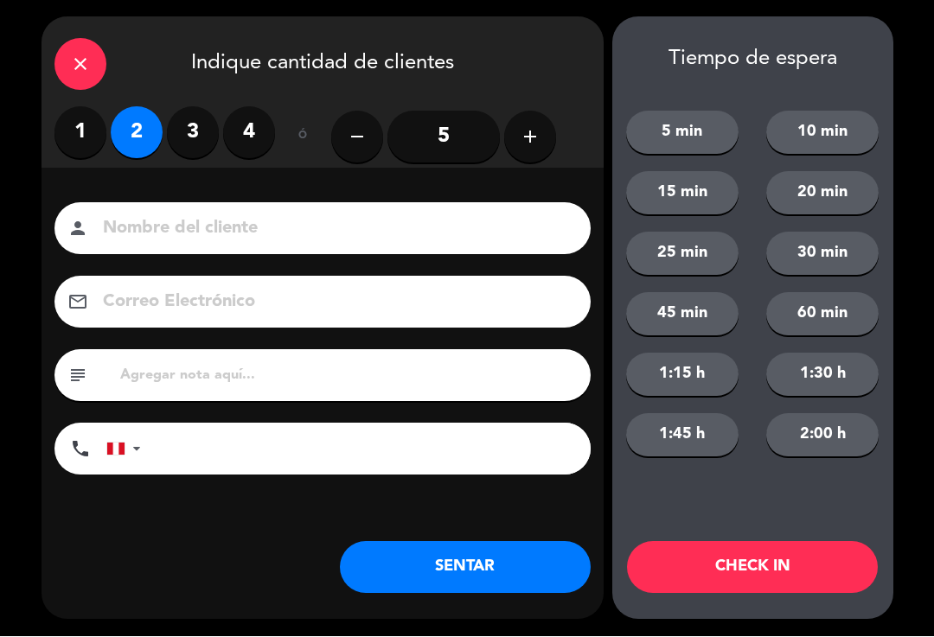
click at [93, 137] on label "1" at bounding box center [80, 133] width 52 height 52
click at [187, 226] on input at bounding box center [334, 229] width 467 height 30
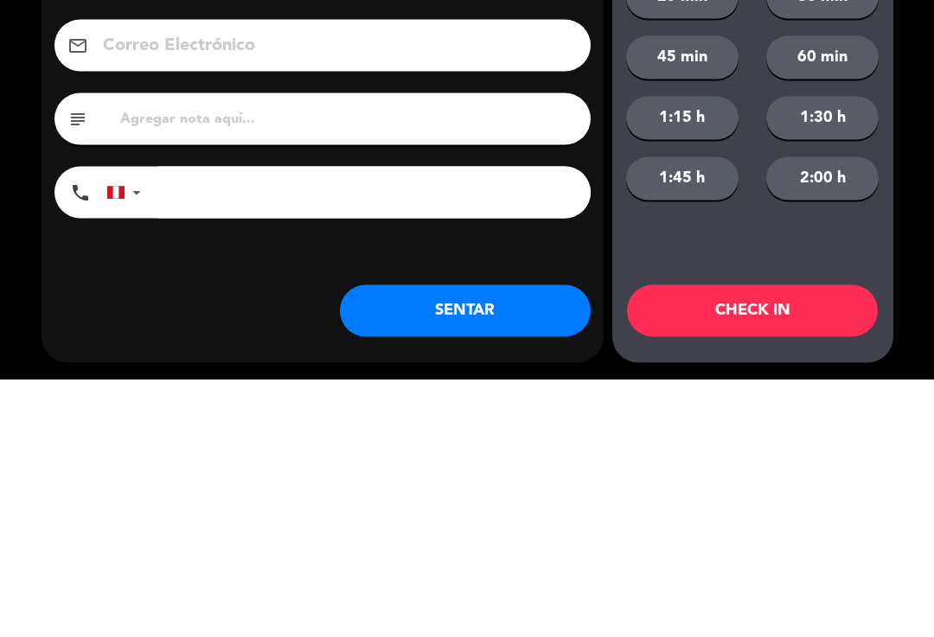
type input "Yuvrag"
click at [408, 424] on input "tel" at bounding box center [374, 450] width 432 height 52
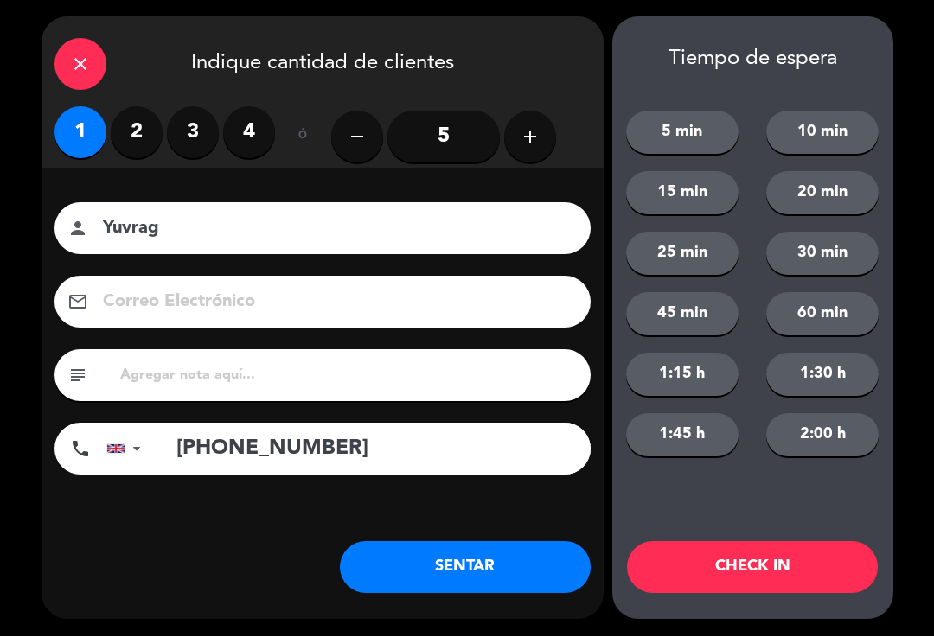
type input "[PHONE_NUMBER]"
click at [521, 554] on button "SENTAR" at bounding box center [465, 568] width 251 height 52
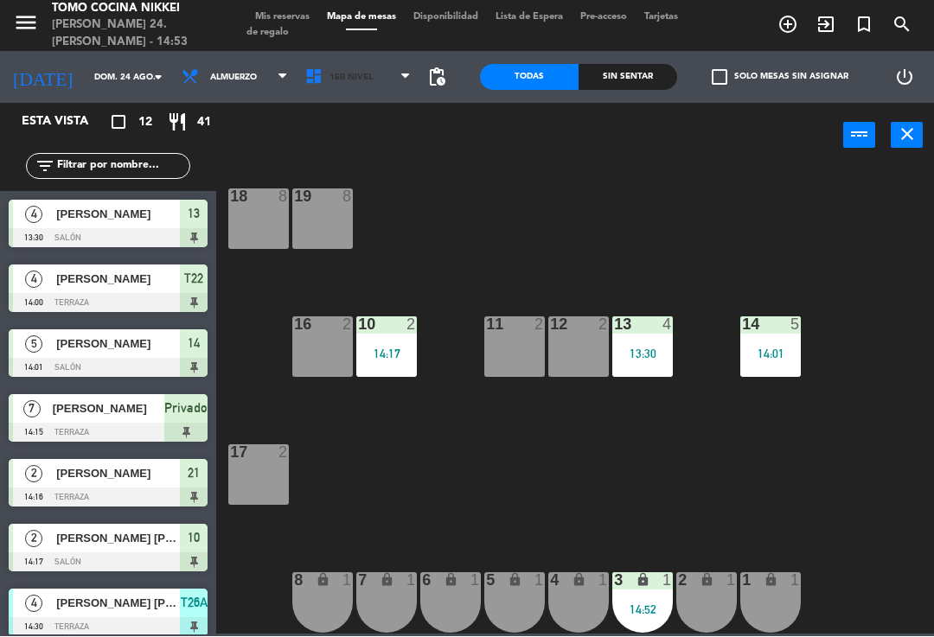
click at [363, 86] on span "1er Nivel" at bounding box center [359, 78] width 124 height 38
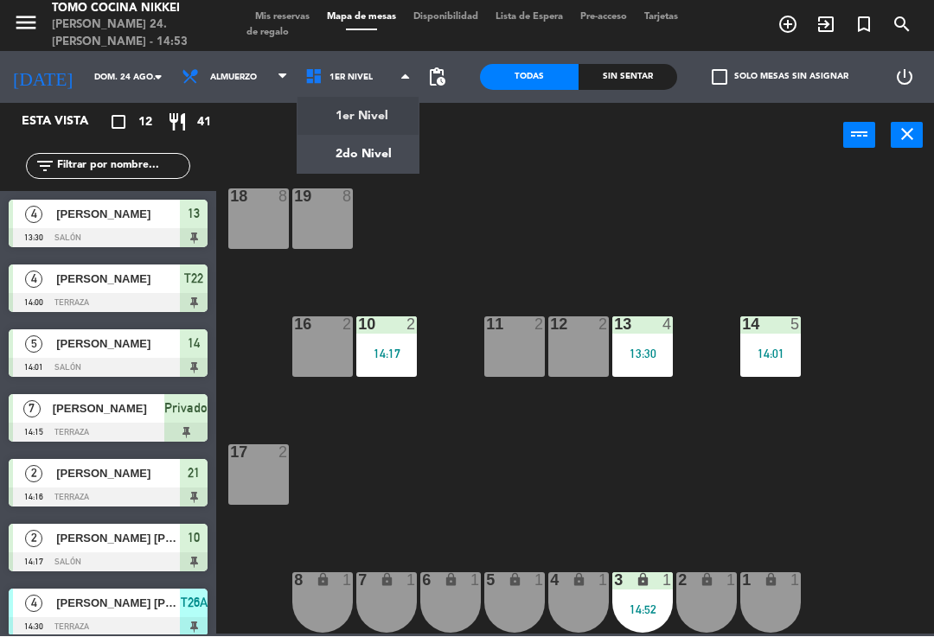
click at [380, 156] on ng-component "menu Tomo Cocina Nikkei [PERSON_NAME] 24. [PERSON_NAME] - 14:53 Mis reservas Ma…" at bounding box center [467, 317] width 934 height 635
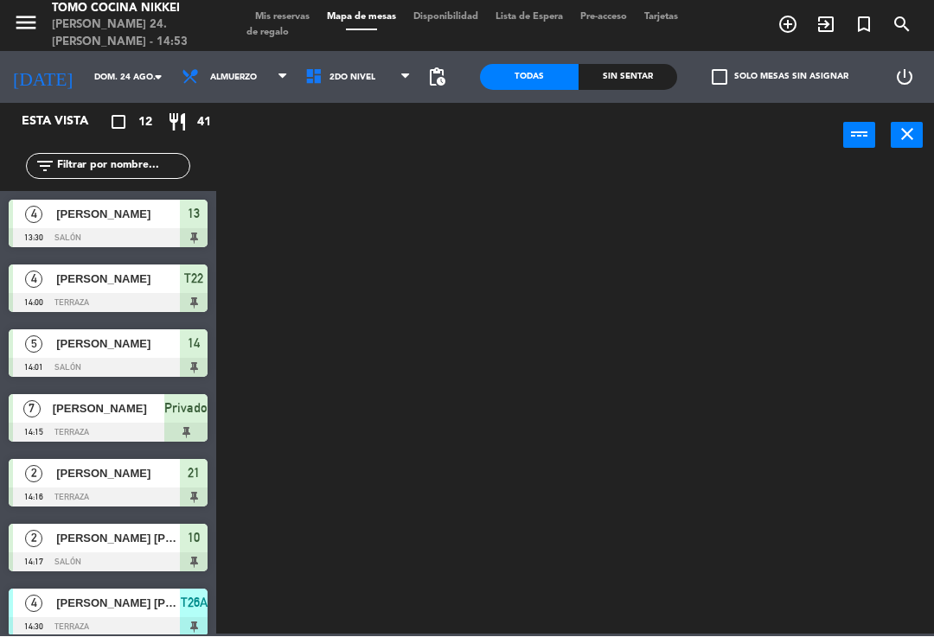
scroll to position [0, 0]
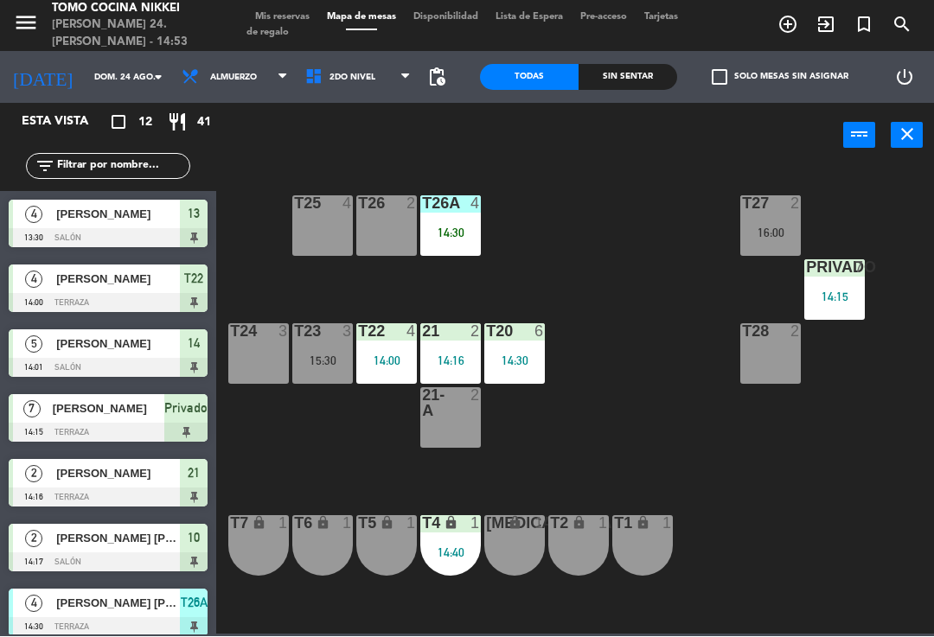
click at [464, 343] on div "21 2 14:16" at bounding box center [450, 354] width 61 height 61
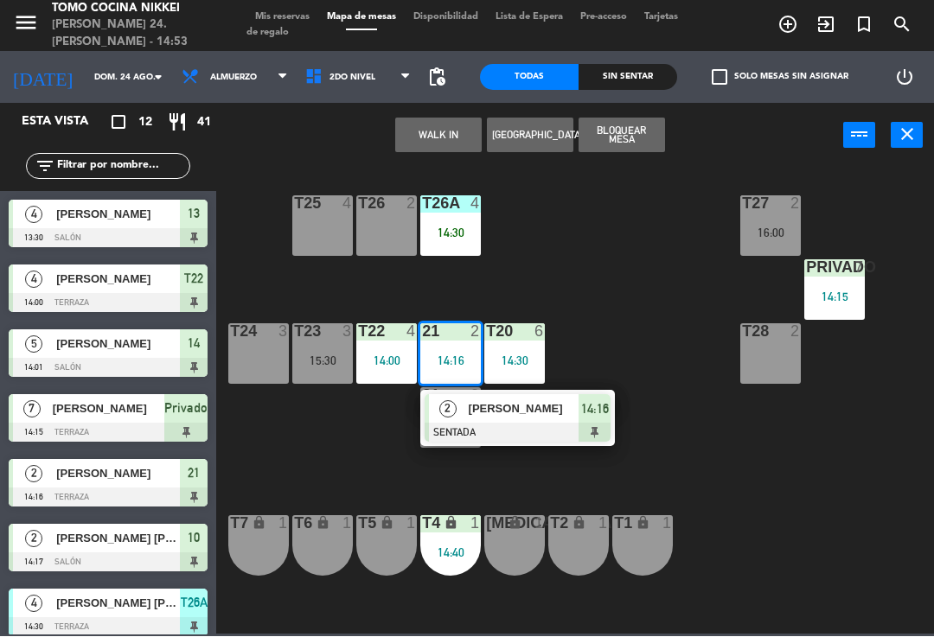
click at [524, 417] on span "[PERSON_NAME]" at bounding box center [524, 409] width 111 height 18
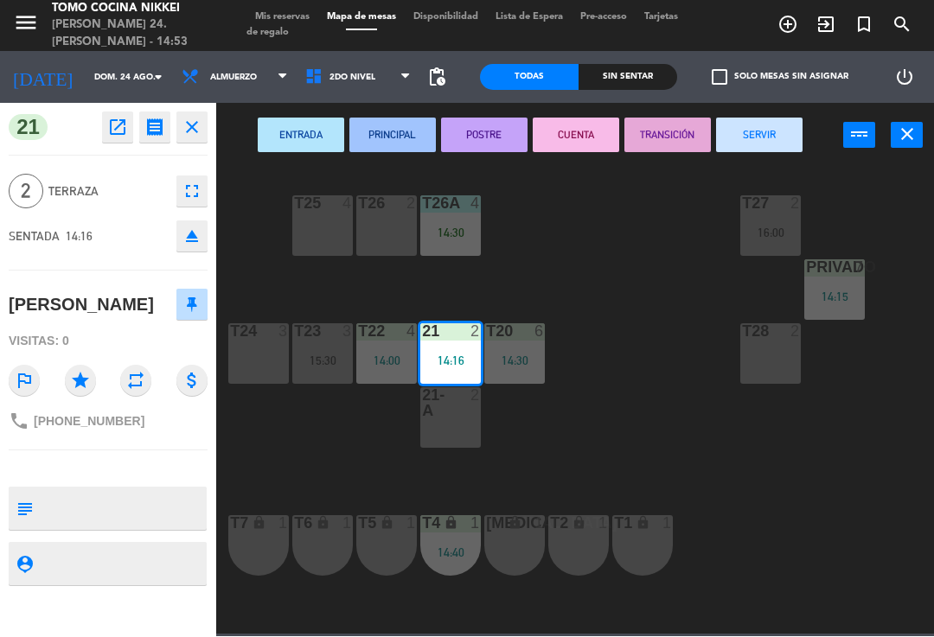
click at [764, 139] on button "SERVIR" at bounding box center [759, 135] width 86 height 35
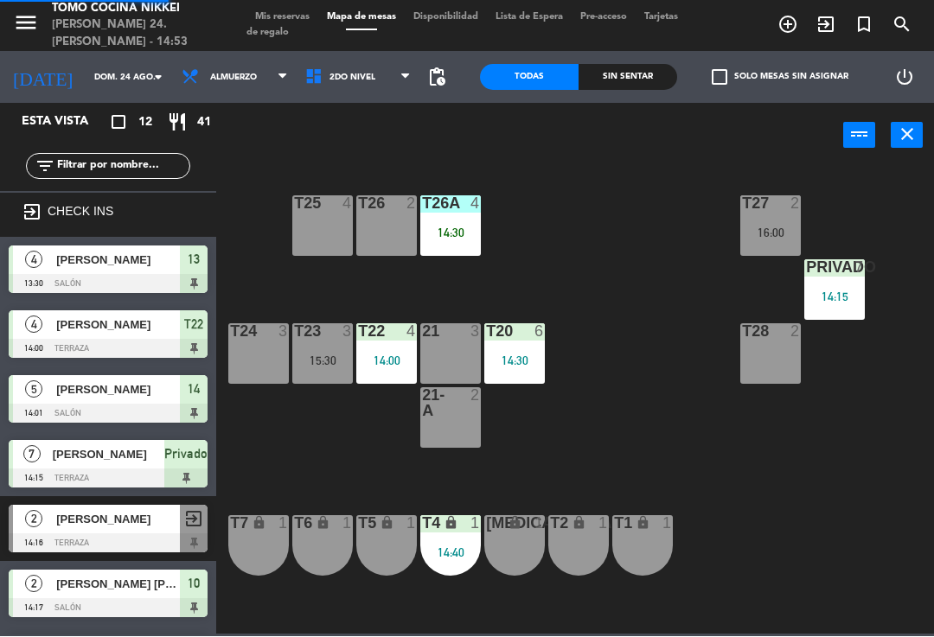
click at [632, 274] on div "T27 2 16:00 T25 4 T26A 4 14:30 T26 2 Privado 7 14:15 T24 3 T23 3 15:30 T22 4 14…" at bounding box center [580, 400] width 708 height 469
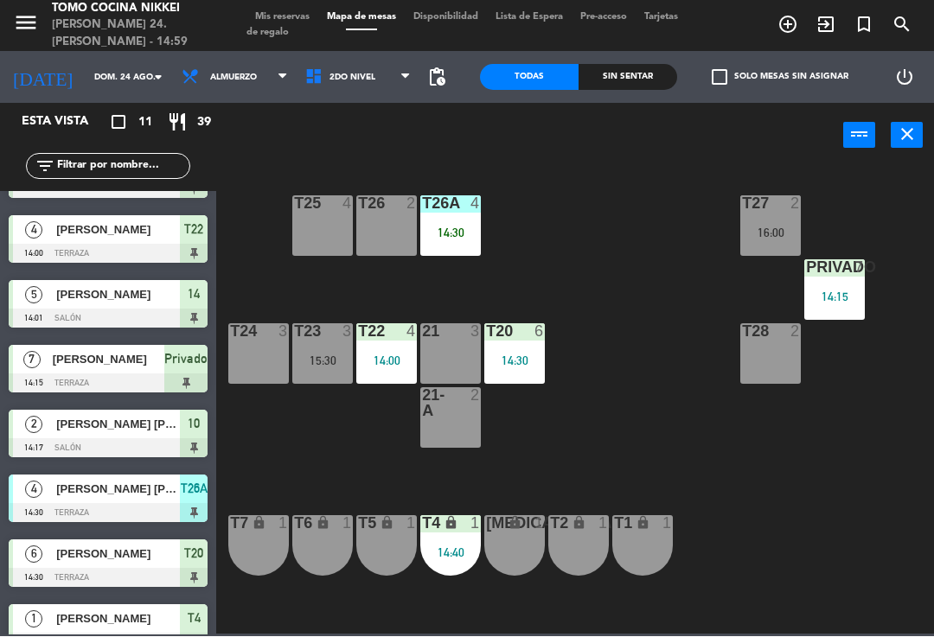
scroll to position [44, 0]
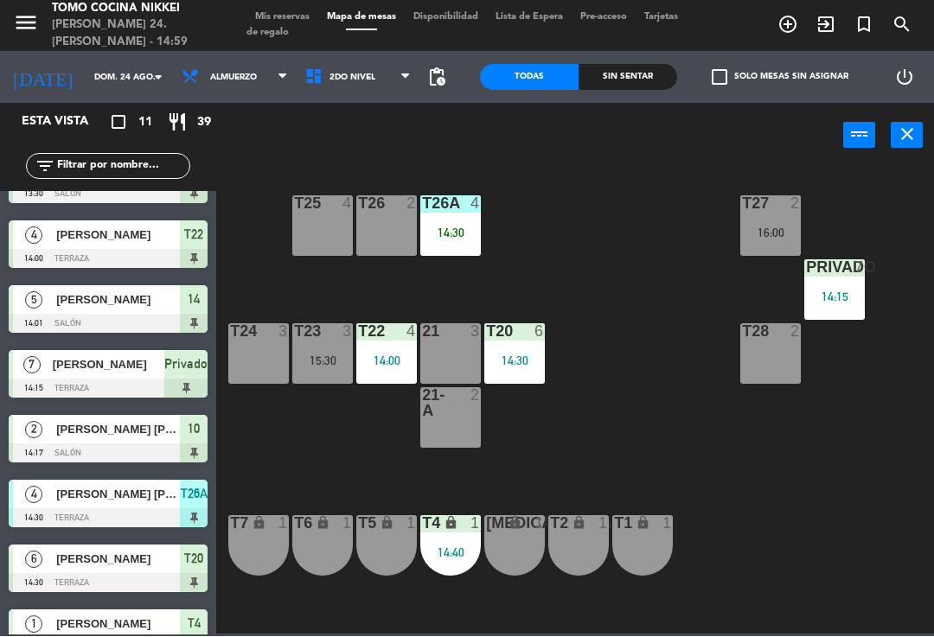
click at [128, 300] on span "[PERSON_NAME]" at bounding box center [118, 300] width 124 height 18
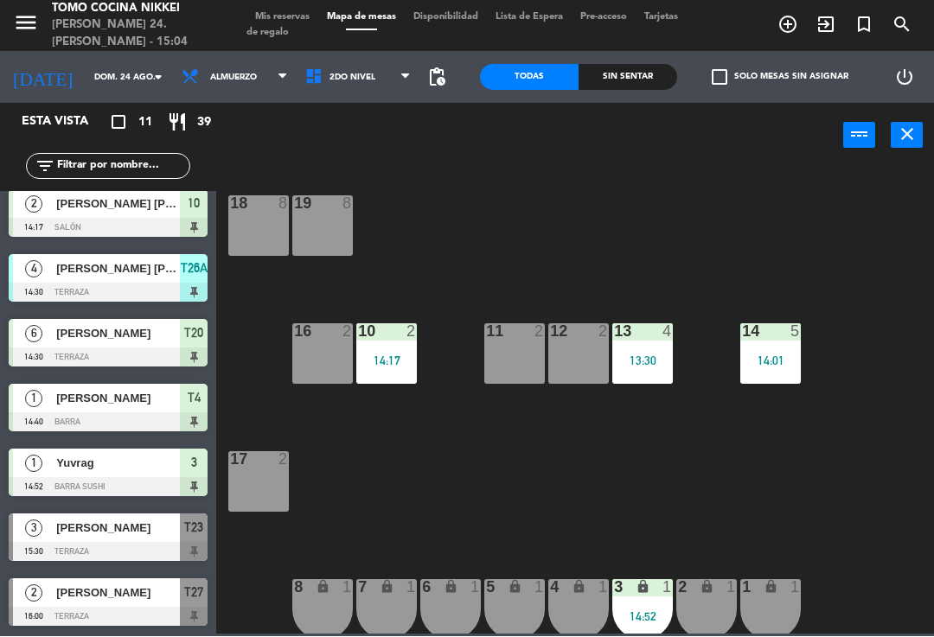
scroll to position [270, 0]
click at [650, 373] on div "13 4 13:30" at bounding box center [642, 354] width 61 height 61
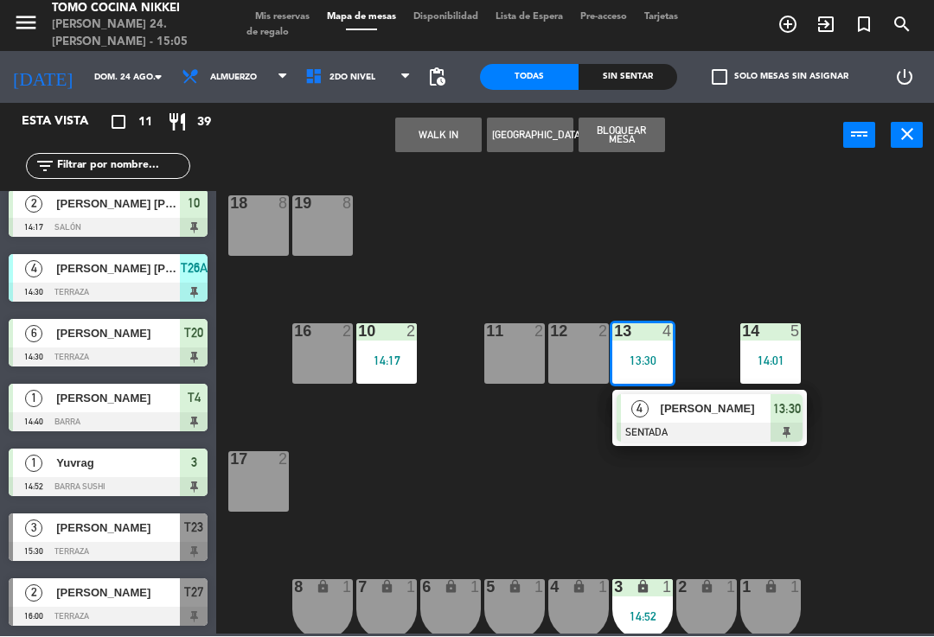
click at [616, 414] on div at bounding box center [618, 419] width 4 height 48
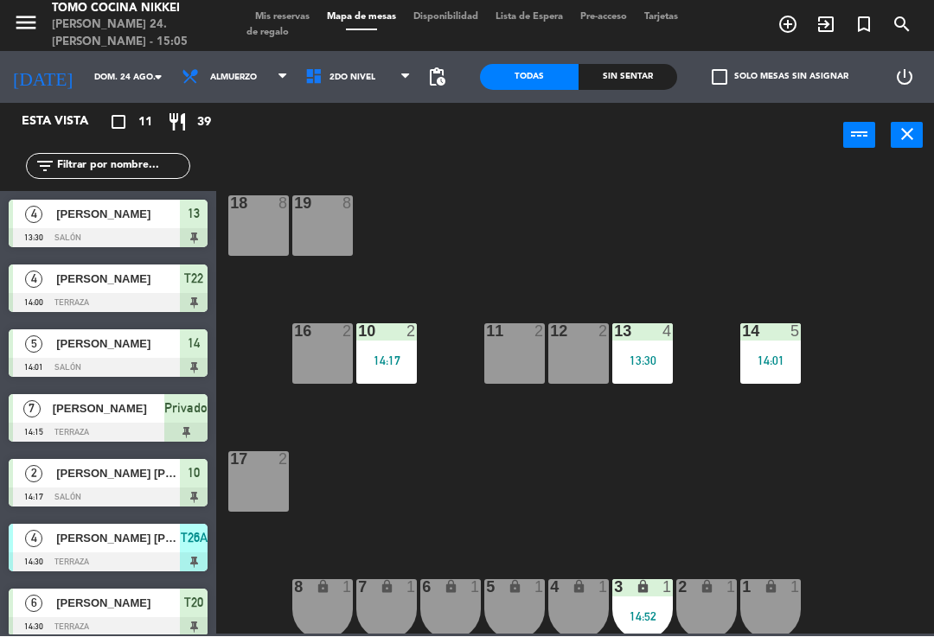
click at [647, 394] on div "18 8 19 8 16 2 10 2 14:17 11 2 12 2 13 4 13:30 14 5 14:01 17 2 7 lock 1 8 lock …" at bounding box center [580, 400] width 708 height 469
click at [655, 379] on div "13 4 13:30" at bounding box center [642, 354] width 61 height 61
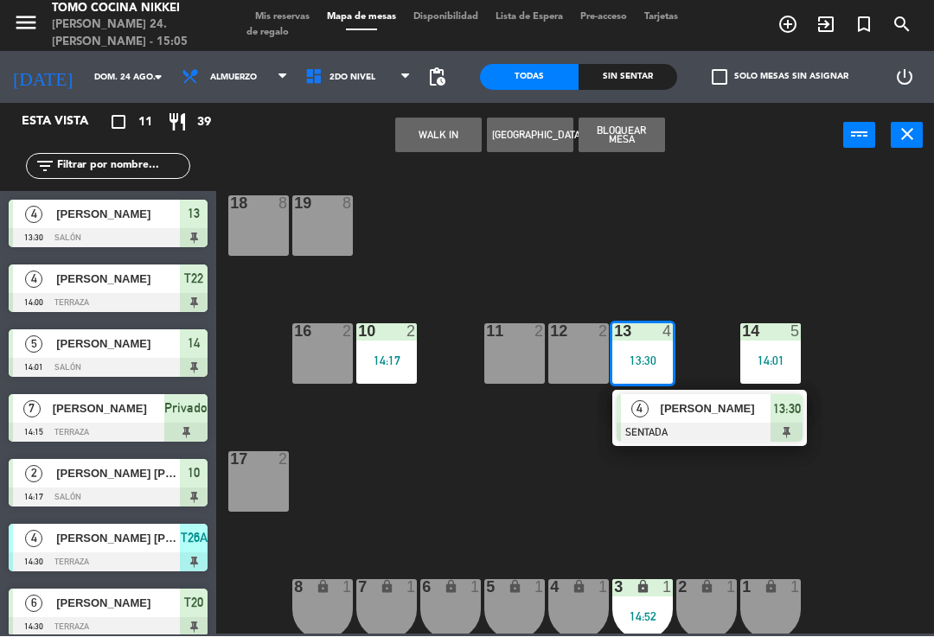
click at [668, 426] on div at bounding box center [709, 433] width 186 height 19
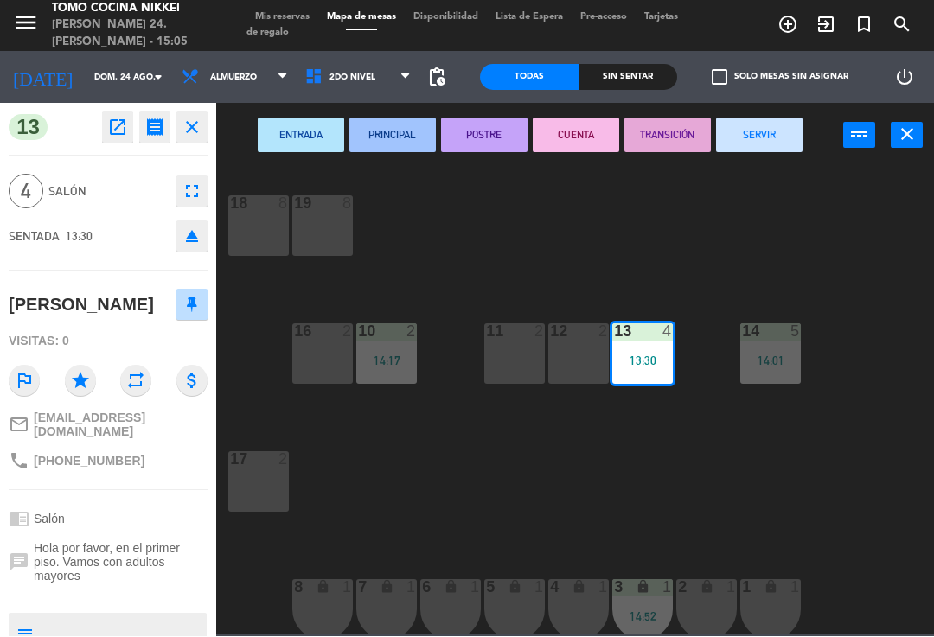
click at [782, 150] on button "SERVIR" at bounding box center [759, 135] width 86 height 35
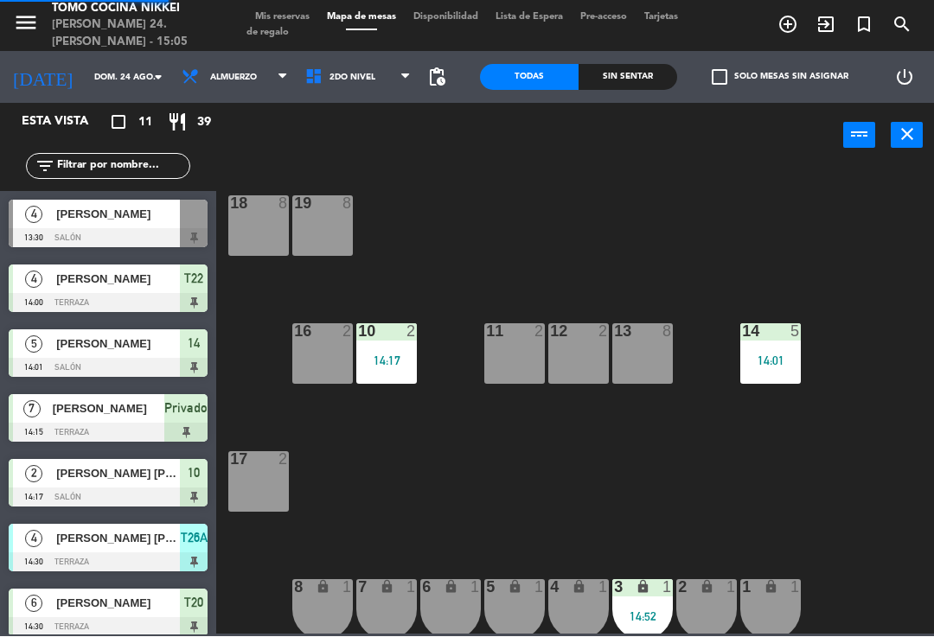
click at [760, 252] on div "18 8 19 8 16 2 10 2 14:17 11 2 12 2 13 8 14 5 14:01 17 2 7 lock 1 8 lock 1 6 lo…" at bounding box center [580, 400] width 708 height 469
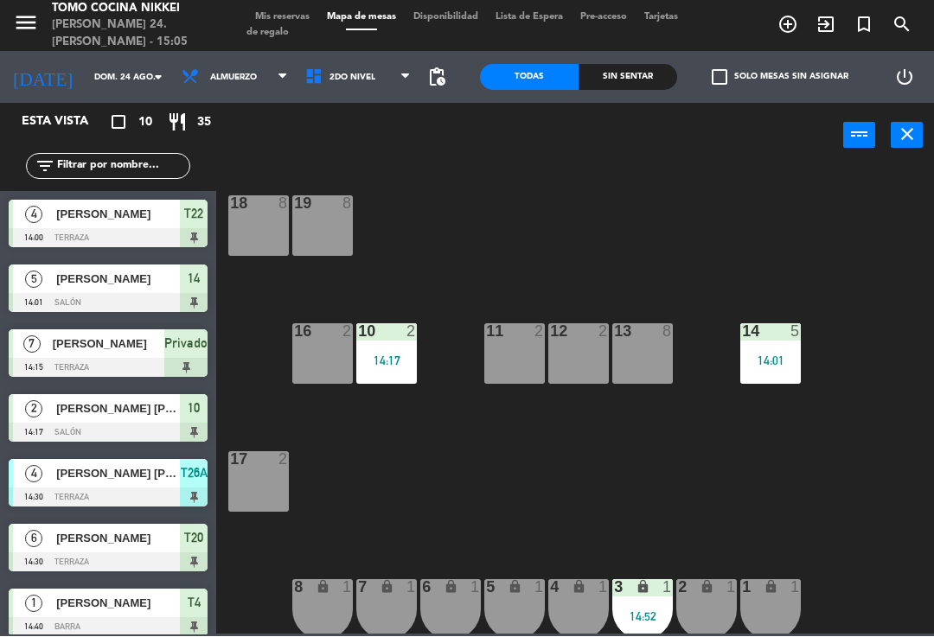
click at [641, 82] on div "Sin sentar" at bounding box center [627, 78] width 99 height 26
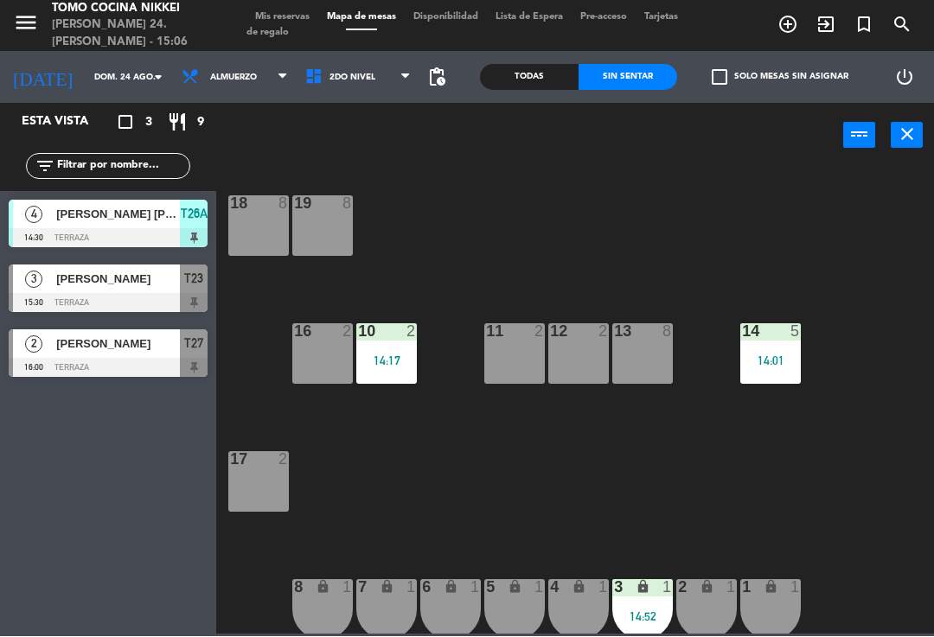
click at [303, 28] on span "Tarjetas de regalo" at bounding box center [461, 25] width 431 height 25
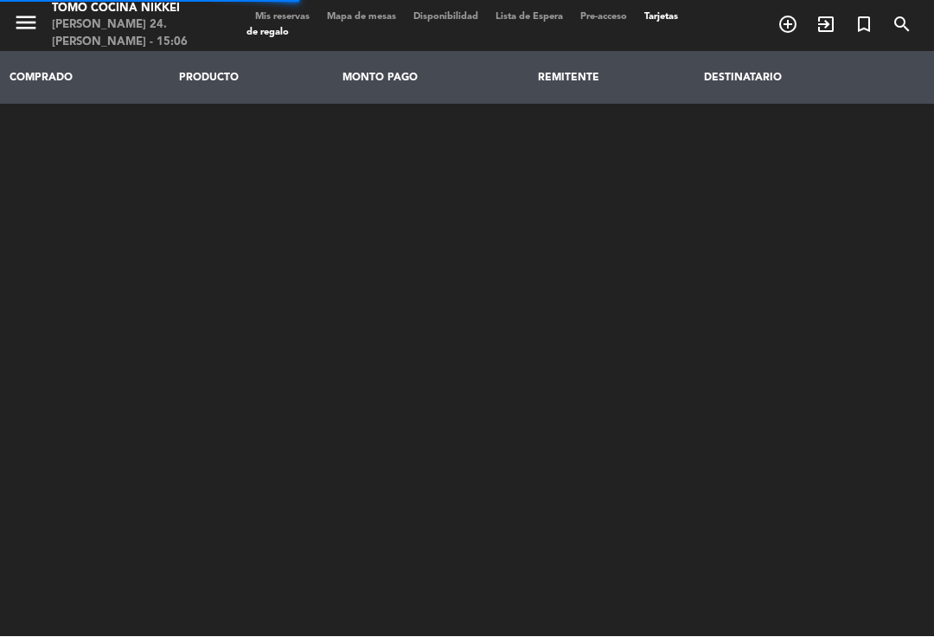
click at [298, 13] on span "Mis reservas" at bounding box center [282, 18] width 72 height 10
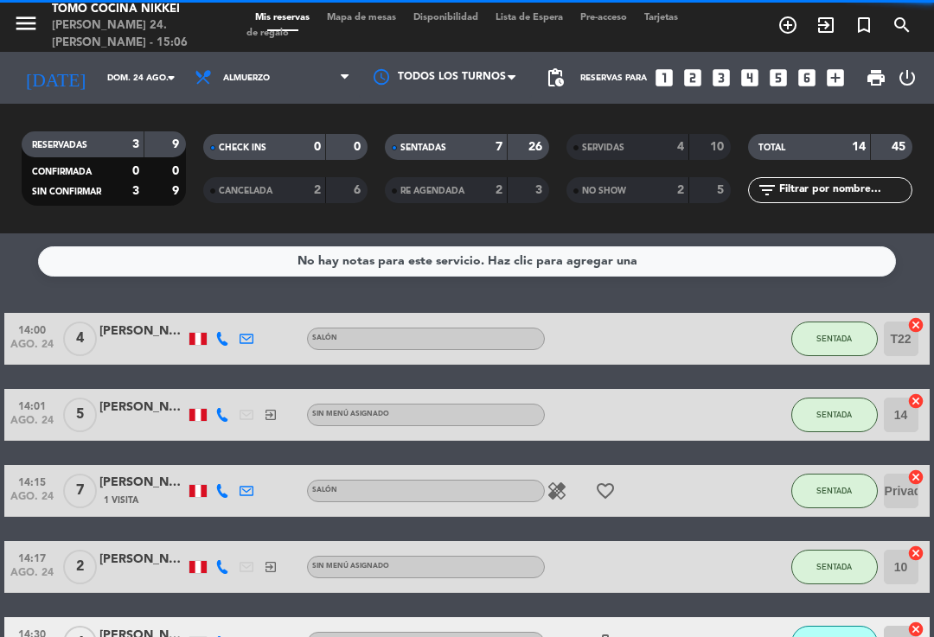
click at [621, 144] on span "SERVIDAS" at bounding box center [603, 148] width 42 height 9
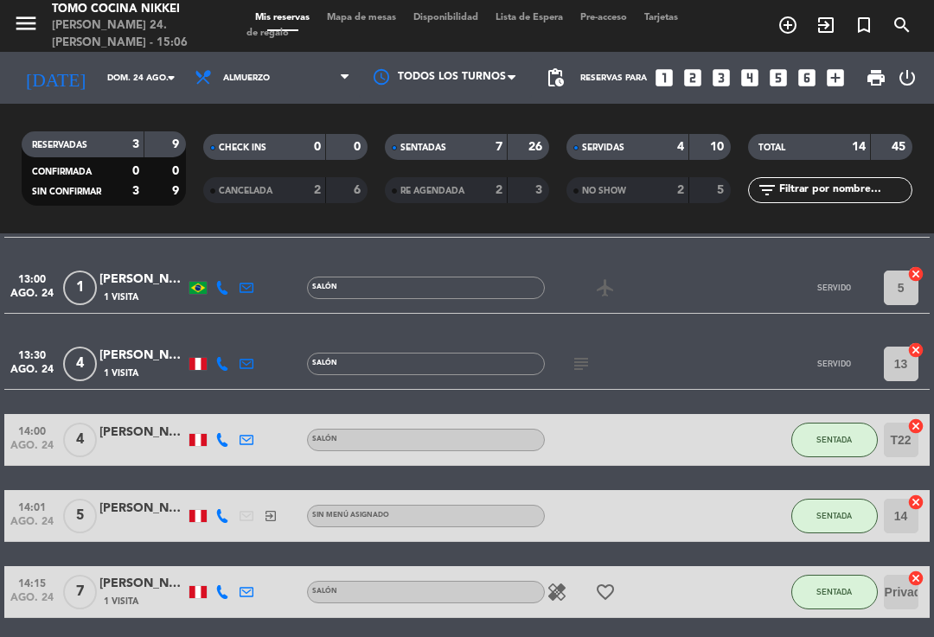
scroll to position [123, 0]
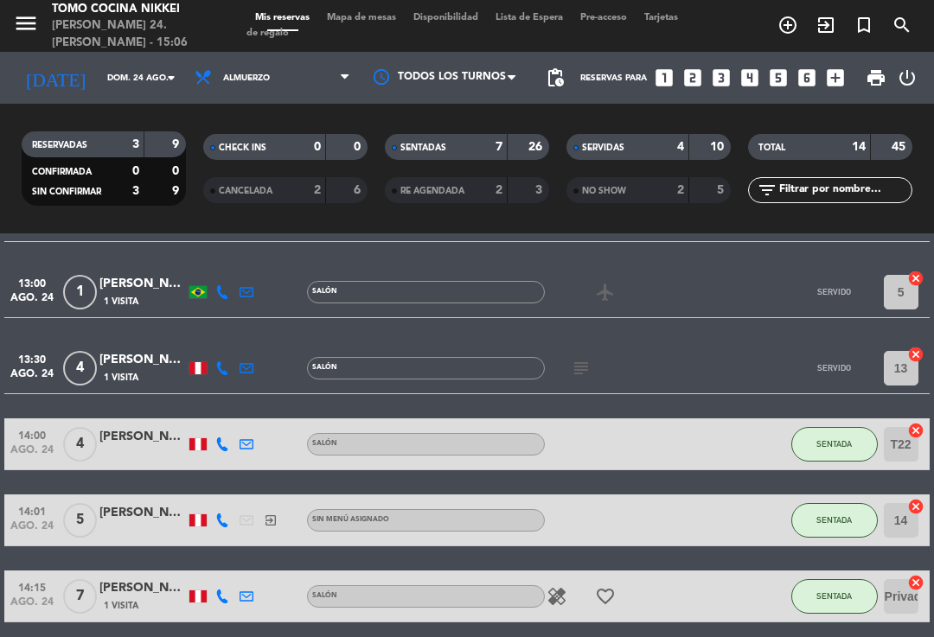
click at [160, 360] on div "[PERSON_NAME]" at bounding box center [142, 360] width 86 height 20
